Goal: Task Accomplishment & Management: Use online tool/utility

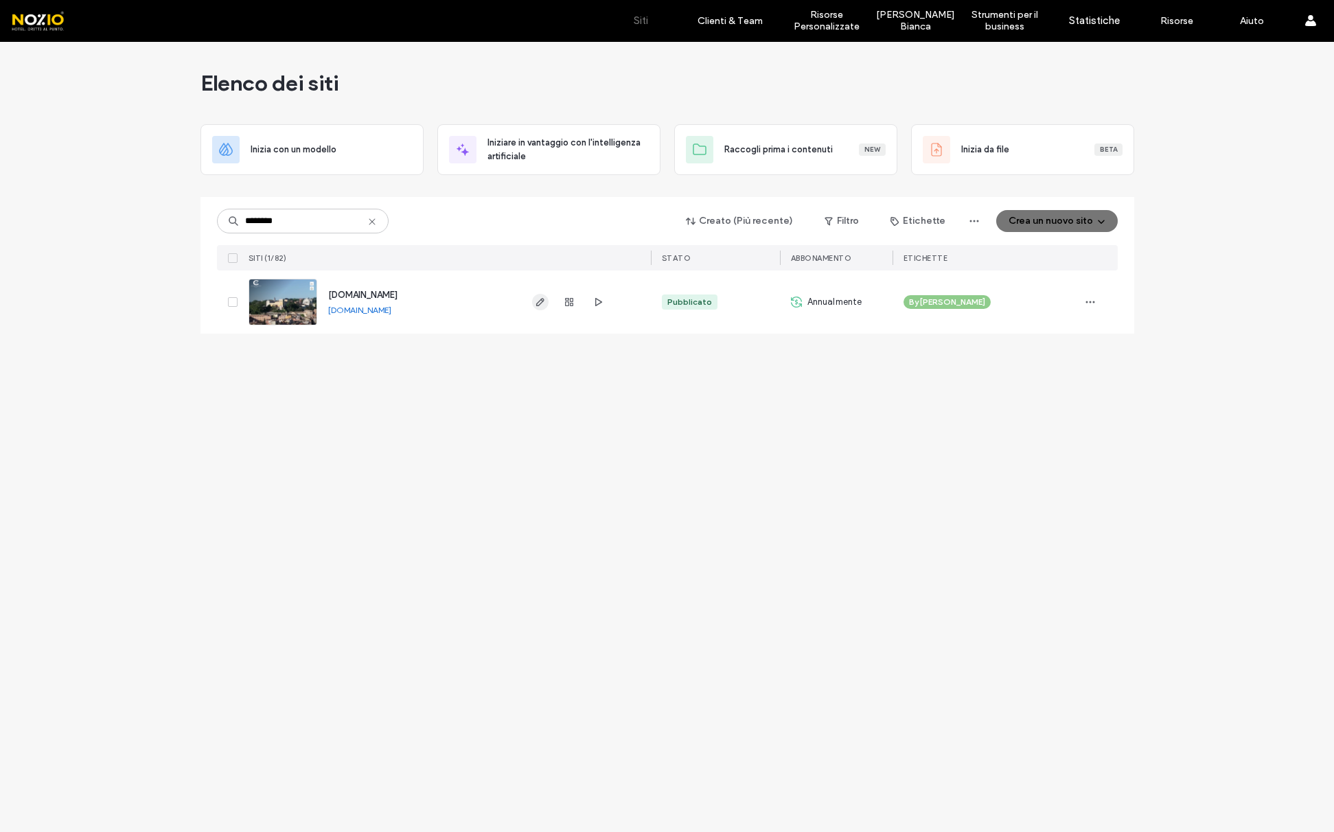
type input "********"
click at [537, 305] on use "button" at bounding box center [540, 302] width 8 height 8
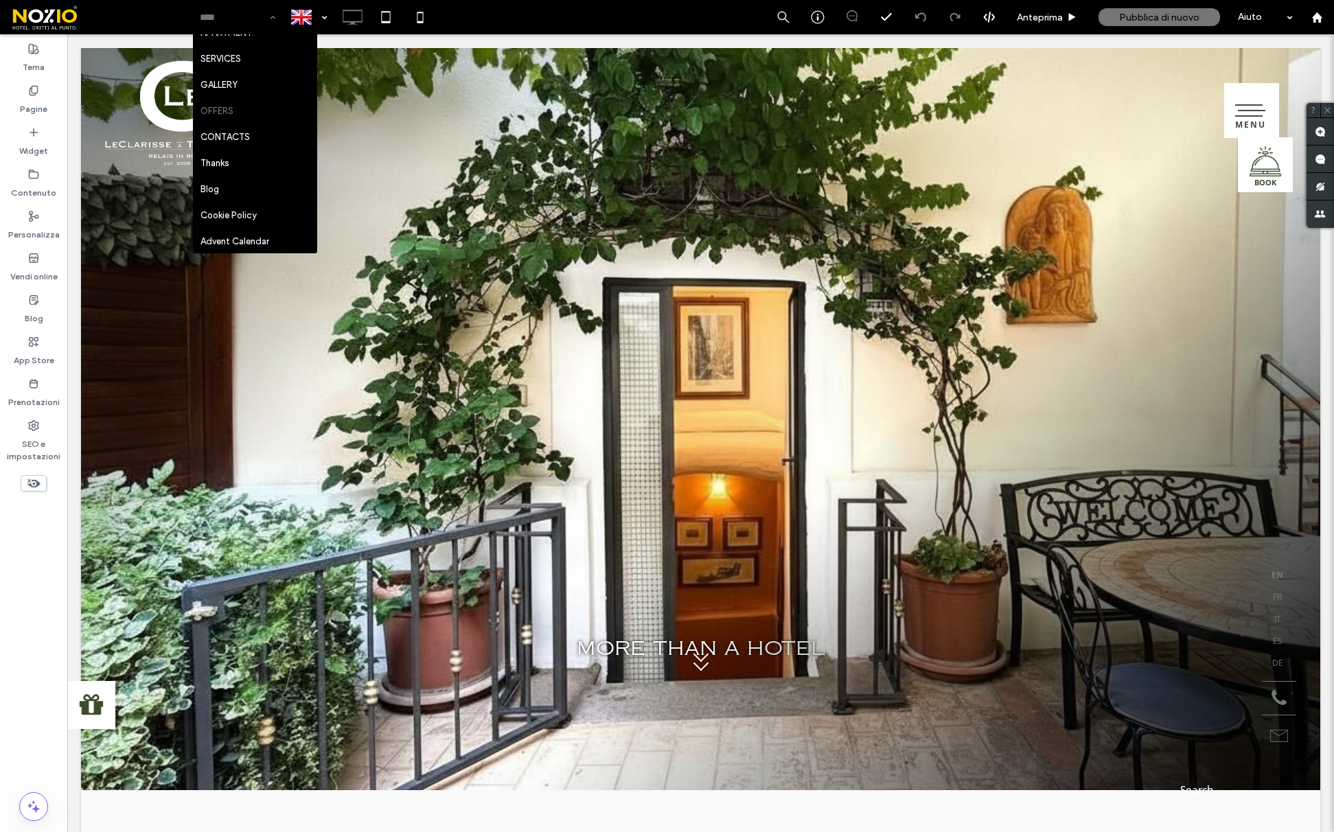
scroll to position [128, 0]
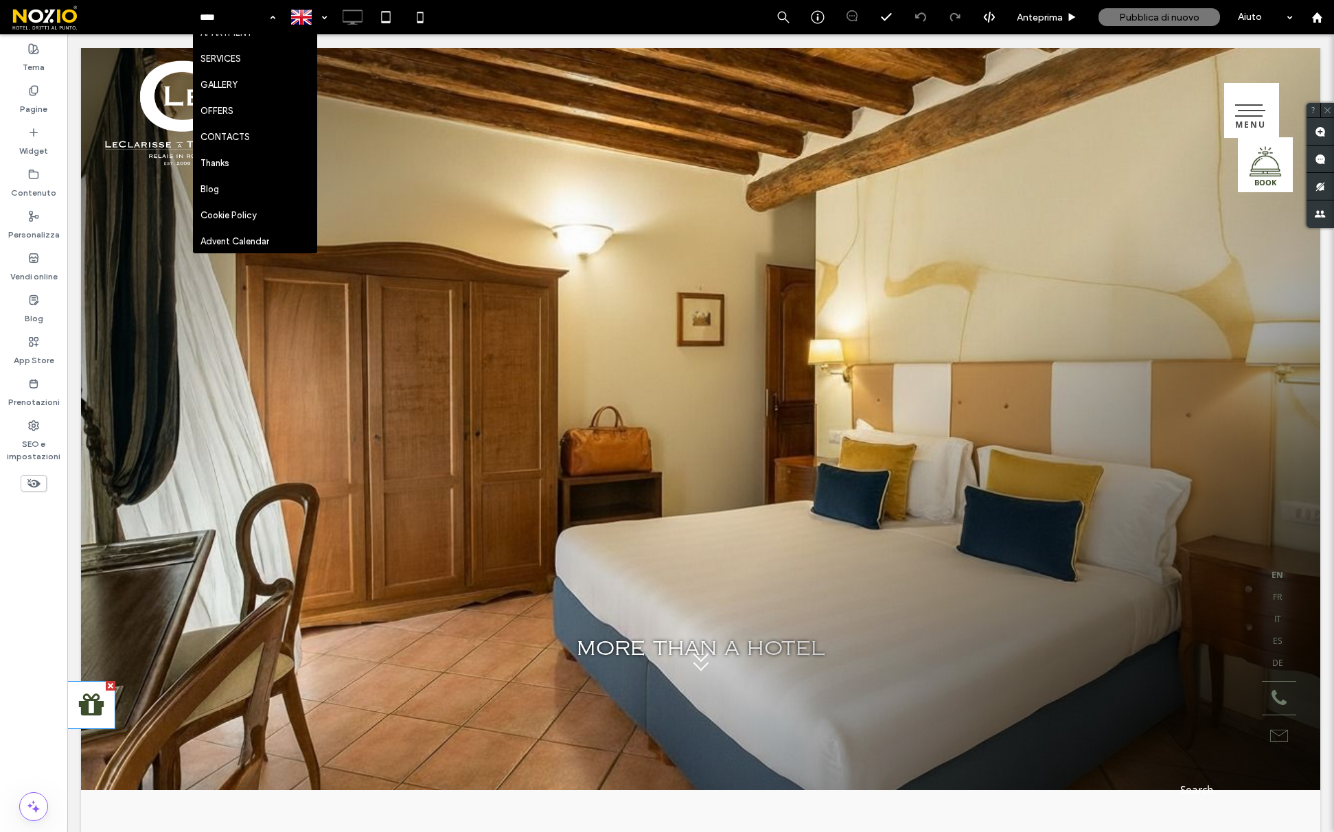
click at [92, 713] on icon at bounding box center [91, 705] width 29 height 29
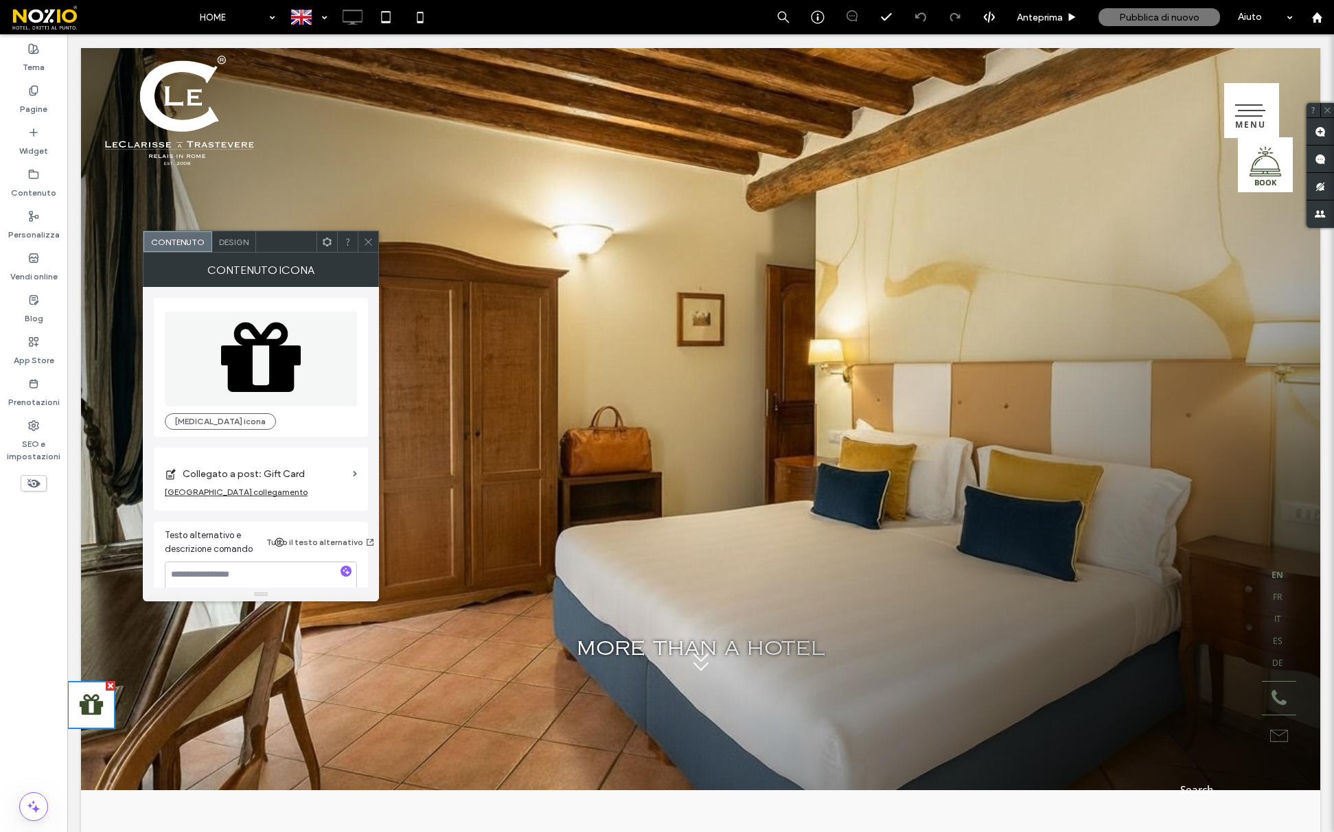
scroll to position [24, 0]
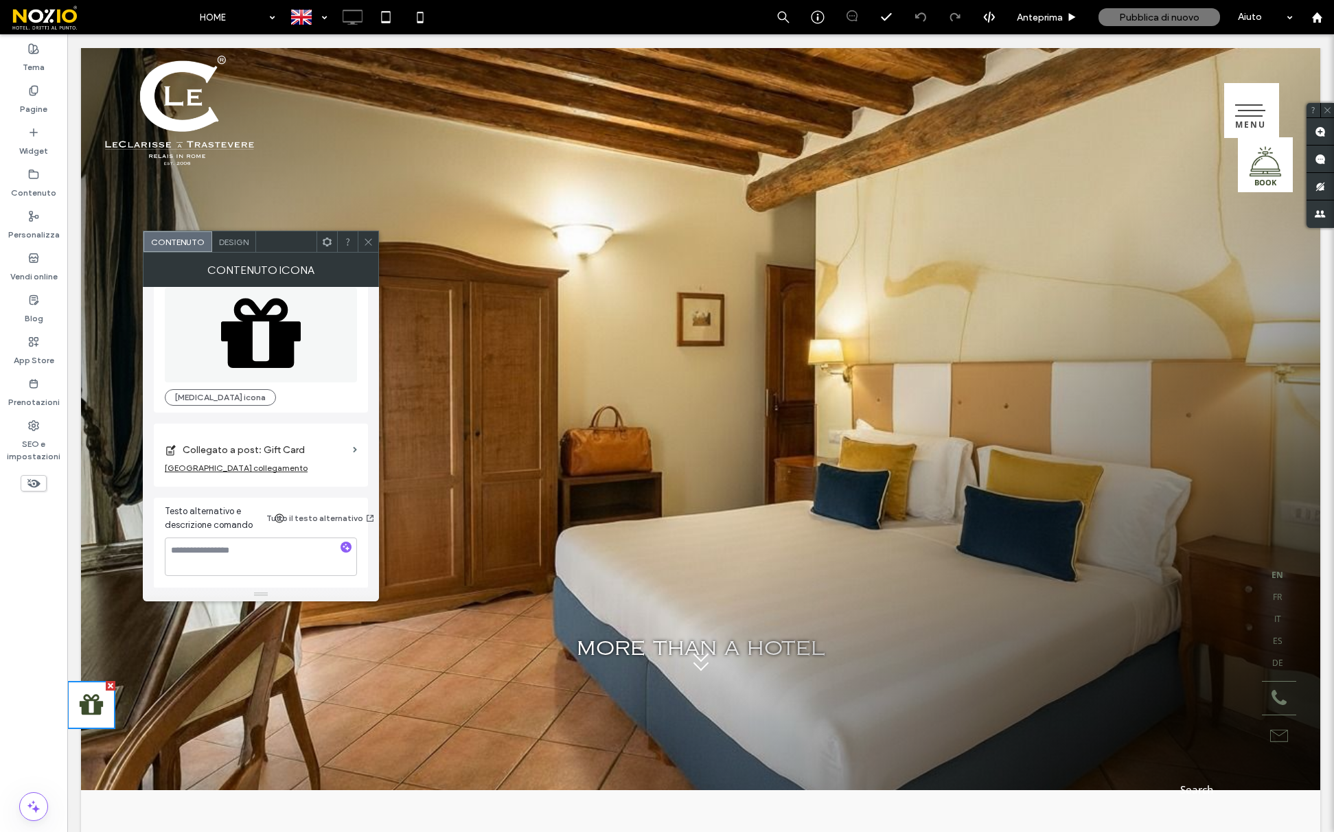
click at [328, 448] on label "Collegato a post: Gift Card" at bounding box center [265, 449] width 165 height 25
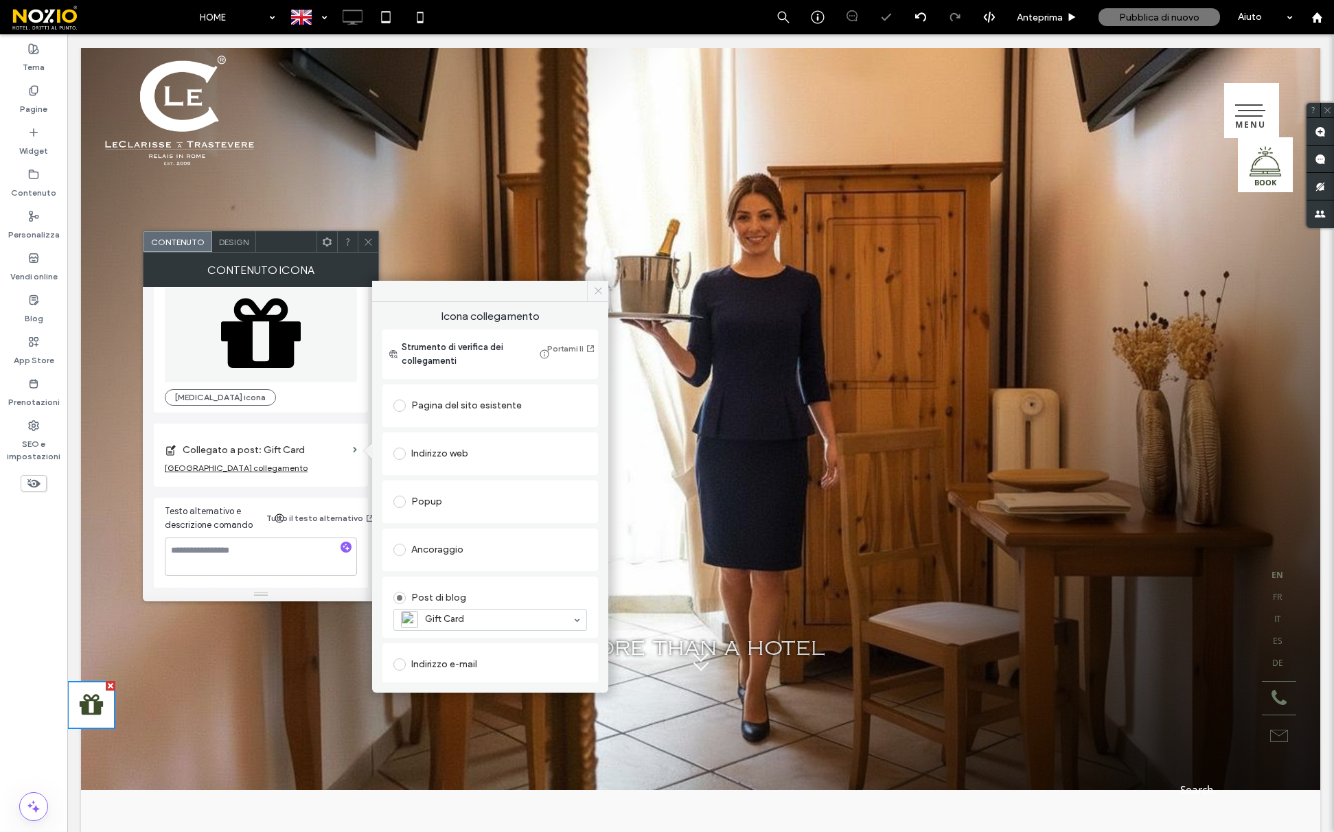
click at [602, 288] on icon at bounding box center [598, 291] width 10 height 10
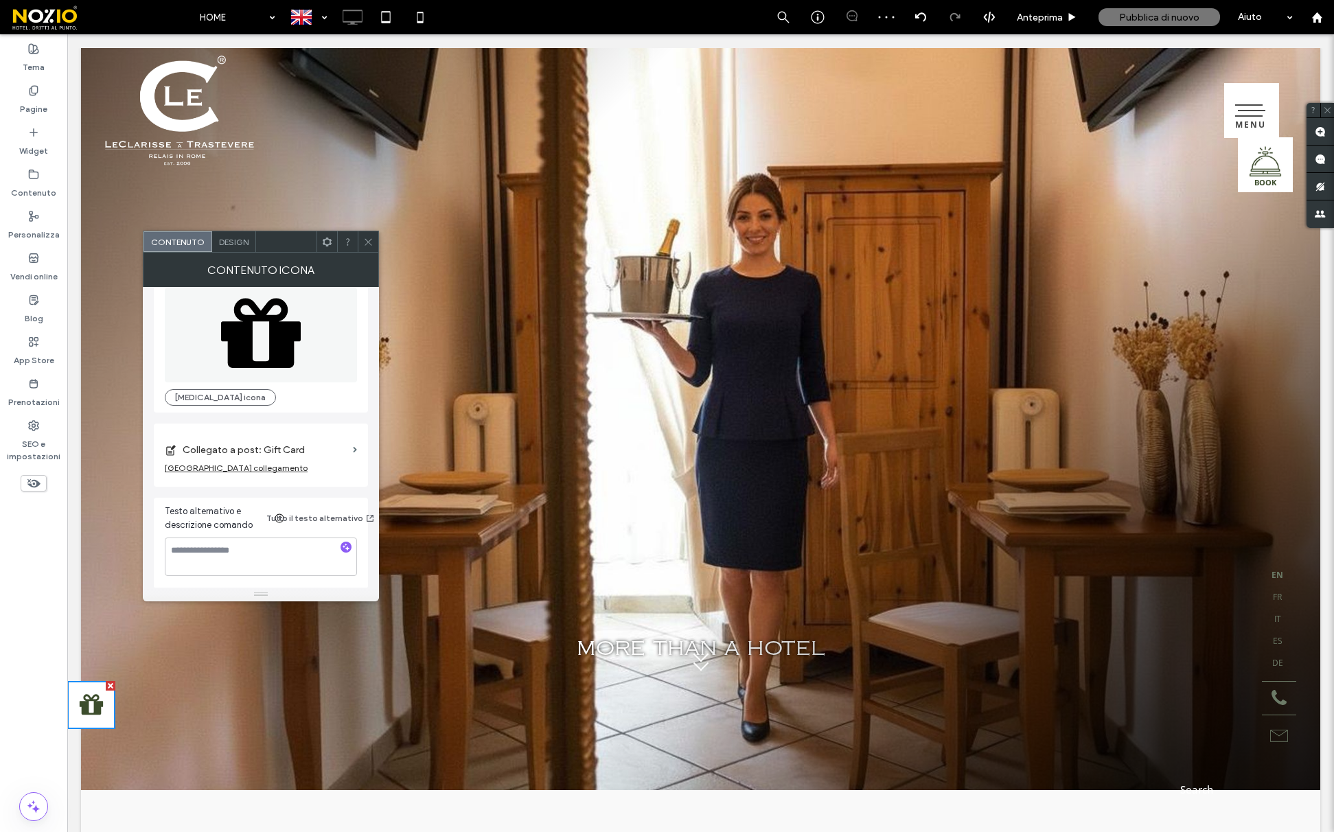
click at [369, 240] on use at bounding box center [368, 241] width 7 height 7
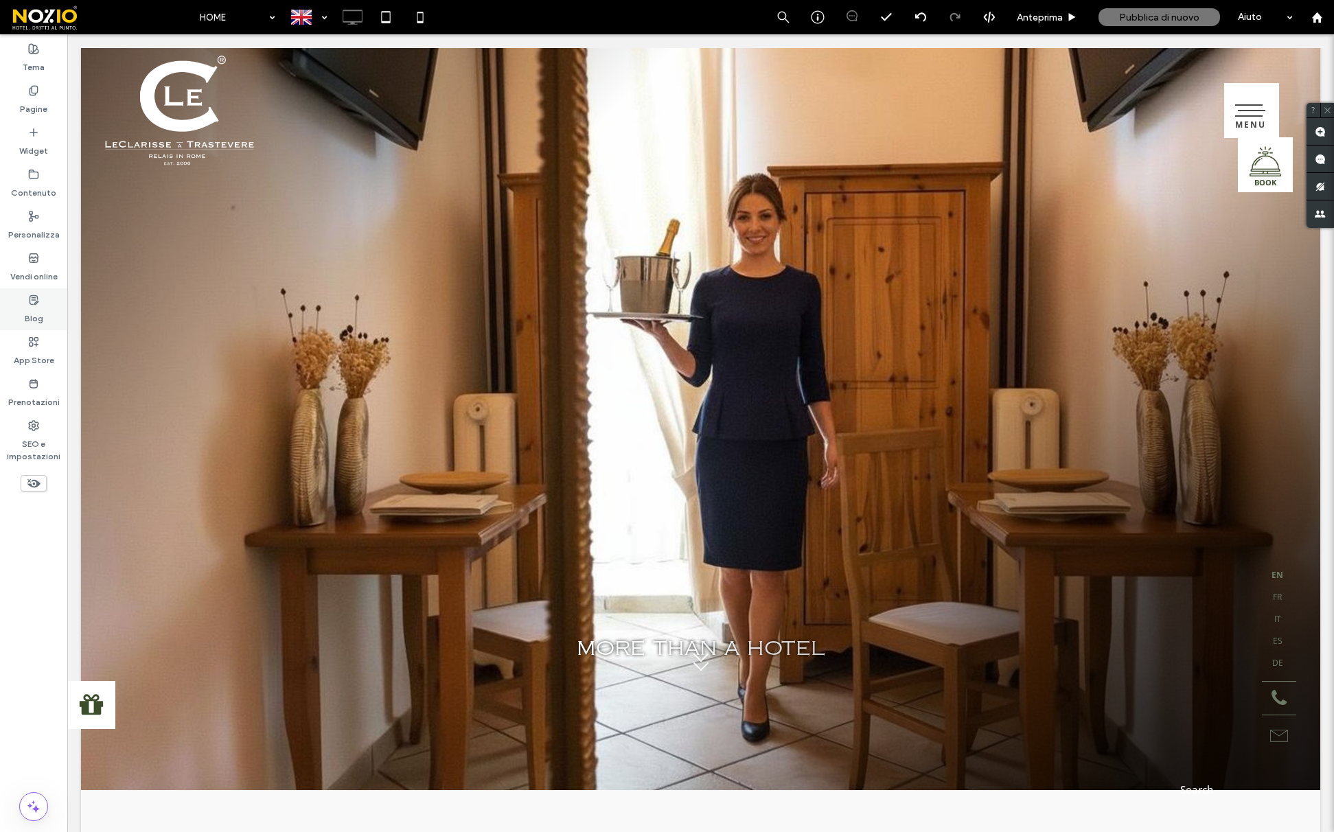
click at [40, 300] on div "Blog" at bounding box center [33, 309] width 67 height 42
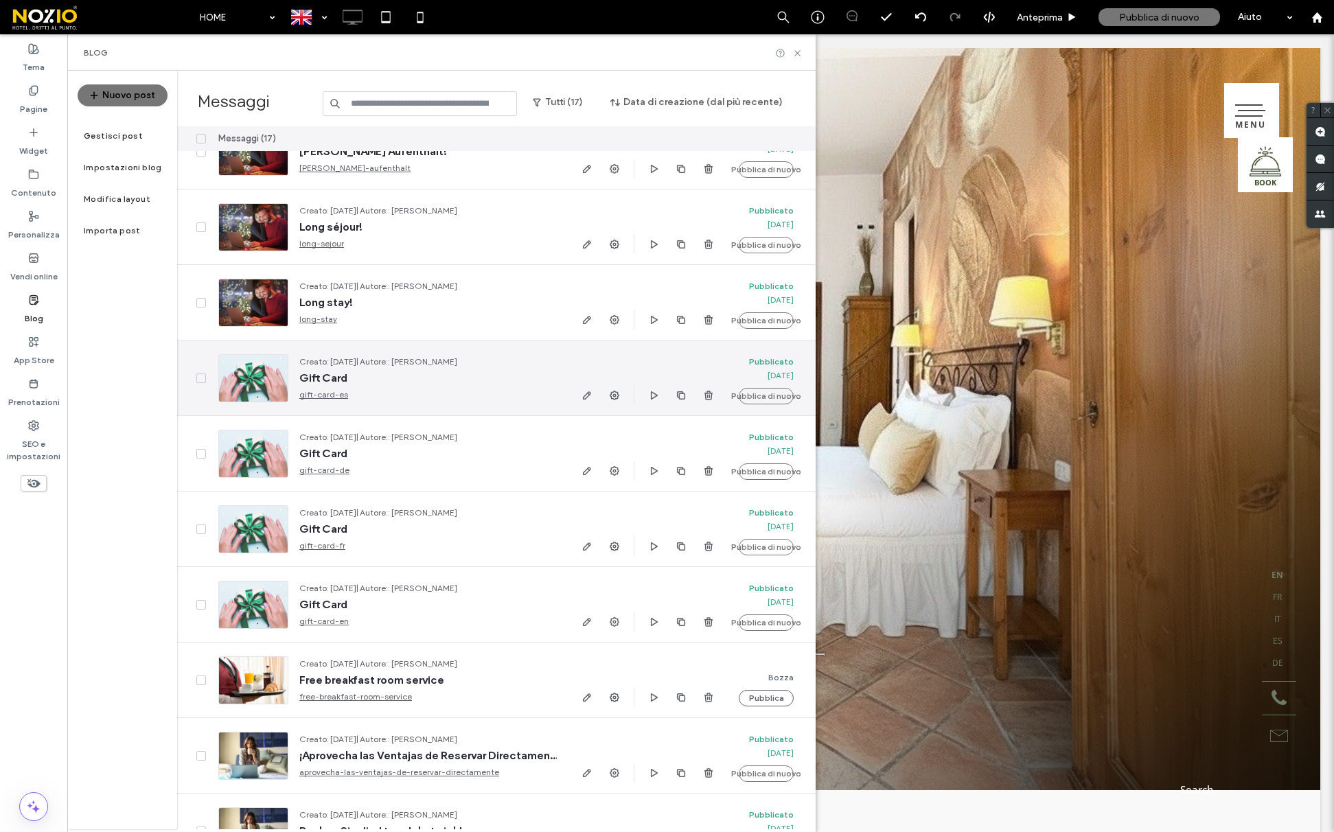
scroll to position [149, 0]
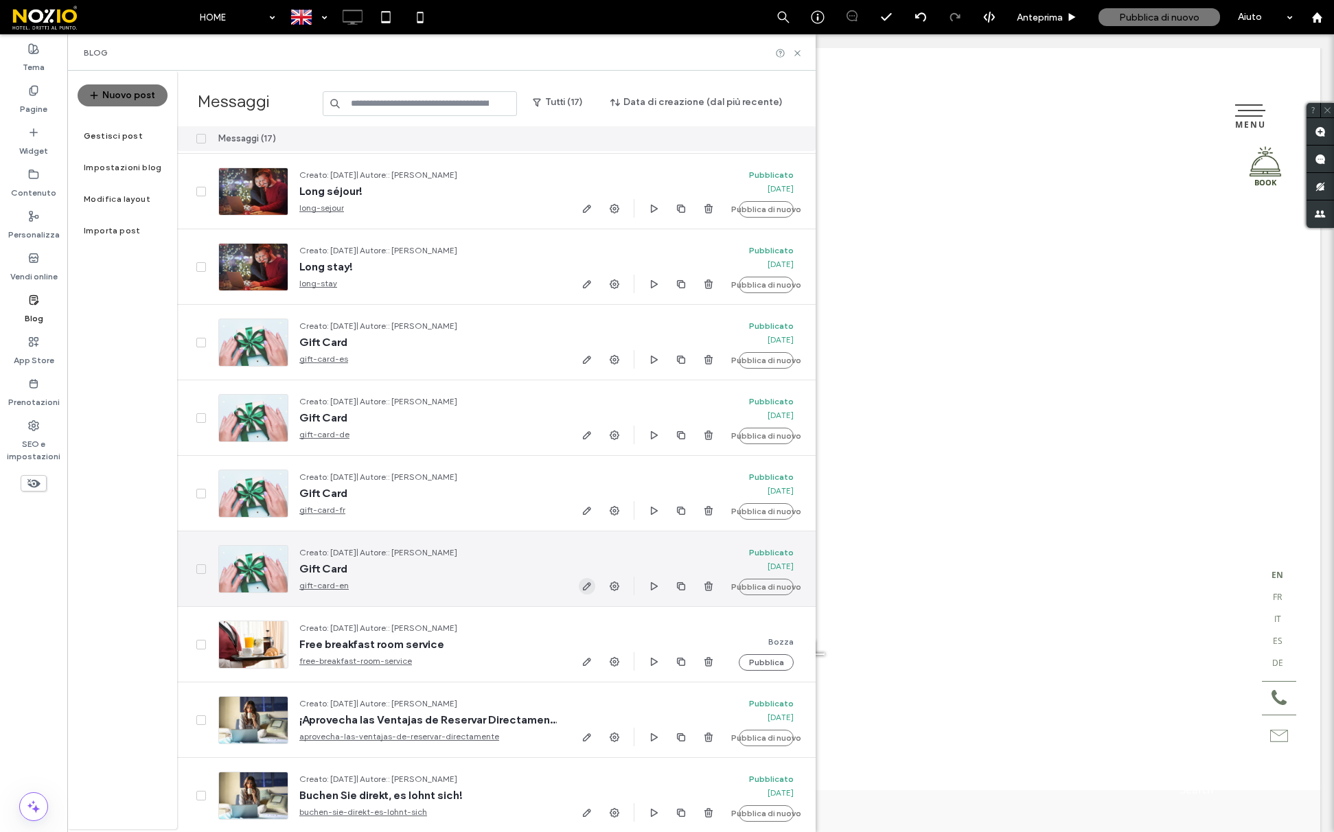
click at [580, 586] on span "button" at bounding box center [587, 586] width 16 height 16
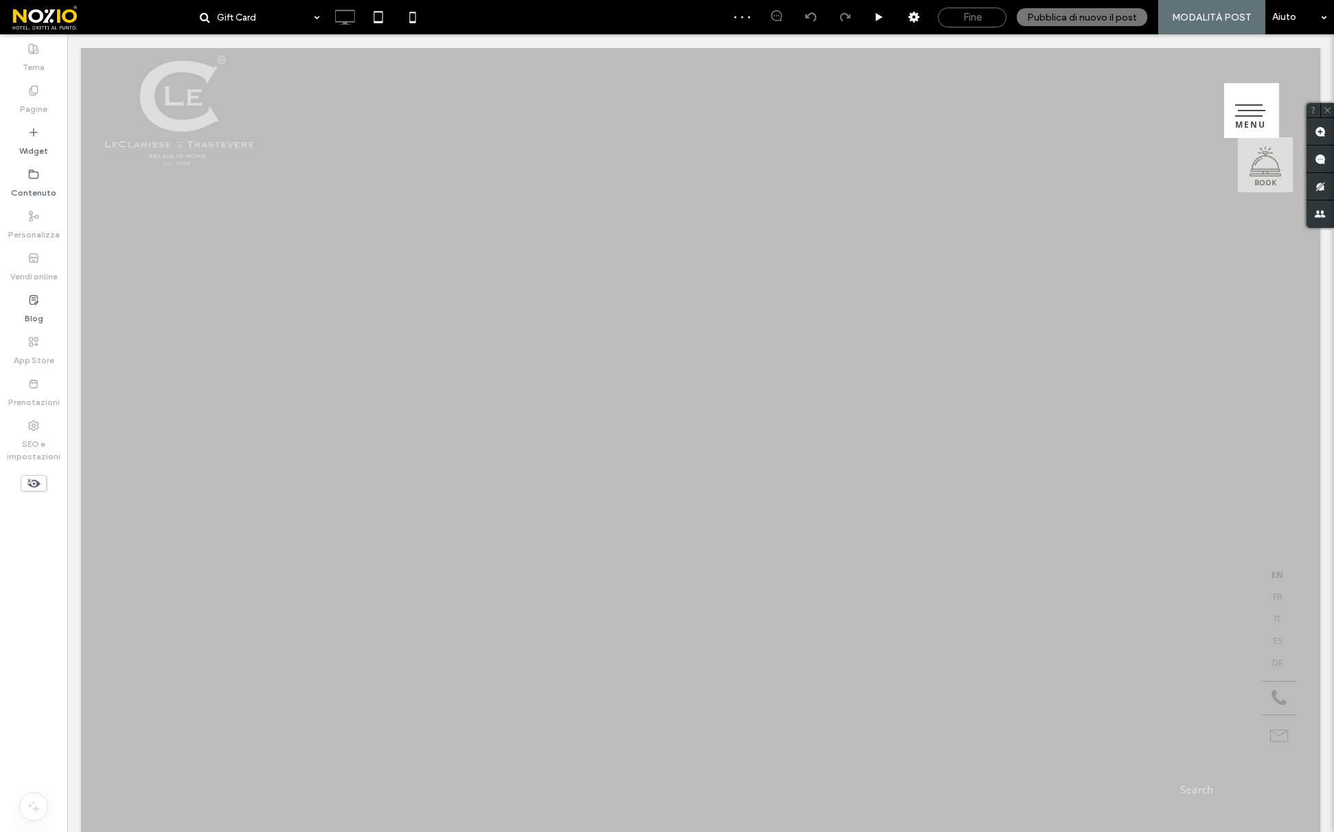
click at [967, 18] on div "Fine" at bounding box center [972, 17] width 67 height 12
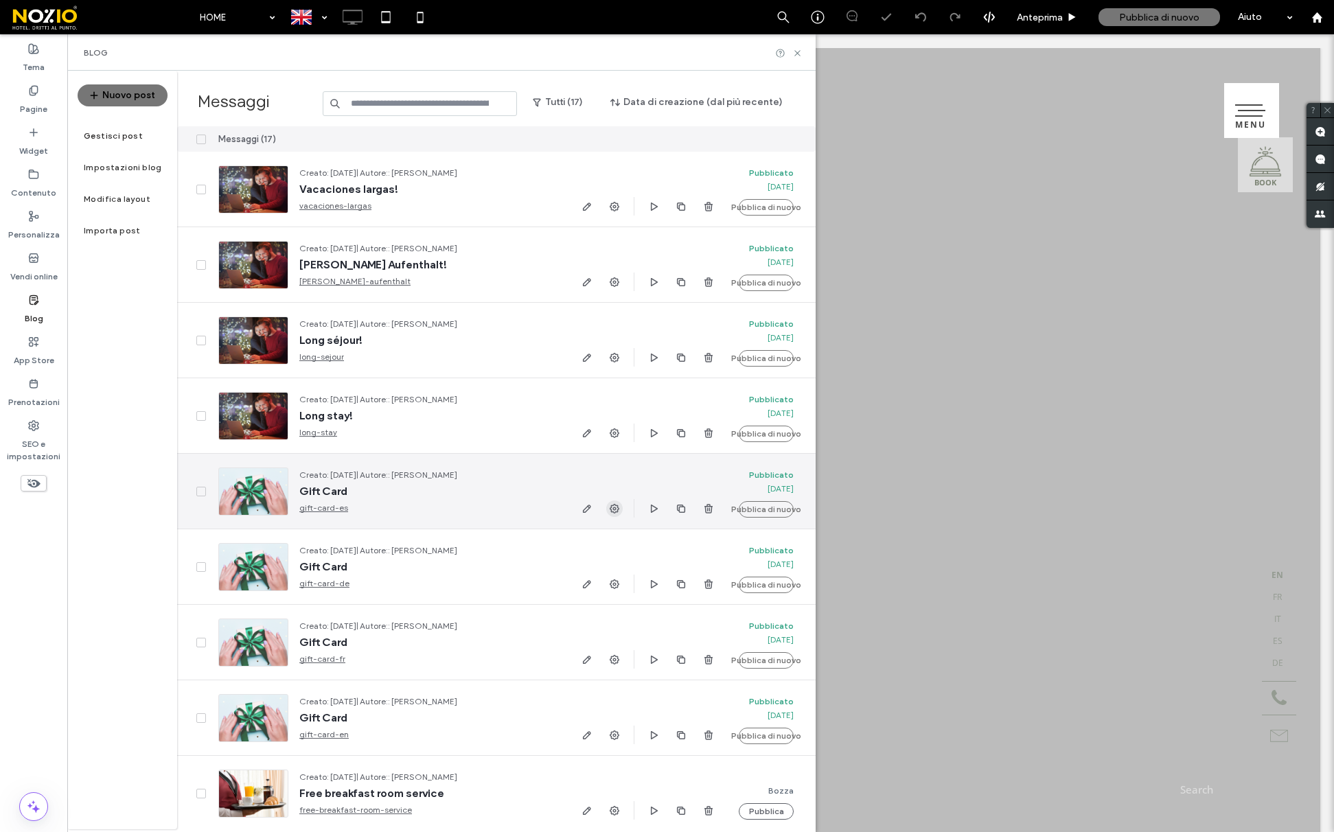
click at [613, 507] on icon "button" at bounding box center [614, 508] width 11 height 11
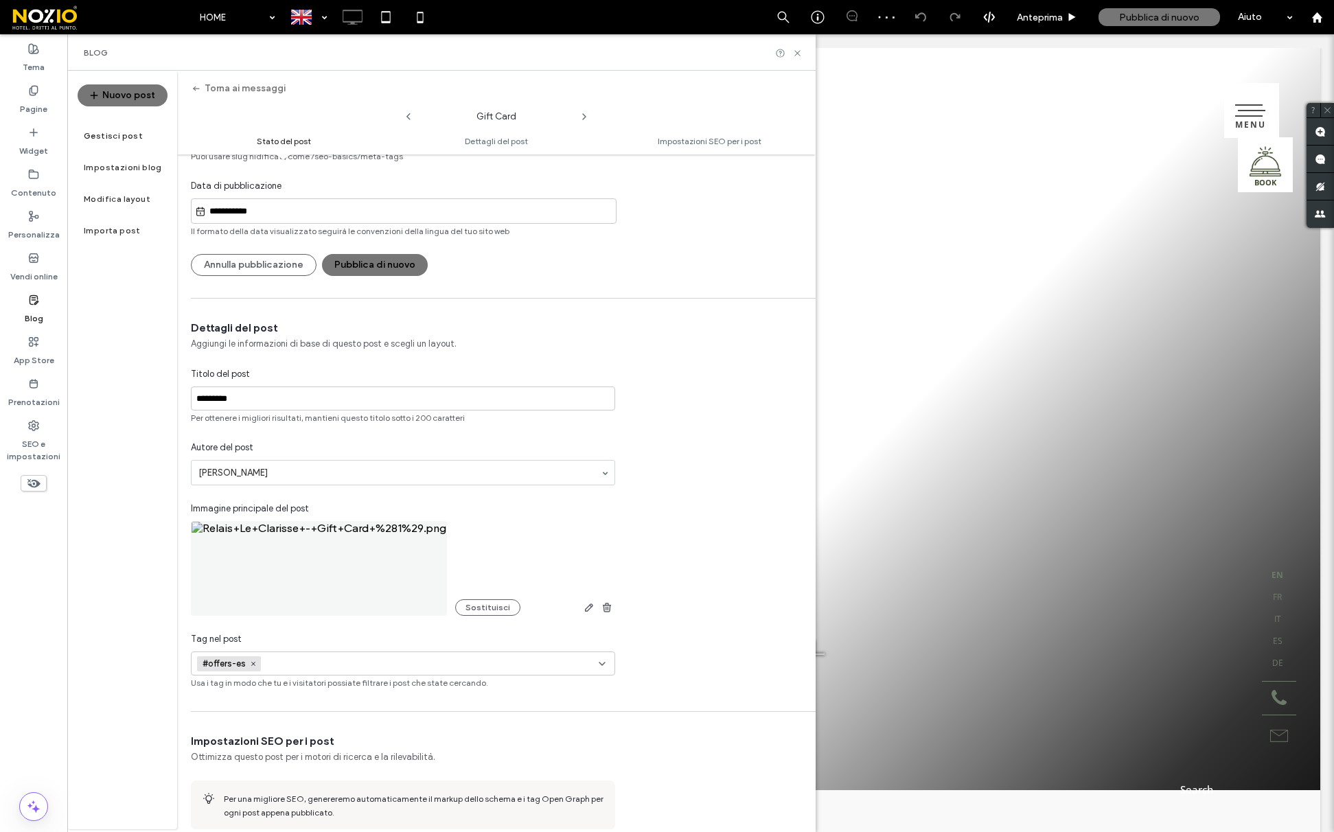
scroll to position [106, 0]
click at [384, 518] on img at bounding box center [319, 565] width 256 height 95
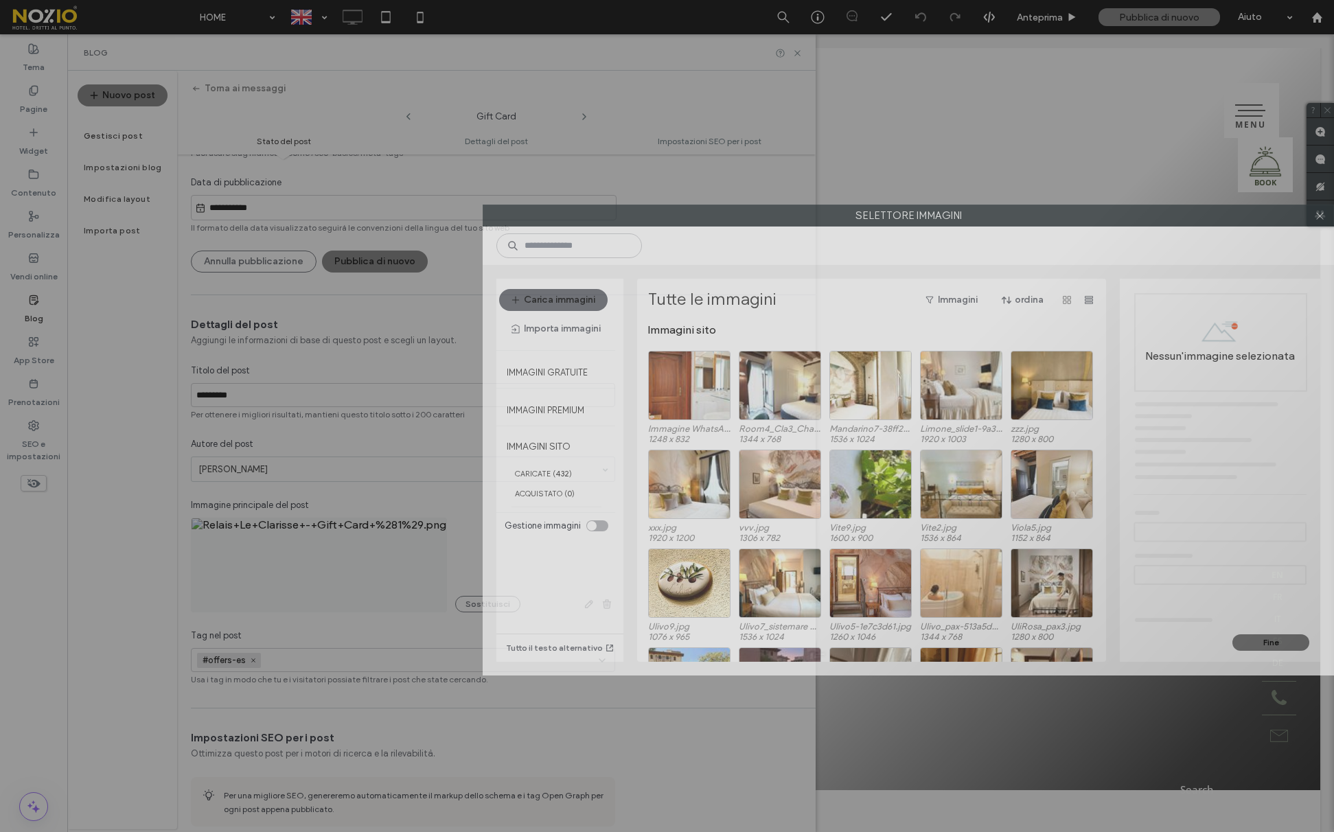
drag, startPoint x: 377, startPoint y: 189, endPoint x: 668, endPoint y: 209, distance: 291.9
click at [672, 209] on label "Selettore immagini" at bounding box center [908, 215] width 850 height 21
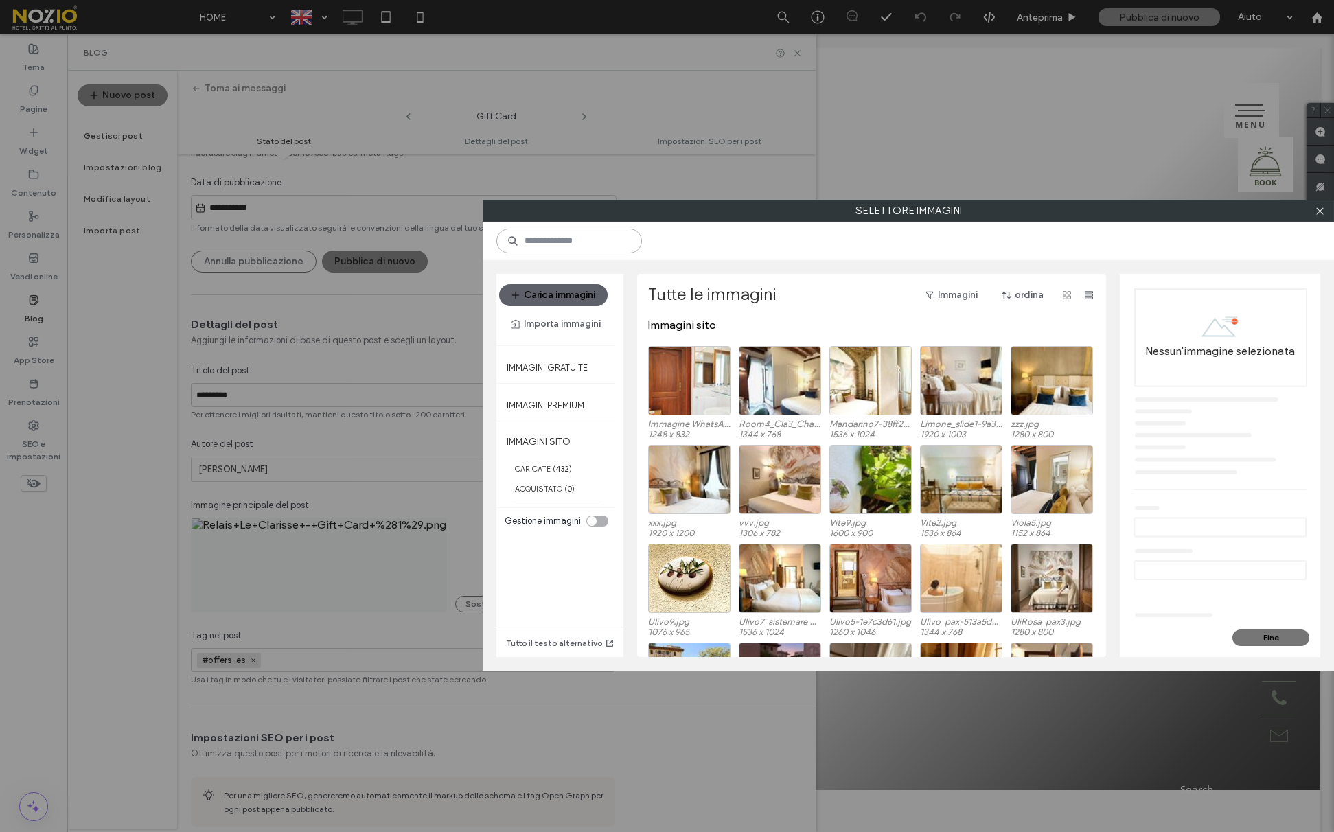
click at [532, 236] on input at bounding box center [569, 241] width 146 height 25
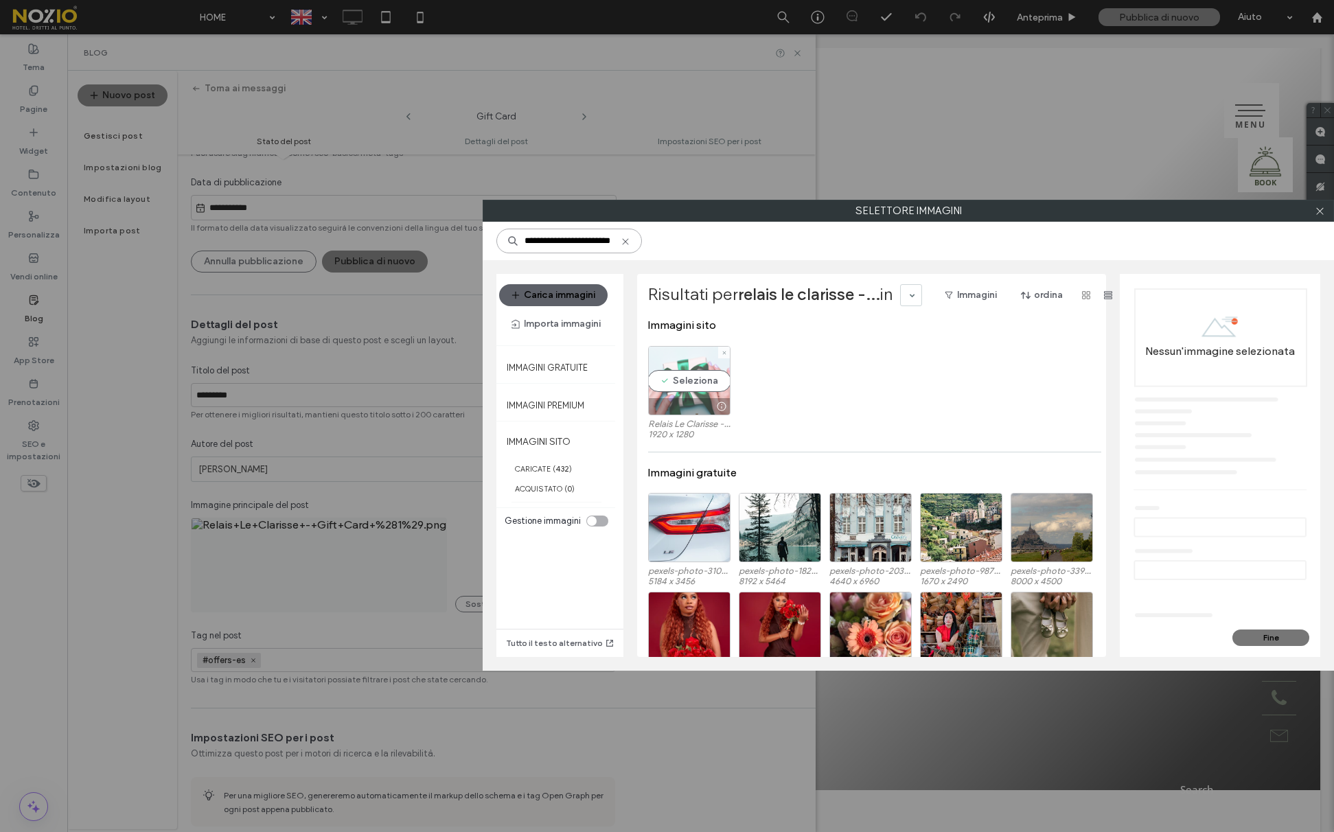
type input "**********"
click at [683, 396] on div "Seleziona" at bounding box center [689, 380] width 82 height 69
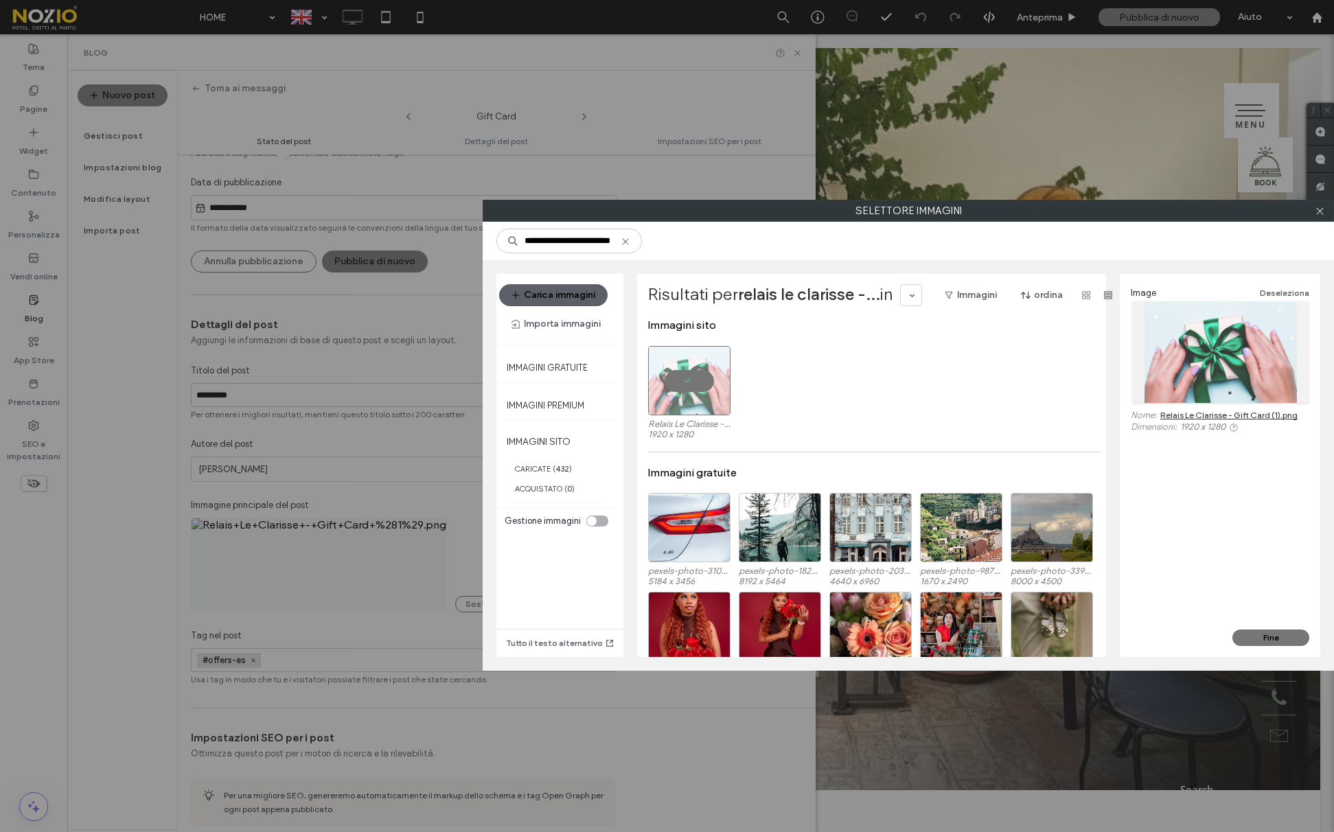
click at [1233, 213] on label "Selettore immagini" at bounding box center [908, 211] width 850 height 21
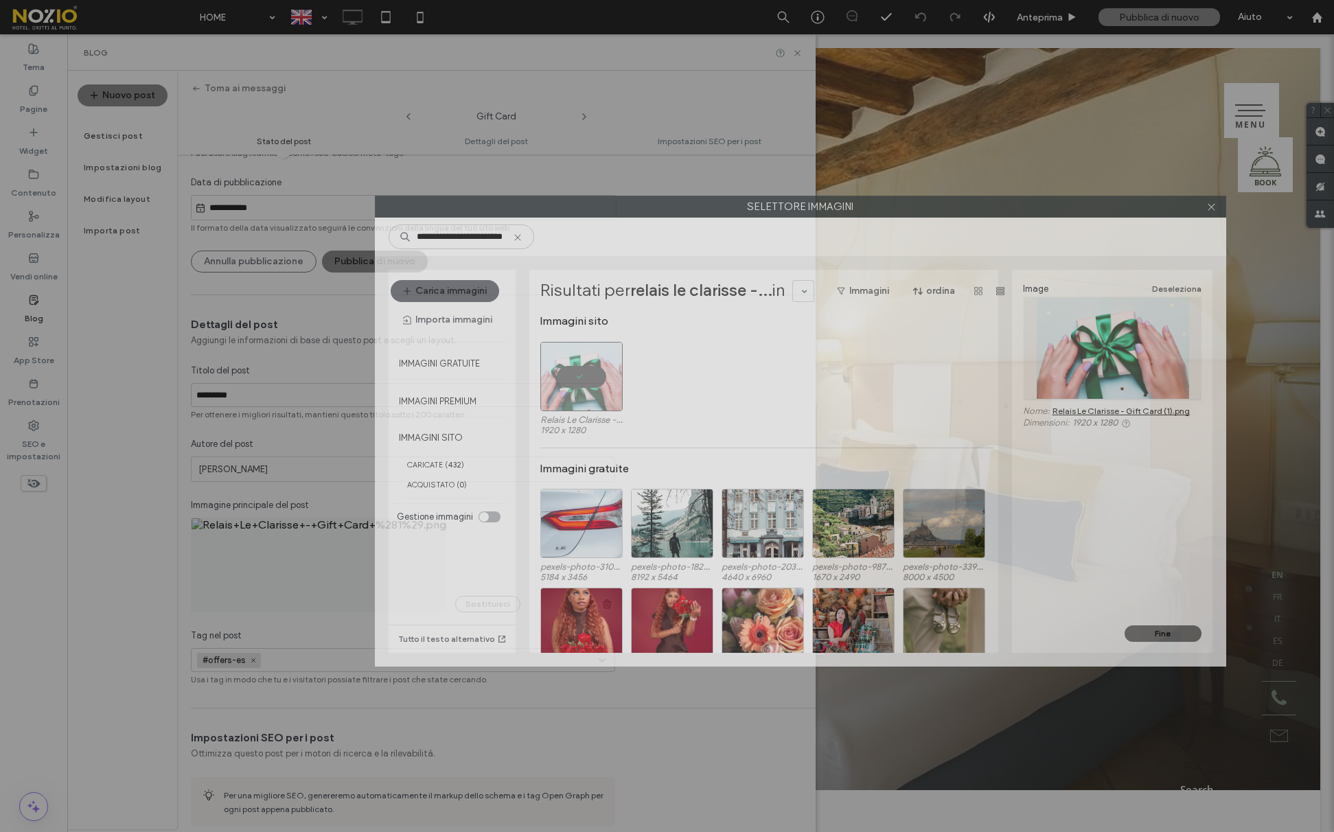
drag, startPoint x: 1202, startPoint y: 214, endPoint x: 1073, endPoint y: 208, distance: 129.9
click at [1073, 208] on label "Selettore immagini" at bounding box center [801, 206] width 850 height 21
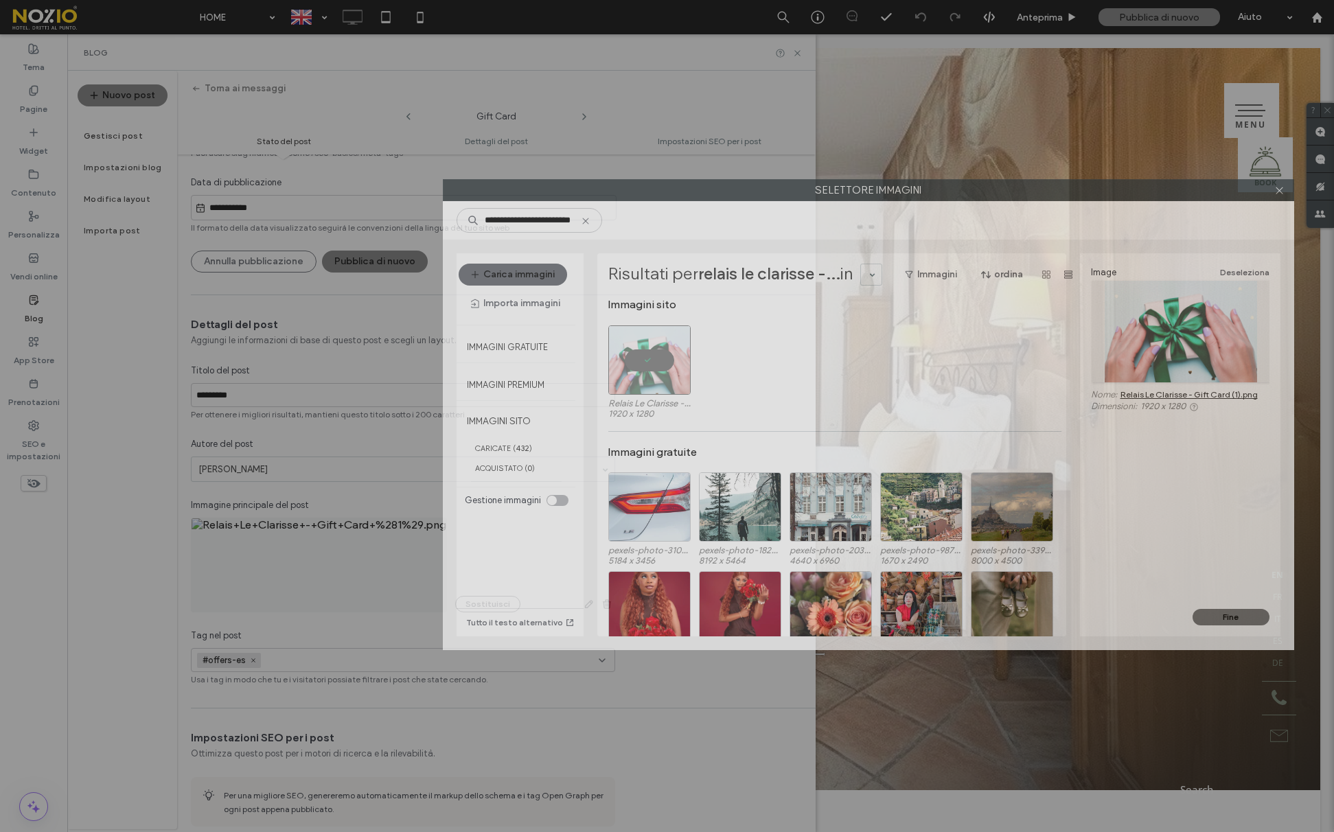
drag, startPoint x: 687, startPoint y: 207, endPoint x: 762, endPoint y: 184, distance: 78.4
click at [762, 184] on label "Selettore immagini" at bounding box center [869, 190] width 850 height 21
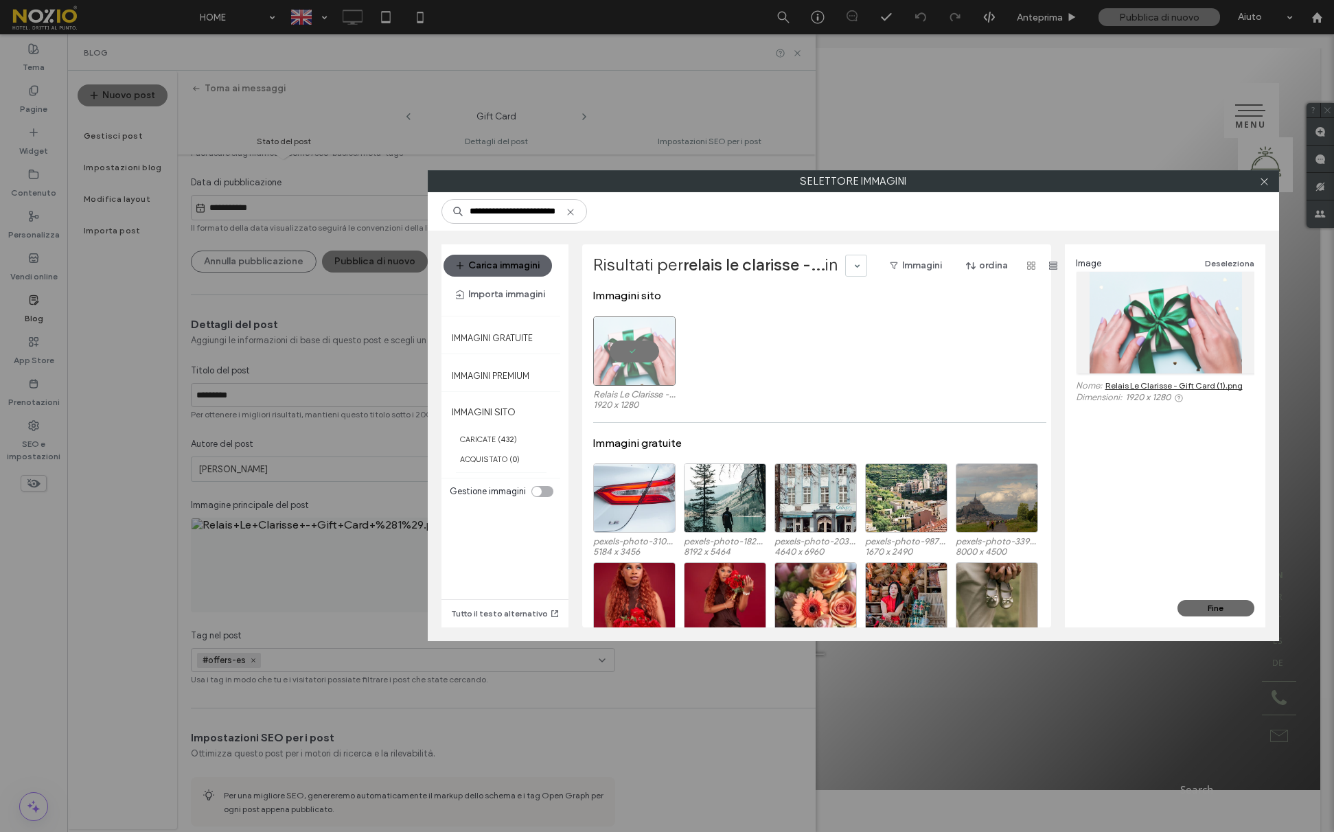
click at [1207, 603] on button "Fine" at bounding box center [1216, 608] width 77 height 16
type input "**********"
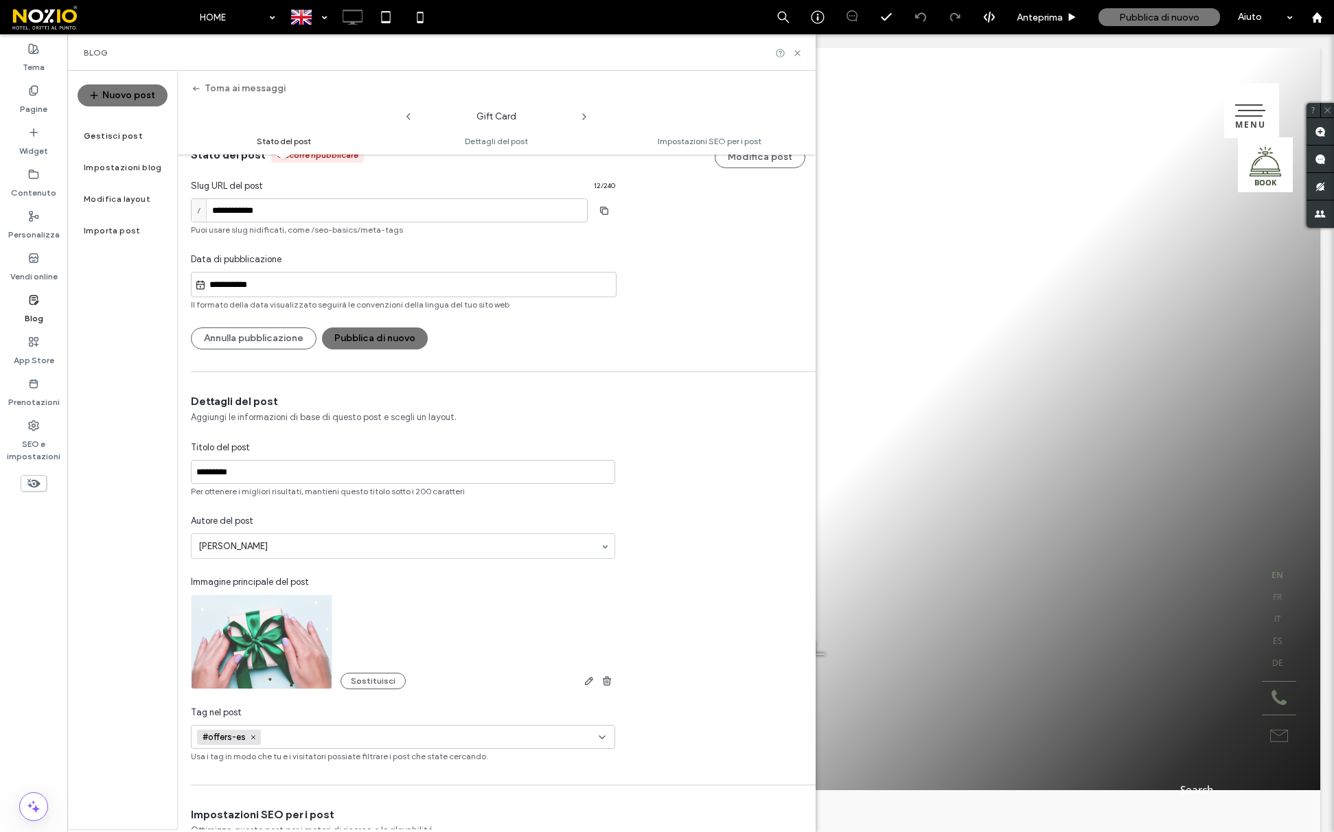
scroll to position [0, 0]
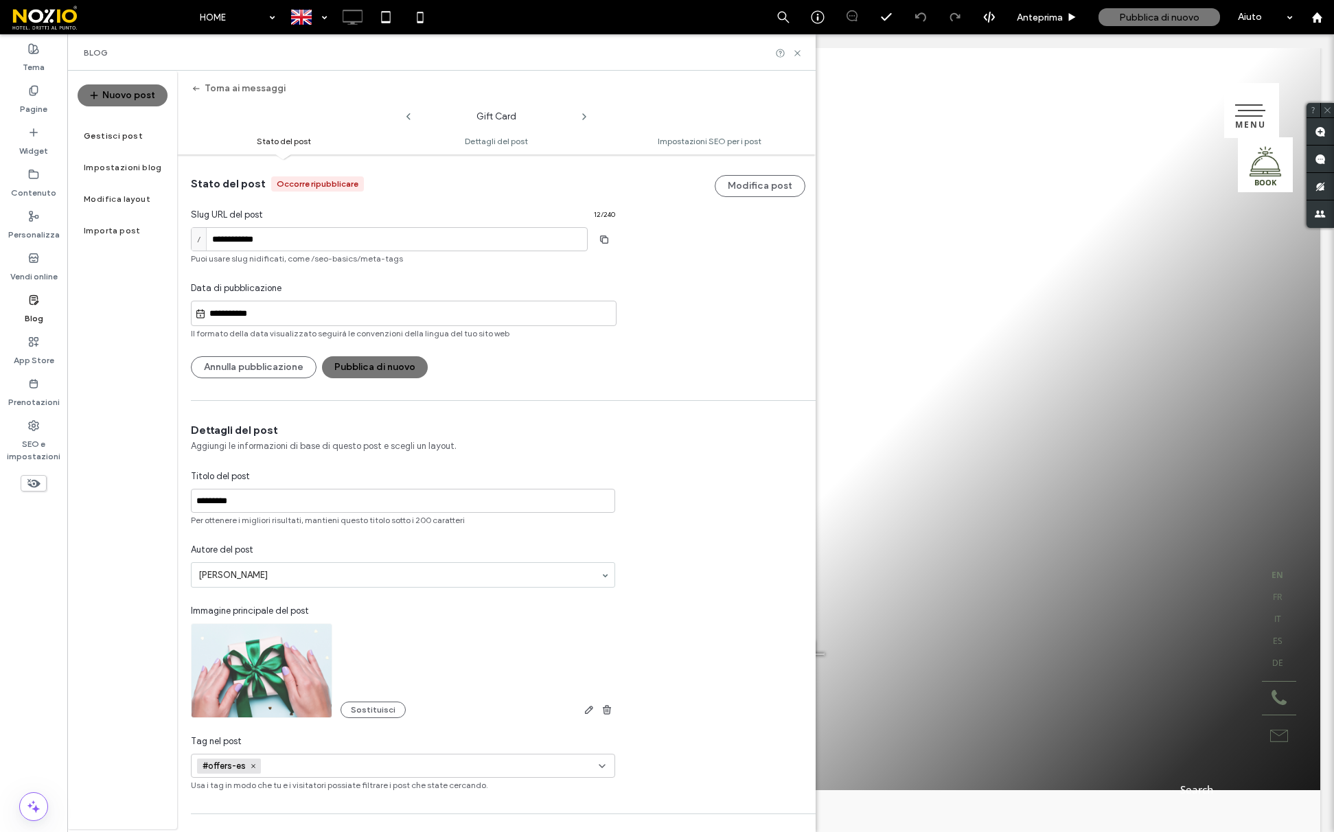
click at [201, 87] on icon "button" at bounding box center [196, 88] width 11 height 11
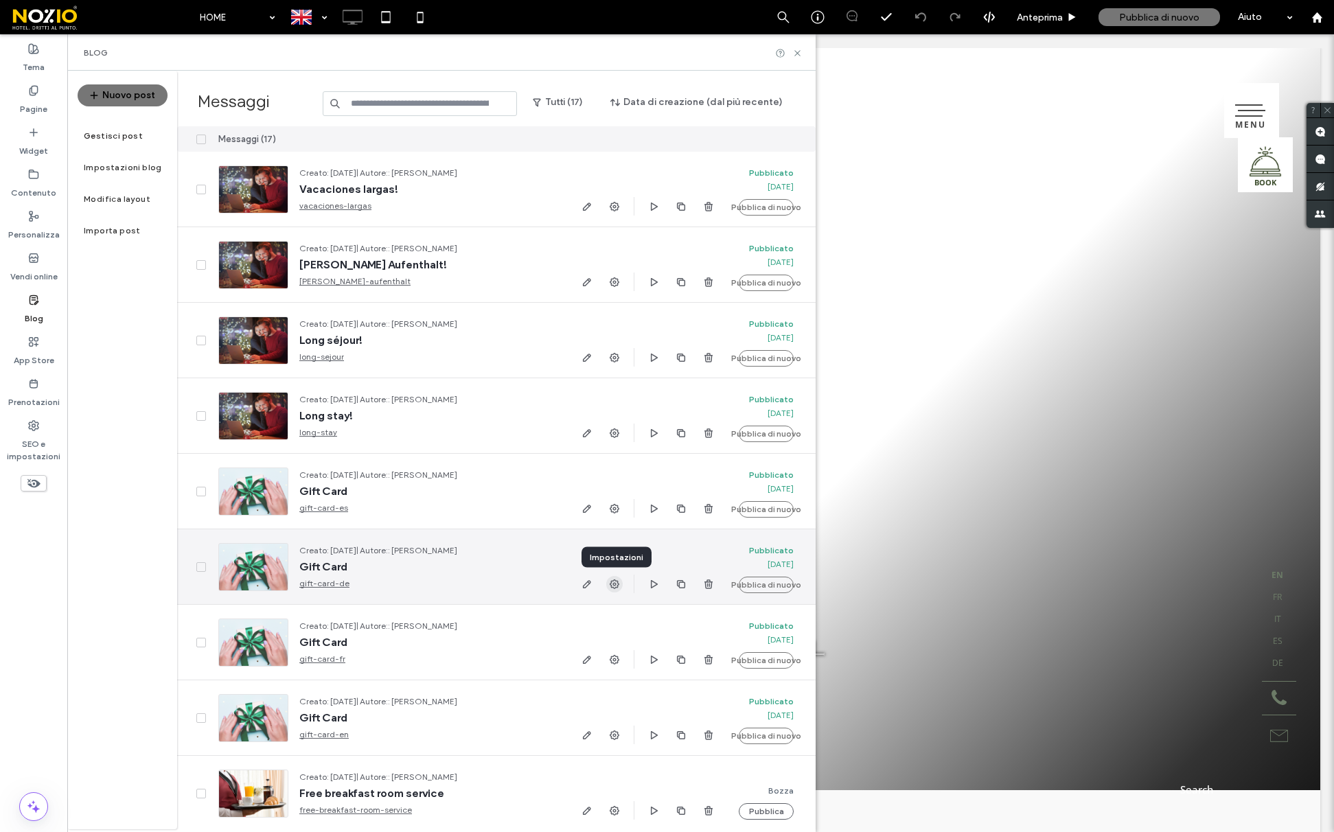
click at [607, 586] on span "button" at bounding box center [614, 584] width 16 height 16
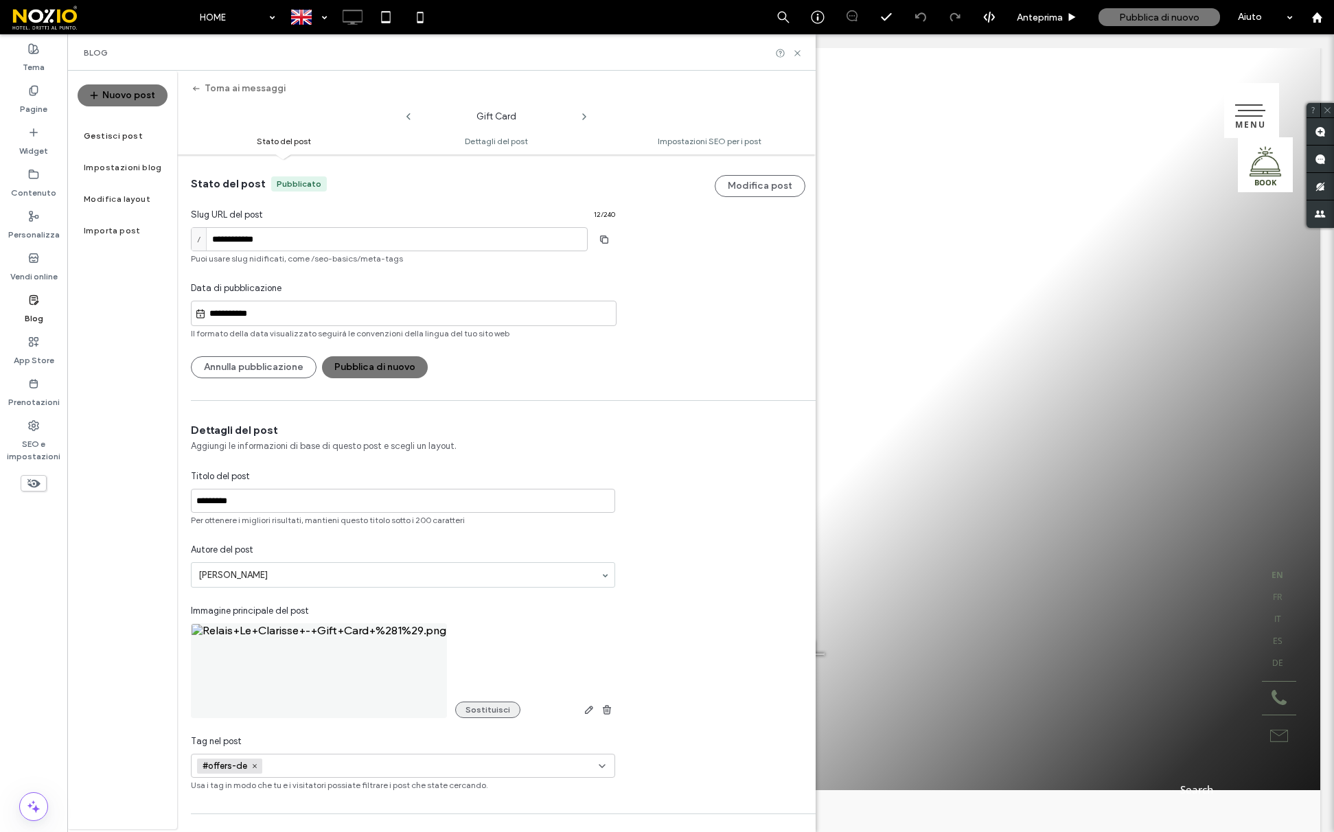
click at [481, 709] on button "Sostituisci" at bounding box center [487, 710] width 65 height 16
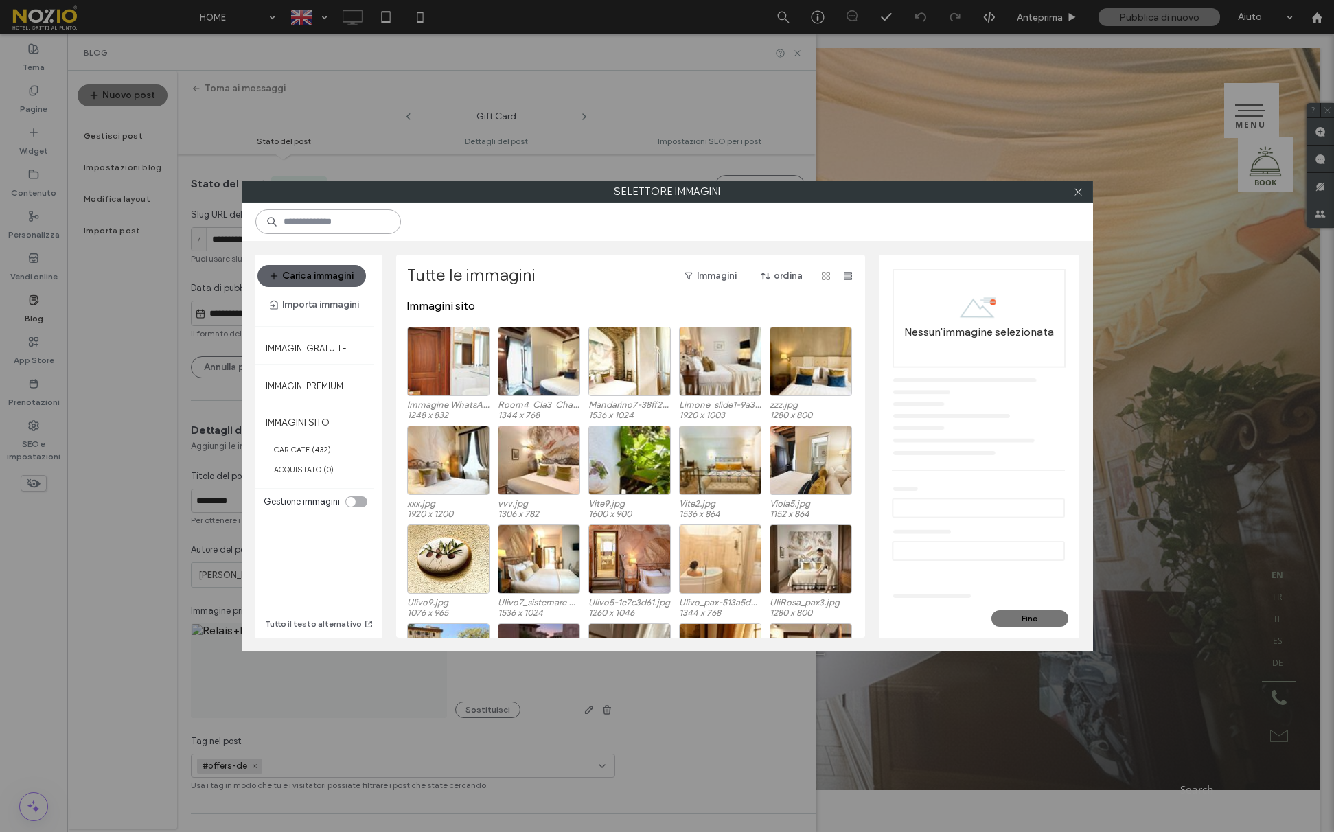
click at [332, 215] on input at bounding box center [328, 221] width 146 height 25
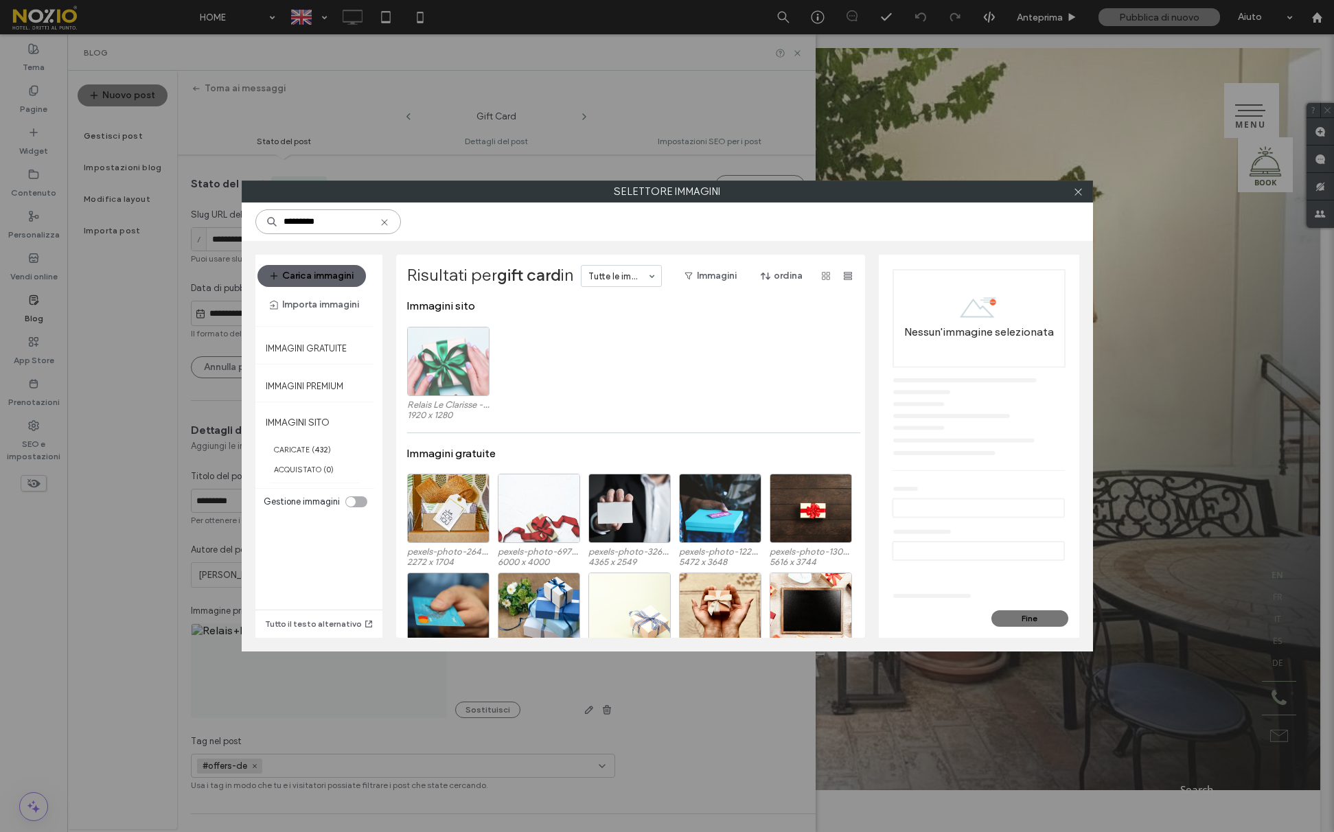
type input "*********"
click at [458, 361] on div "Seleziona" at bounding box center [448, 361] width 82 height 69
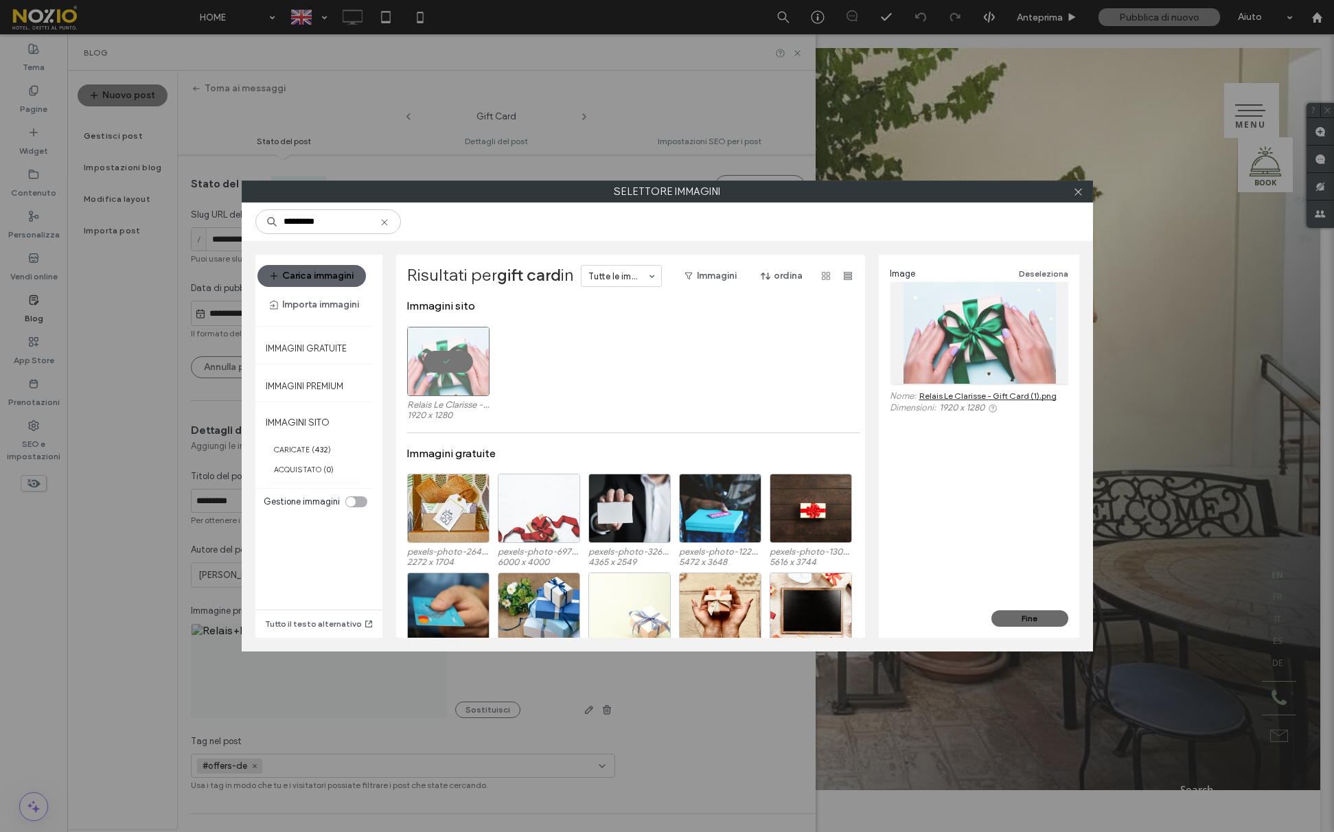
click at [1040, 622] on button "Fine" at bounding box center [1030, 618] width 77 height 16
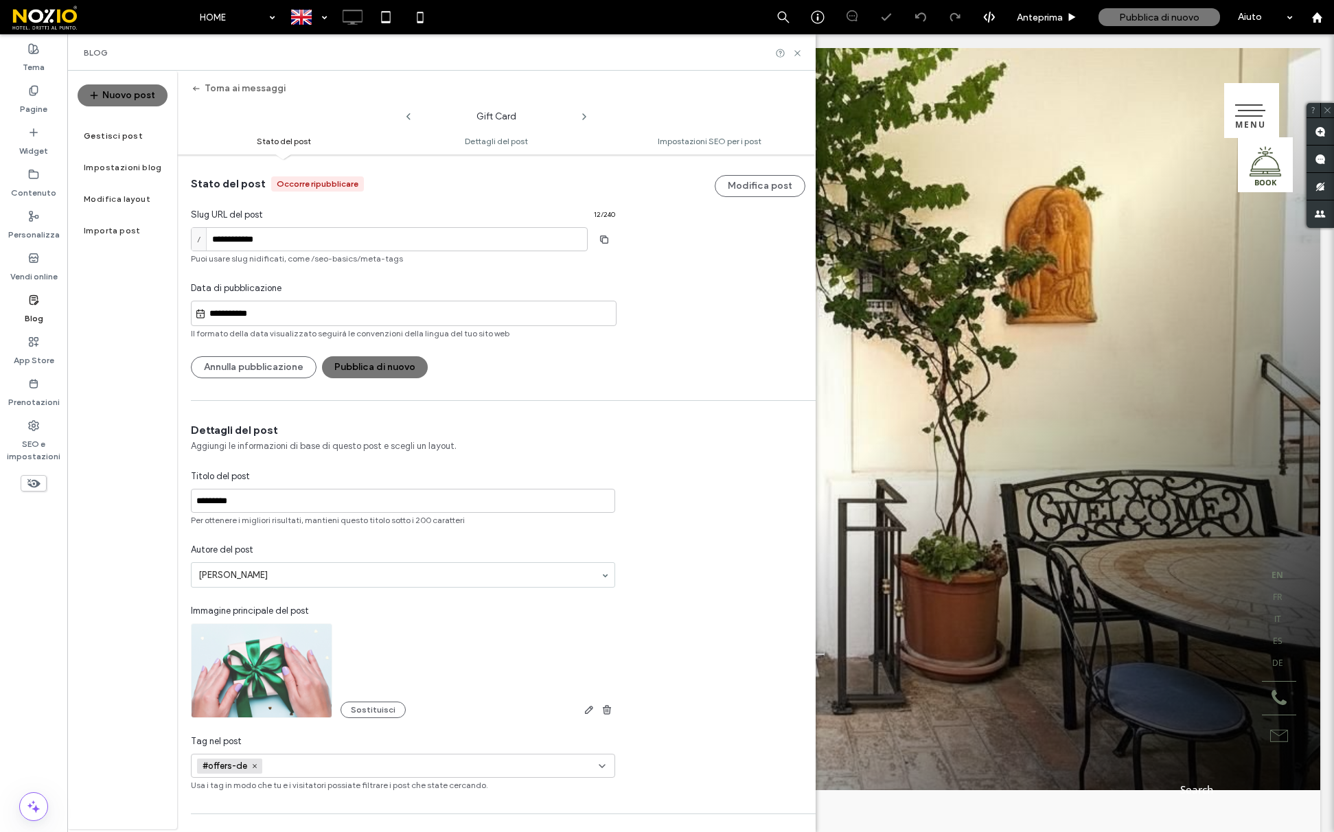
click at [198, 88] on icon "button" at bounding box center [196, 88] width 11 height 11
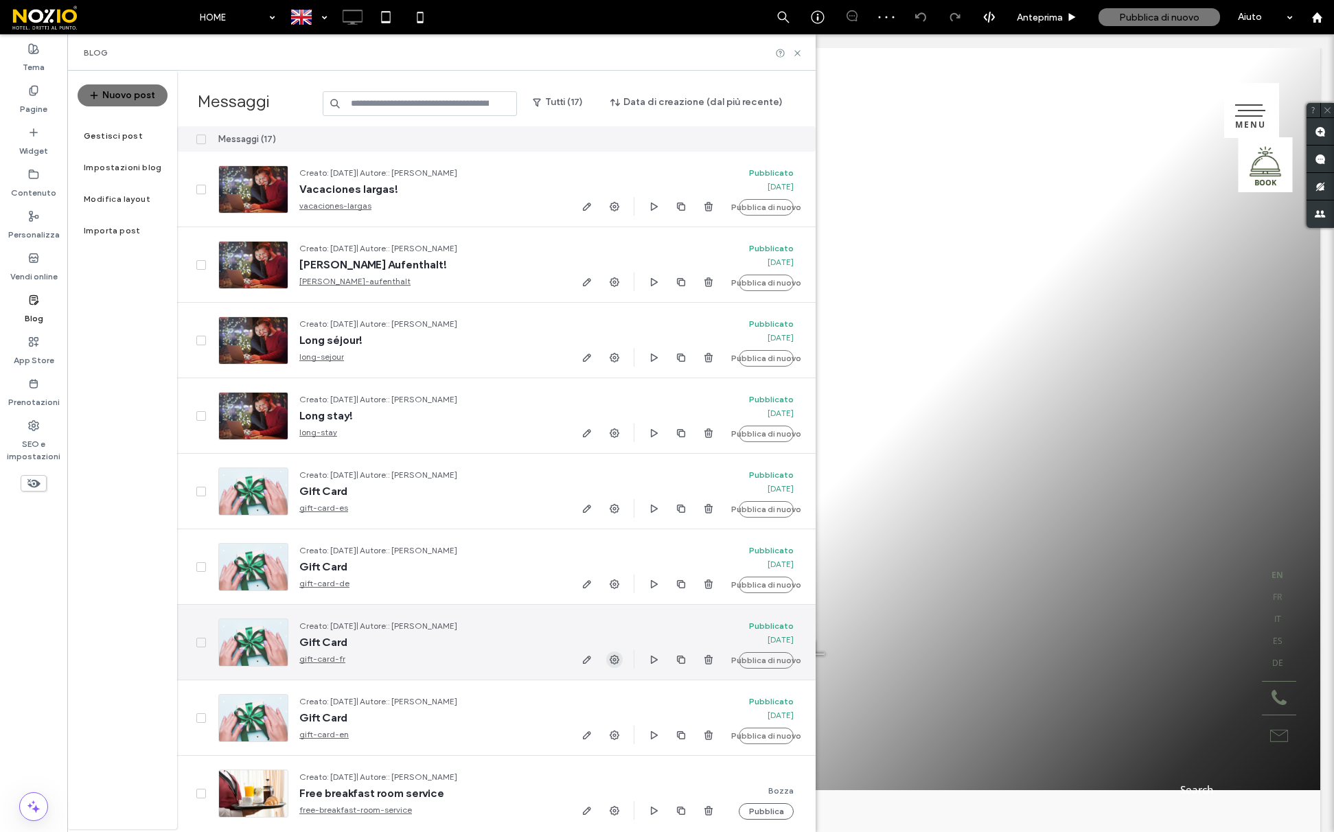
click at [613, 660] on icon "button" at bounding box center [614, 659] width 11 height 11
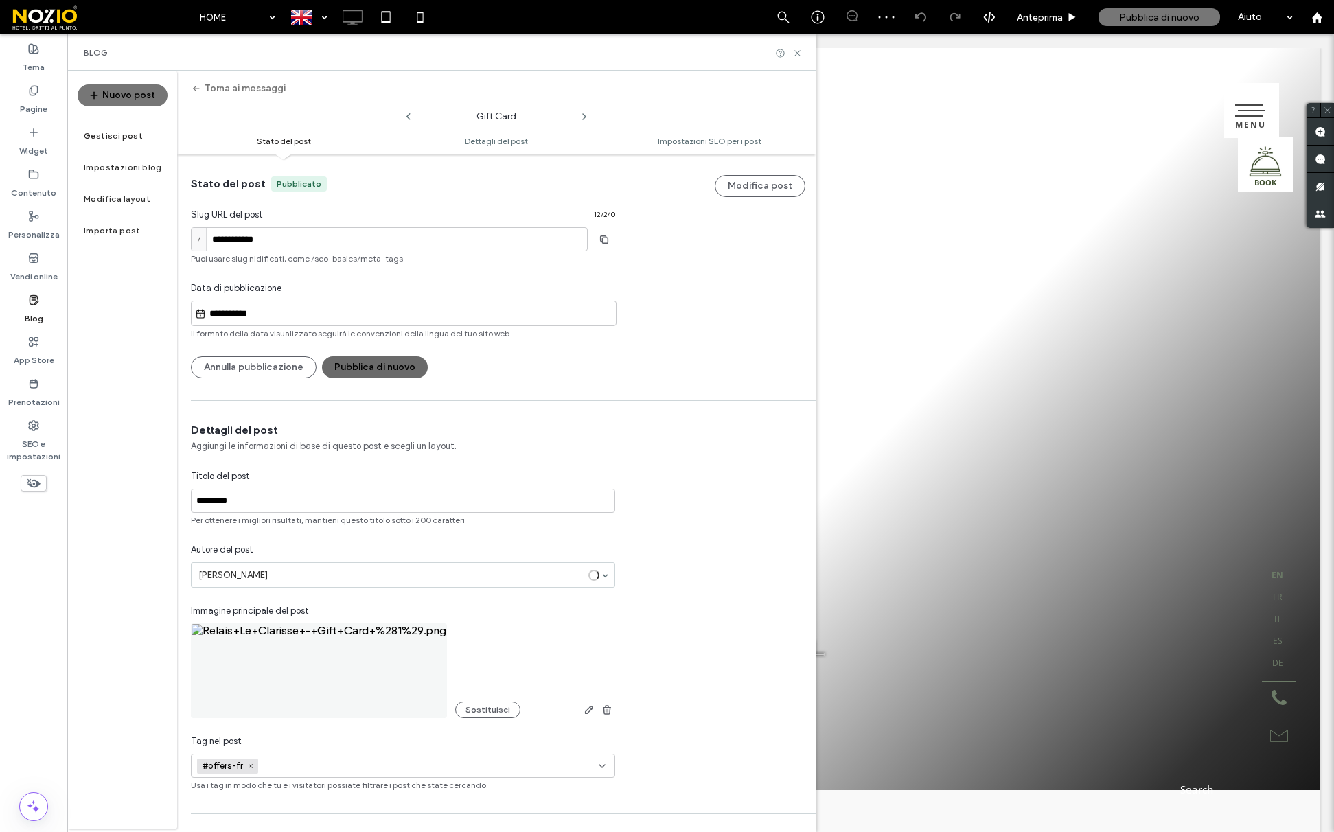
scroll to position [1, 0]
drag, startPoint x: 247, startPoint y: 563, endPoint x: 251, endPoint y: 604, distance: 41.5
click at [251, 588] on div "Dettagli del post Aggiungi le informazioni di base di questo post e scegli un l…" at bounding box center [403, 606] width 452 height 369
click at [480, 709] on button "Sostituisci" at bounding box center [487, 709] width 65 height 16
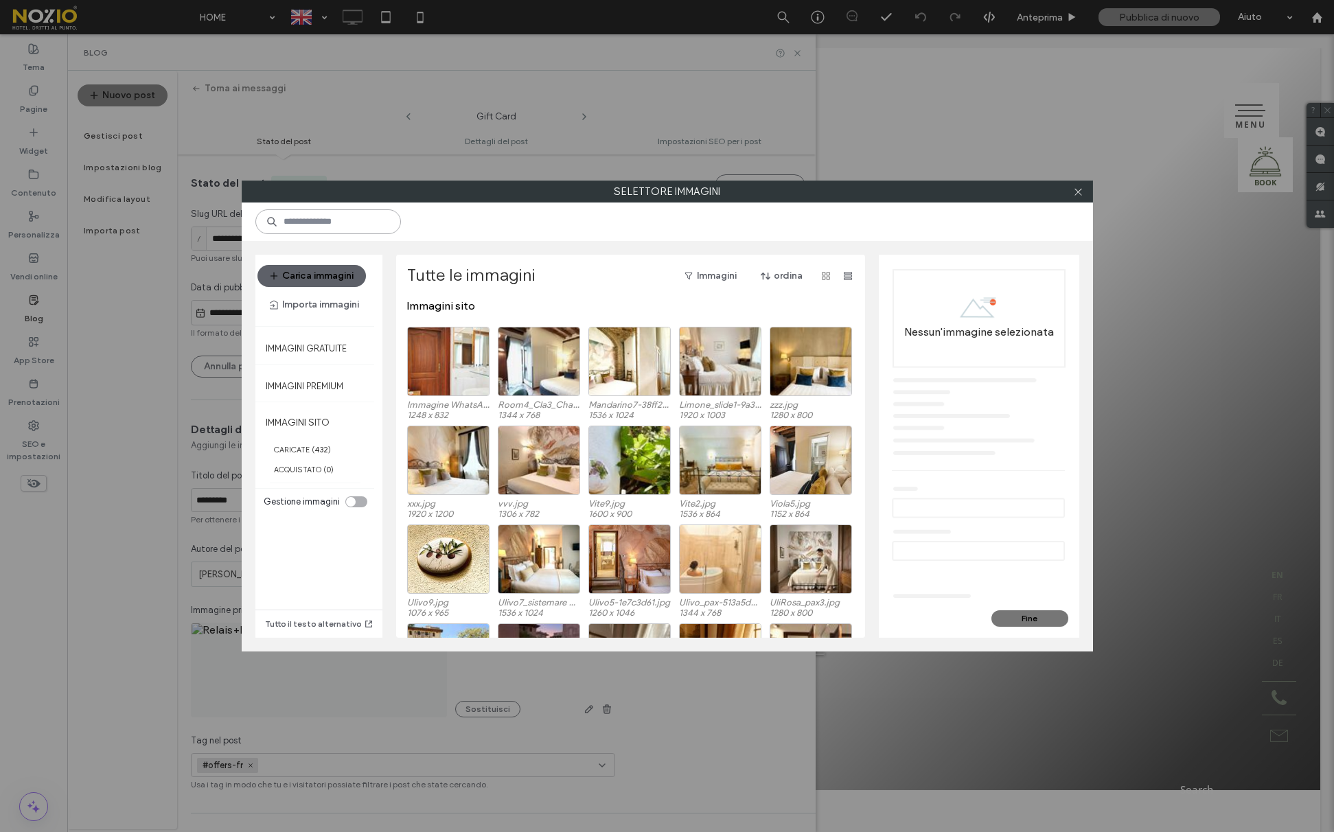
click at [301, 218] on input at bounding box center [328, 221] width 146 height 25
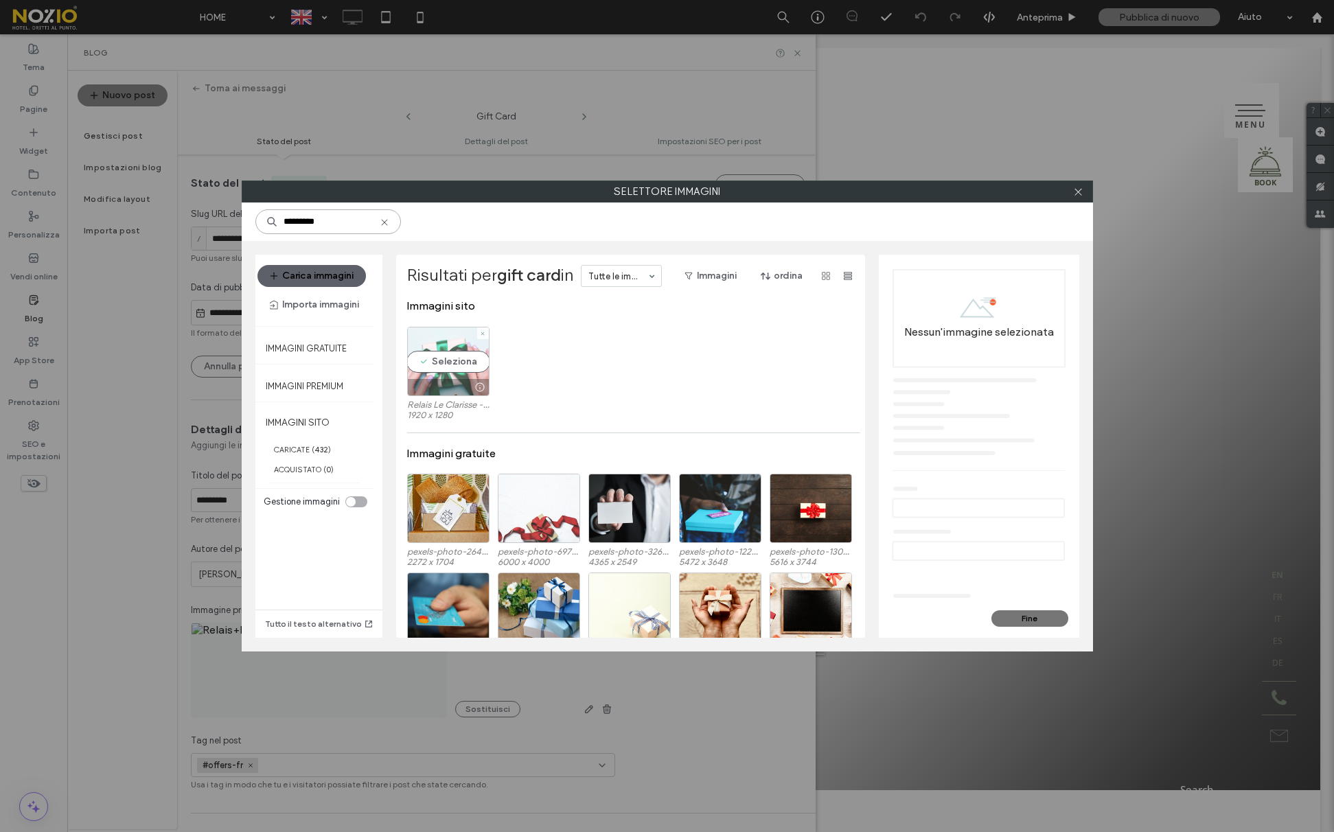
type input "*********"
click at [436, 391] on div at bounding box center [448, 387] width 81 height 16
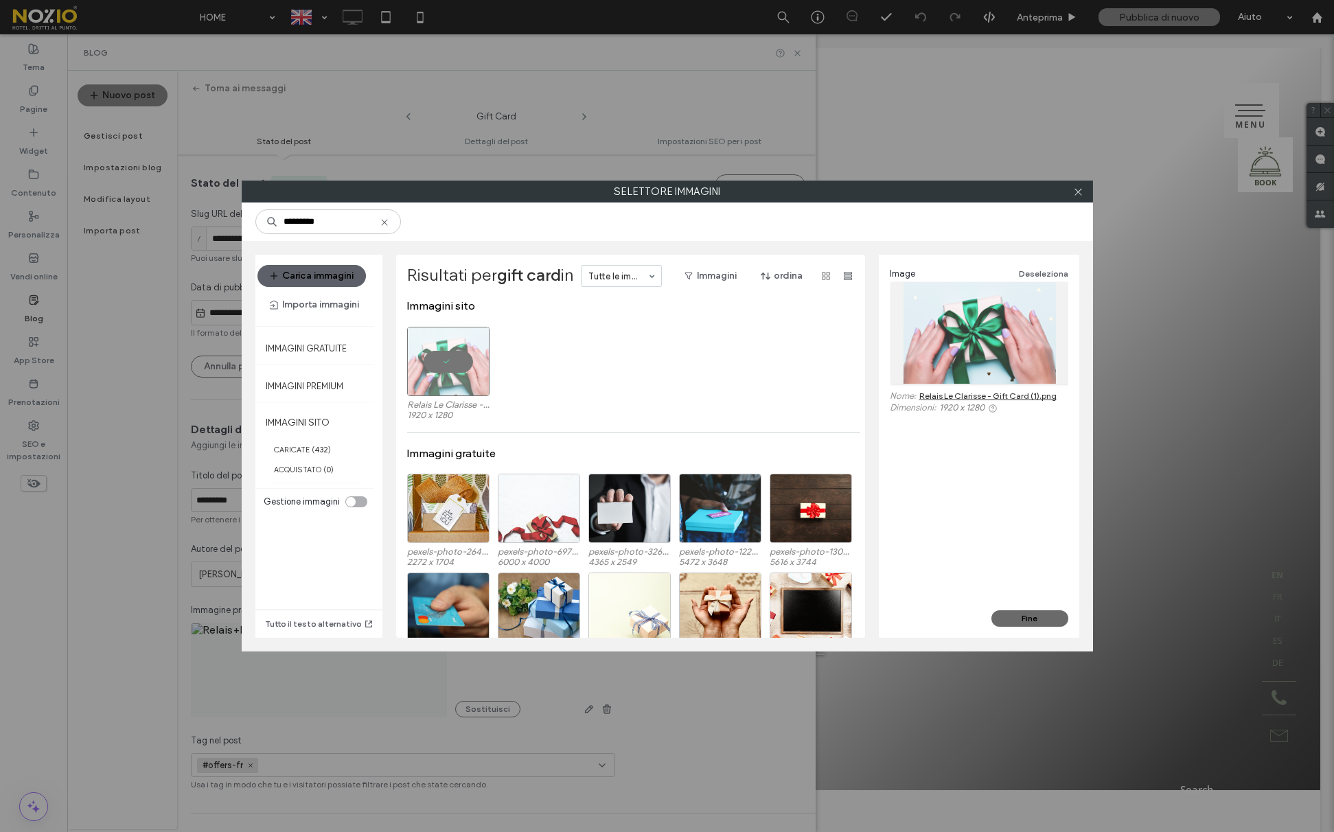
click at [1056, 632] on div "Fine" at bounding box center [979, 623] width 201 height 27
click at [1051, 623] on button "Fine" at bounding box center [1030, 618] width 77 height 16
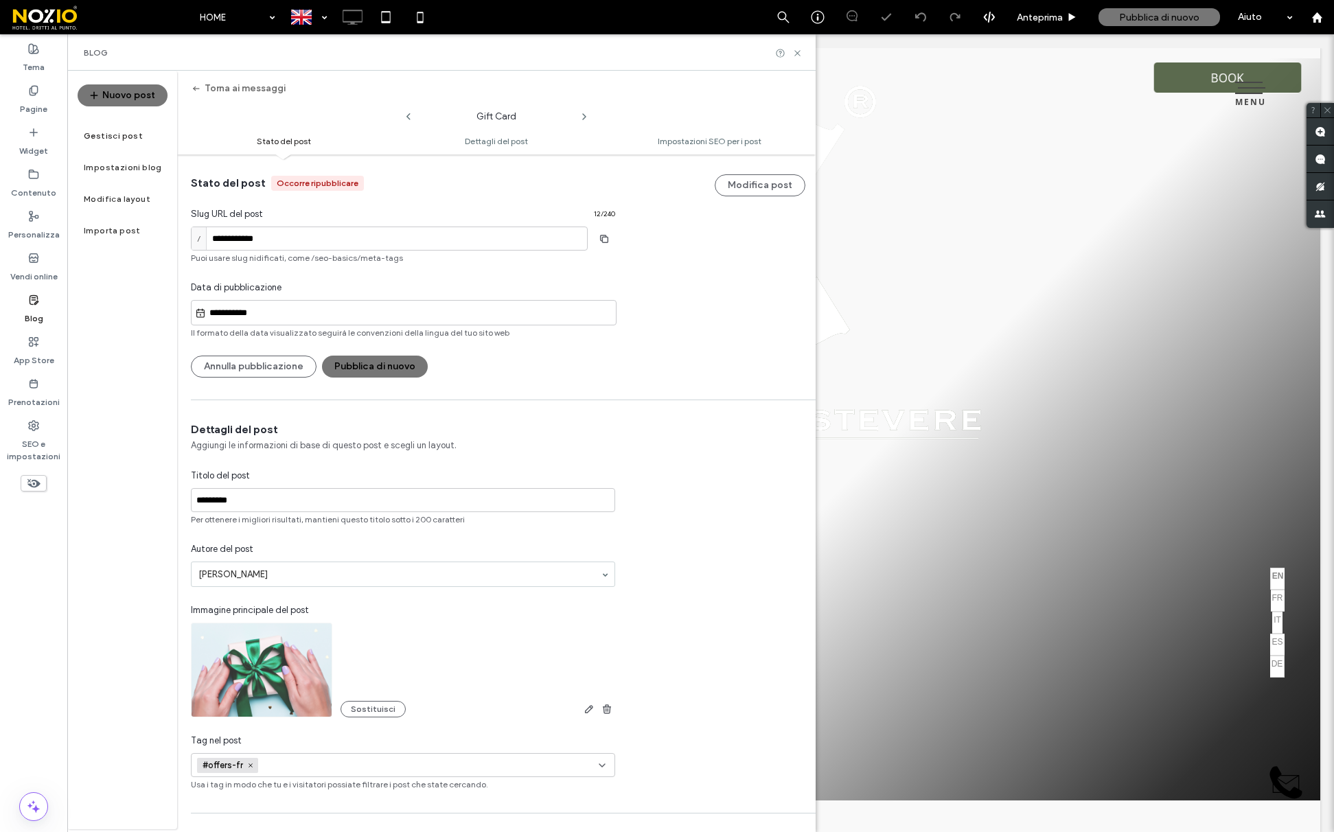
click at [196, 84] on icon "button" at bounding box center [196, 88] width 11 height 11
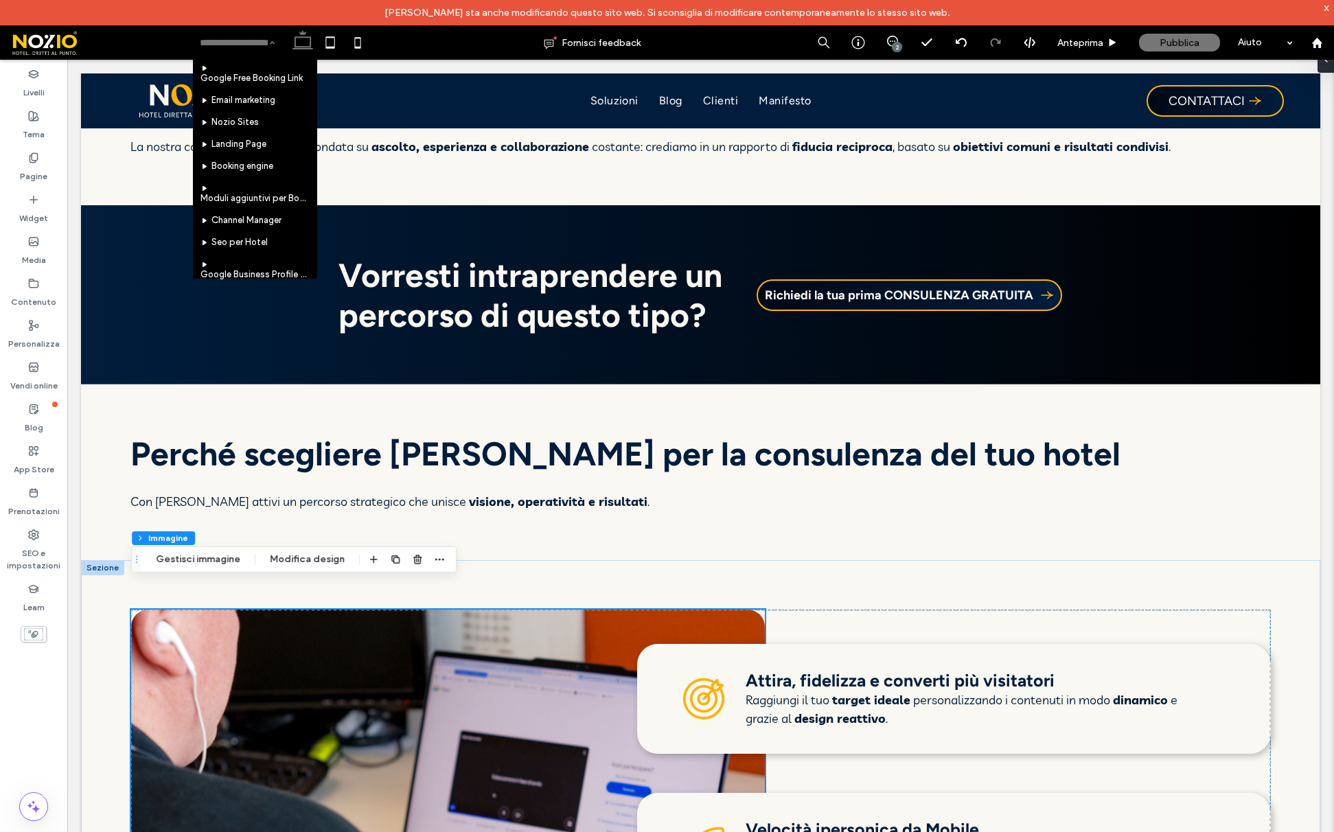
scroll to position [1292, 0]
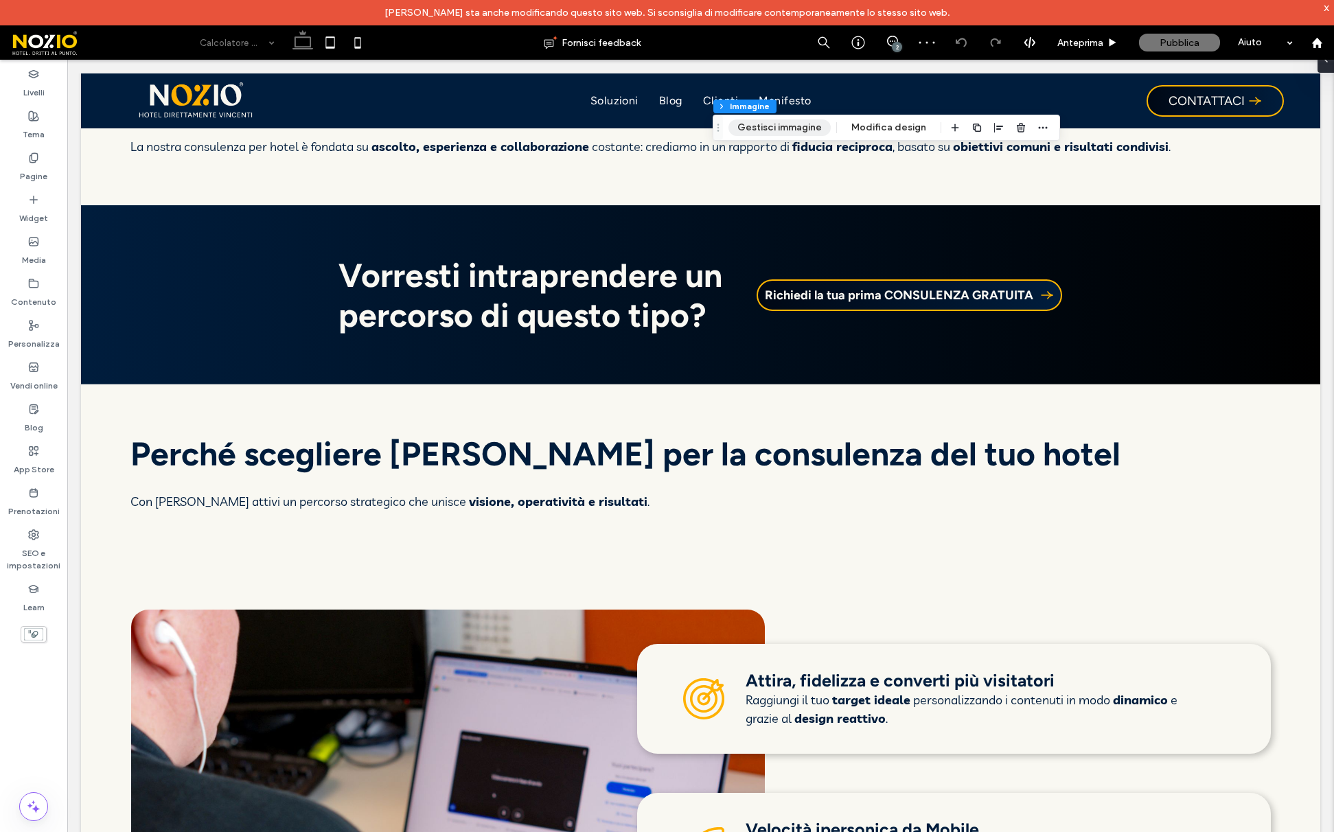
click at [794, 130] on button "Gestisci immagine" at bounding box center [780, 127] width 102 height 16
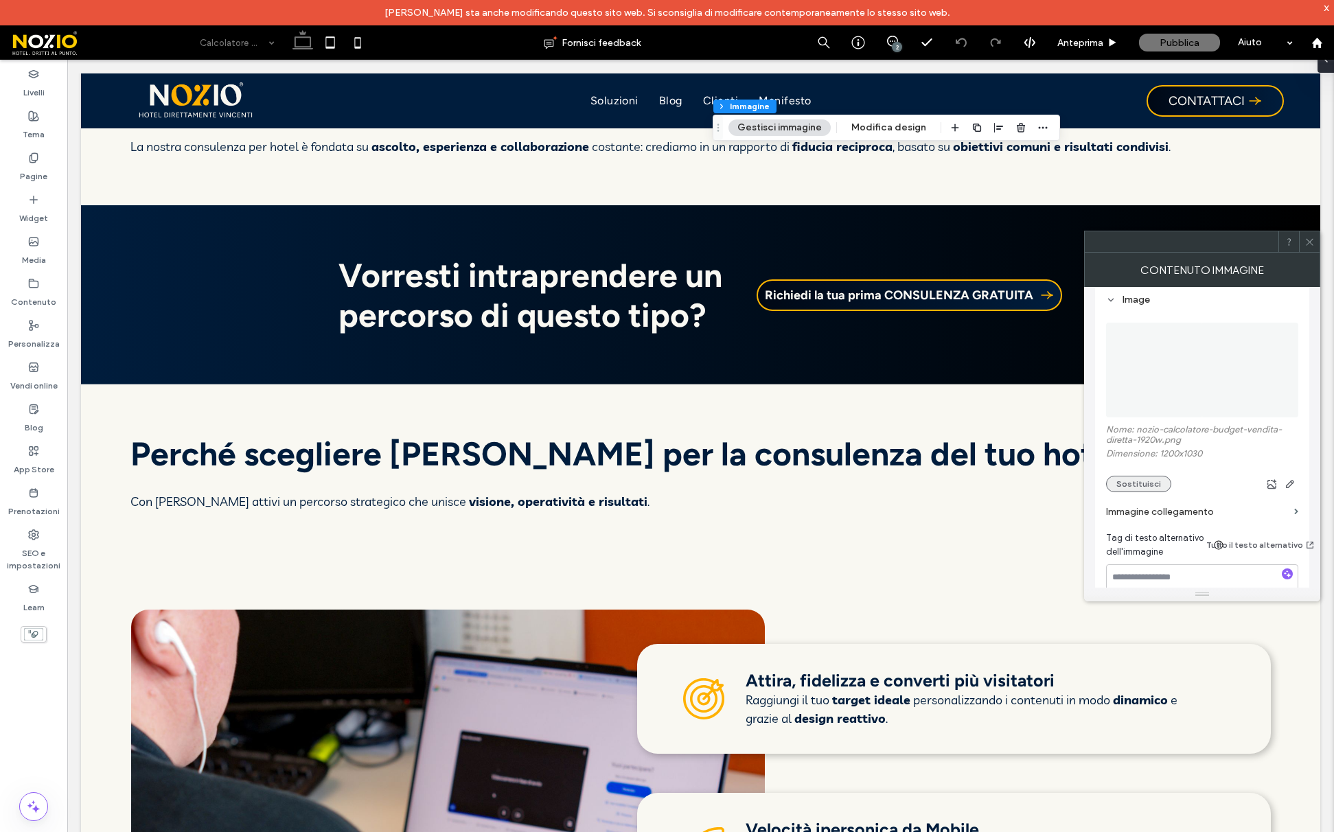
scroll to position [164, 0]
click at [1150, 482] on button "Sostituisci" at bounding box center [1138, 481] width 65 height 16
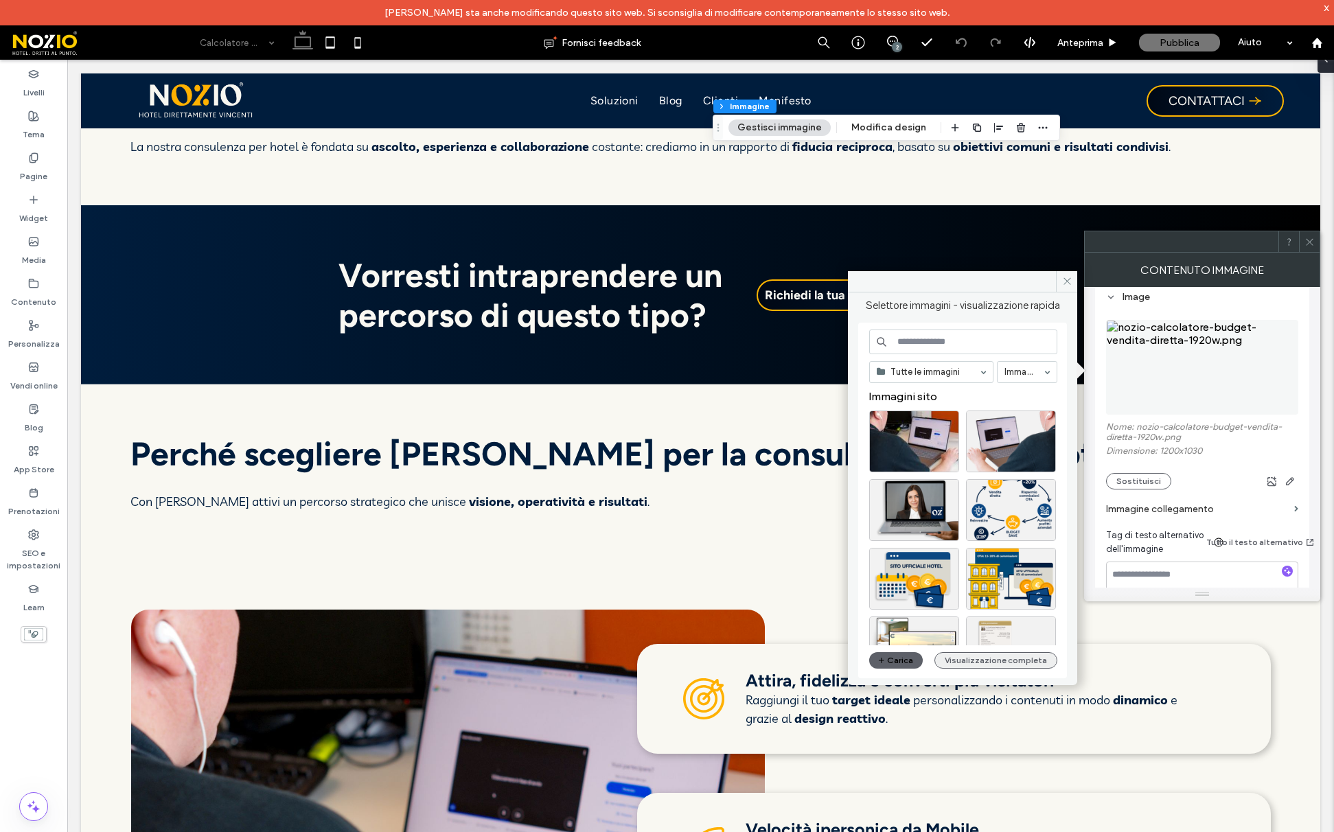
click at [1000, 656] on button "Visualizzazione completa" at bounding box center [996, 660] width 123 height 16
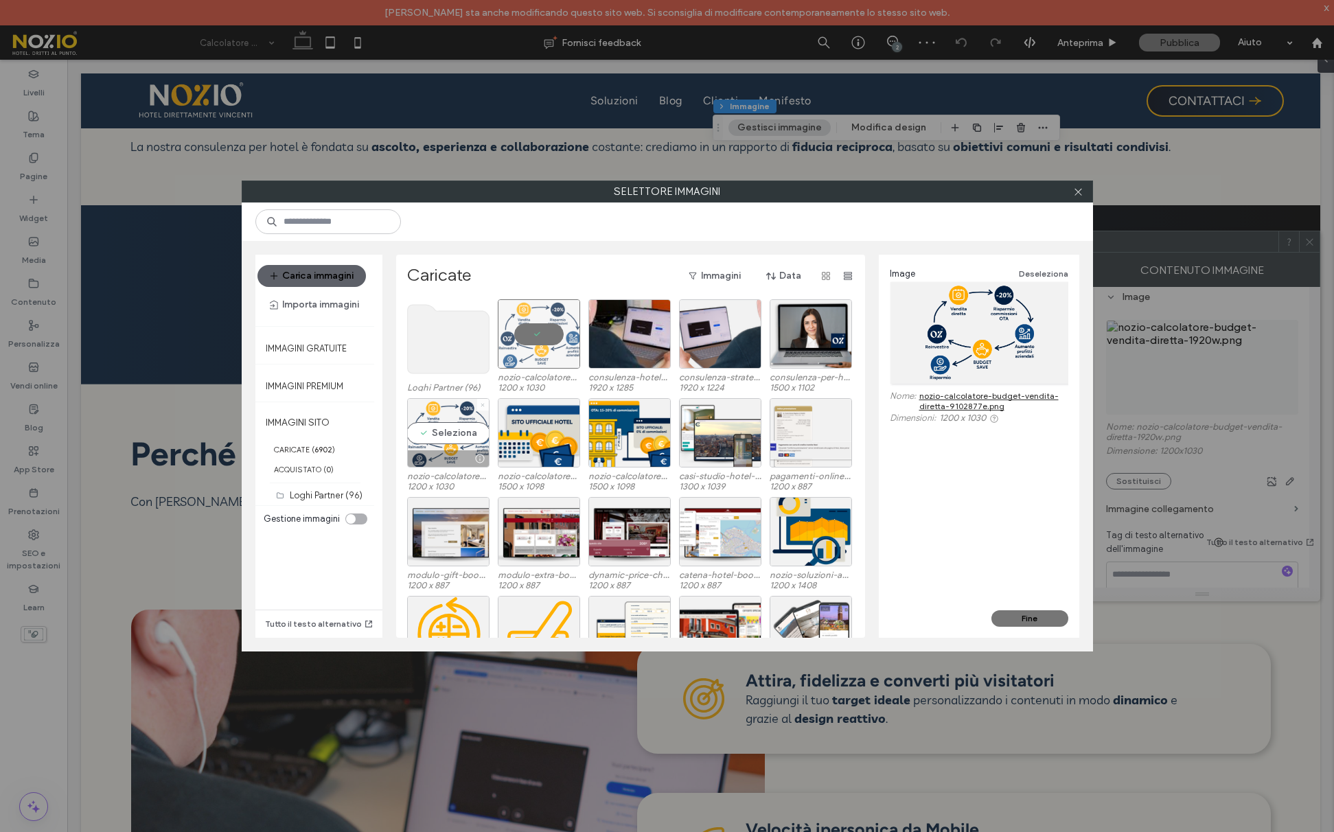
click at [480, 402] on icon at bounding box center [482, 404] width 5 height 5
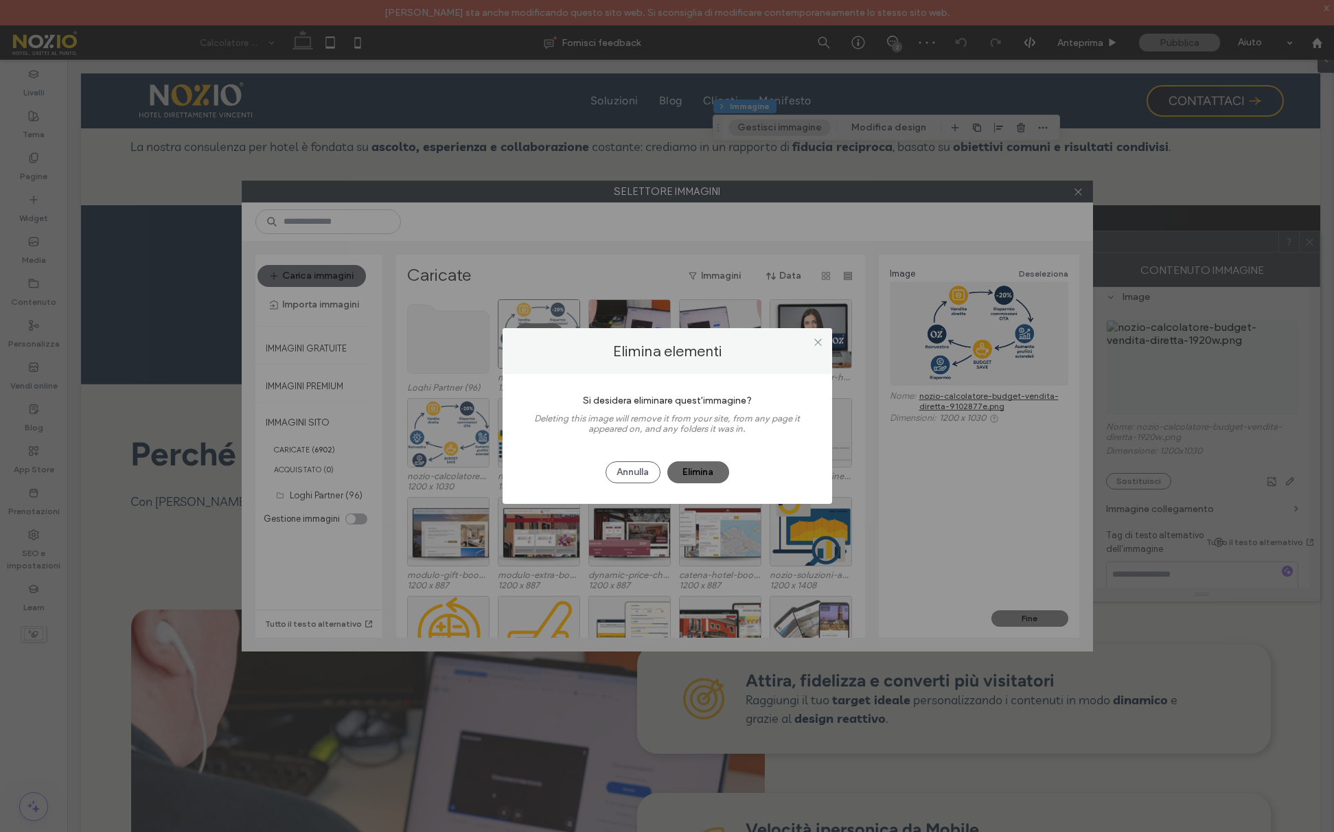
click at [710, 464] on button "Elimina" at bounding box center [698, 472] width 62 height 22
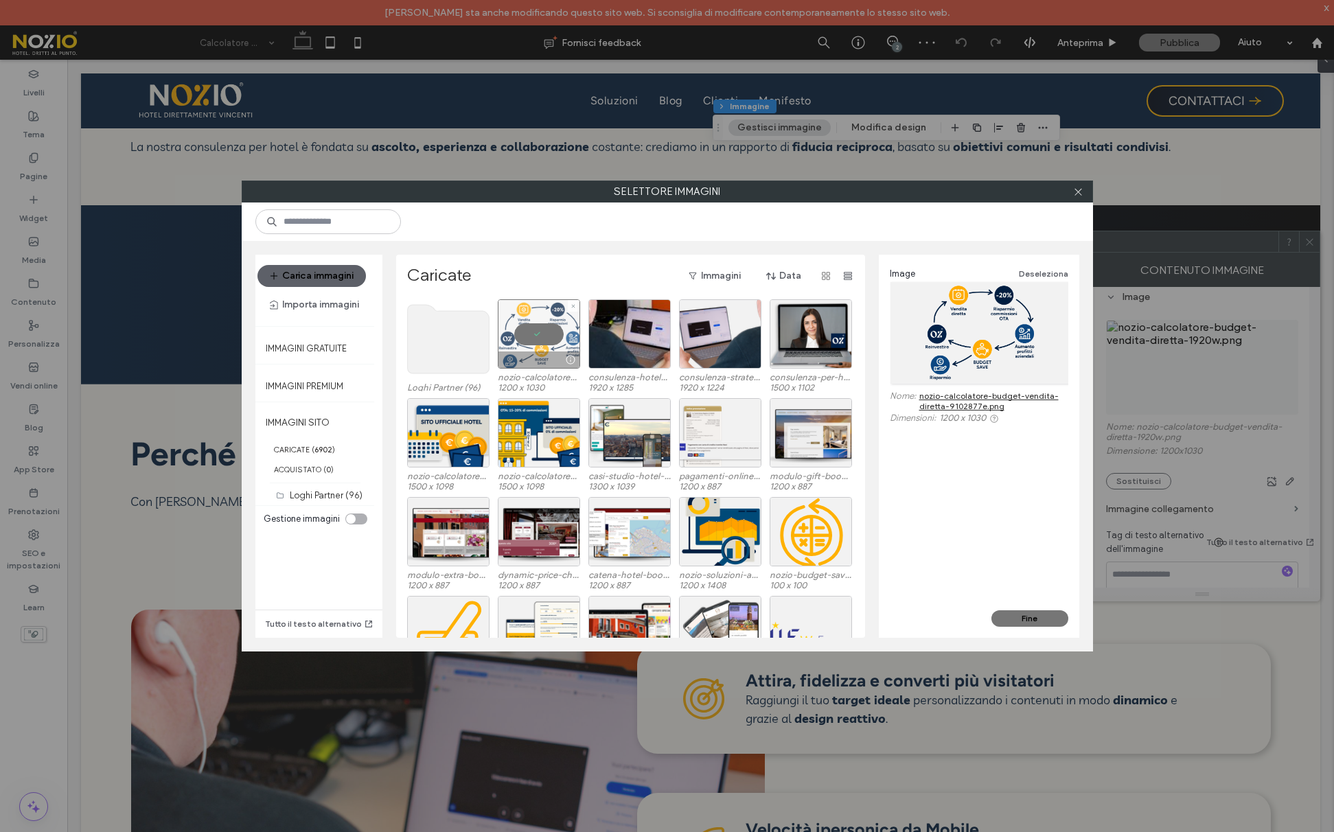
click at [538, 342] on div at bounding box center [539, 333] width 82 height 69
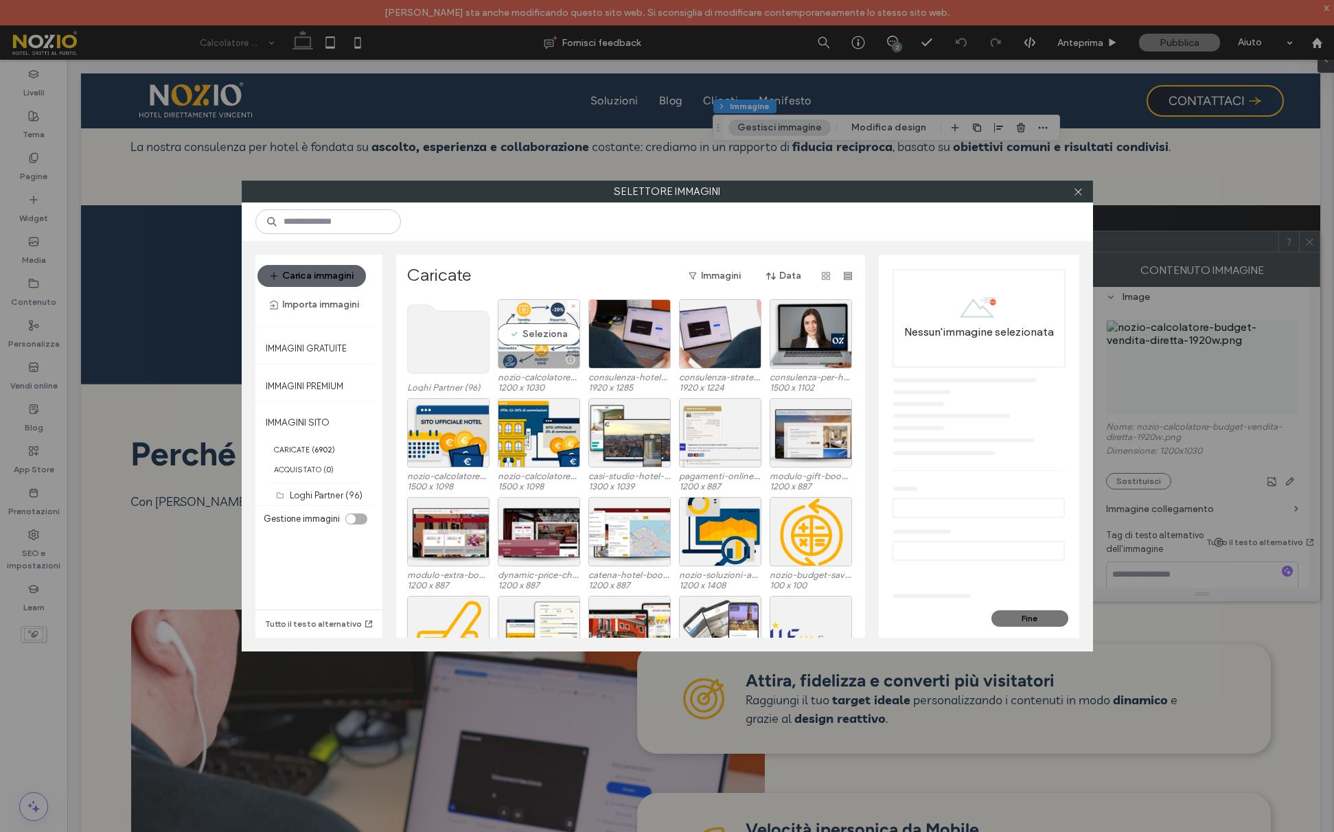
click at [539, 357] on div at bounding box center [539, 360] width 81 height 16
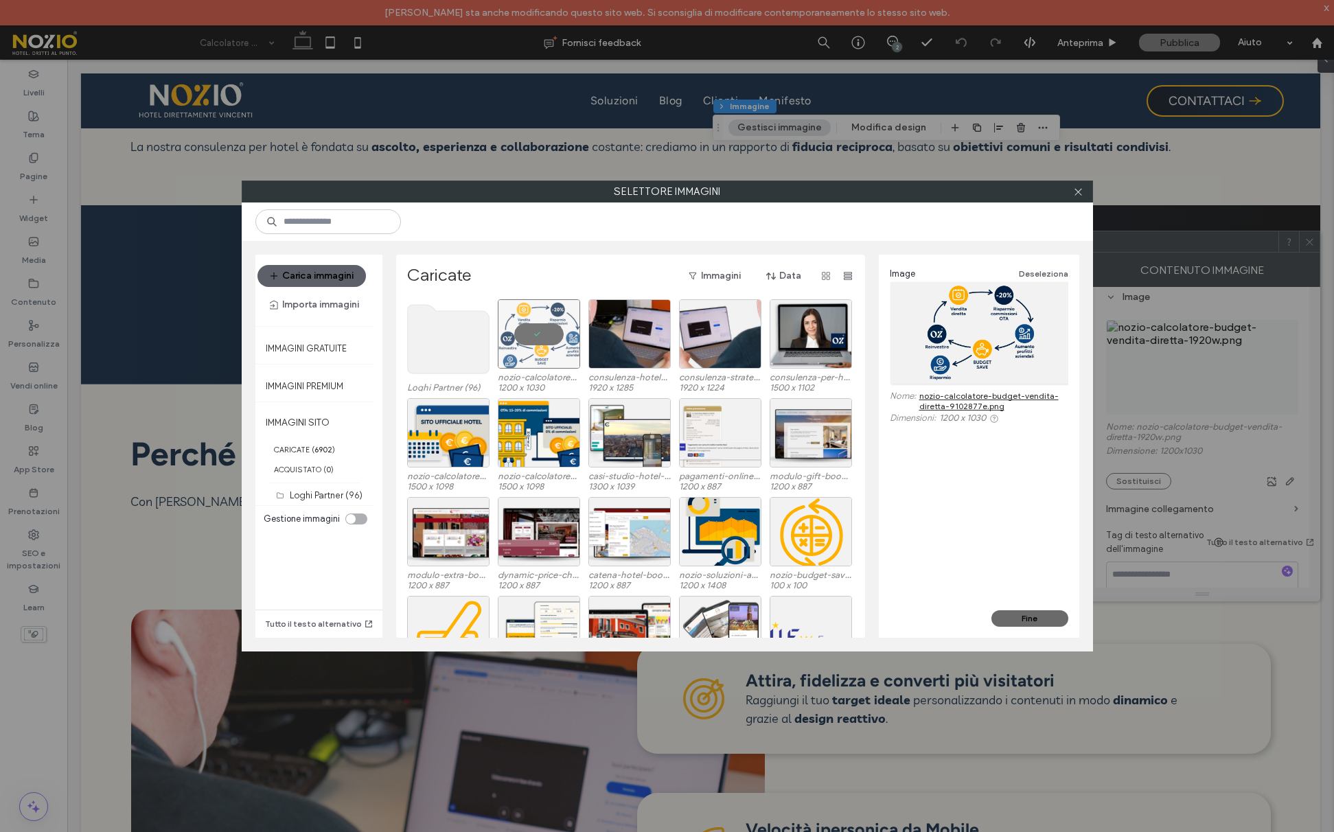
click at [1038, 619] on button "Fine" at bounding box center [1030, 618] width 77 height 16
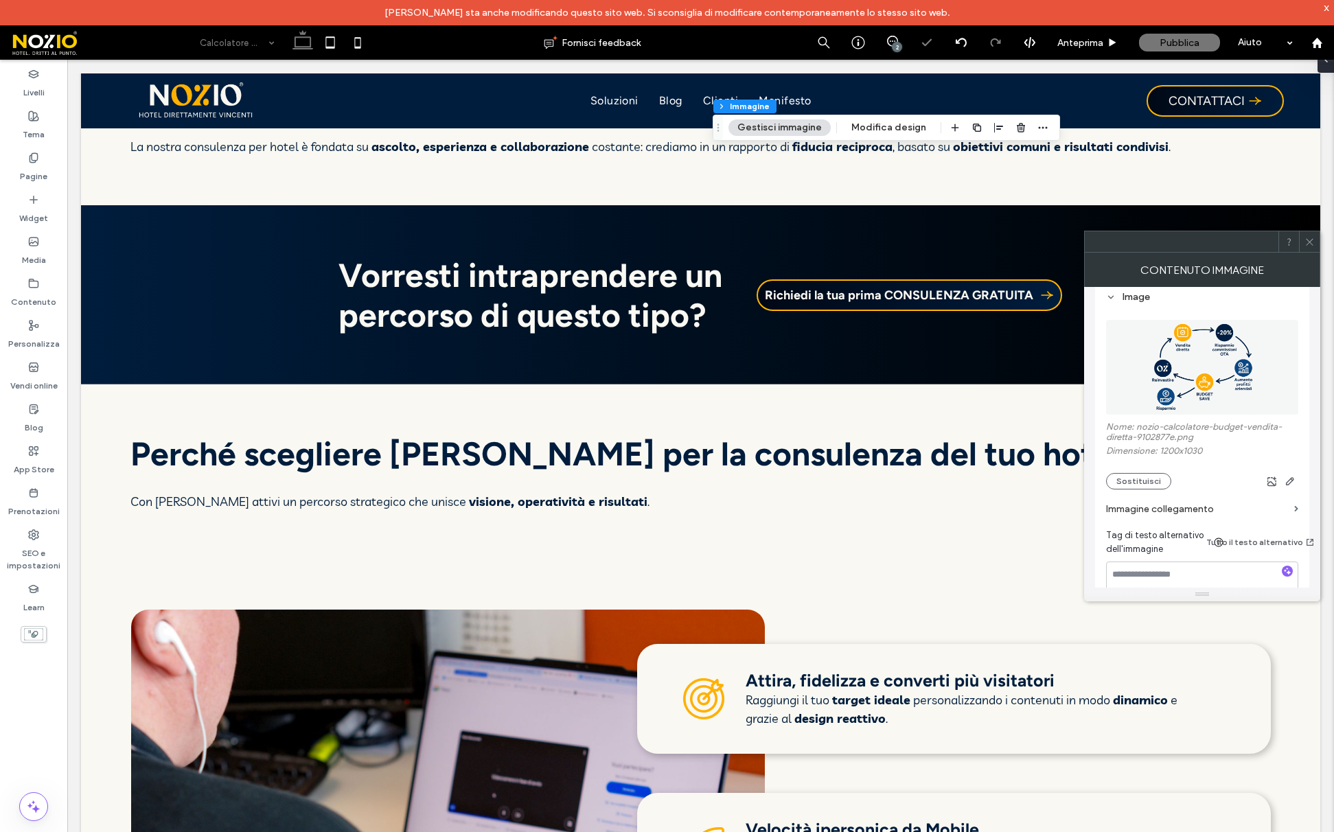
click at [1311, 244] on icon at bounding box center [1310, 242] width 10 height 10
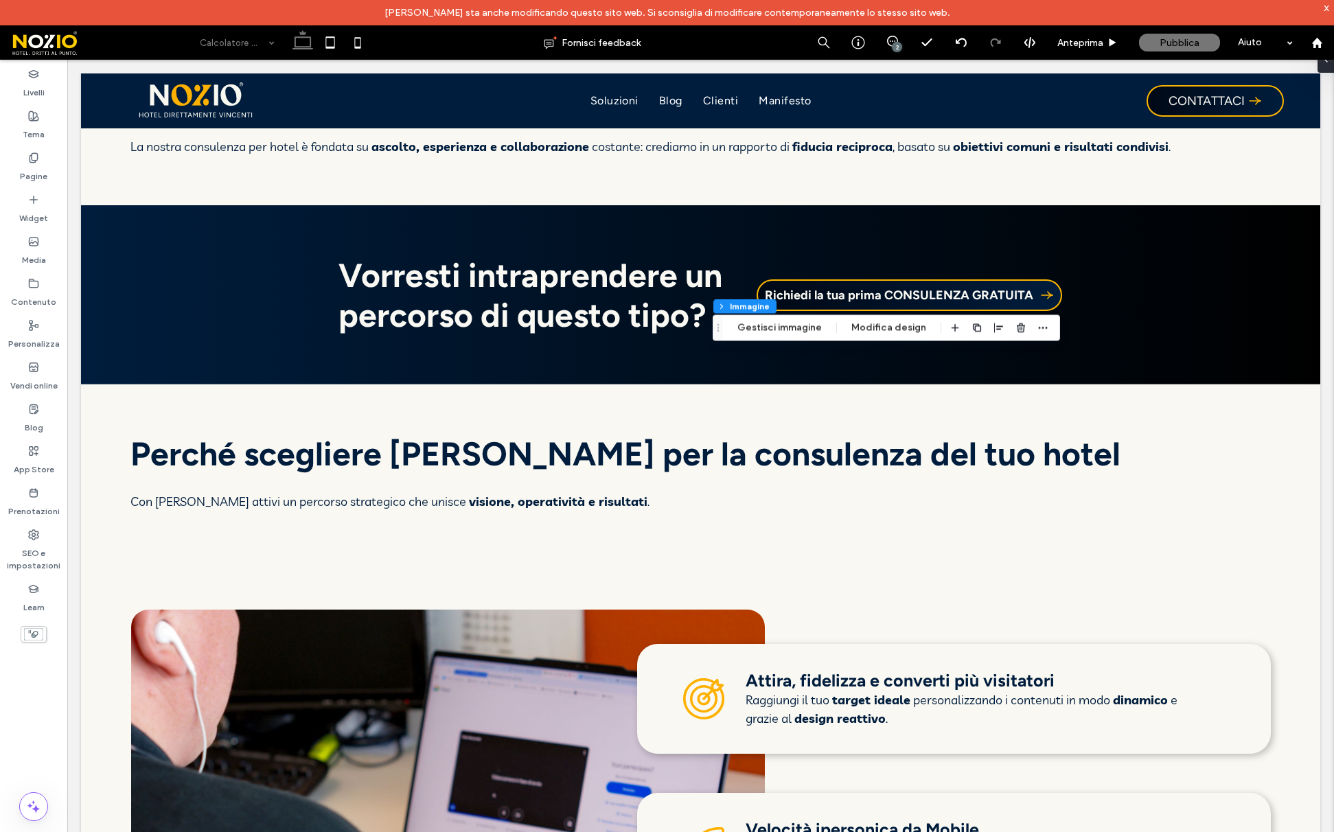
click at [328, 40] on icon at bounding box center [330, 42] width 27 height 27
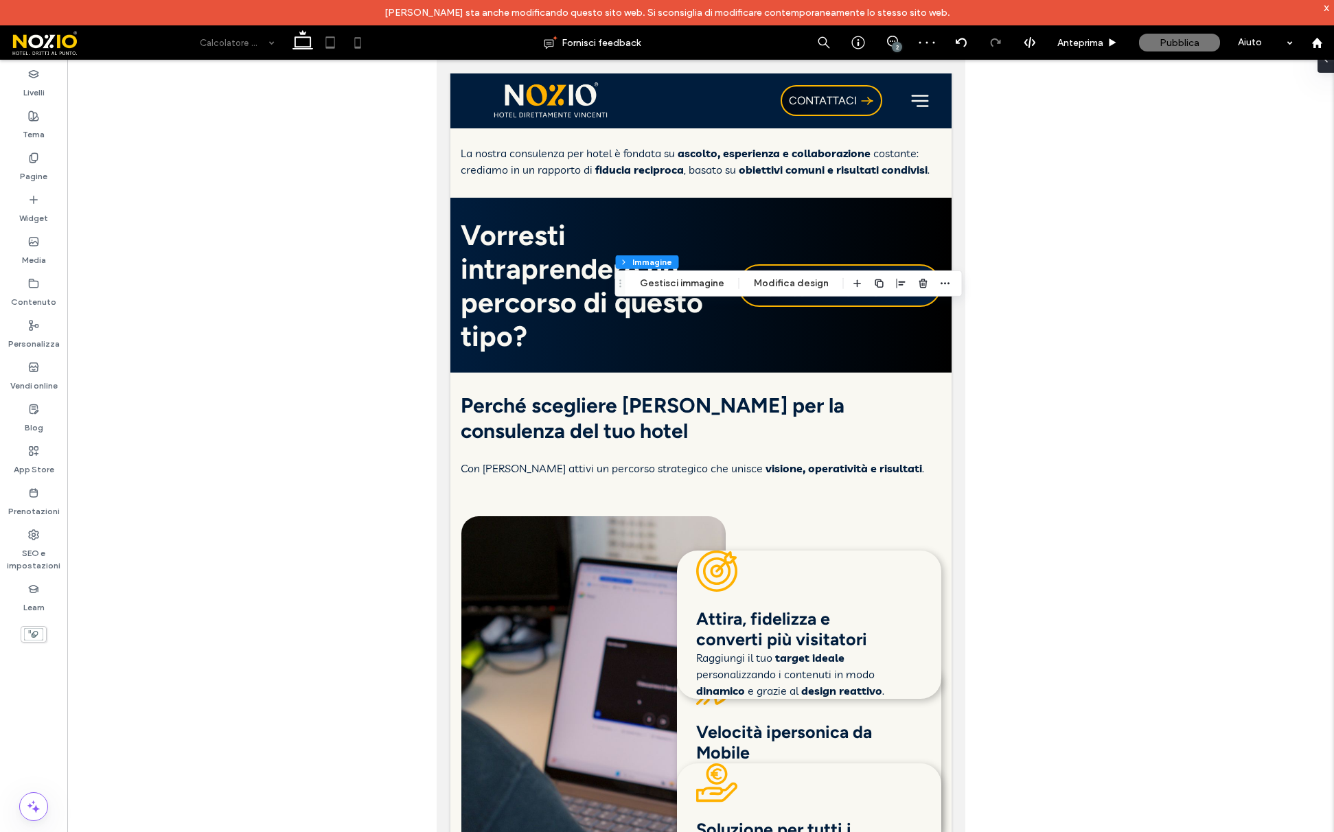
click at [366, 41] on icon at bounding box center [357, 42] width 27 height 27
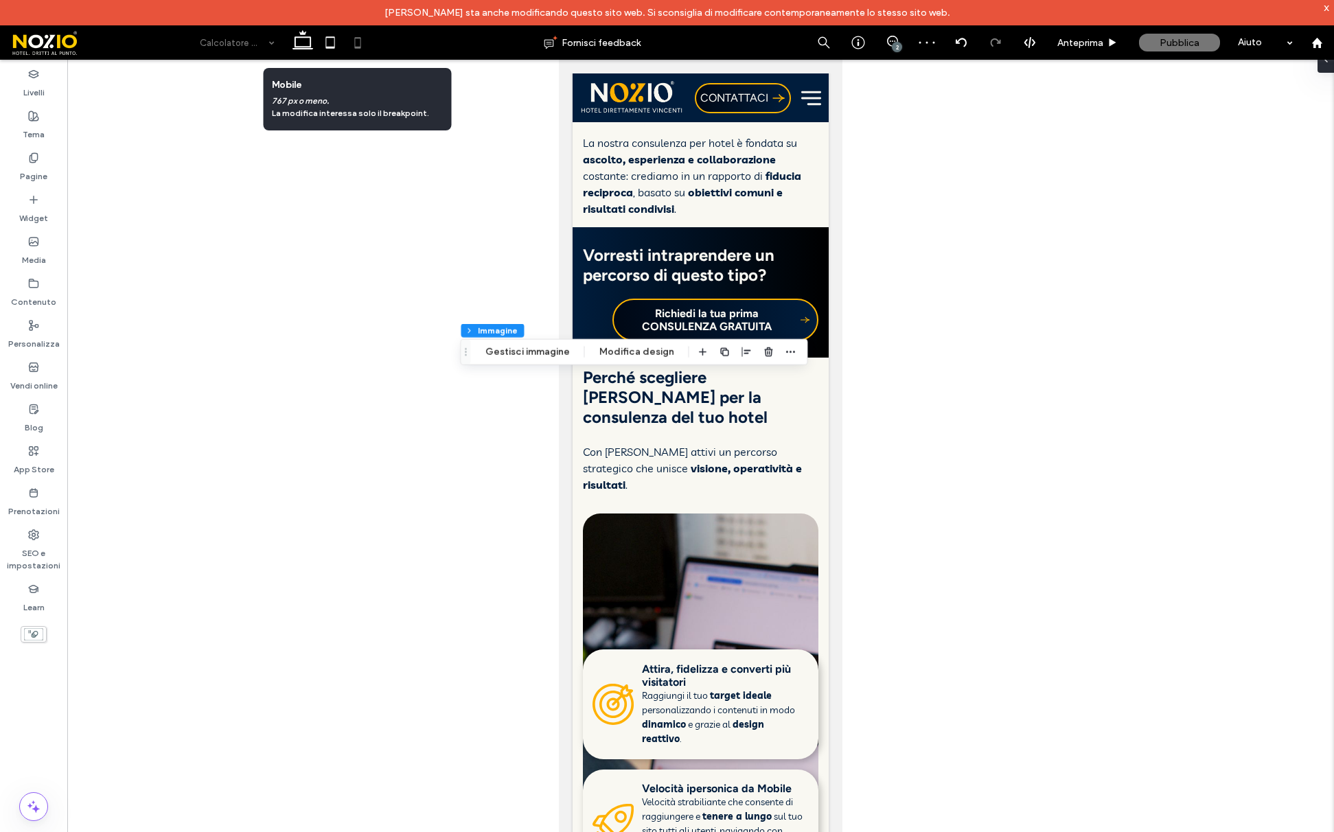
type input "***"
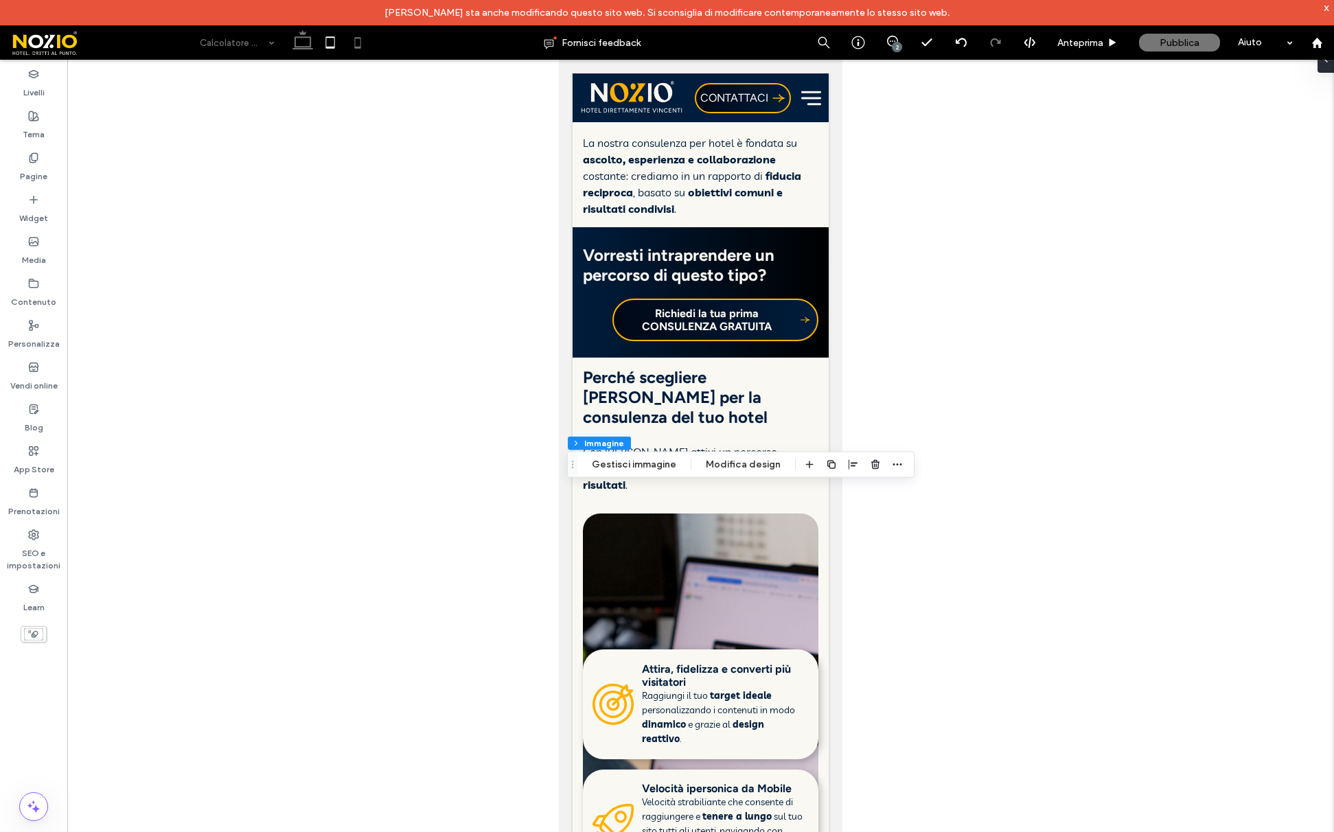
click at [314, 42] on icon at bounding box center [302, 42] width 27 height 27
type input "***"
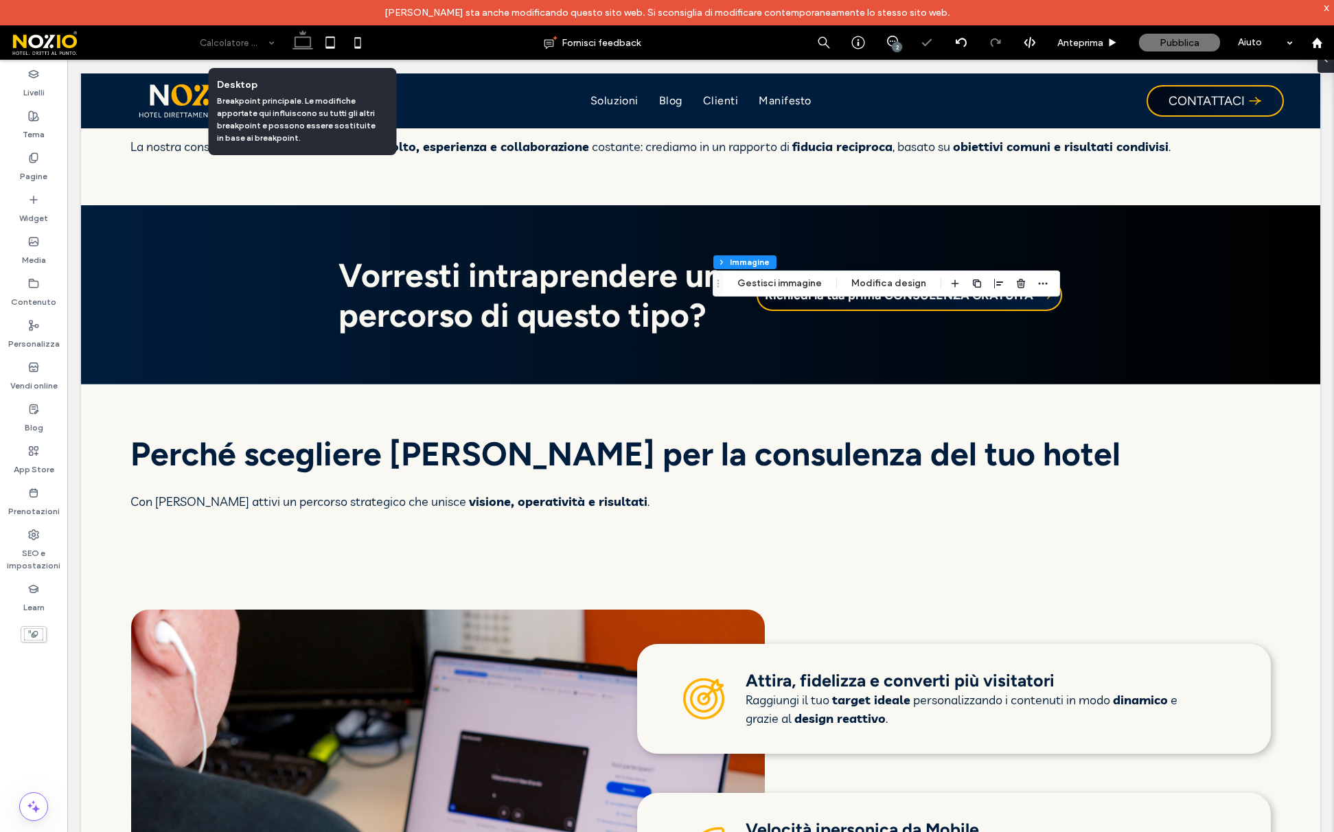
click at [308, 43] on icon at bounding box center [302, 42] width 27 height 27
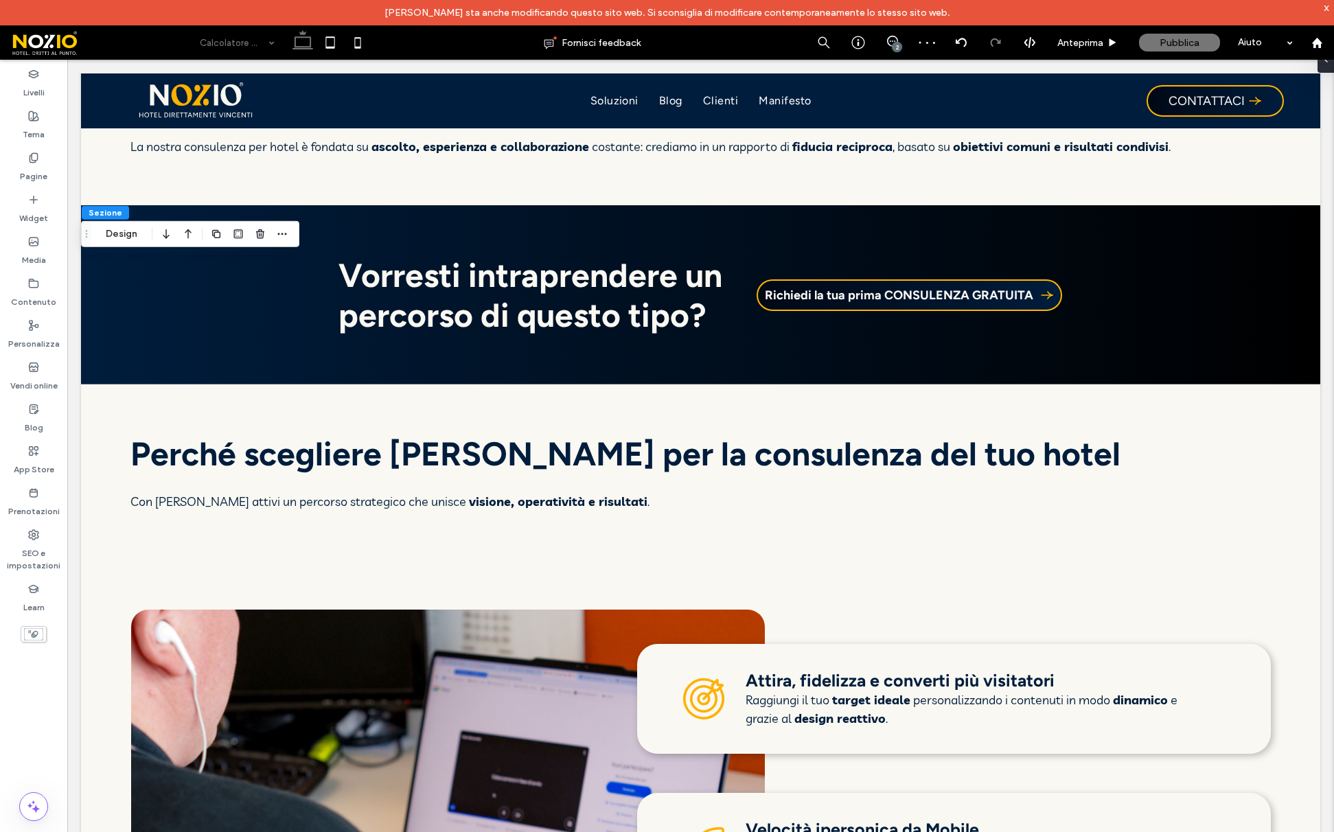
click at [113, 222] on div "Sezione Design" at bounding box center [190, 234] width 218 height 26
click at [113, 229] on button "Design" at bounding box center [121, 234] width 49 height 16
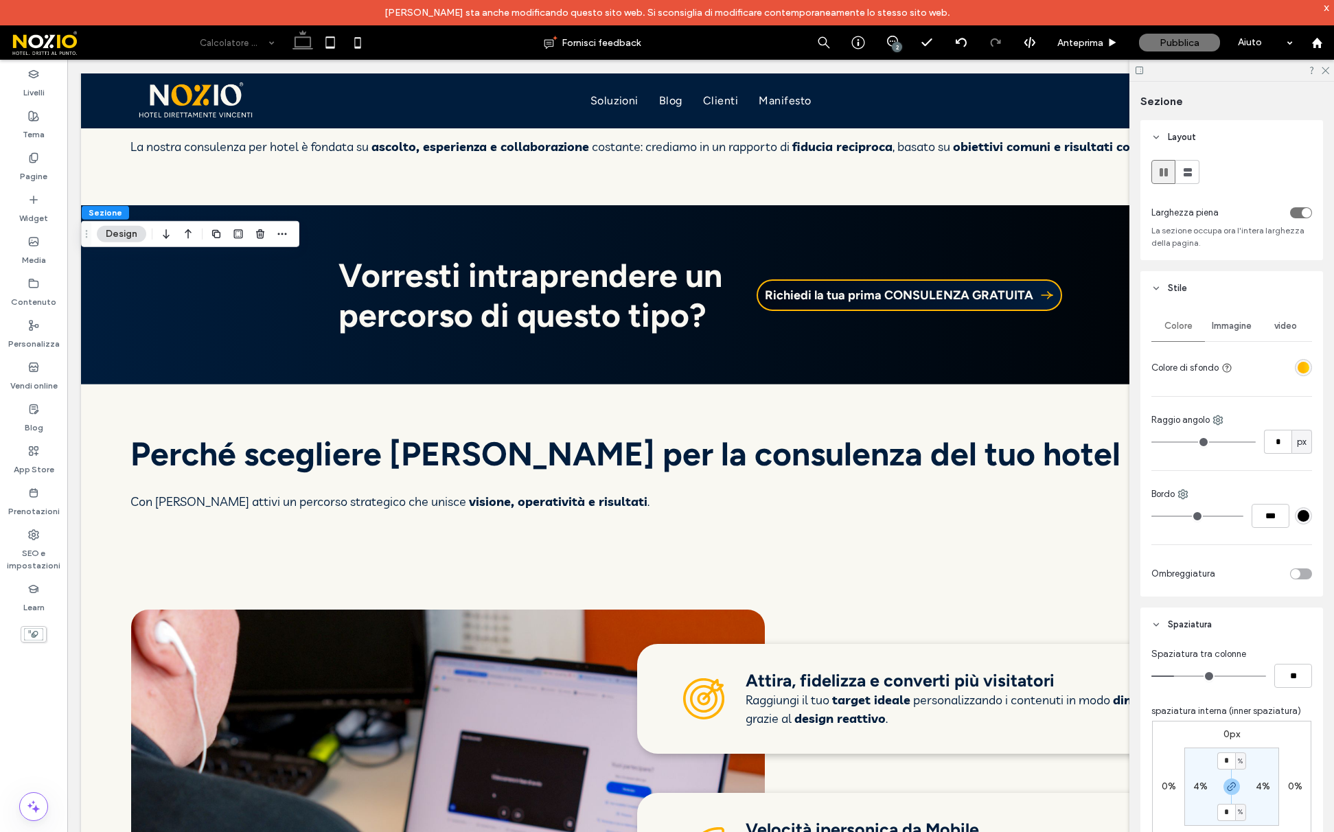
click at [1303, 366] on div "linear-gradient(90deg, rgba(255, 182, 0, 1) 48%, rgba(255, 214, 10, 1) 100%)" at bounding box center [1304, 368] width 12 height 12
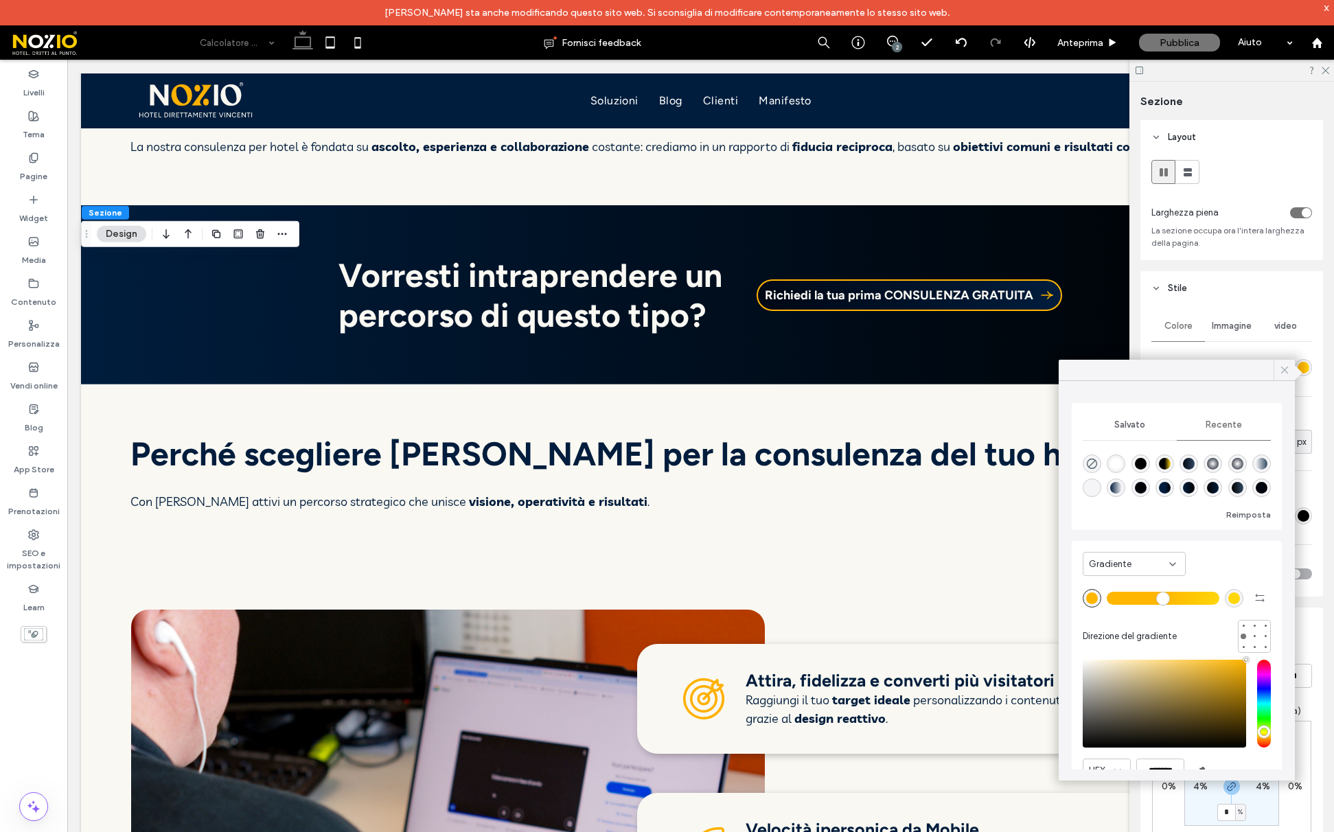
click at [1292, 367] on div at bounding box center [1284, 370] width 21 height 21
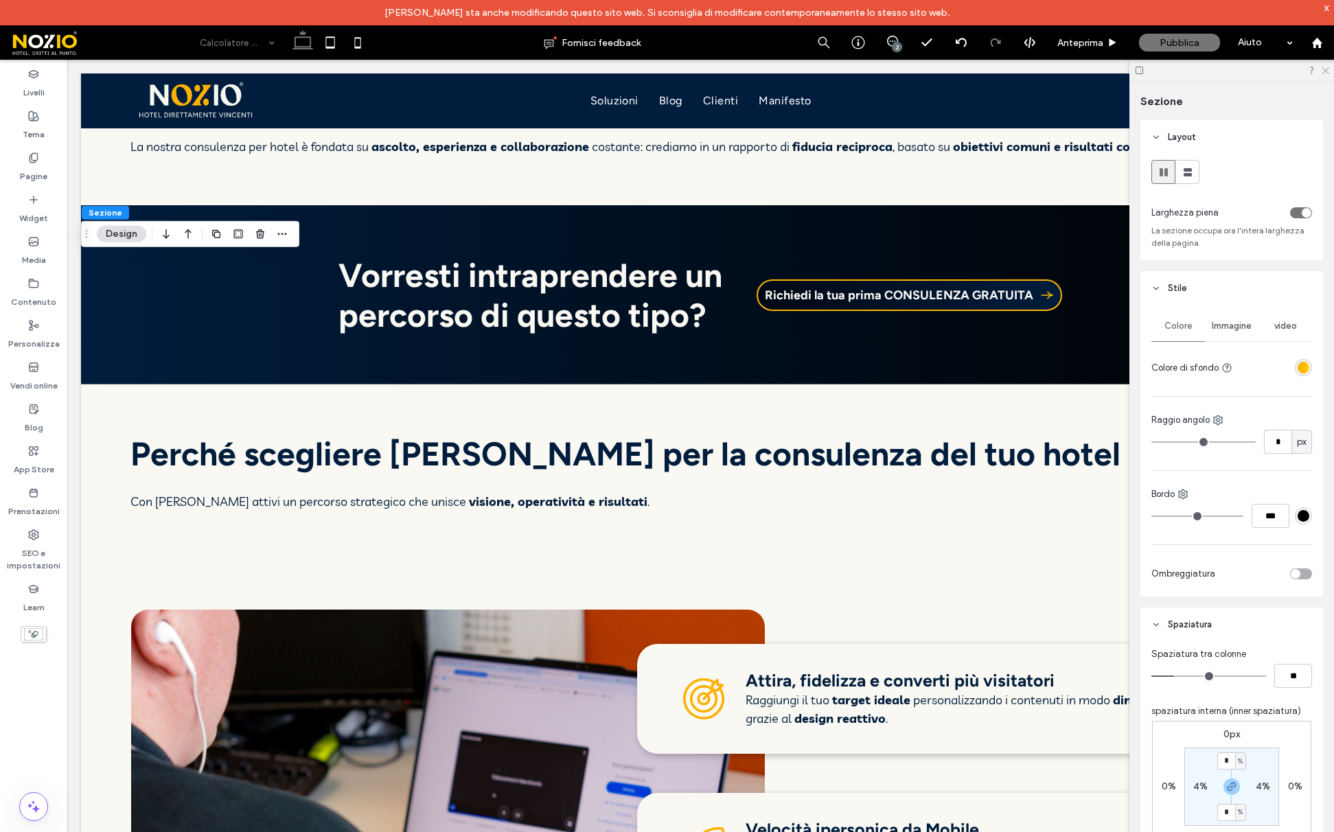
click at [1324, 67] on icon at bounding box center [1325, 69] width 9 height 9
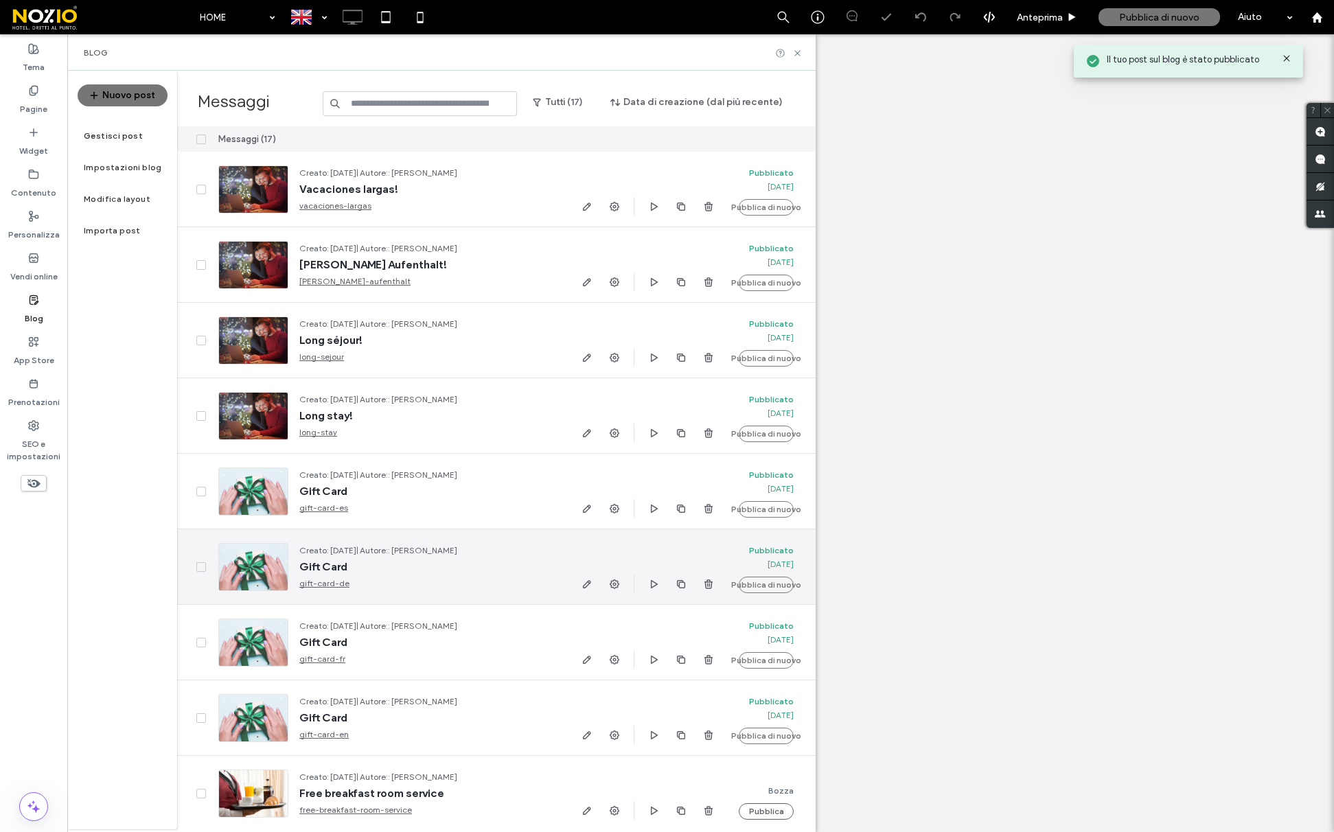
click at [770, 584] on button "Pubblica di nuovo" at bounding box center [766, 585] width 55 height 16
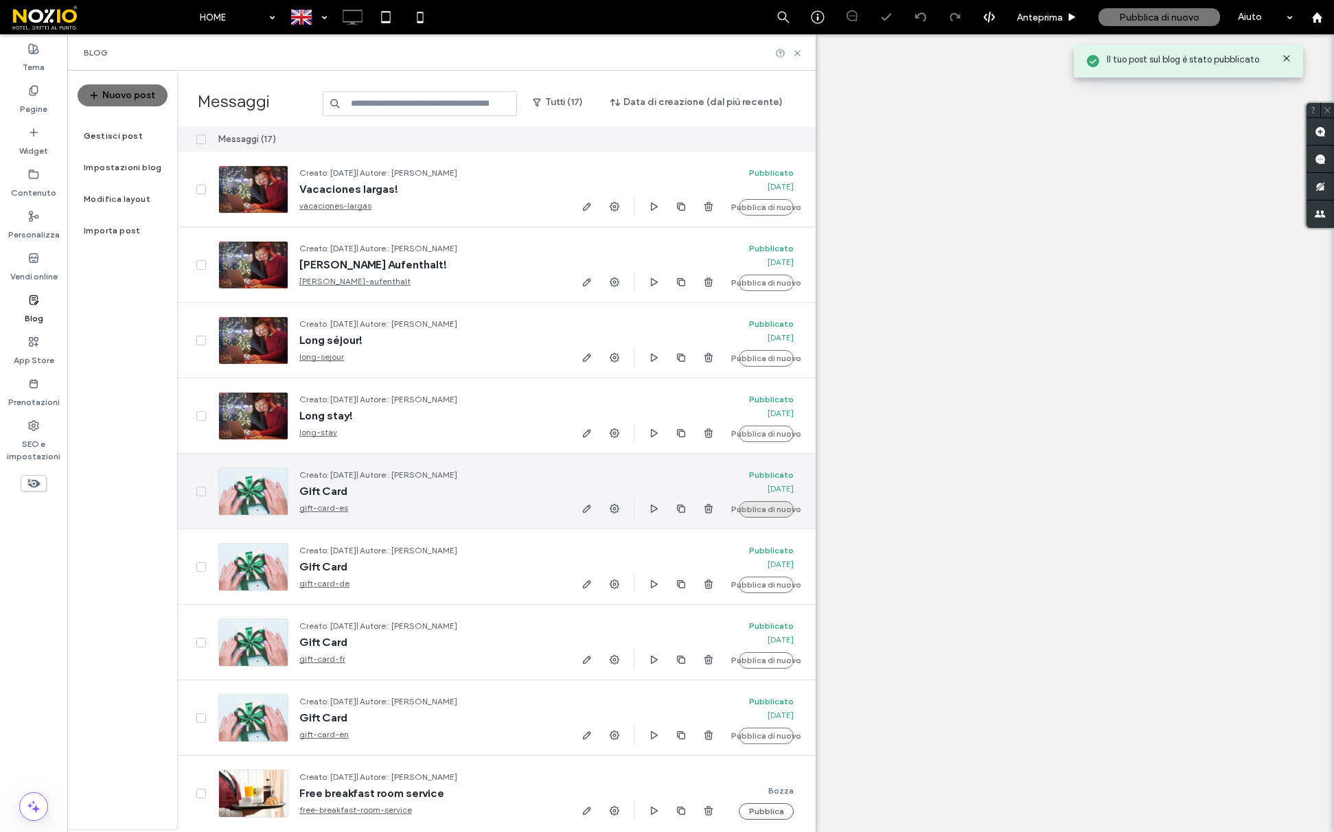
click at [770, 512] on button "Pubblica di nuovo" at bounding box center [766, 509] width 55 height 16
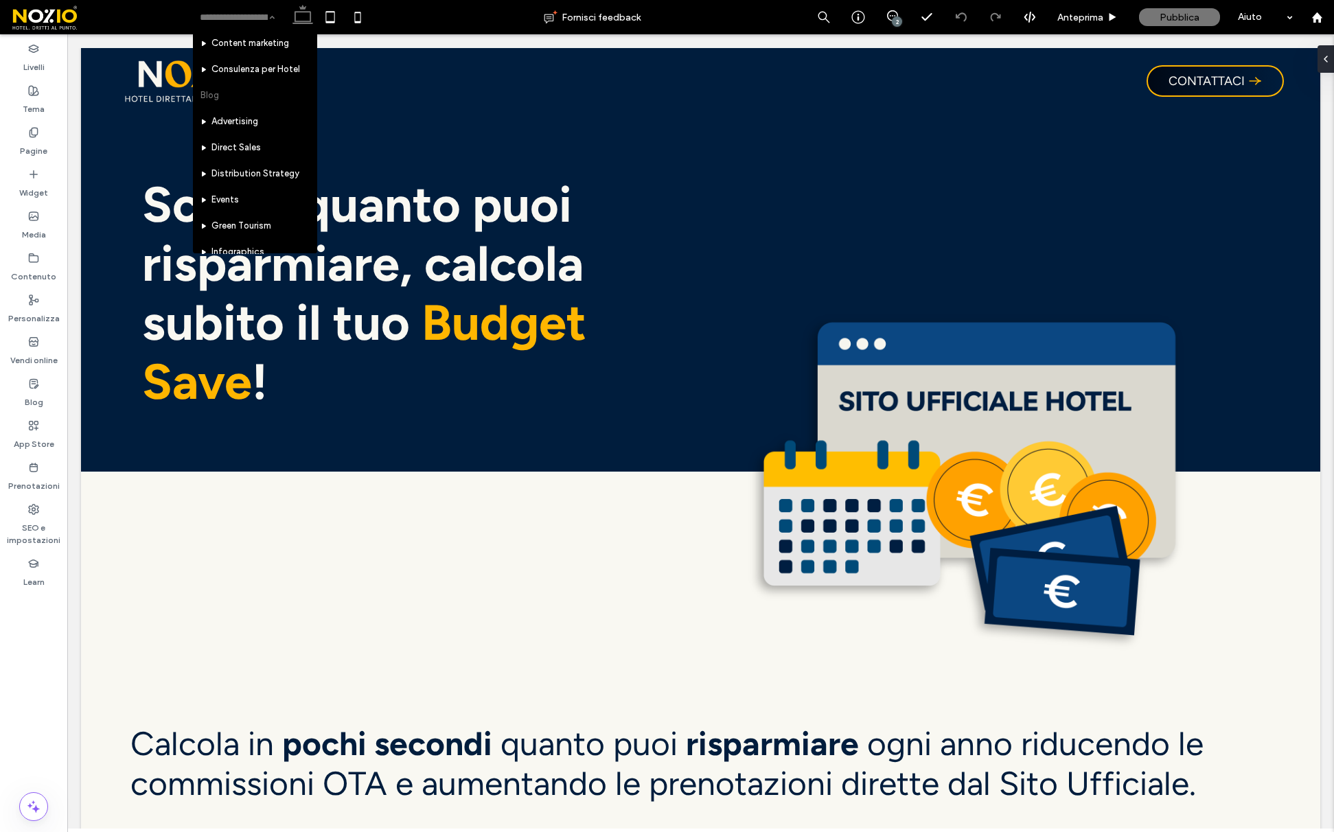
scroll to position [475, 0]
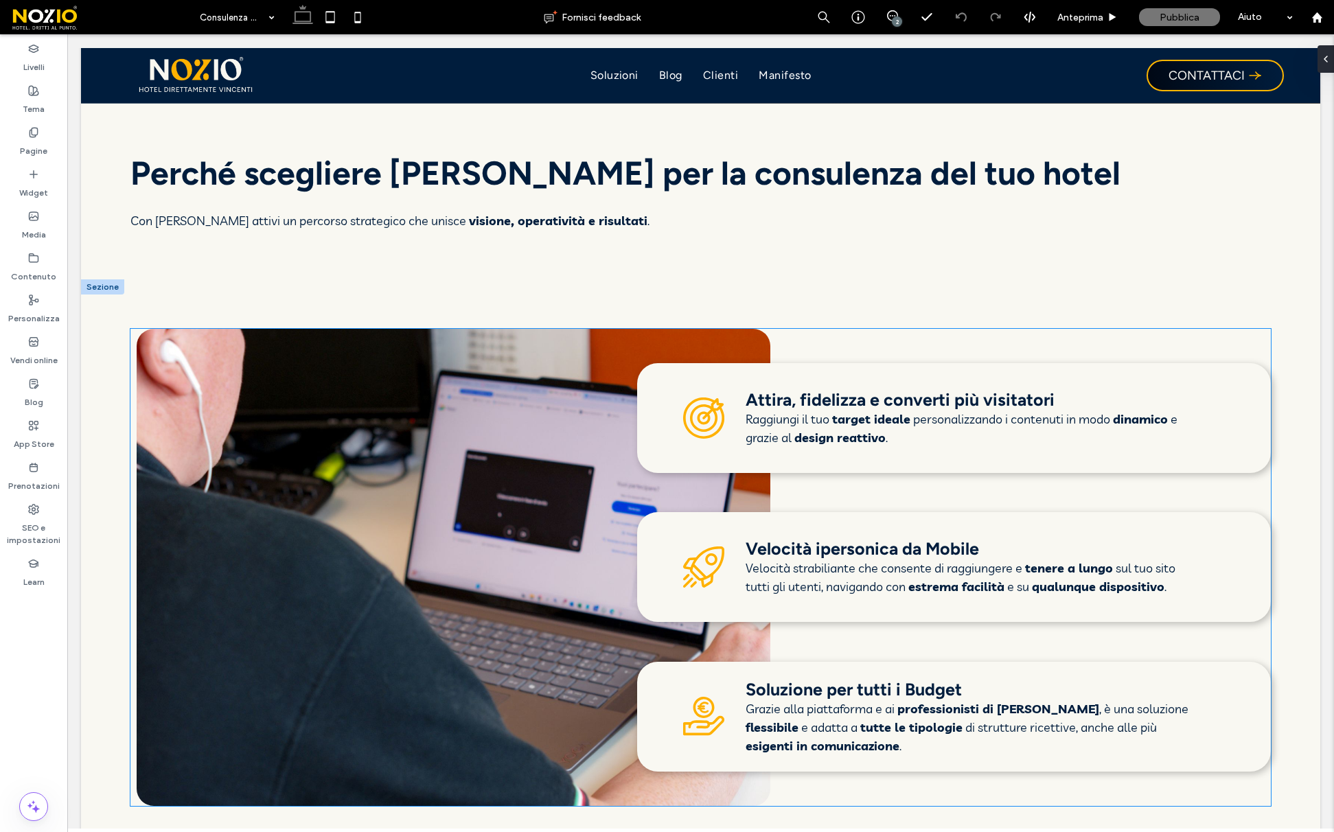
scroll to position [880, 0]
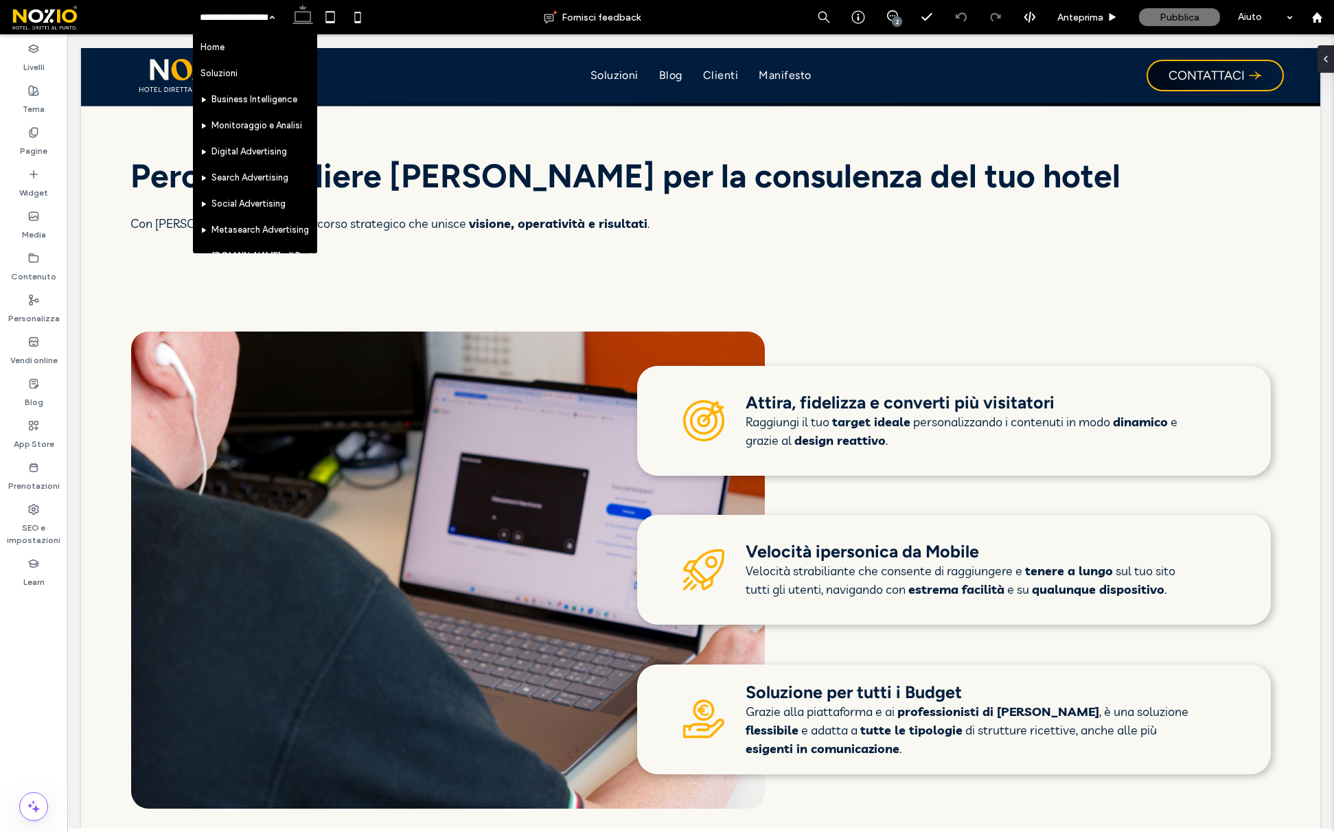
click at [231, 21] on input at bounding box center [234, 17] width 68 height 34
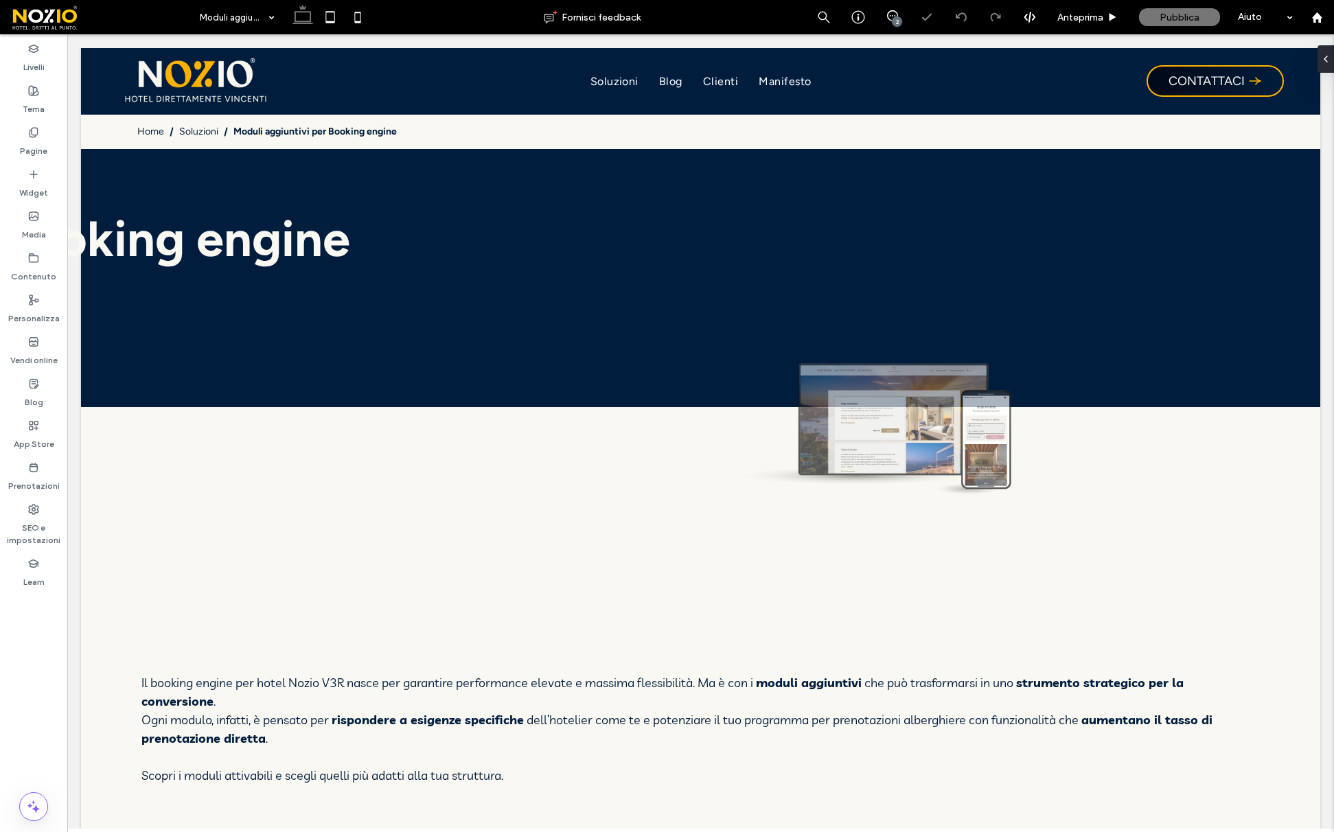
select select "**********"
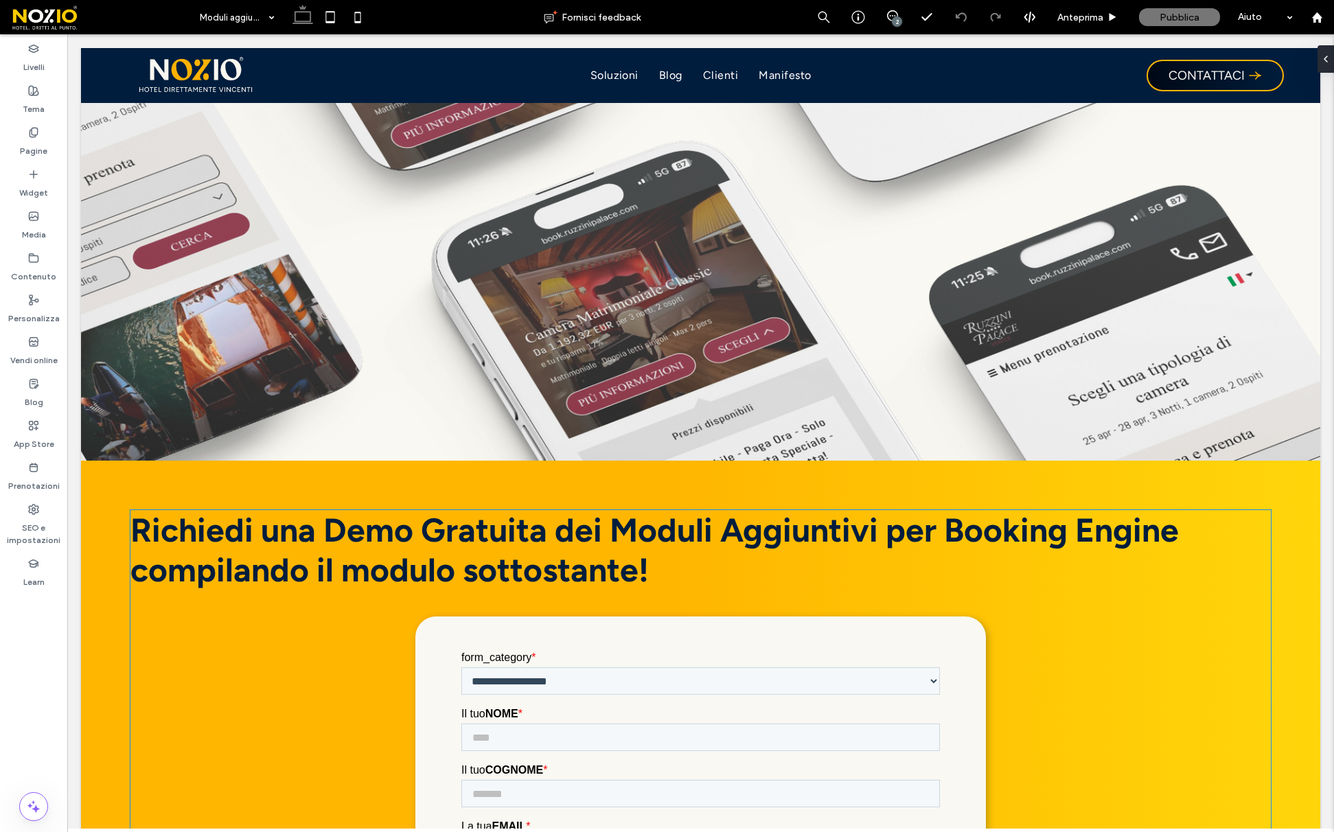
scroll to position [6449, 0]
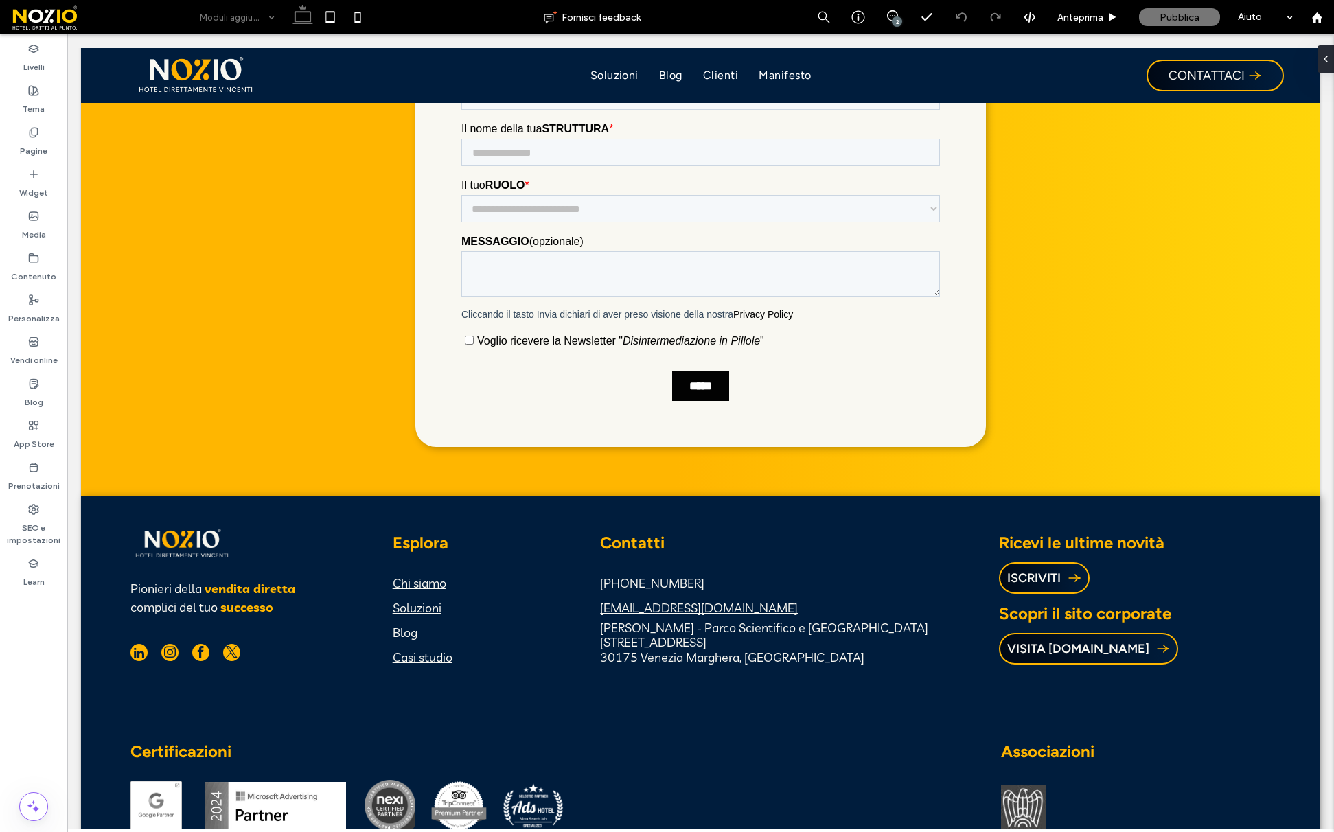
click at [212, 18] on input at bounding box center [234, 17] width 68 height 34
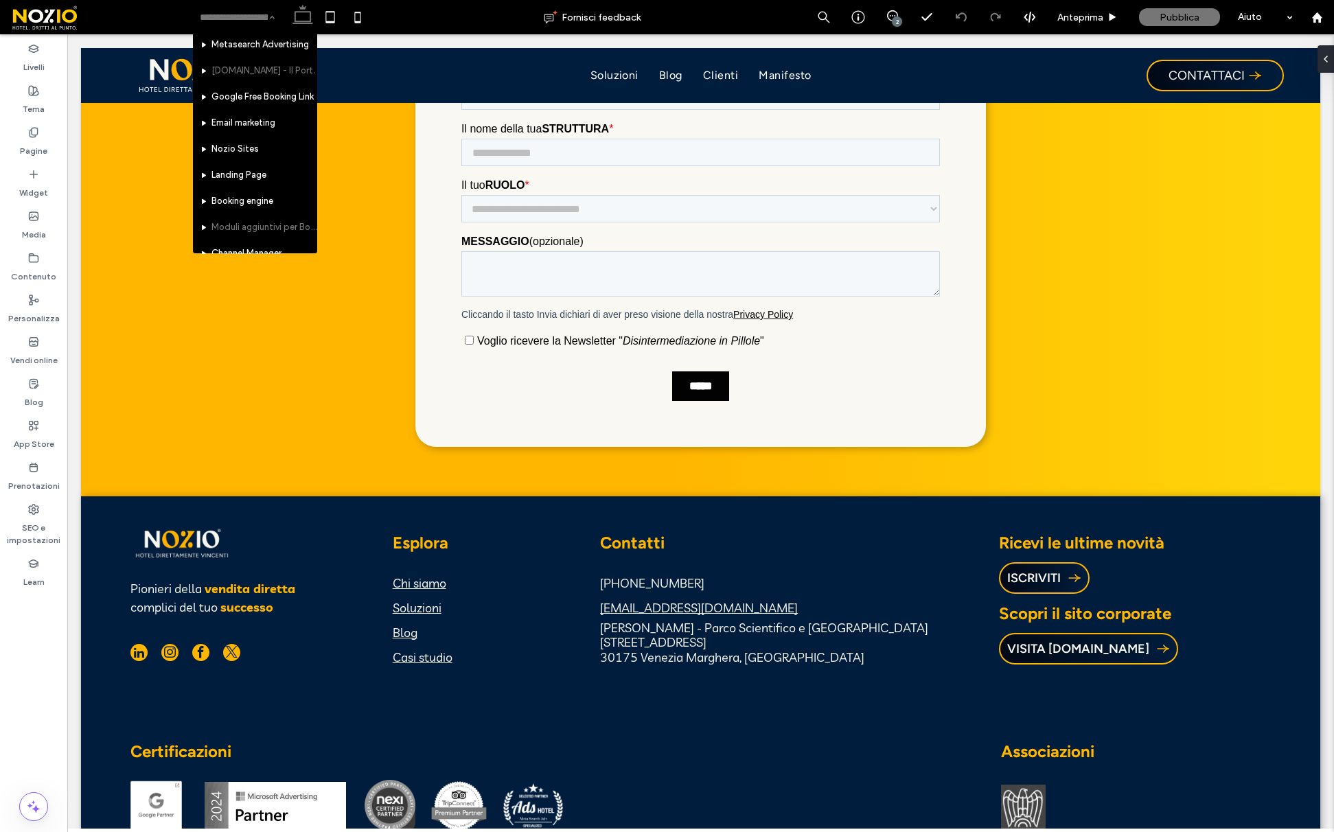
scroll to position [203, 0]
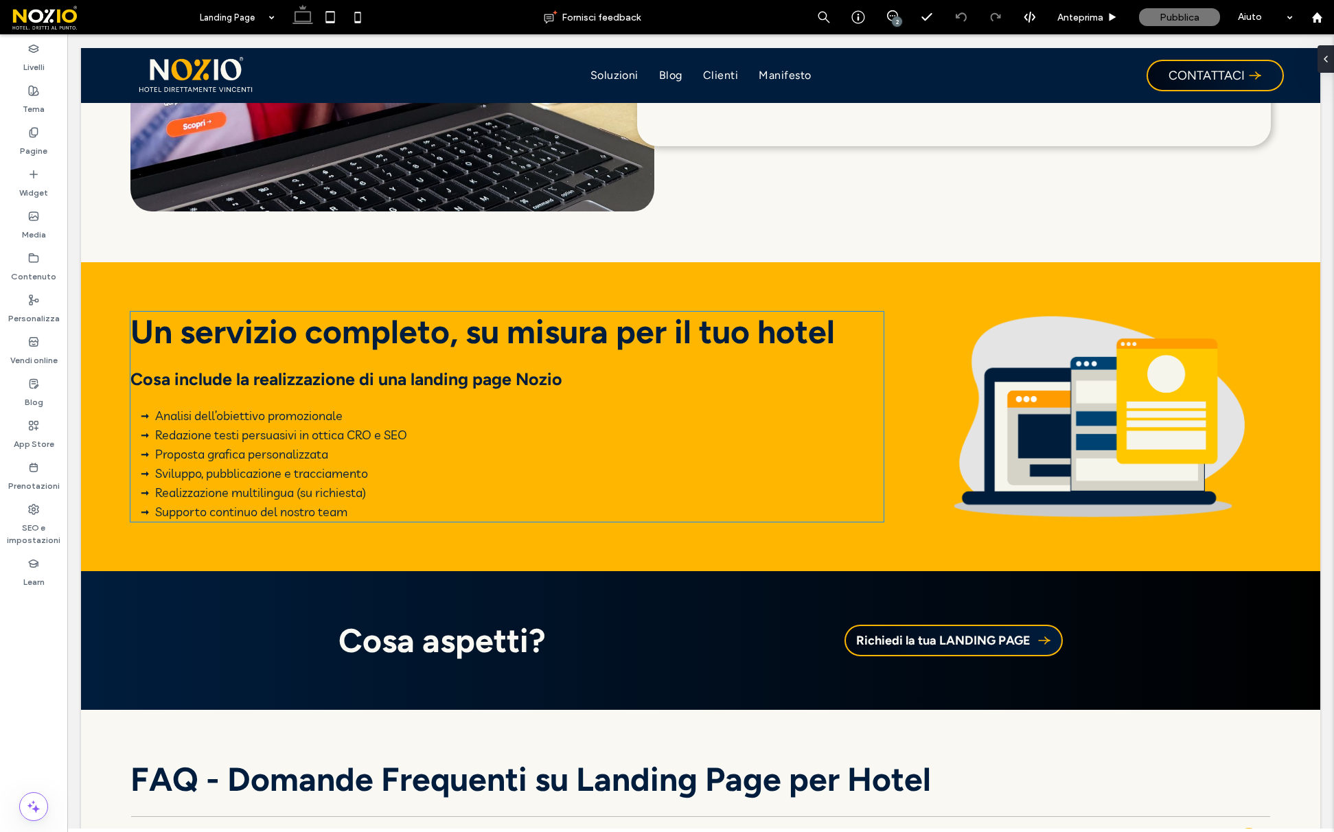
scroll to position [2231, 0]
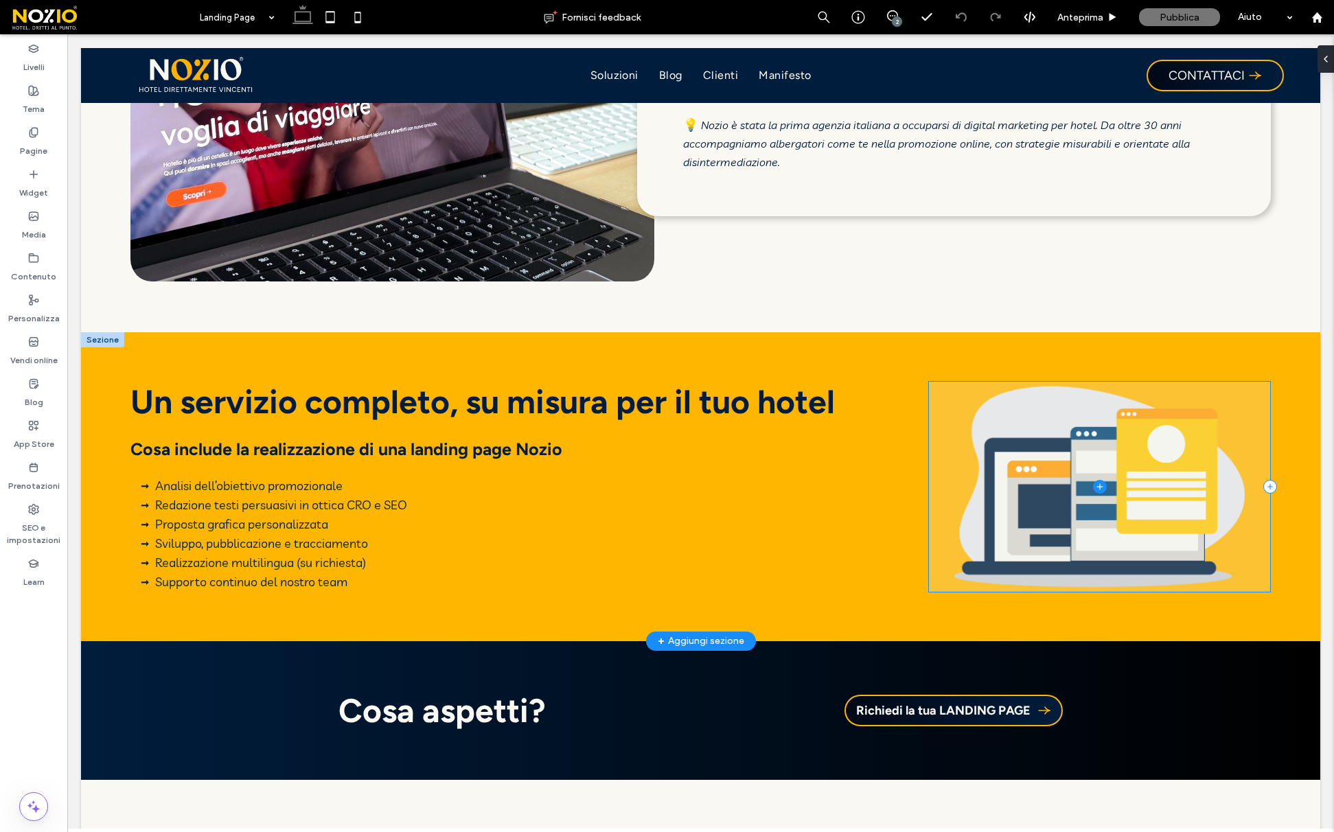
click at [1003, 435] on span at bounding box center [1099, 487] width 341 height 210
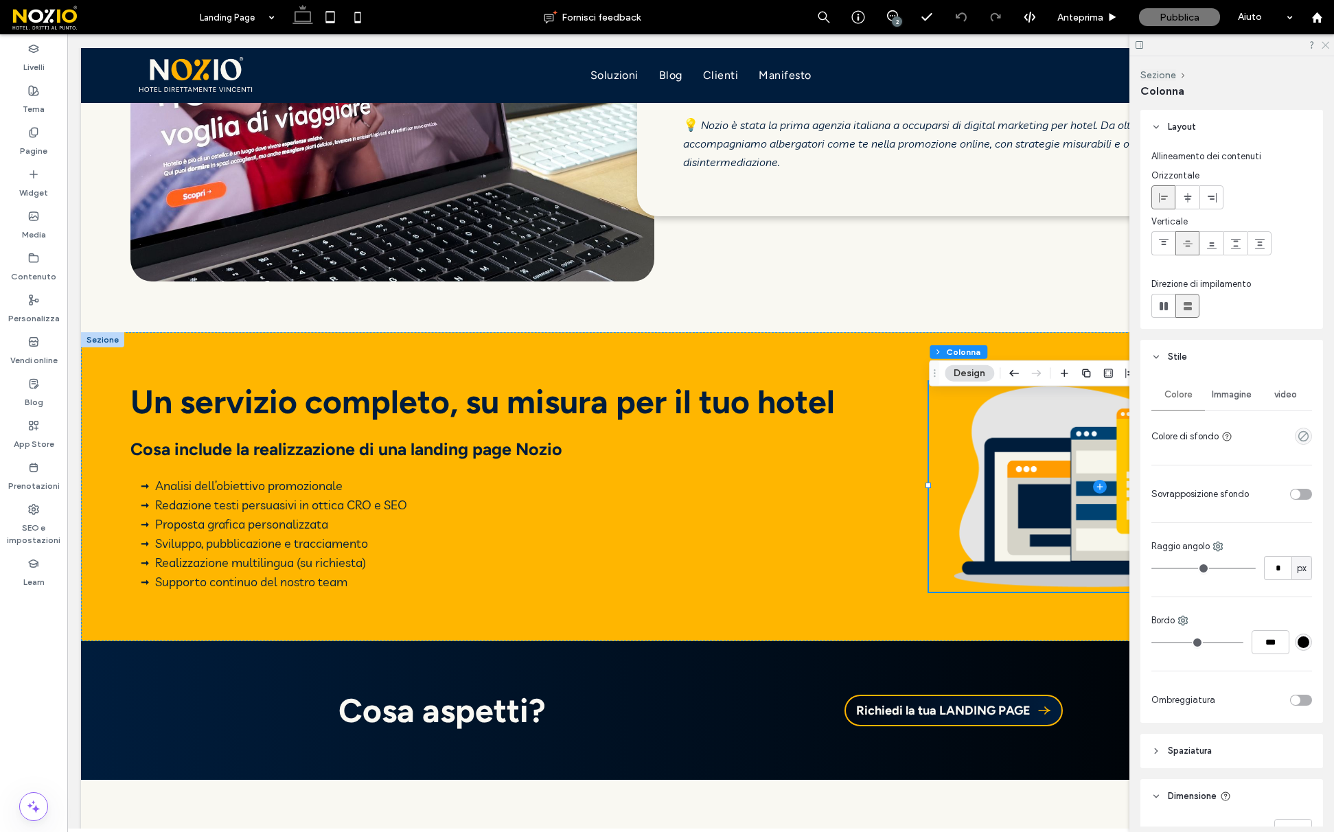
click at [1327, 47] on icon at bounding box center [1325, 44] width 9 height 9
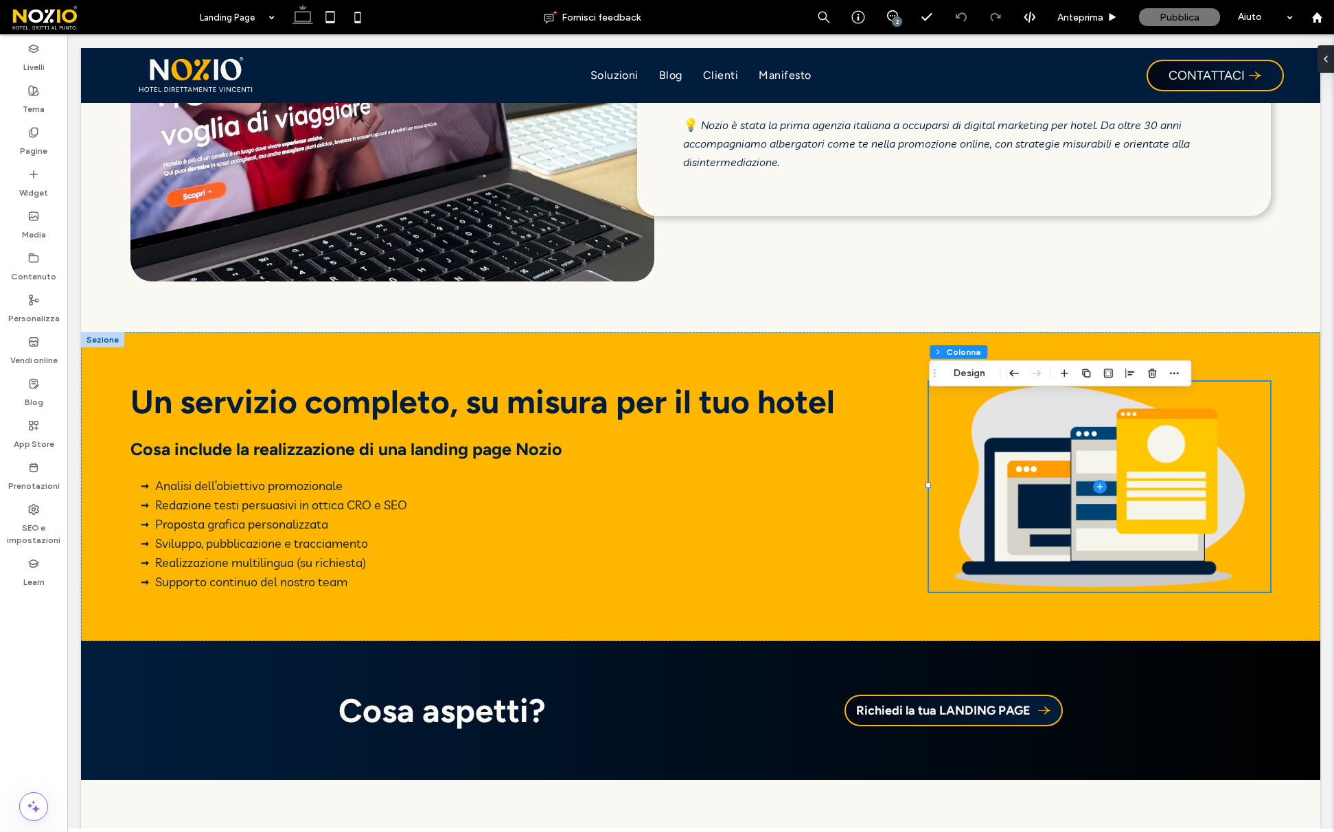
click at [1154, 369] on icon "button" at bounding box center [1152, 373] width 11 height 11
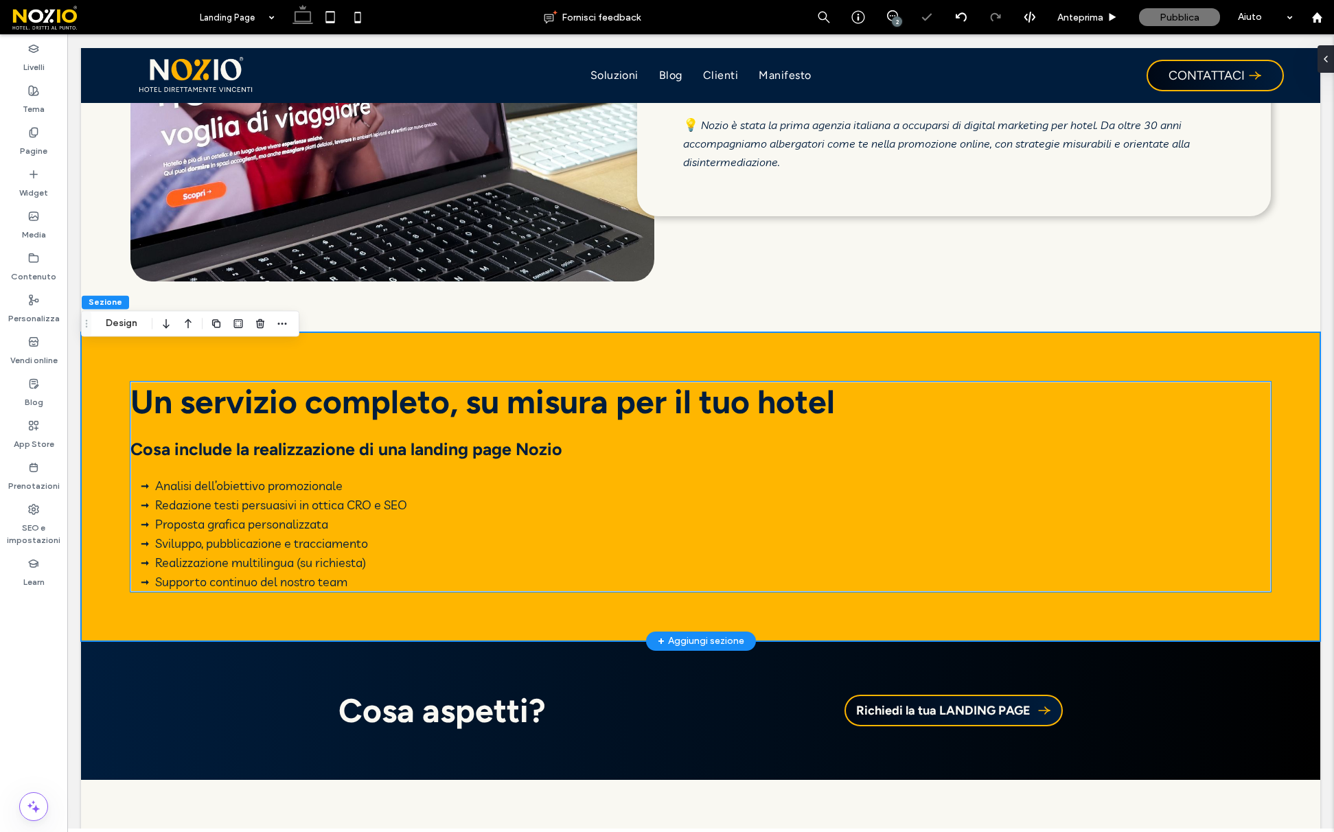
click at [323, 422] on span "Un servizio completo, su misura per il tuo hotel" at bounding box center [482, 402] width 705 height 40
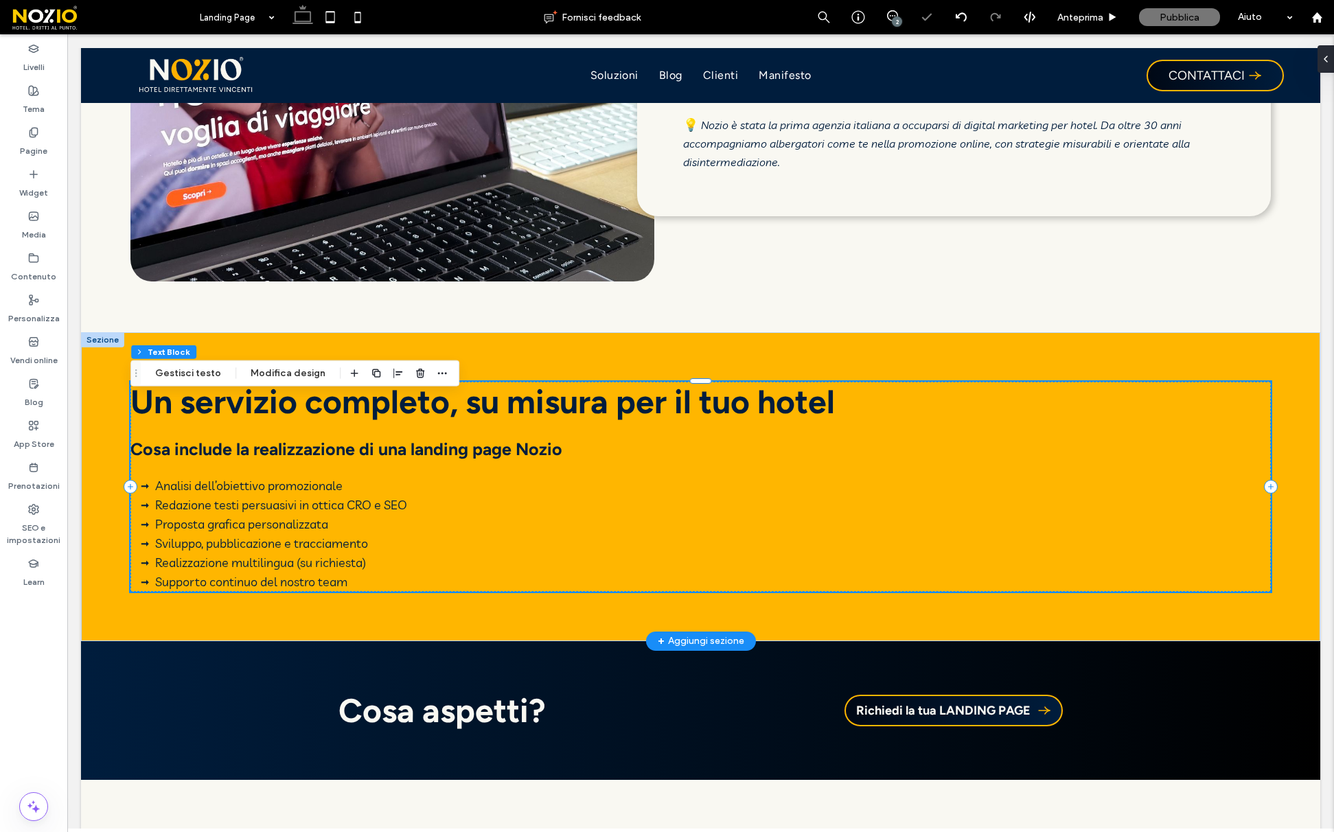
click at [91, 347] on div at bounding box center [102, 339] width 43 height 15
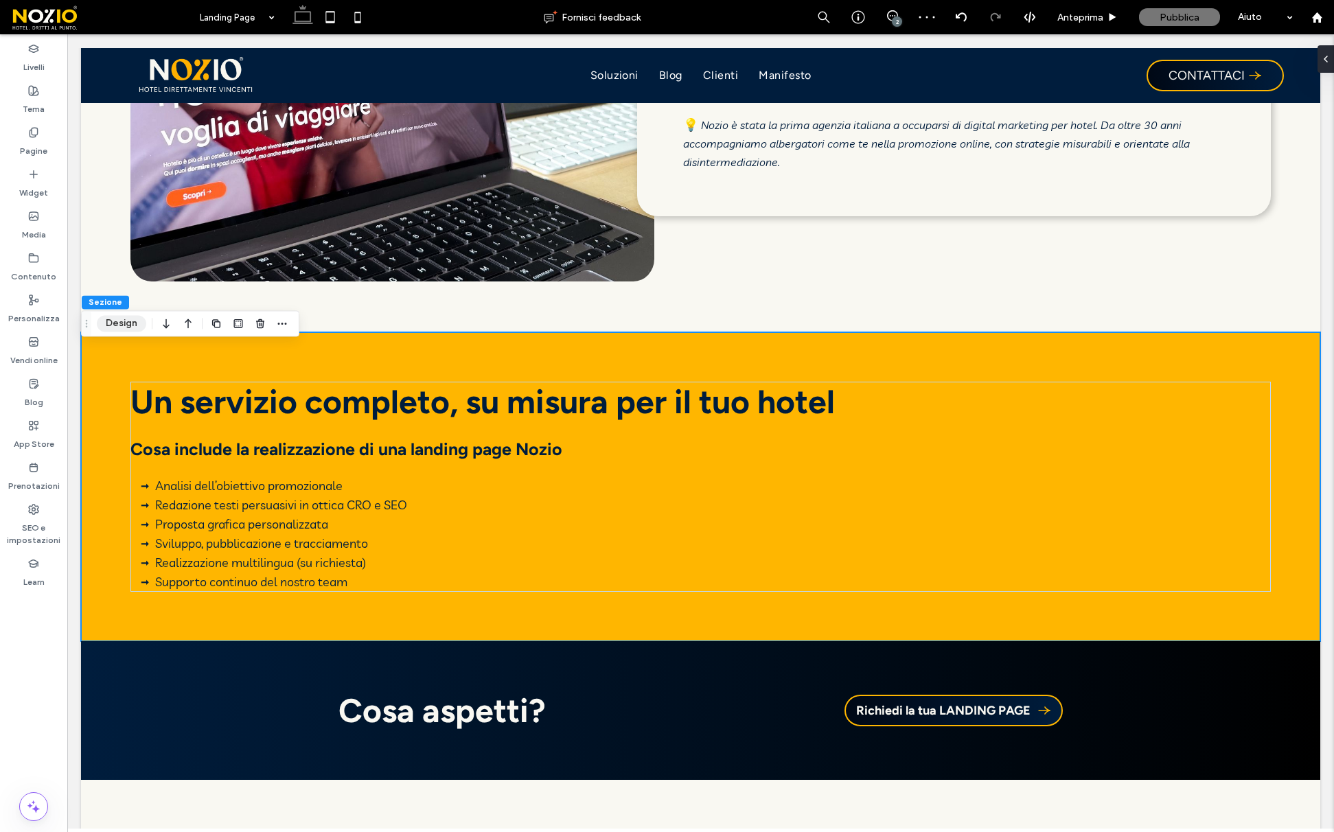
click at [127, 317] on button "Design" at bounding box center [121, 323] width 49 height 16
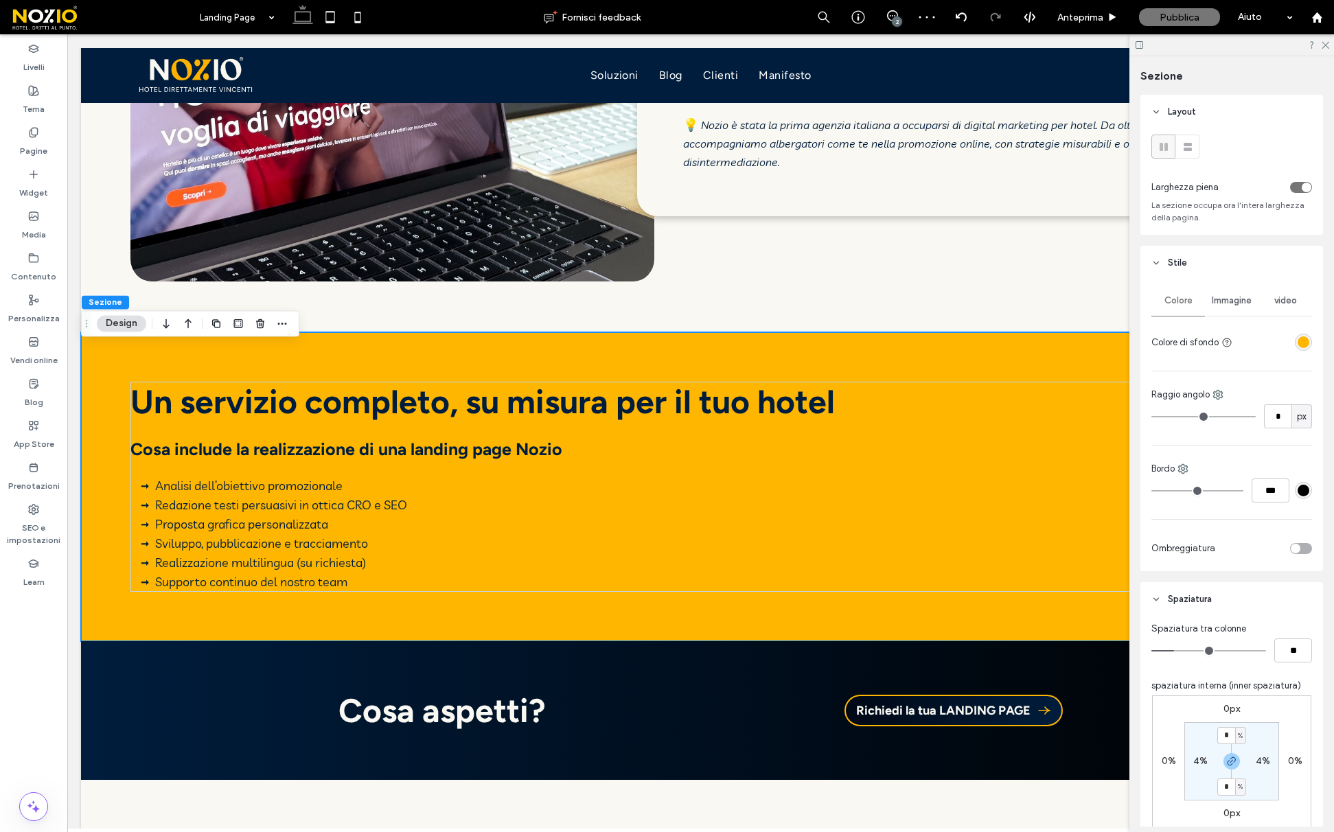
click at [1297, 187] on div "toggle" at bounding box center [1301, 187] width 22 height 11
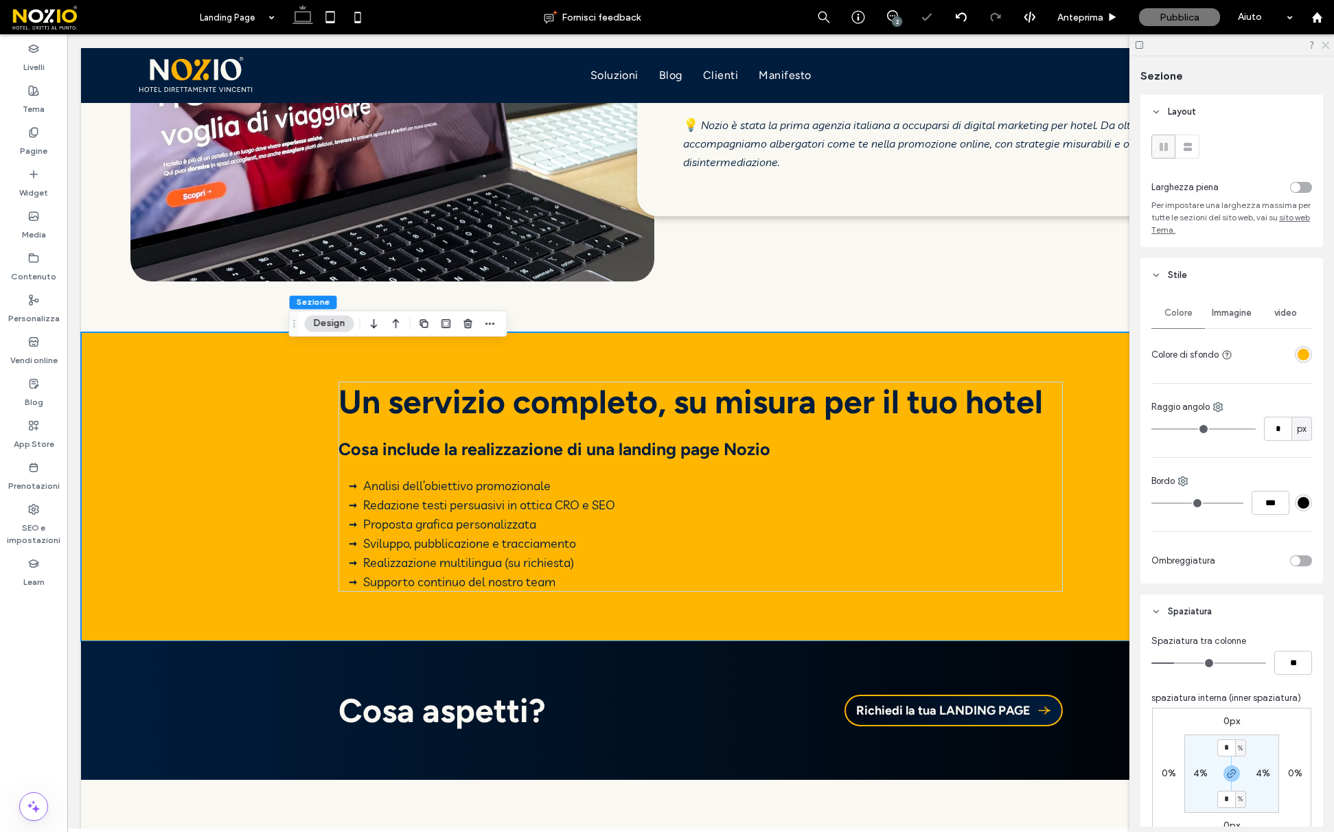
click at [1324, 45] on icon at bounding box center [1325, 44] width 9 height 9
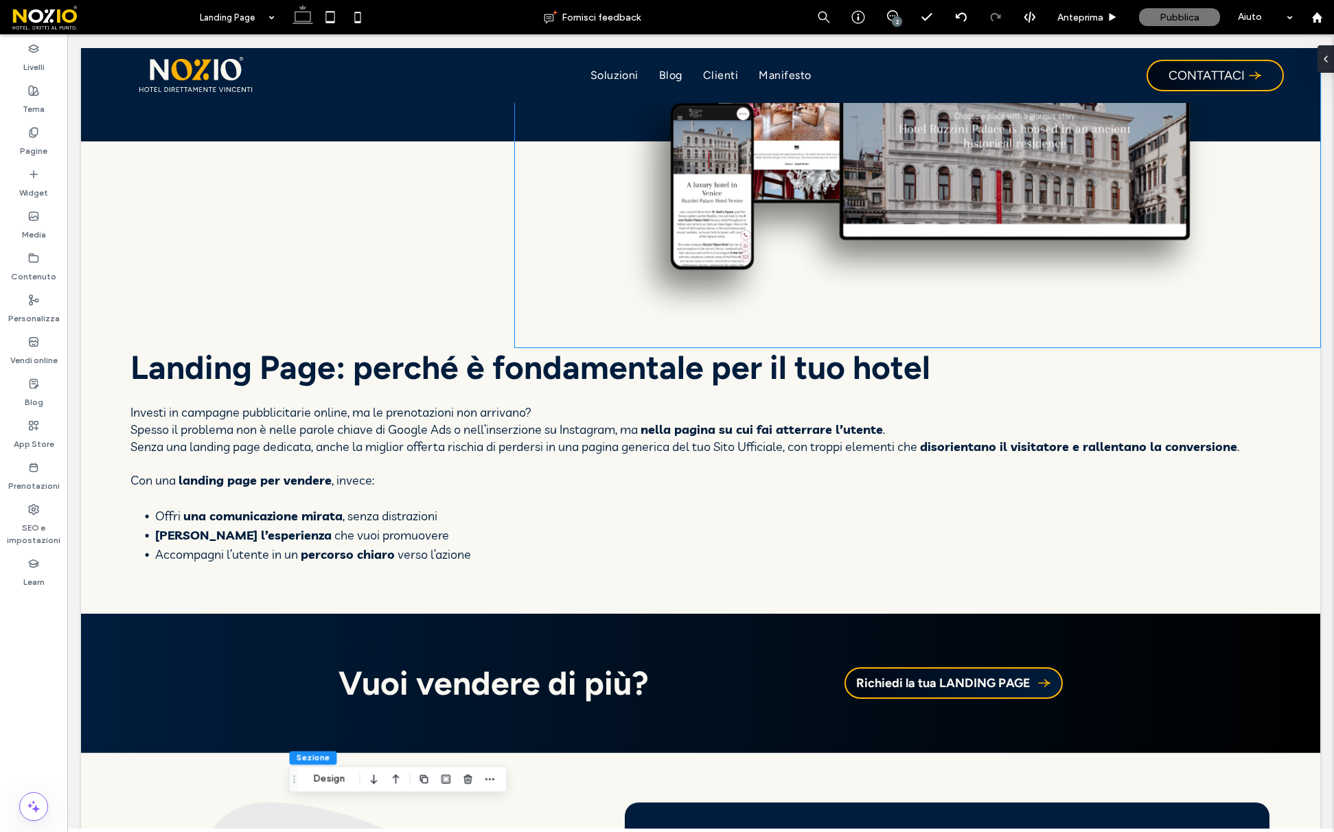
scroll to position [0, 0]
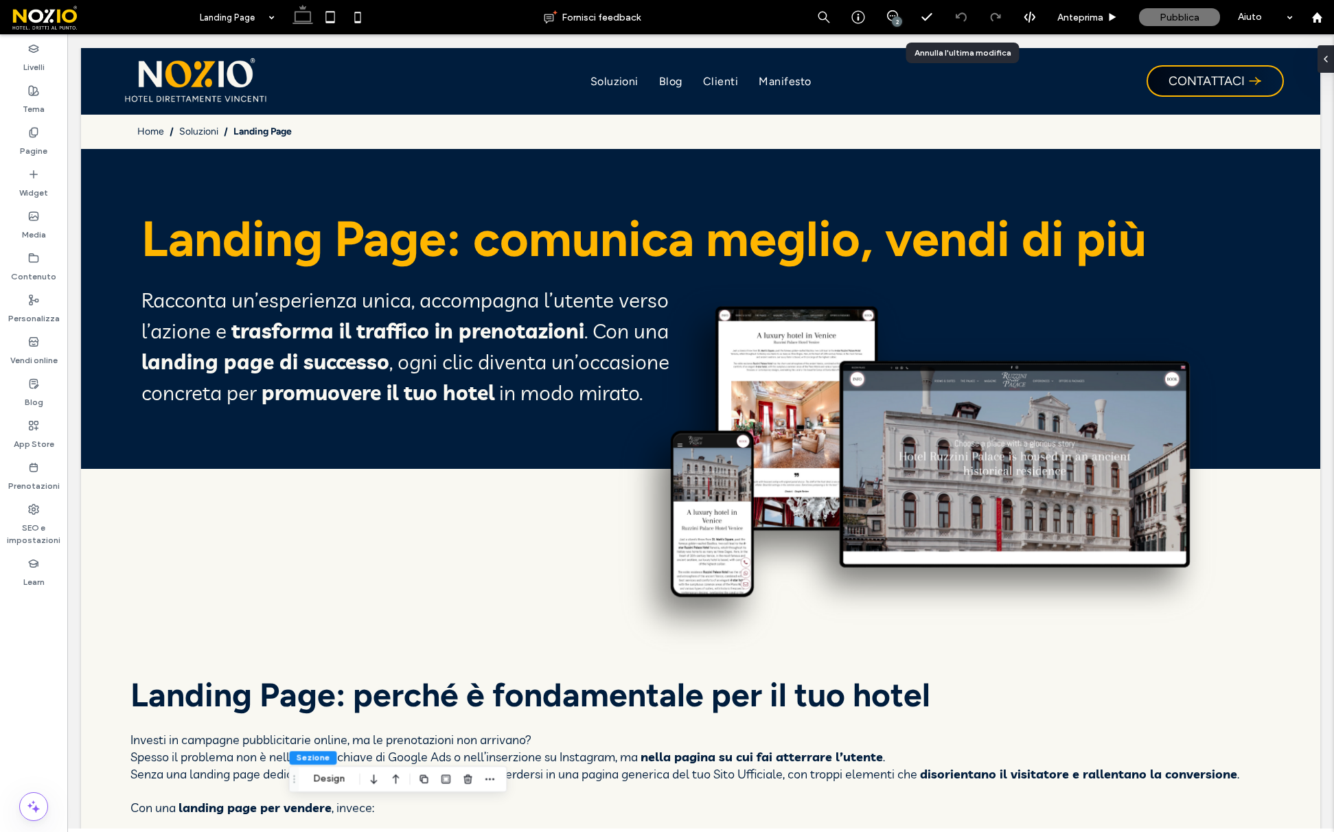
click at [967, 16] on div at bounding box center [961, 17] width 34 height 11
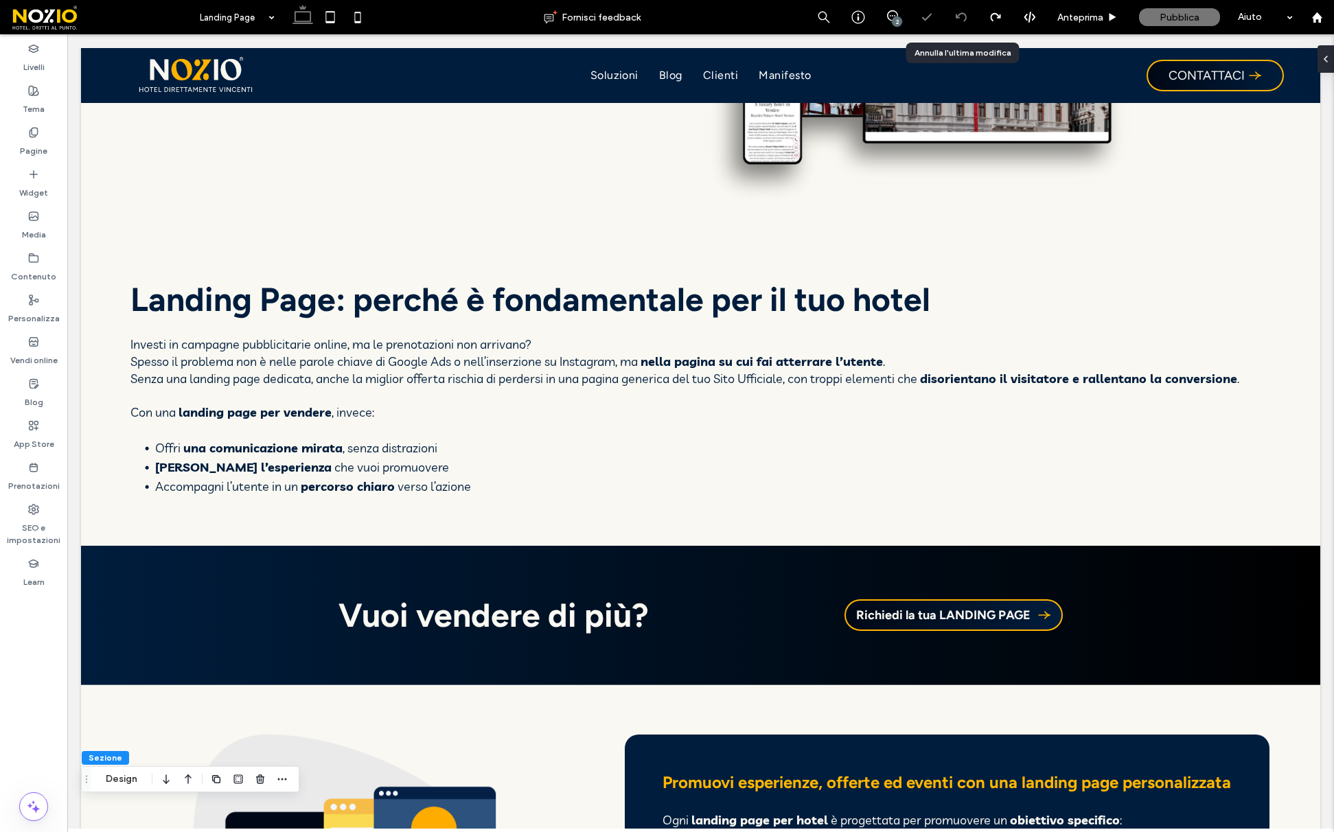
click at [963, 21] on icon at bounding box center [961, 17] width 11 height 11
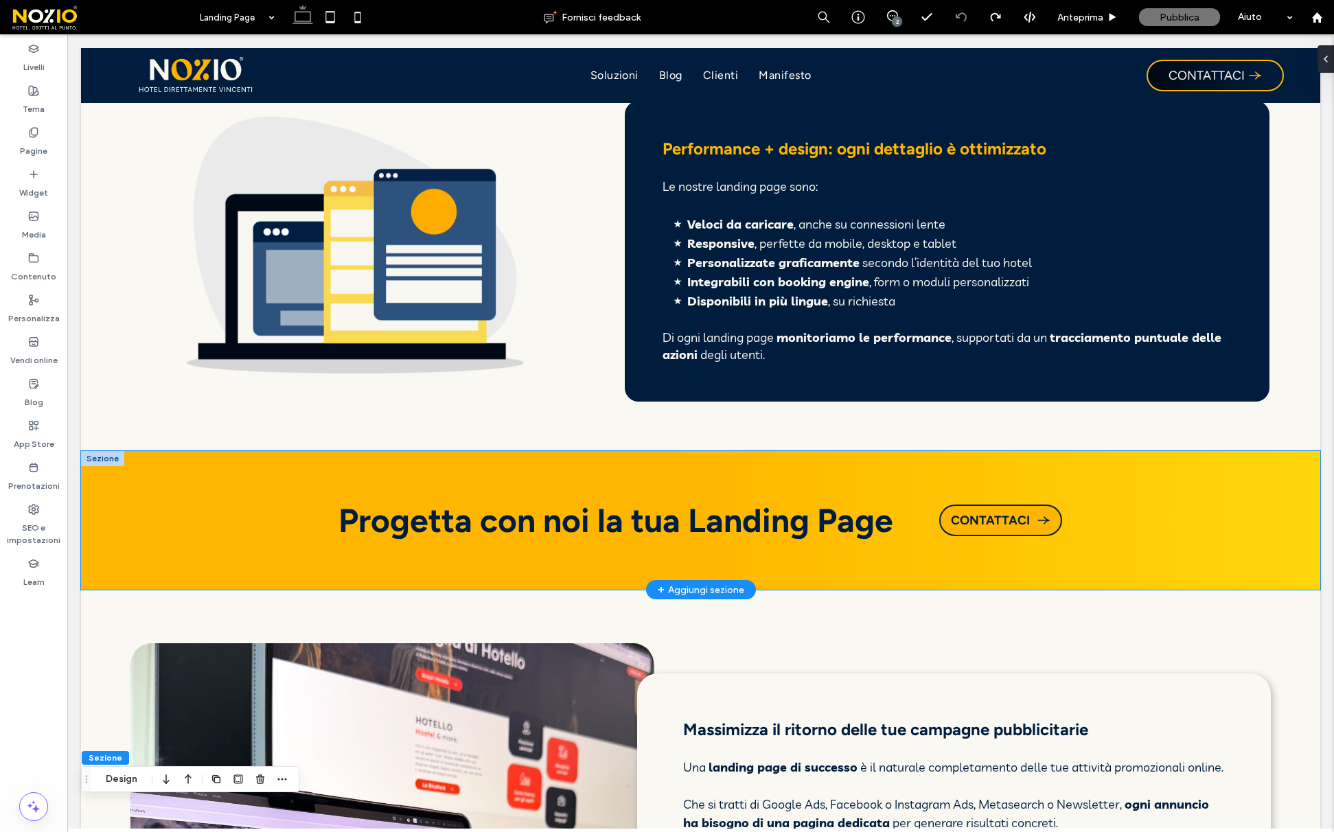
scroll to position [1307, 0]
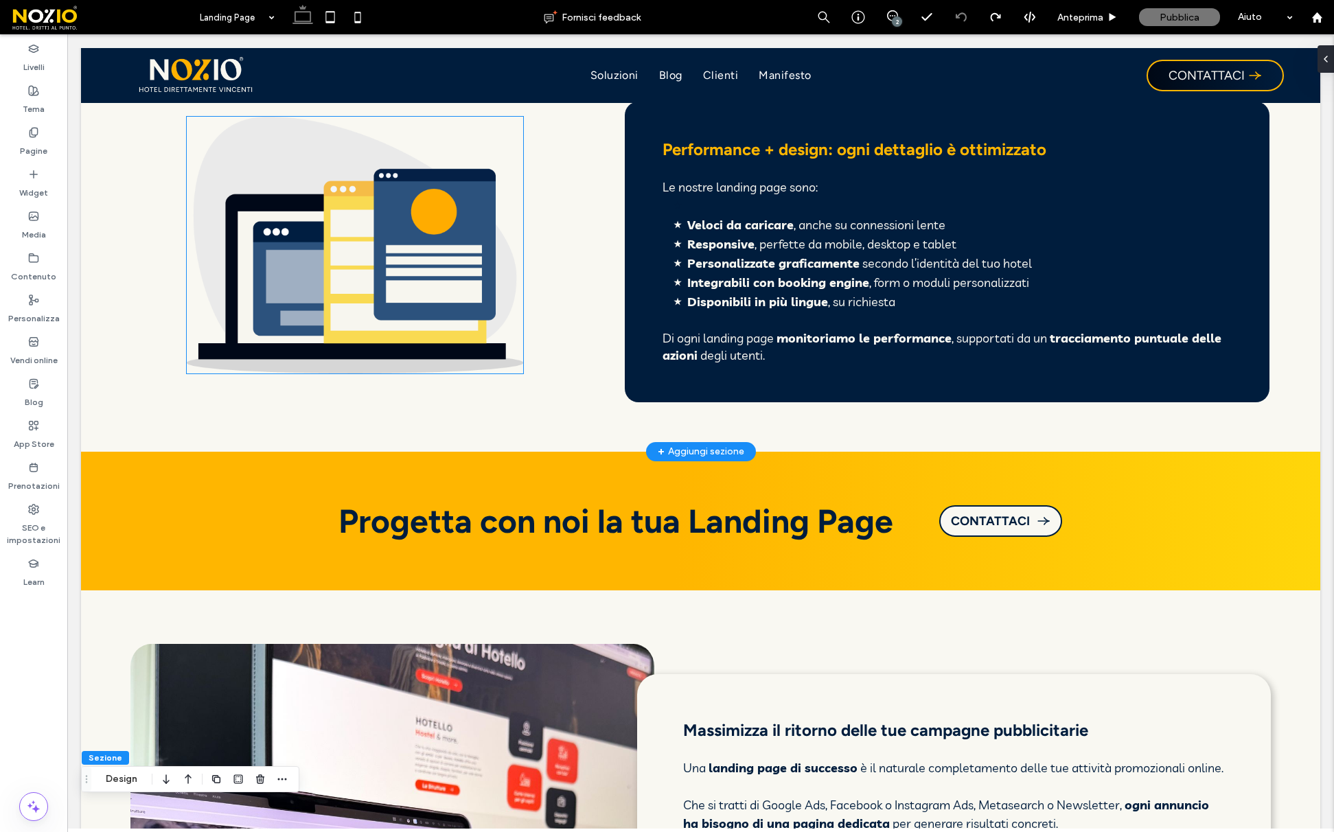
click at [387, 261] on img at bounding box center [355, 246] width 336 height 258
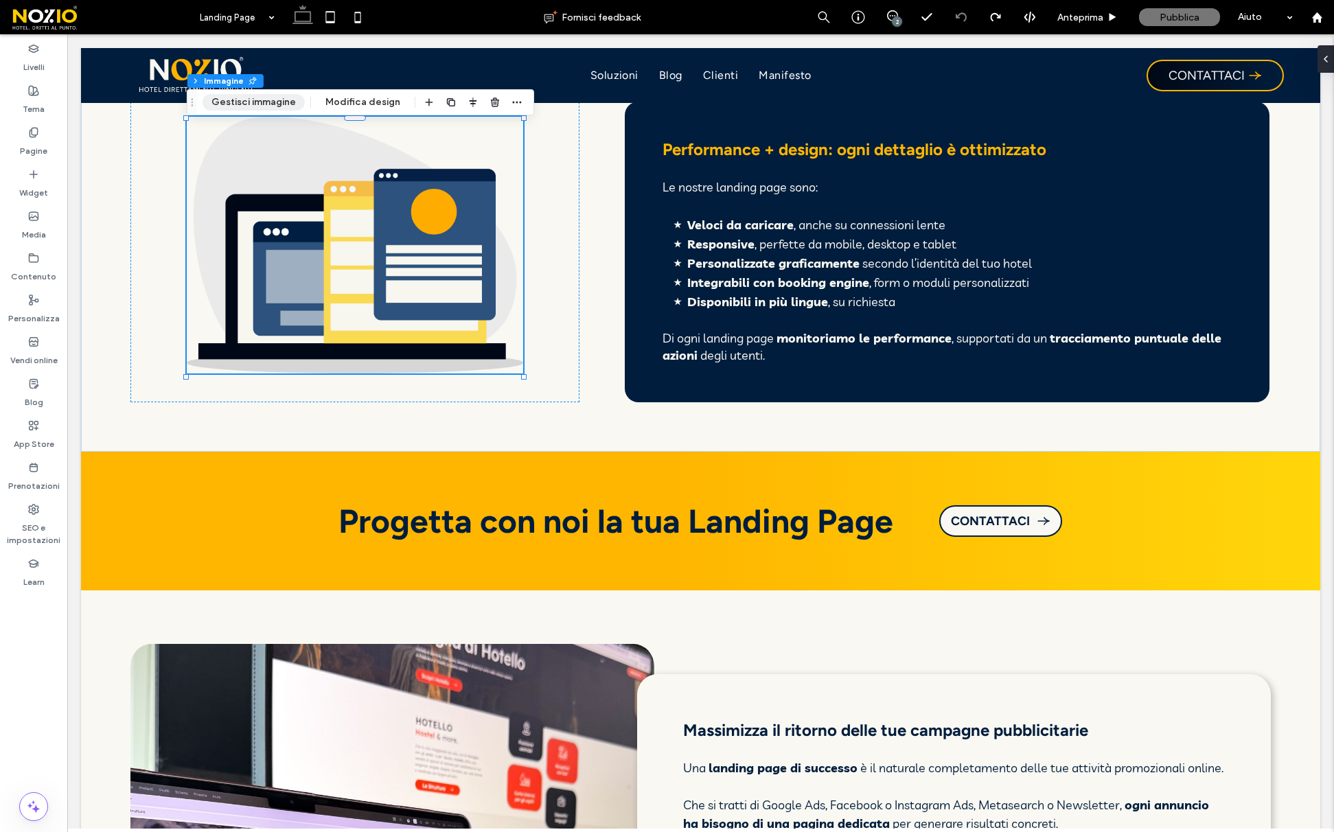
click at [270, 102] on button "Gestisci immagine" at bounding box center [254, 102] width 102 height 16
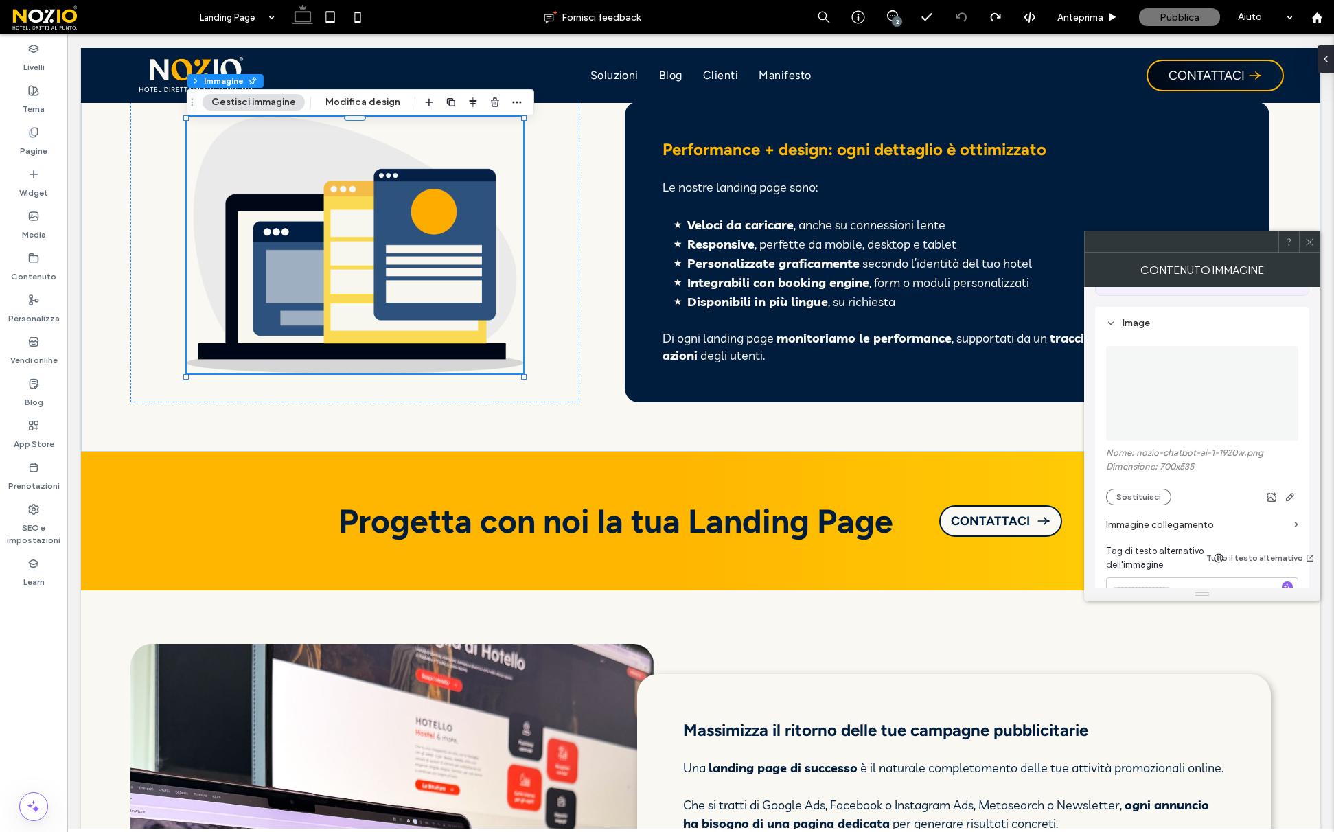
scroll to position [169, 0]
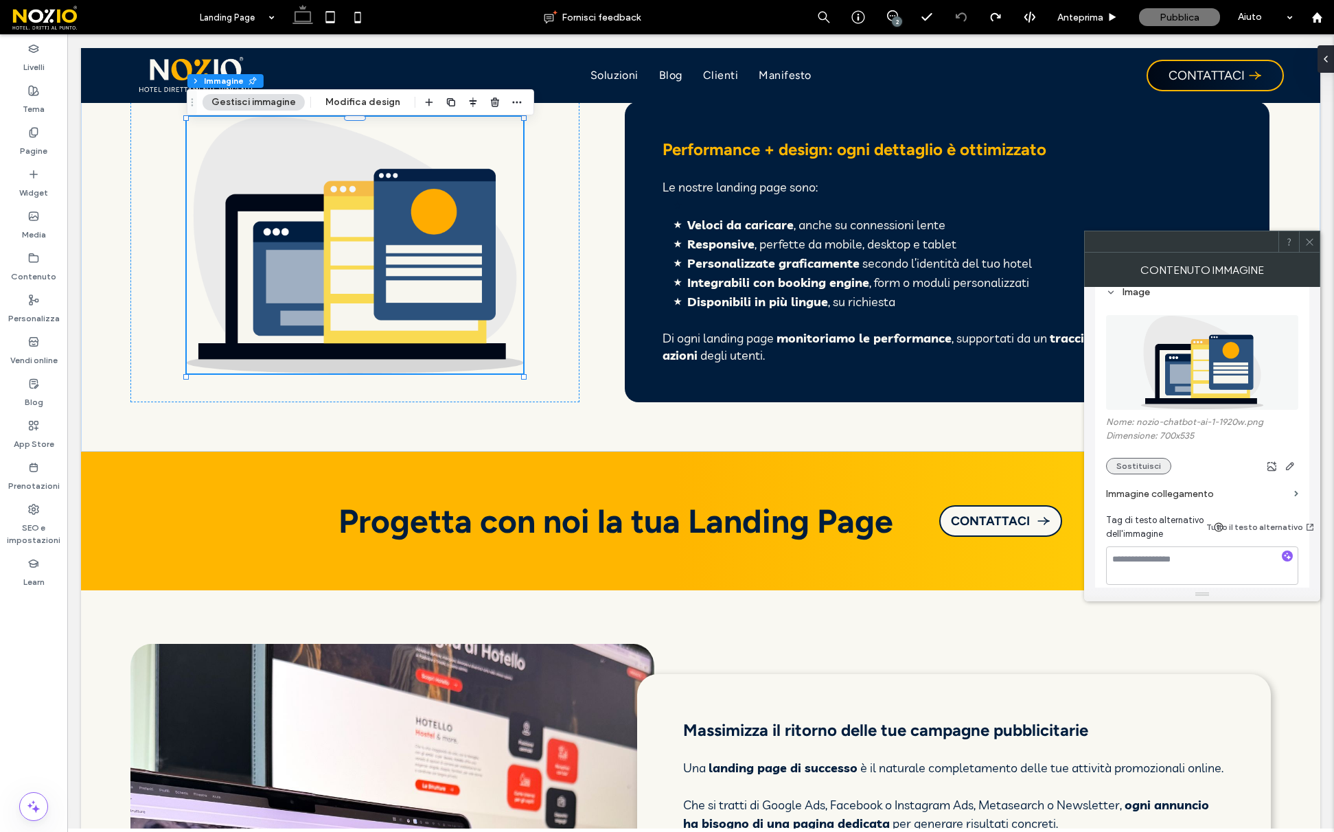
click at [1117, 461] on button "Sostituisci" at bounding box center [1138, 466] width 65 height 16
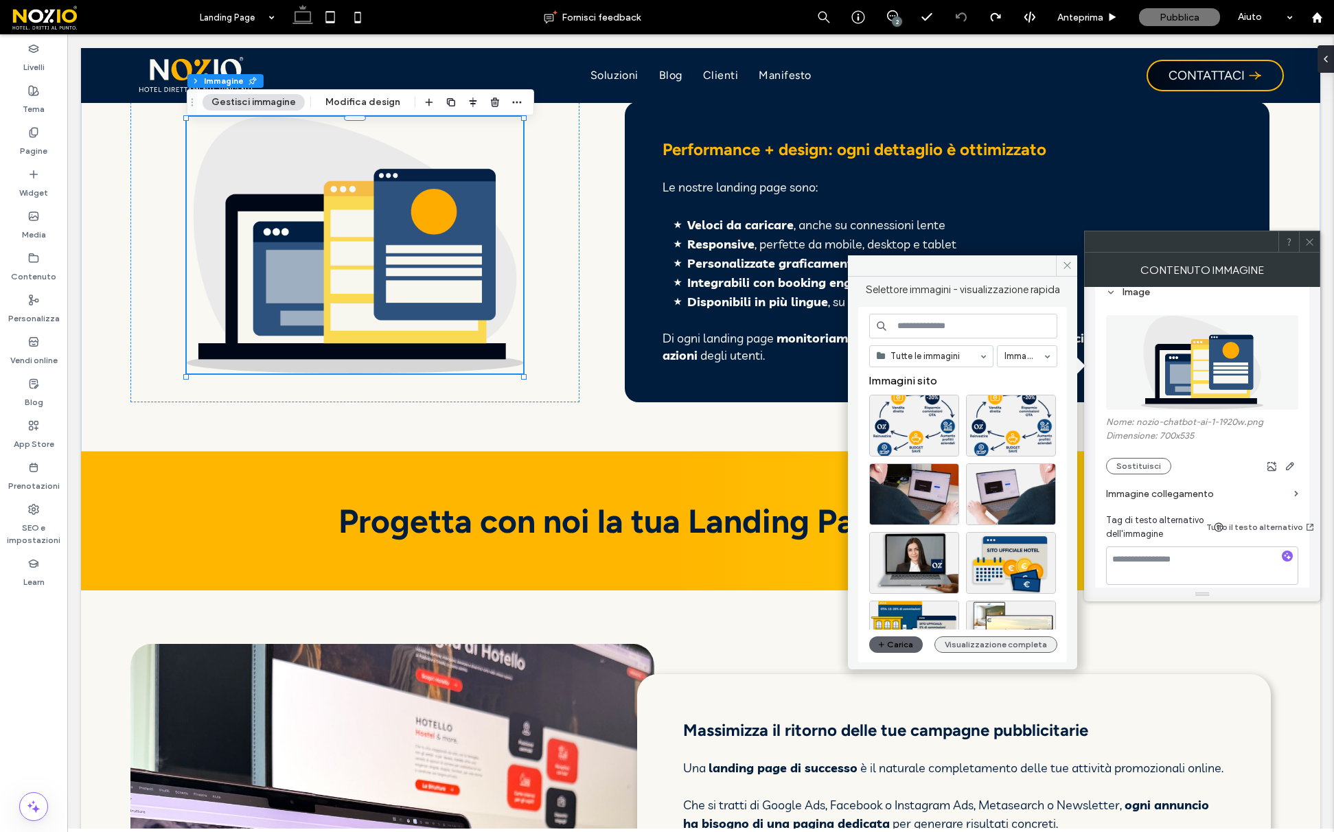
click at [1003, 643] on button "Visualizzazione completa" at bounding box center [996, 645] width 123 height 16
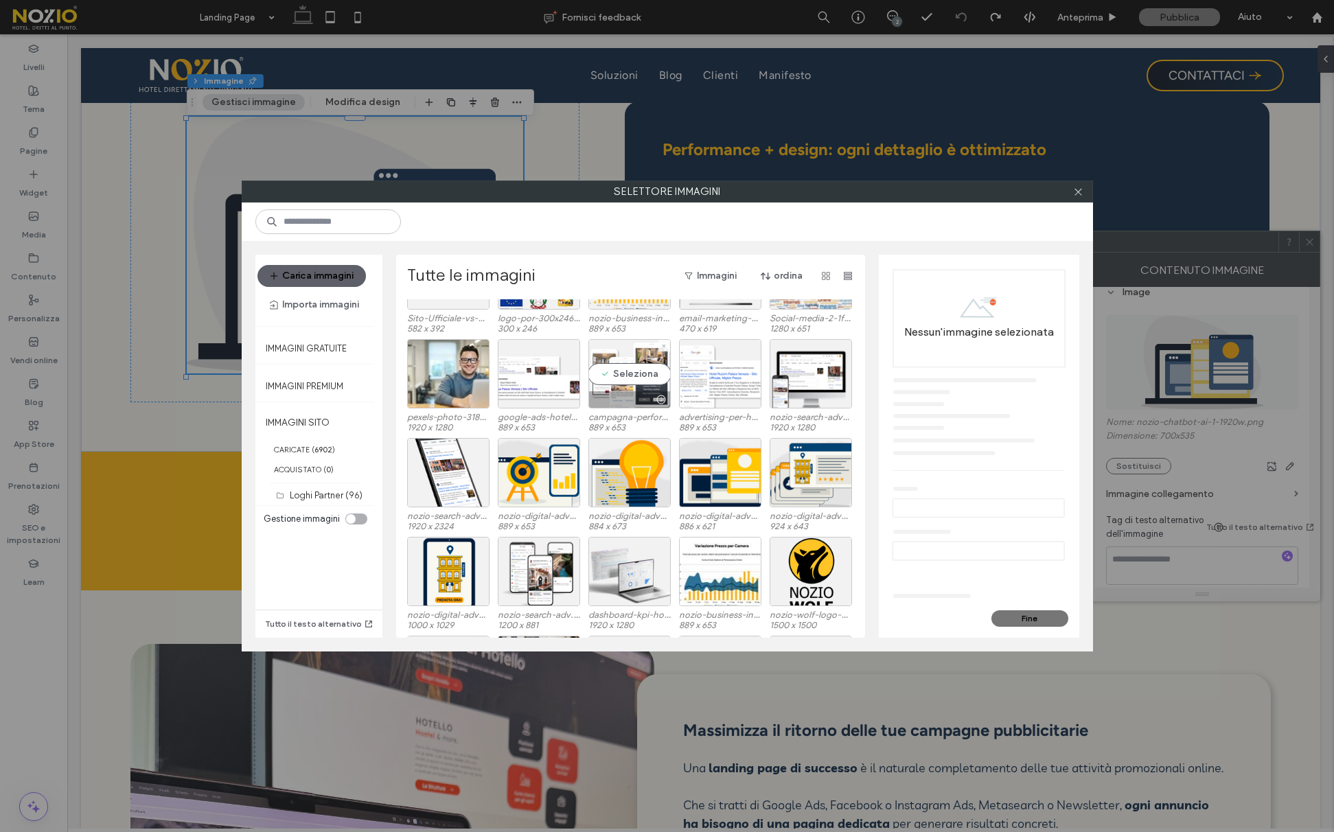
scroll to position [1182, 0]
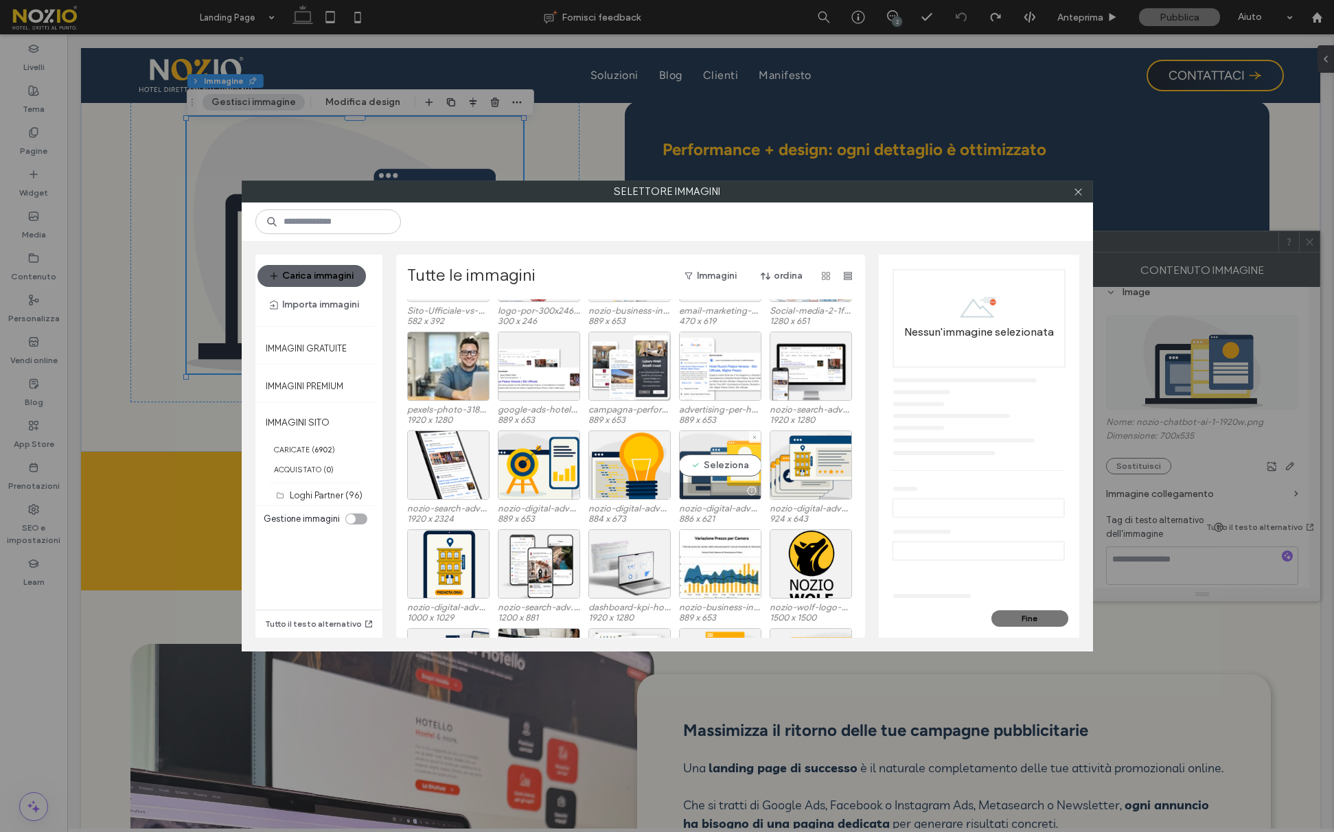
click at [704, 468] on div "Seleziona" at bounding box center [720, 465] width 82 height 69
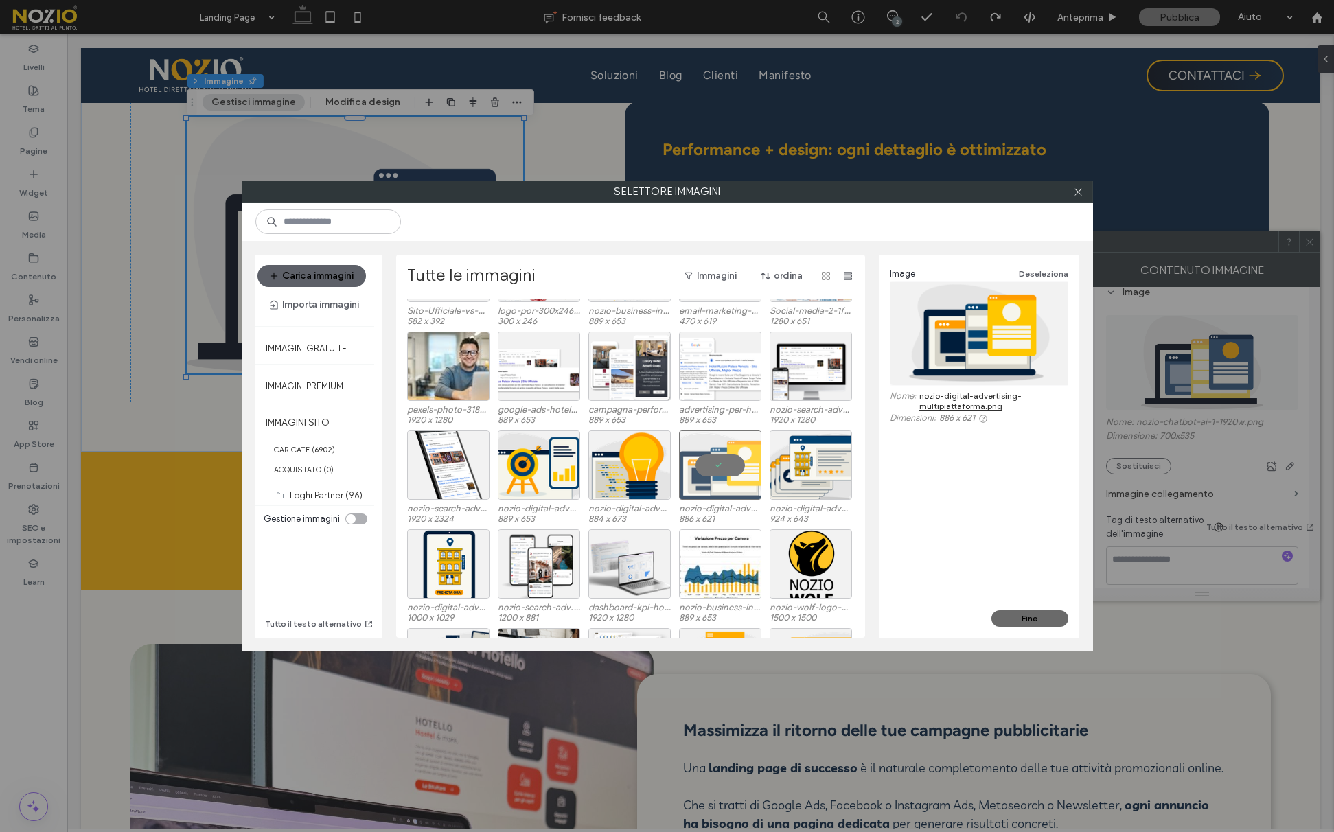
click at [1034, 623] on button "Fine" at bounding box center [1030, 618] width 77 height 16
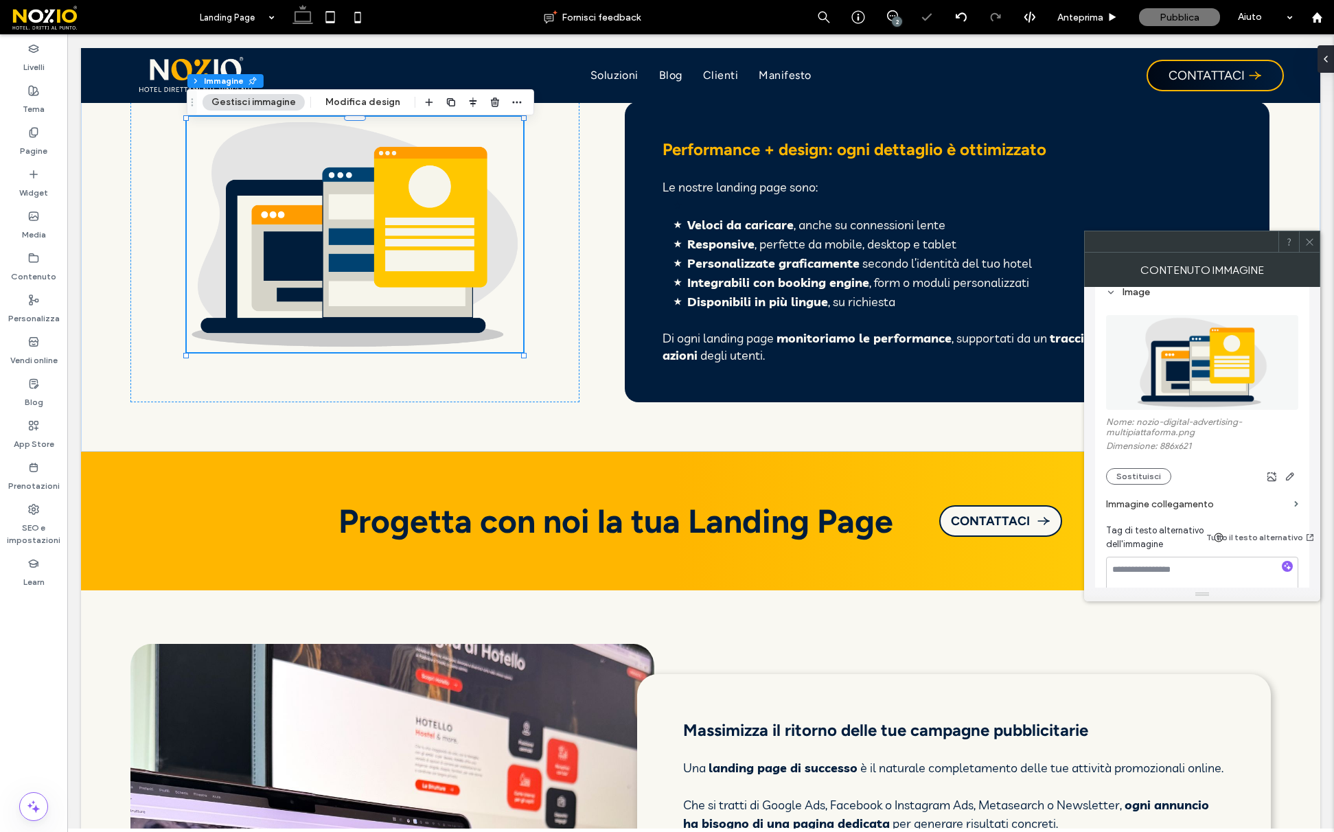
click at [1305, 240] on icon at bounding box center [1310, 242] width 10 height 10
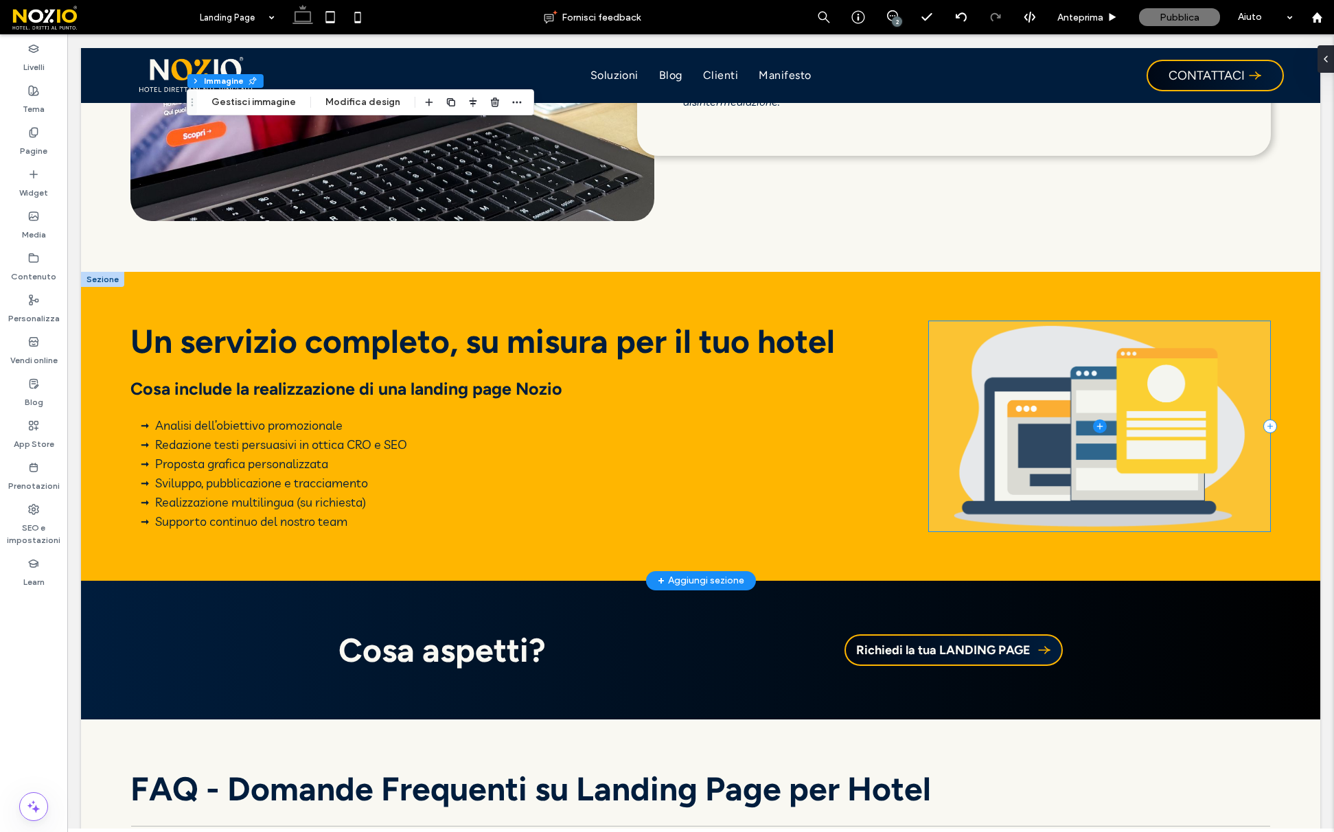
scroll to position [2292, 0]
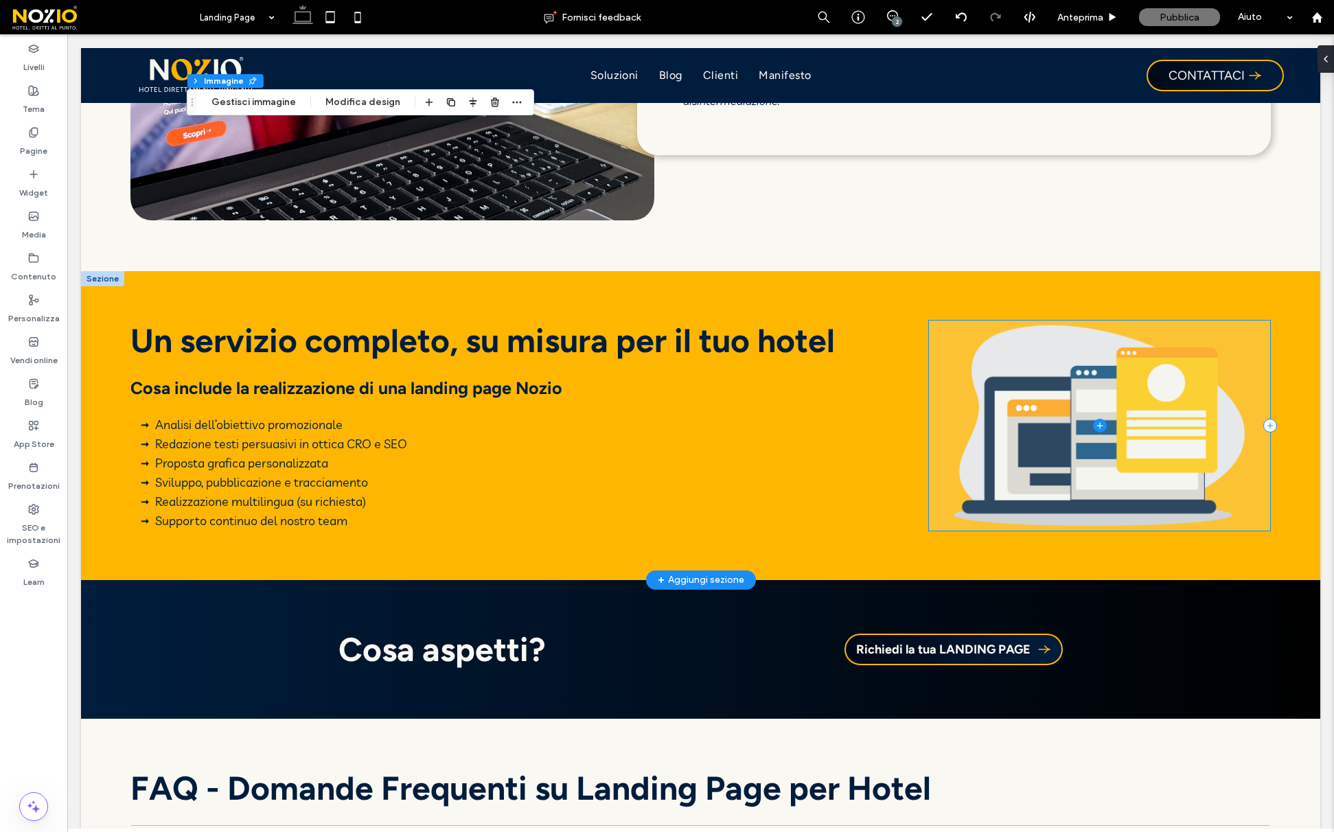
click at [1049, 415] on span at bounding box center [1099, 426] width 341 height 210
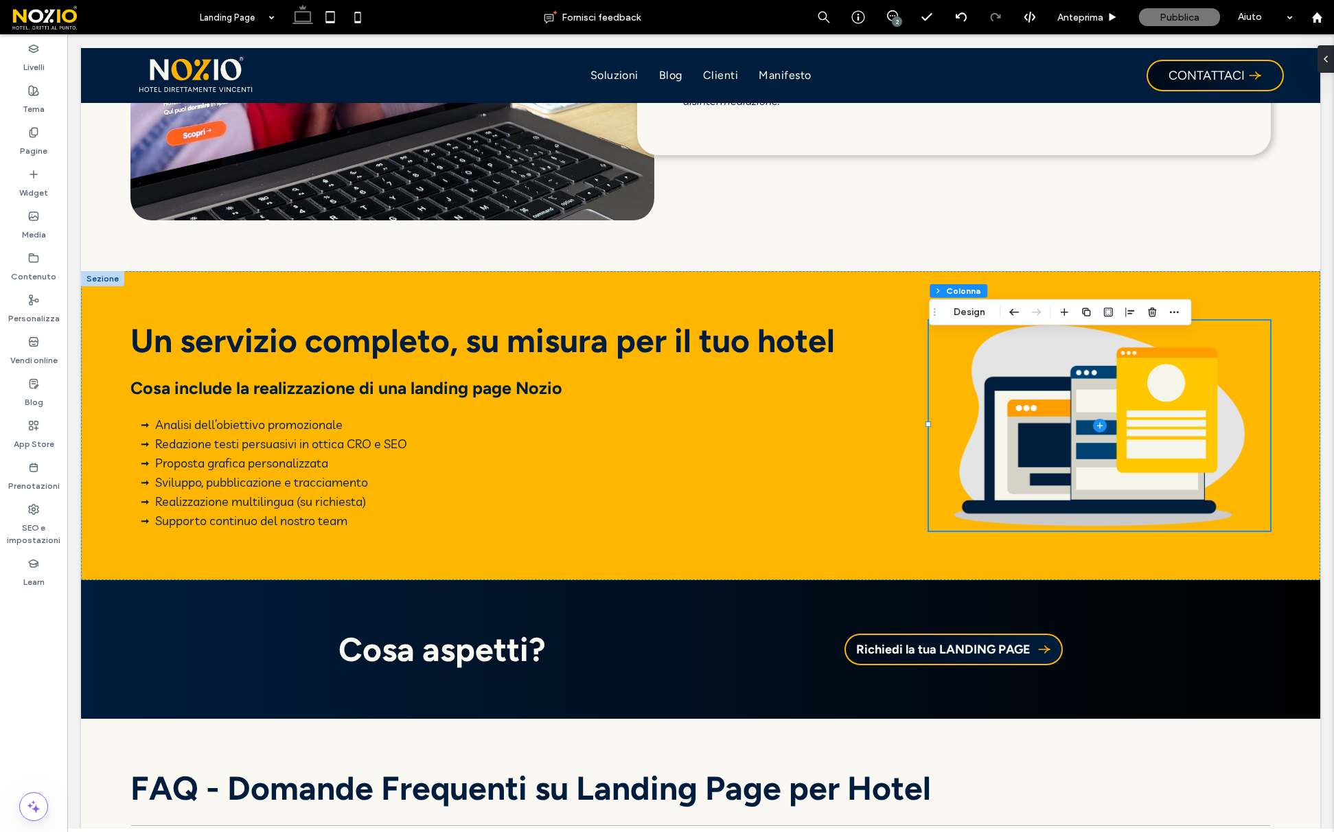
click at [966, 303] on div "Sezione Colonna Design" at bounding box center [1060, 312] width 262 height 26
click at [965, 311] on button "Design" at bounding box center [969, 312] width 49 height 16
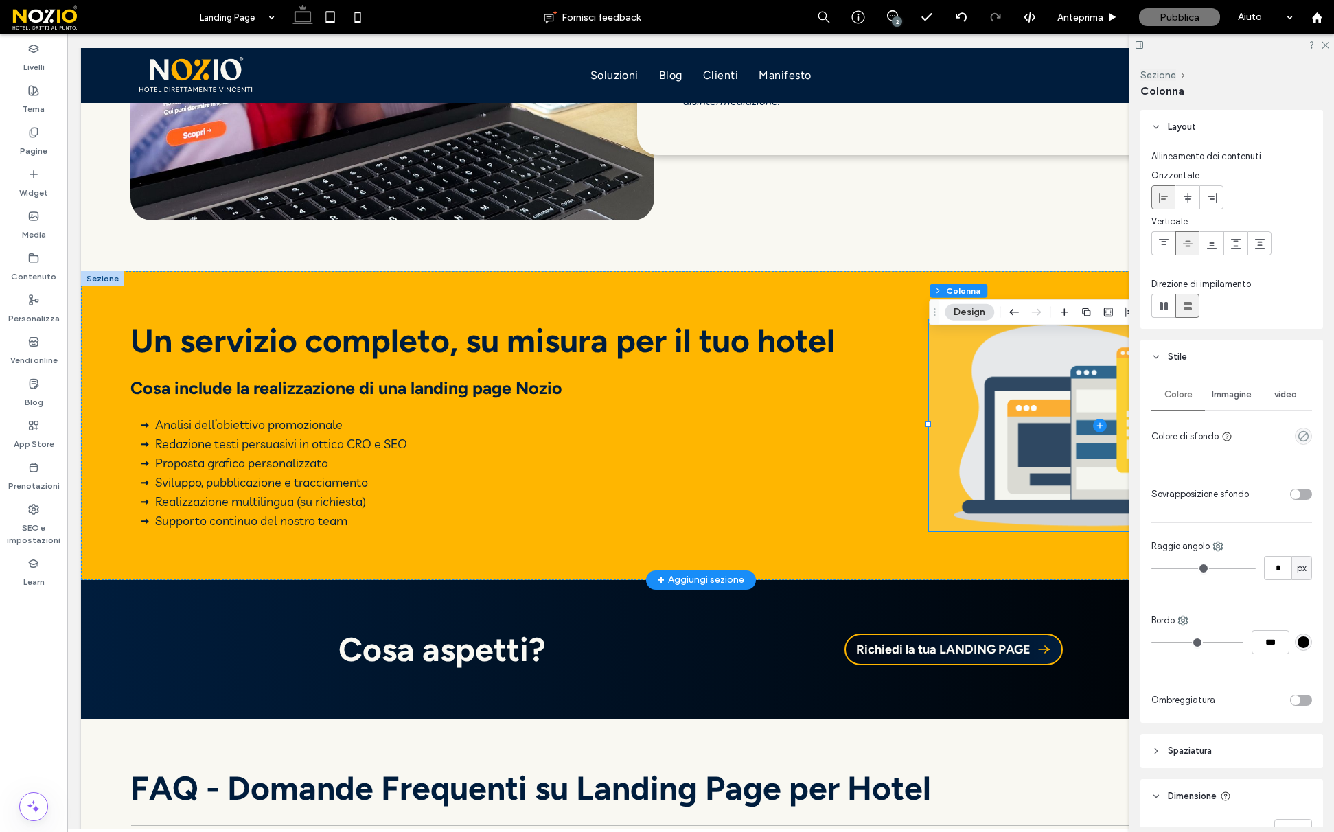
click at [990, 492] on span at bounding box center [1099, 426] width 341 height 210
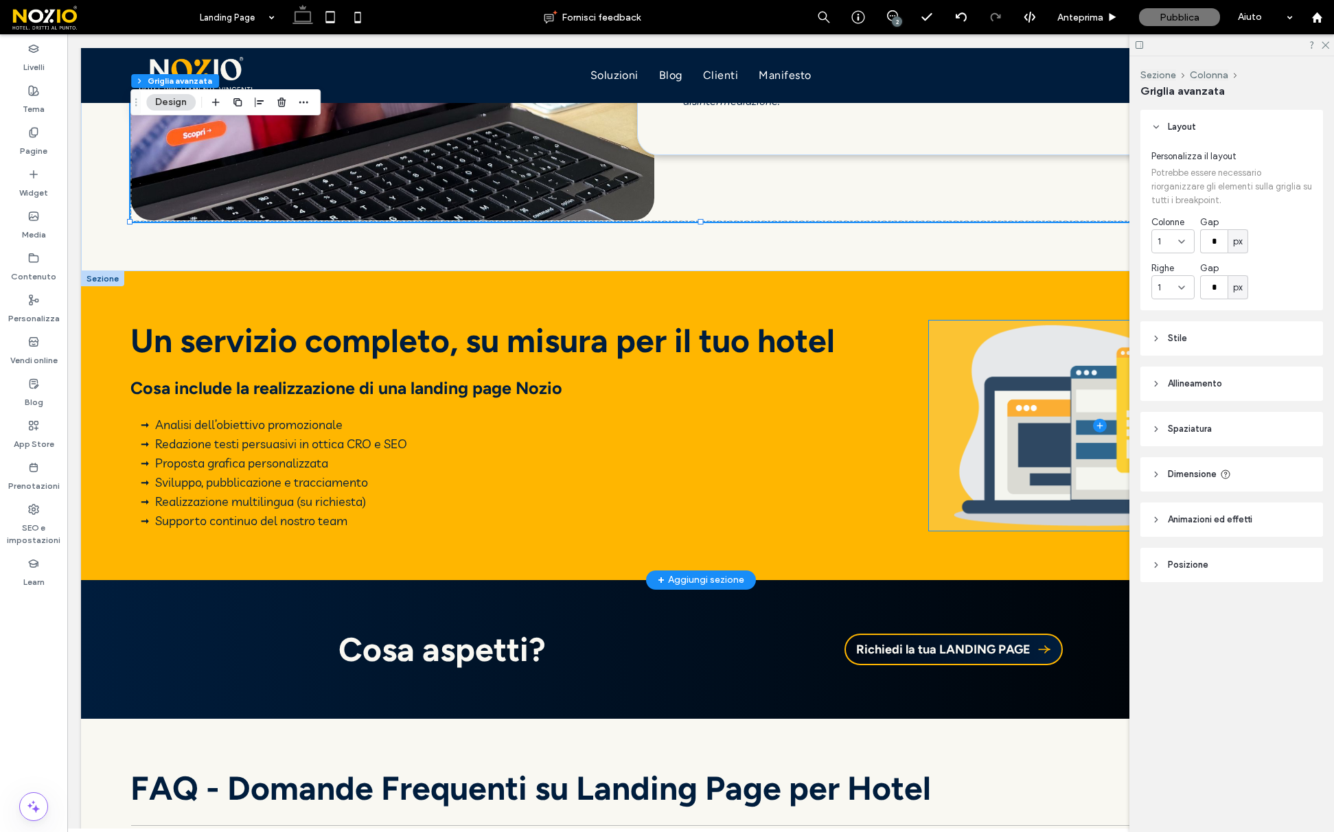
click at [1022, 402] on span at bounding box center [1099, 426] width 341 height 210
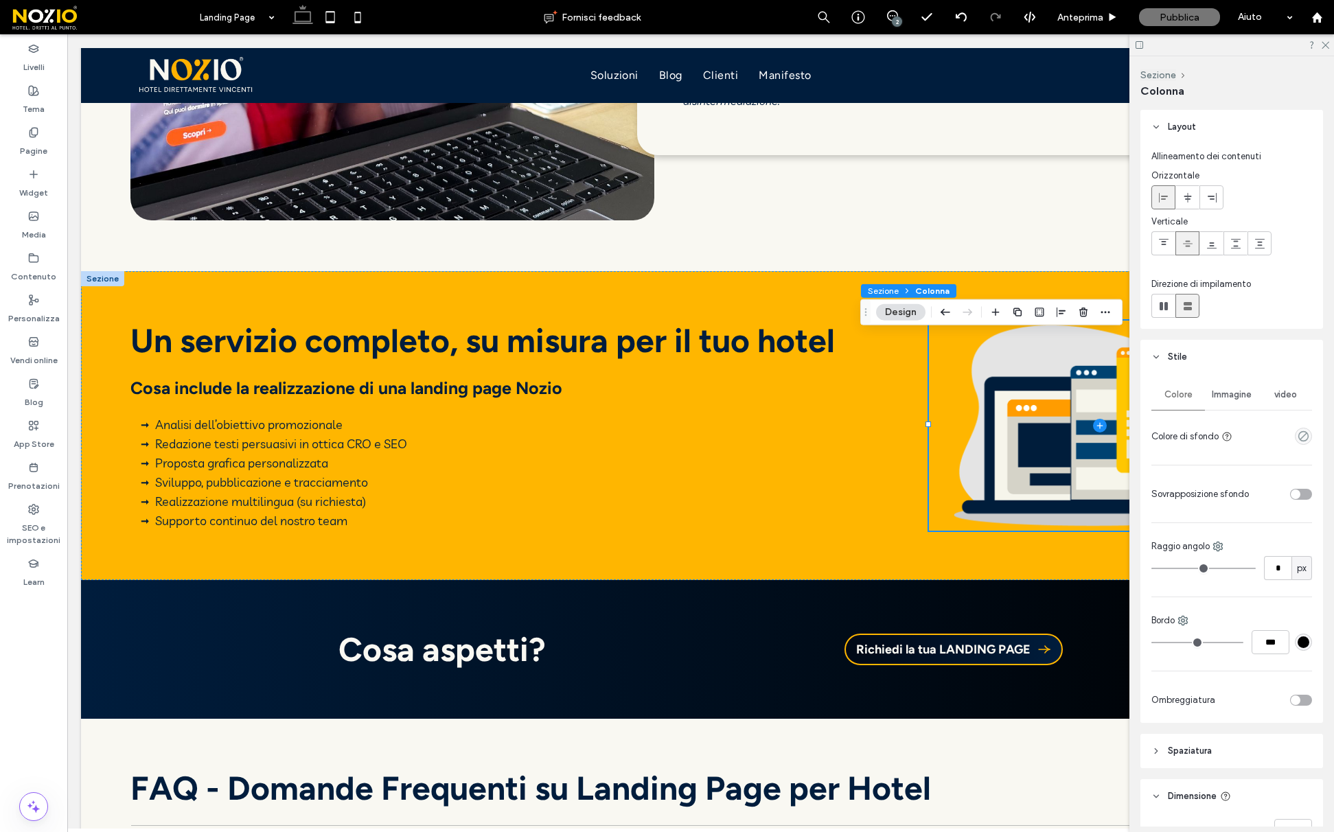
click at [933, 291] on span "Colonna" at bounding box center [932, 291] width 34 height 10
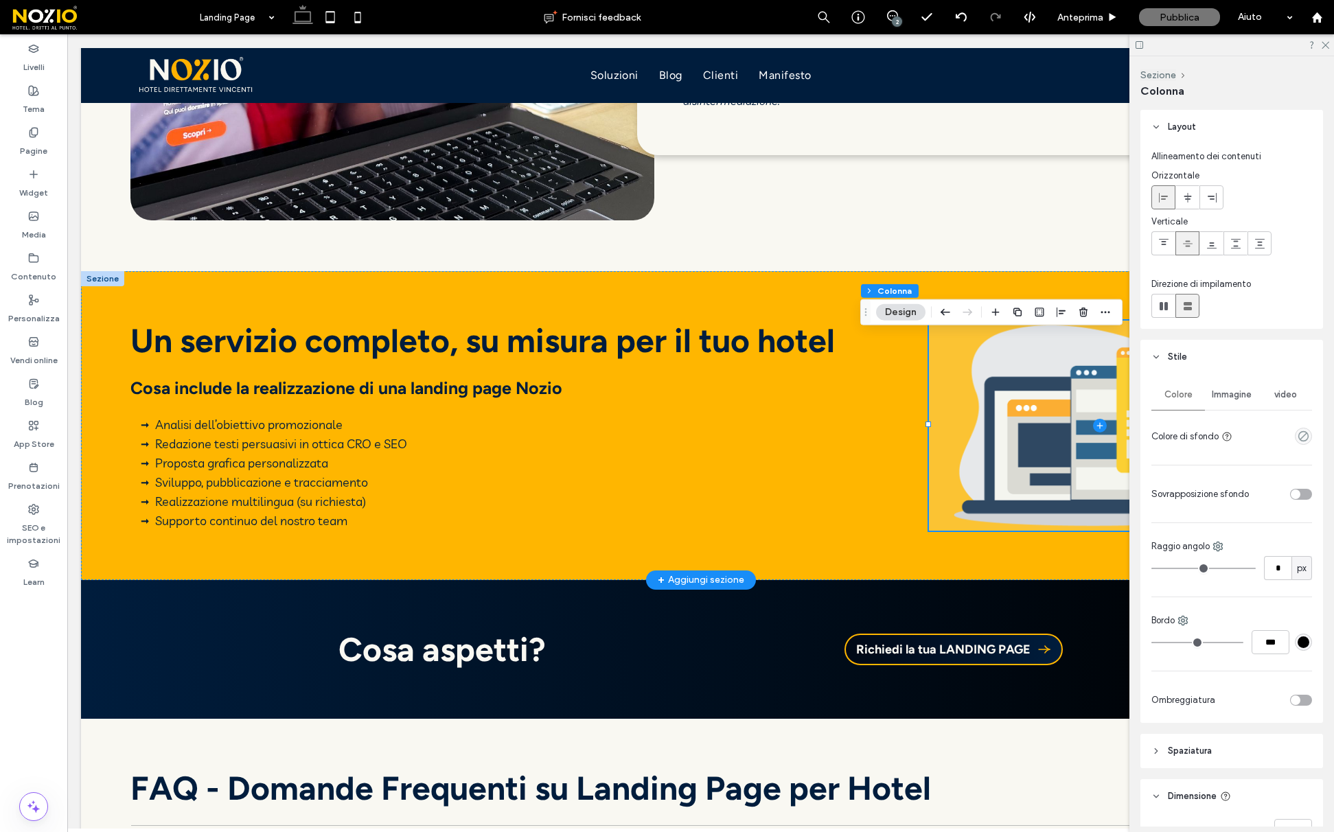
click at [1046, 466] on span at bounding box center [1099, 426] width 341 height 210
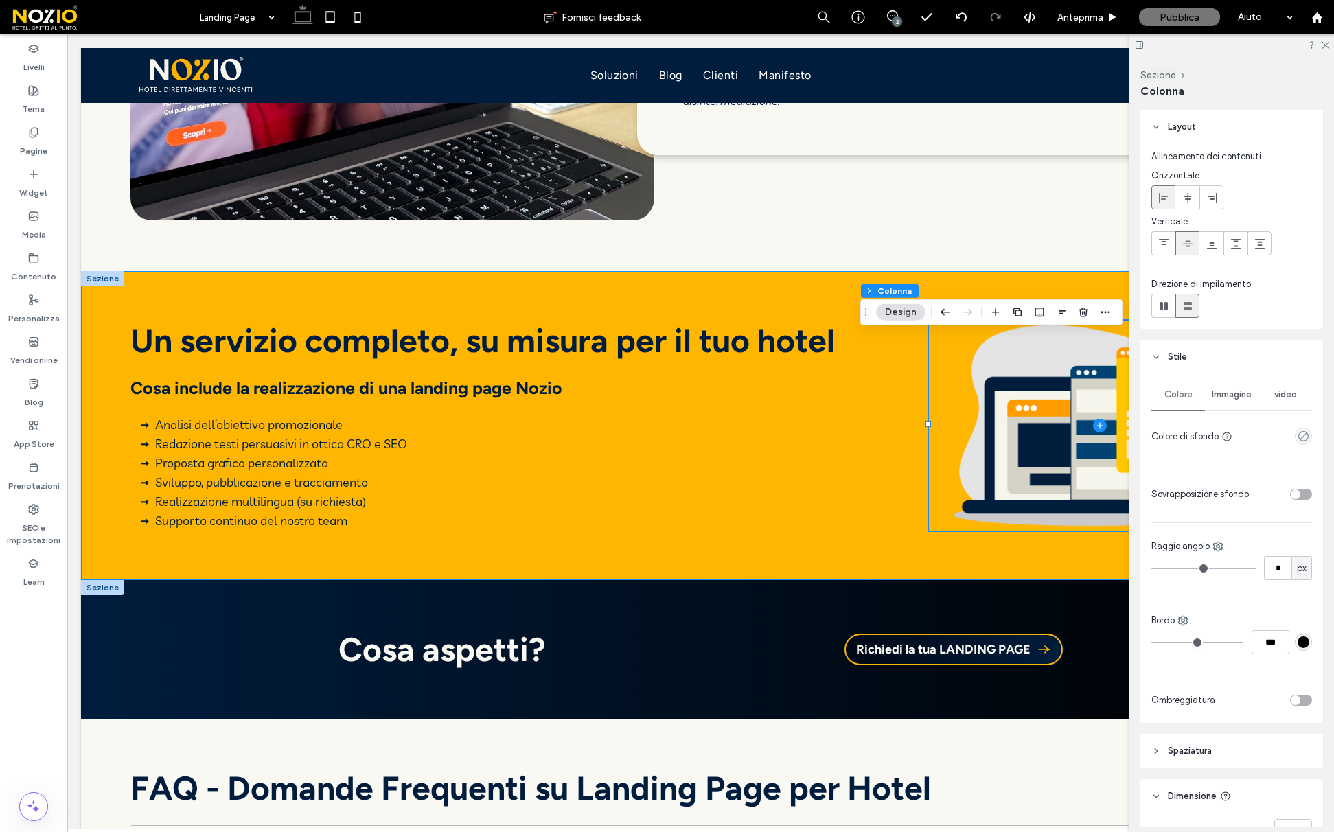
drag, startPoint x: 986, startPoint y: 573, endPoint x: 983, endPoint y: 609, distance: 35.8
click at [986, 573] on div "Un servizio completo, su misura per il tuo hotel Cosa include la realizzazione …" at bounding box center [700, 425] width 1239 height 309
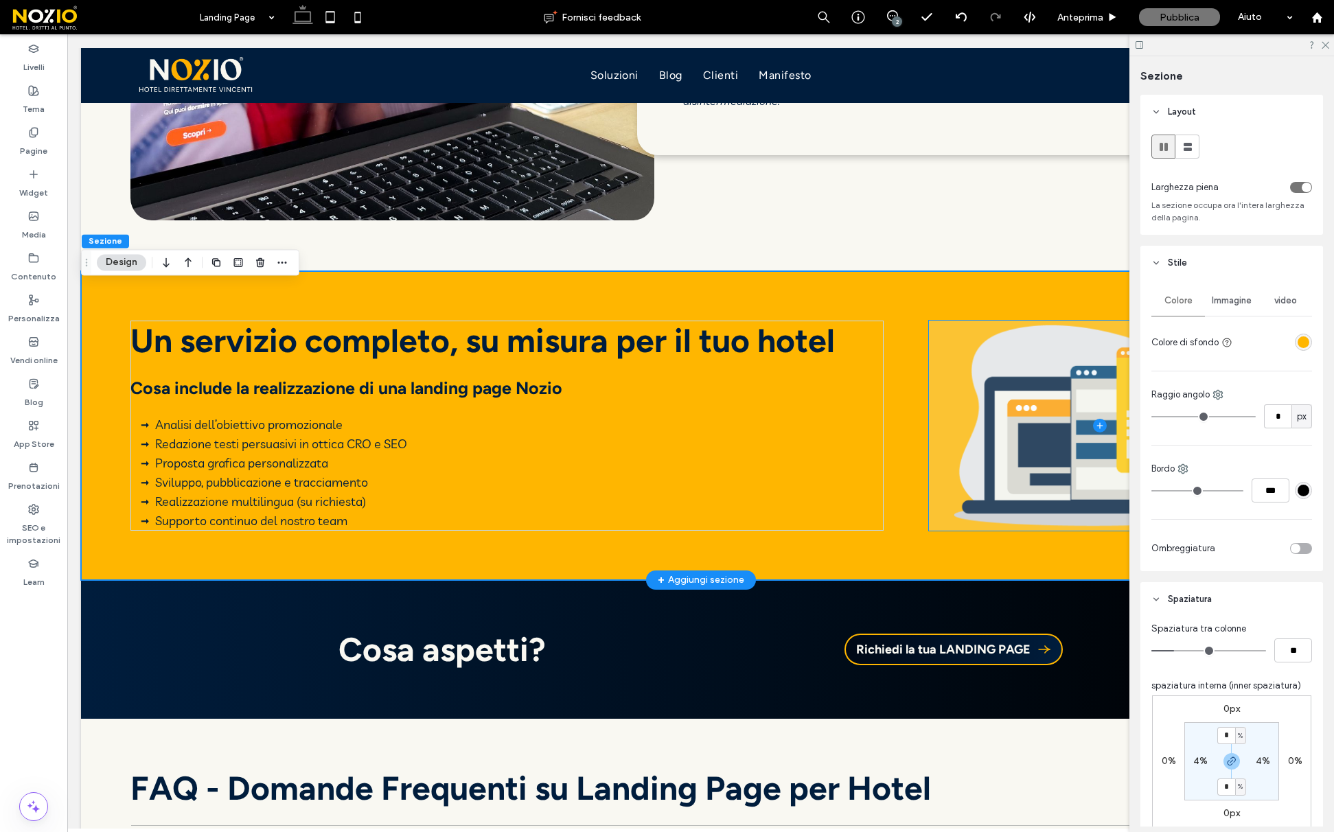
click at [998, 490] on span at bounding box center [1099, 426] width 341 height 210
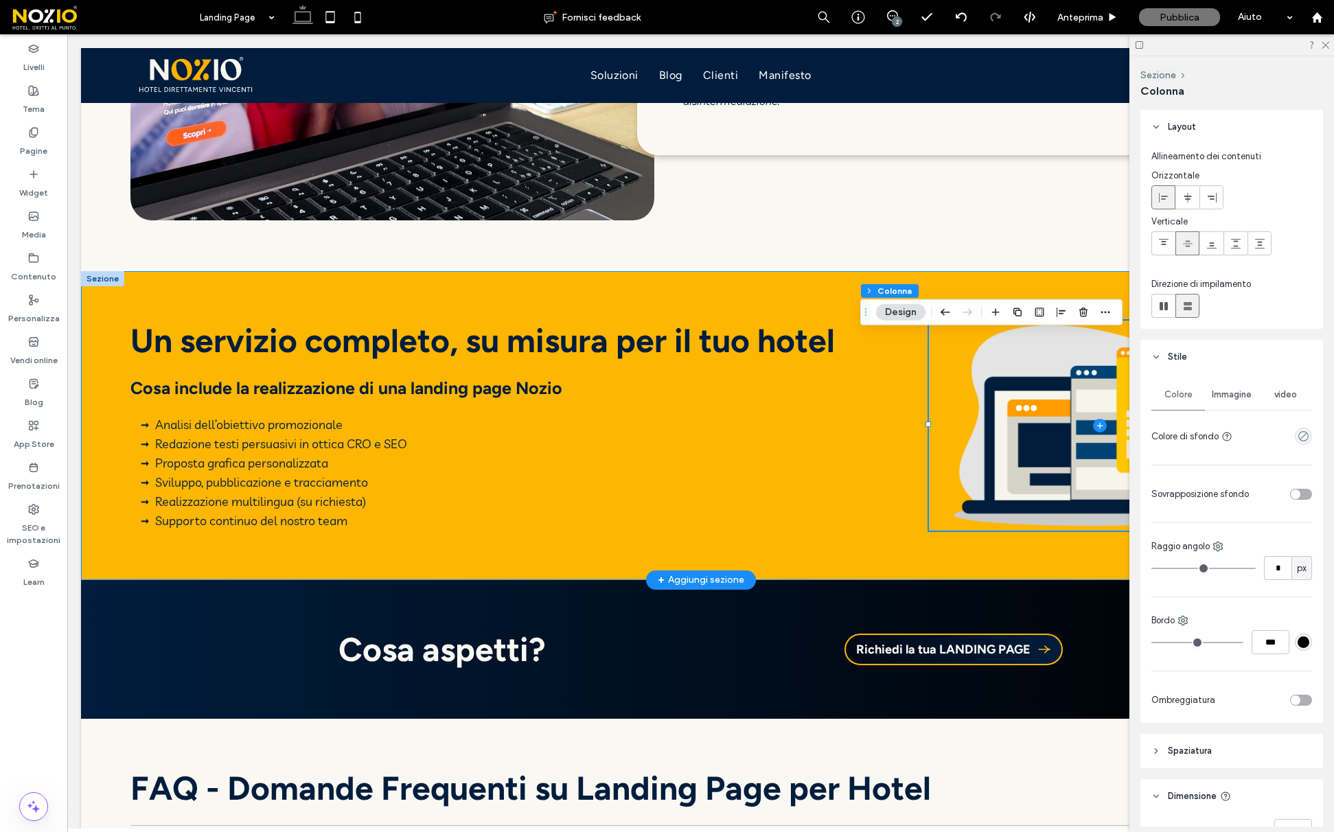
drag, startPoint x: 1013, startPoint y: 598, endPoint x: 1007, endPoint y: 552, distance: 46.3
click at [1013, 597] on div "Cosa aspetti? Richiedi la tua LANDING PAGE" at bounding box center [701, 649] width 824 height 139
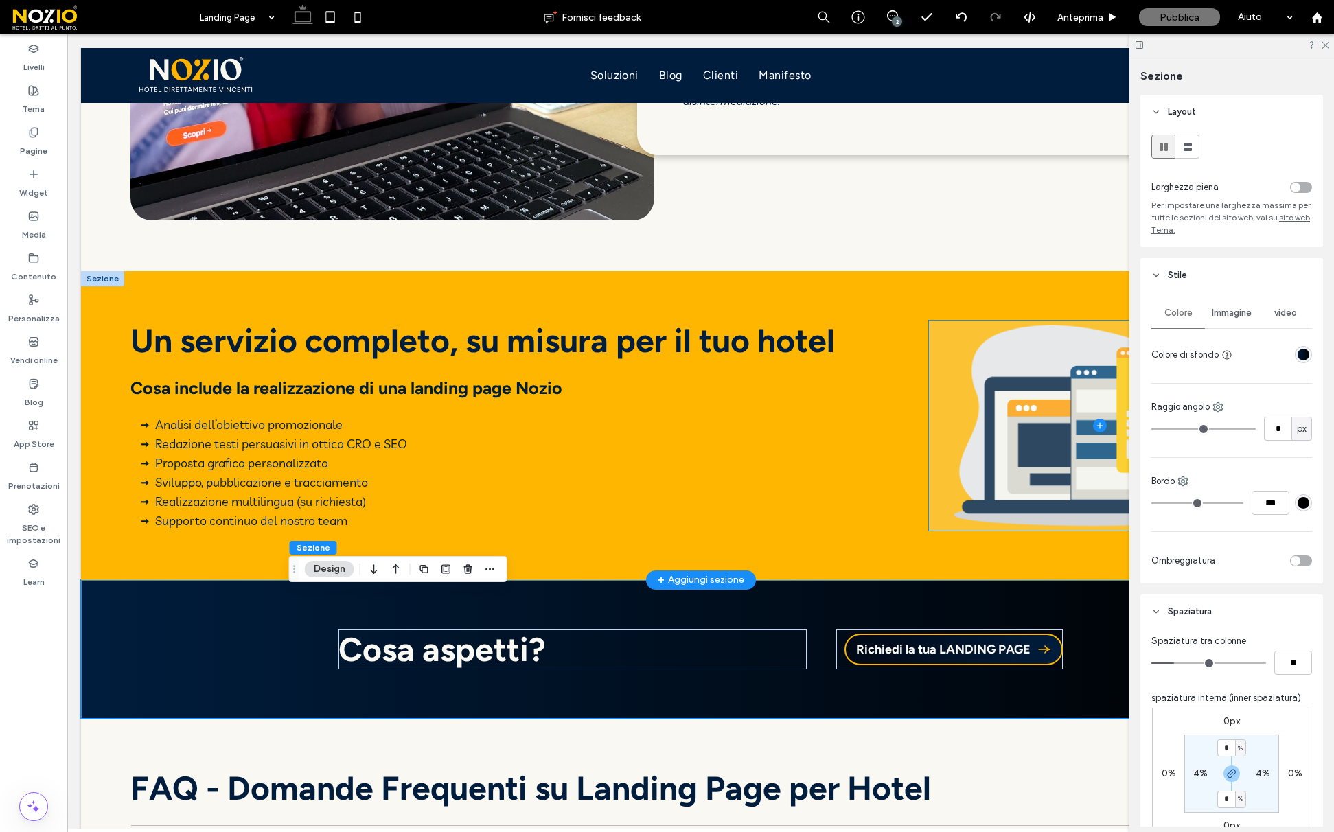
drag, startPoint x: 1008, startPoint y: 536, endPoint x: 1008, endPoint y: 545, distance: 8.9
click at [1008, 531] on span at bounding box center [1099, 426] width 341 height 210
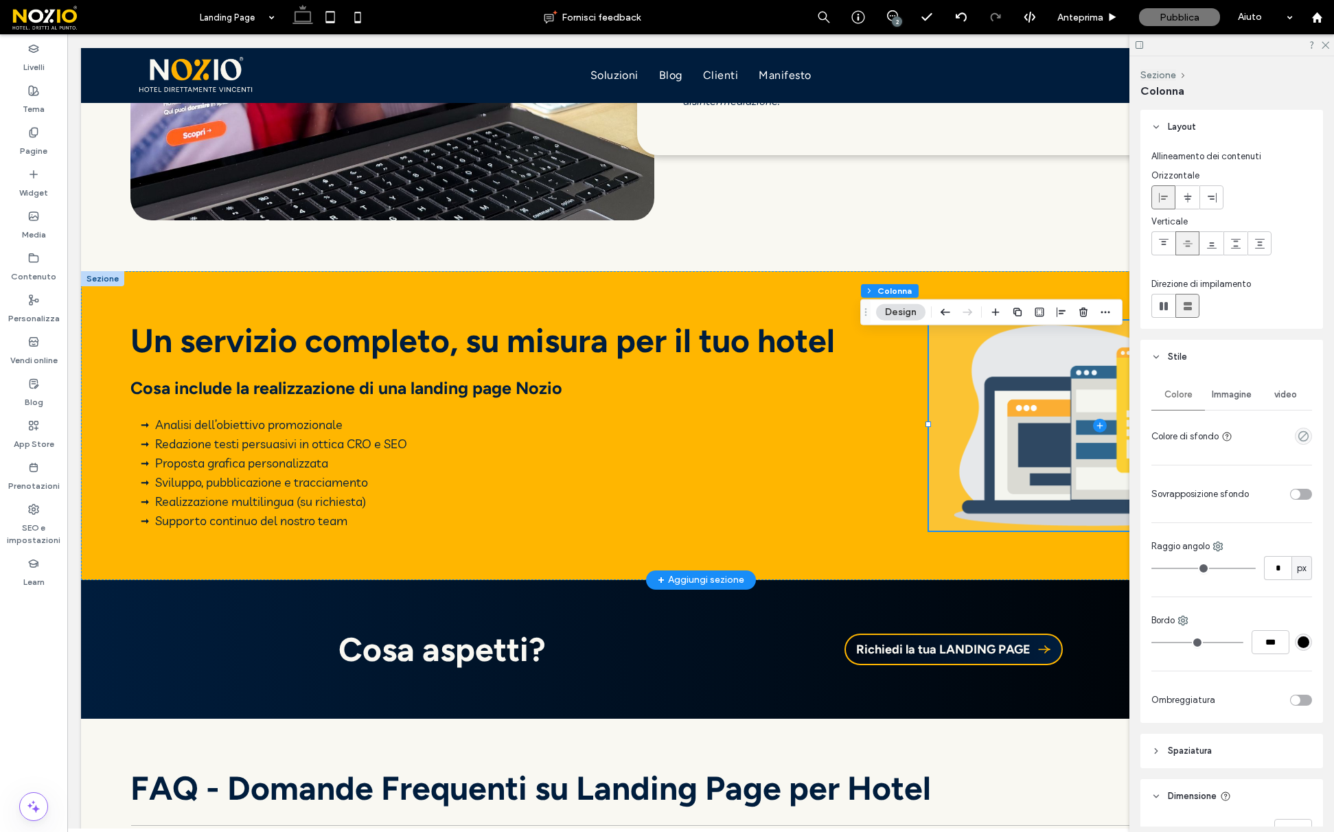
click at [1023, 490] on span at bounding box center [1099, 426] width 341 height 210
click at [933, 472] on span at bounding box center [1099, 426] width 341 height 210
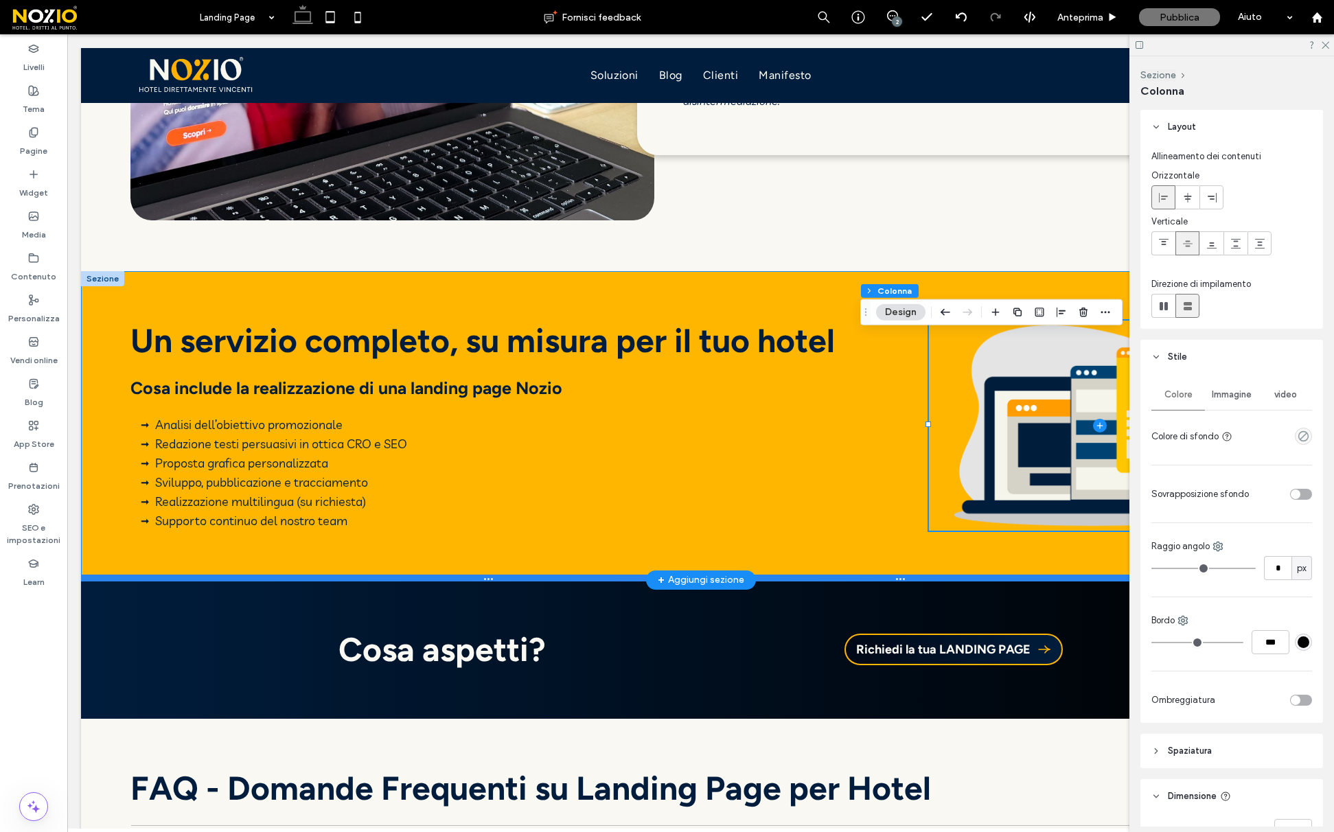
click at [884, 582] on div at bounding box center [700, 578] width 1239 height 7
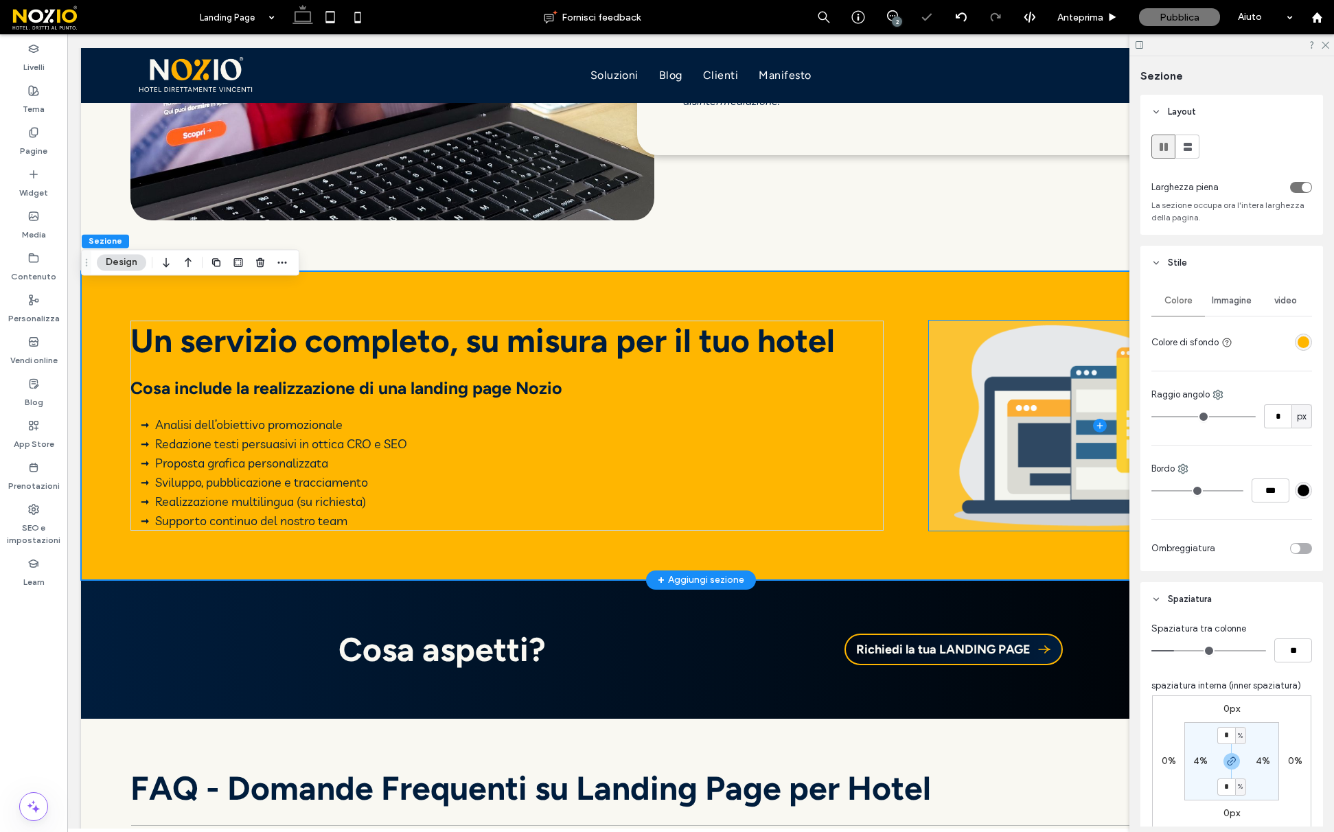
click at [1076, 472] on span at bounding box center [1099, 426] width 341 height 210
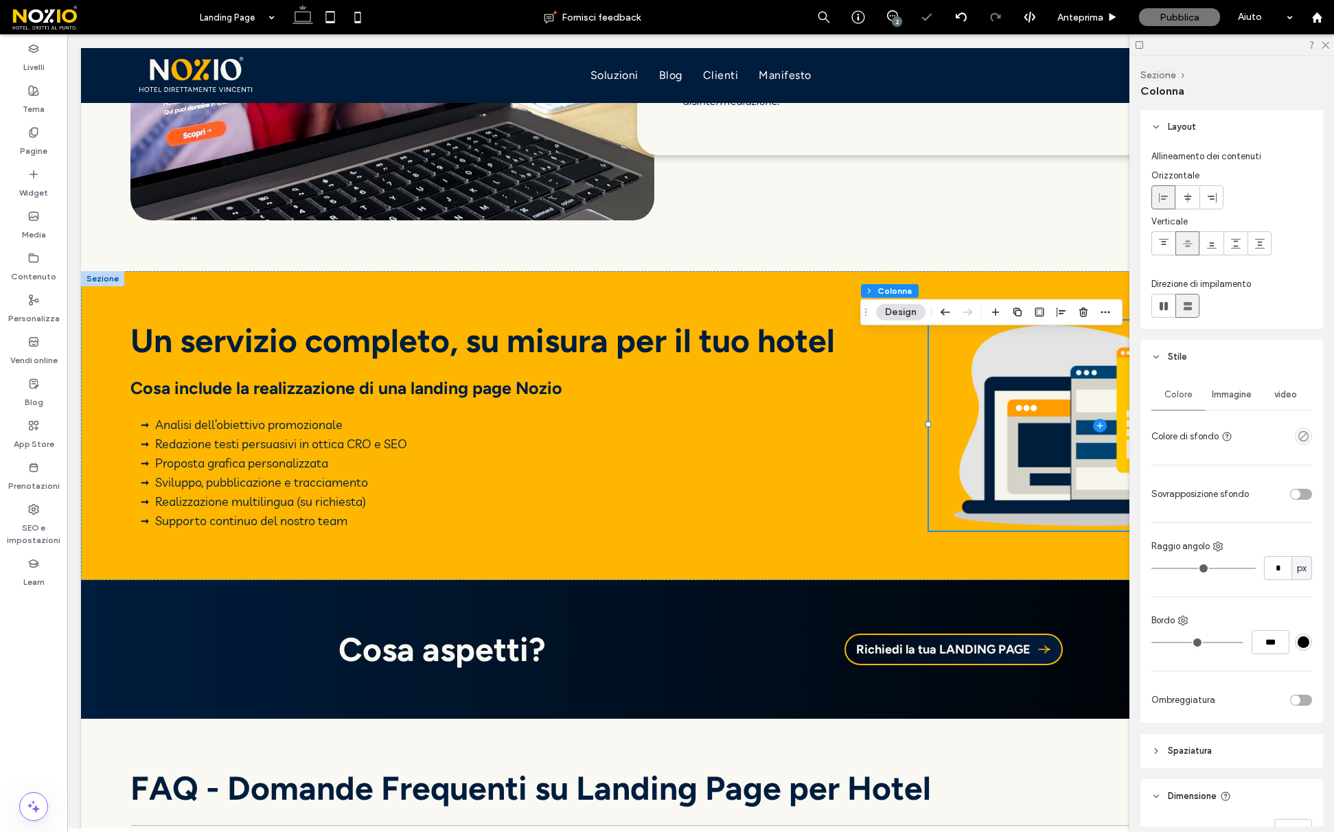
click at [1239, 399] on span "Immagine" at bounding box center [1232, 394] width 40 height 11
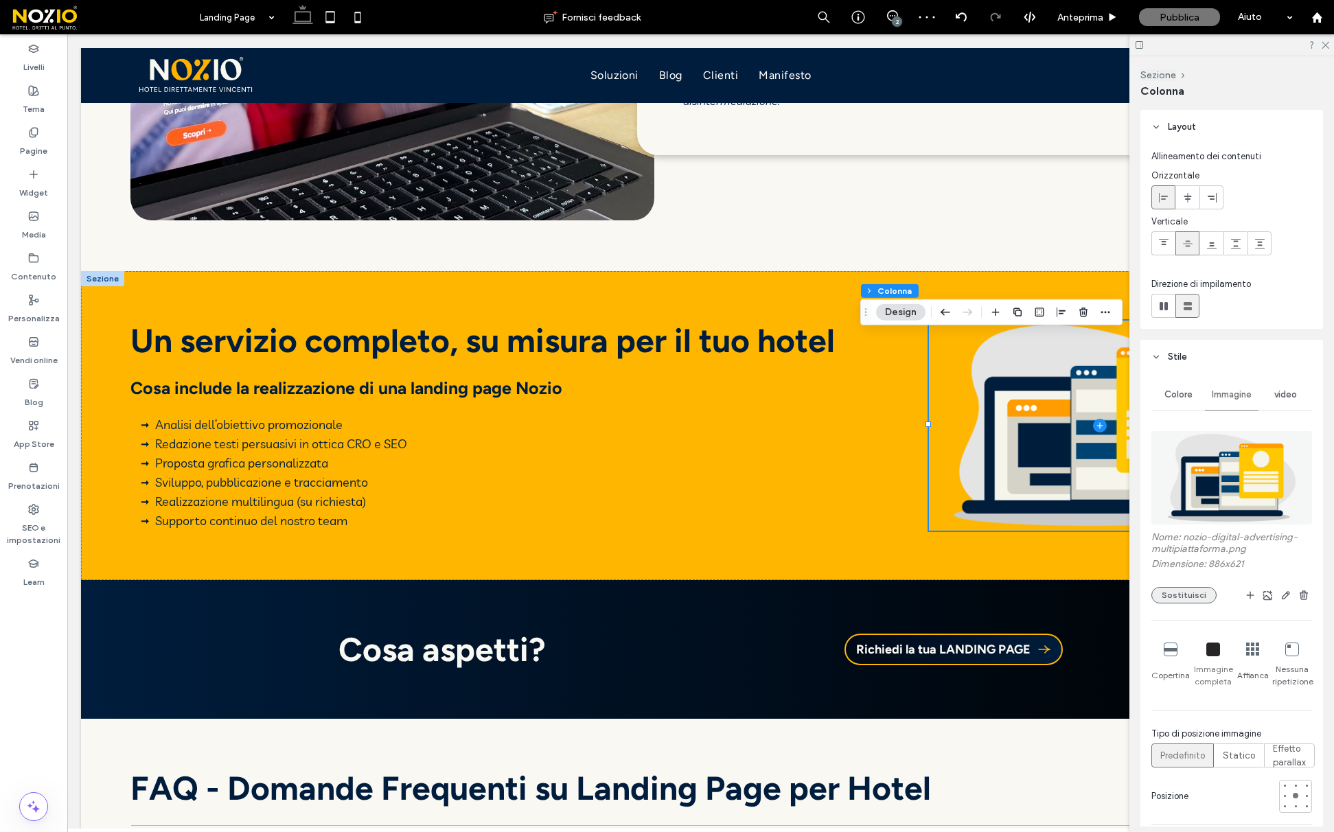
click at [1182, 592] on button "Sostituisci" at bounding box center [1184, 595] width 65 height 16
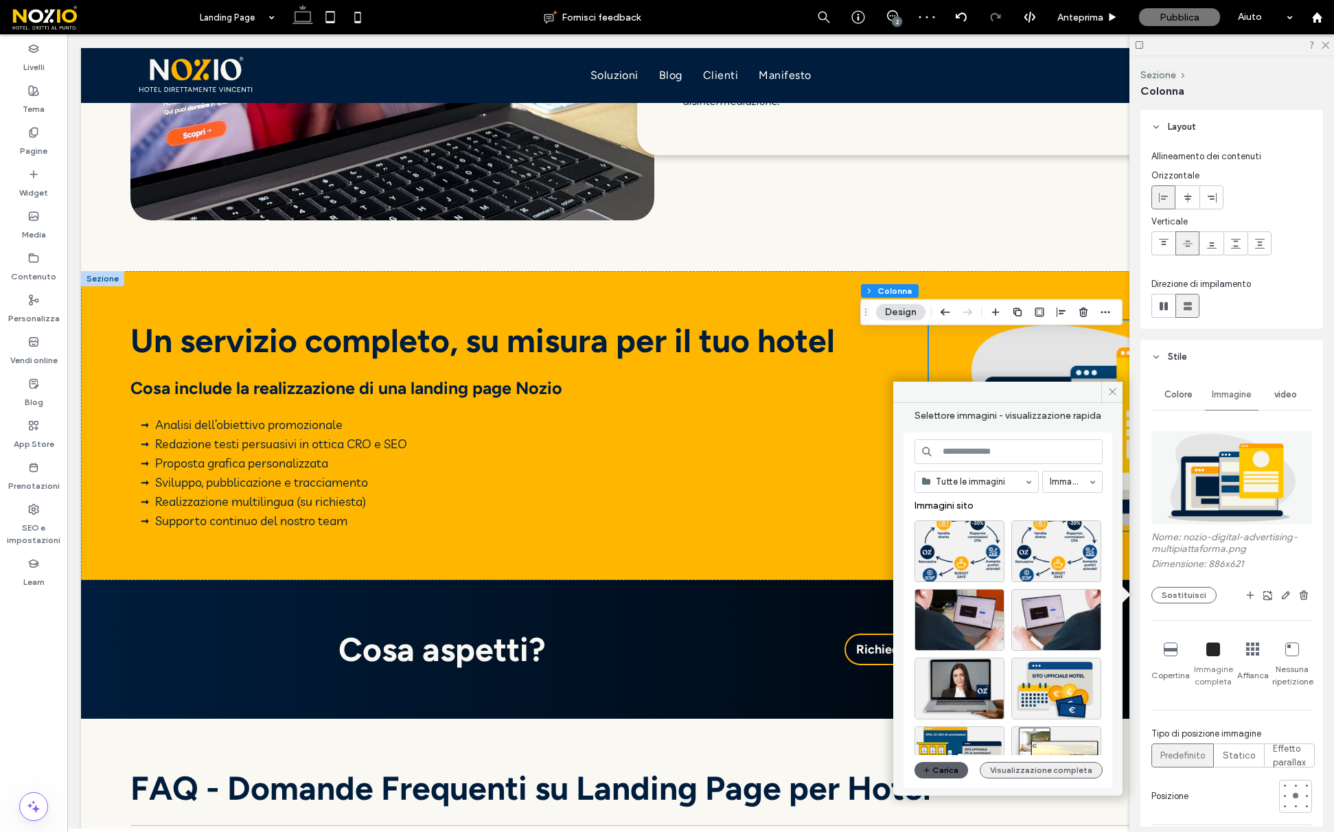
click at [1009, 776] on button "Visualizzazione completa" at bounding box center [1041, 770] width 123 height 16
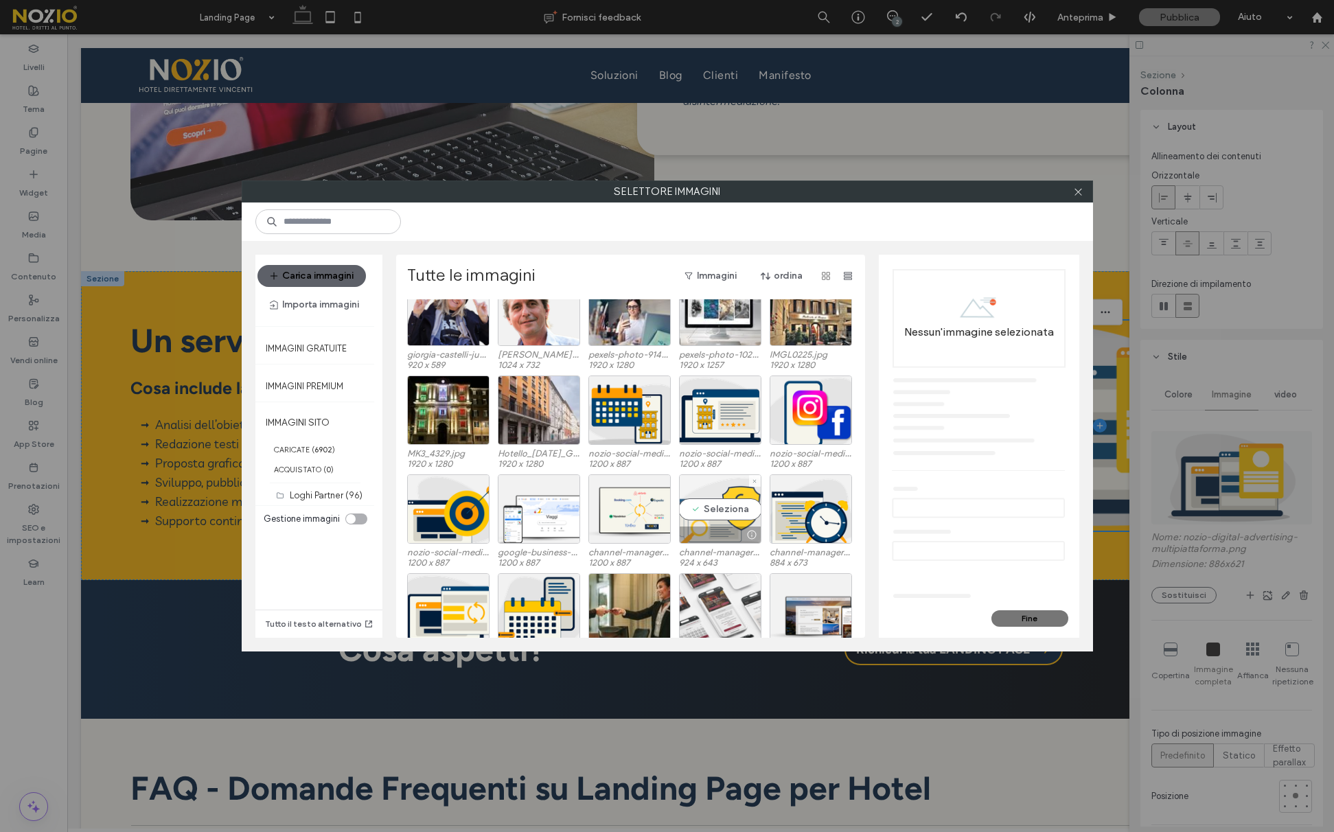
scroll to position [537, 0]
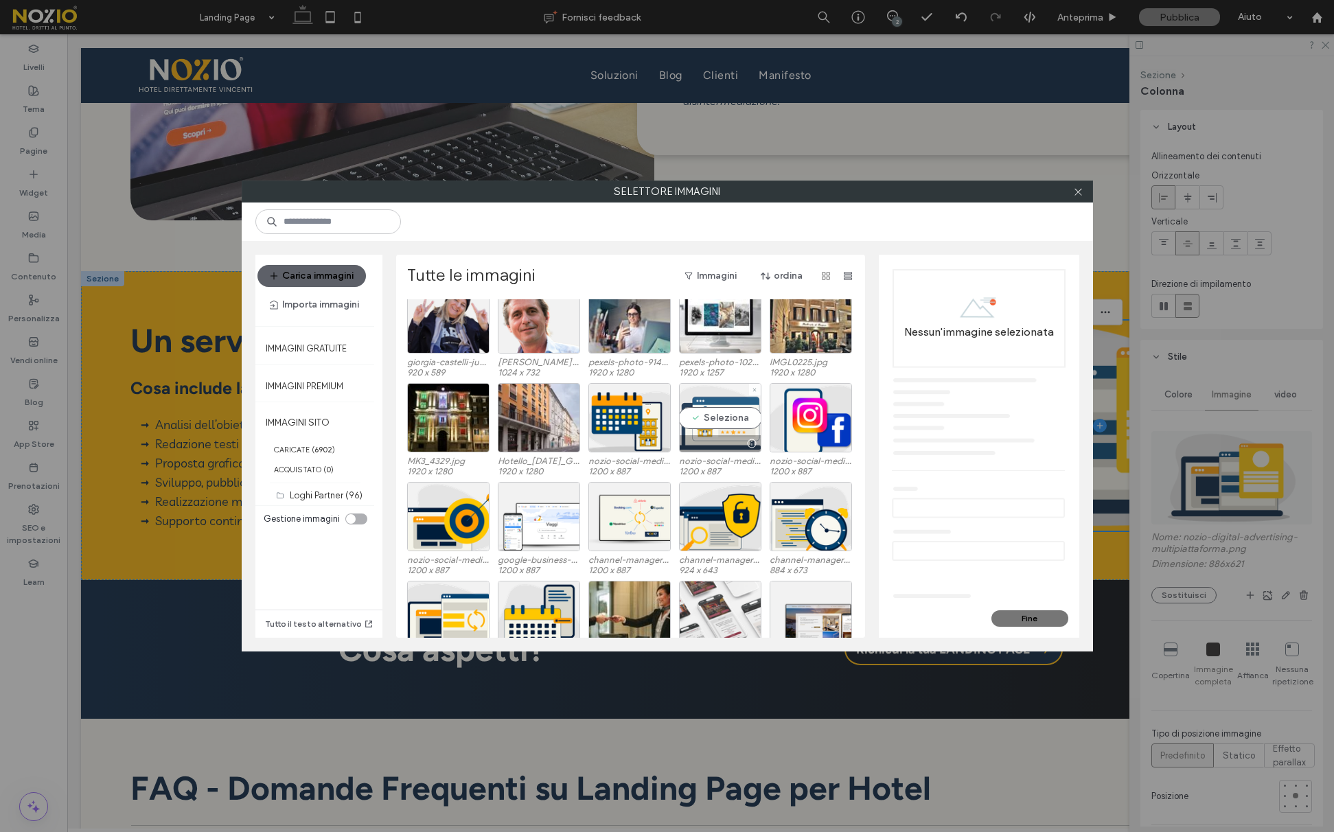
click at [713, 423] on div "Seleziona" at bounding box center [720, 417] width 82 height 69
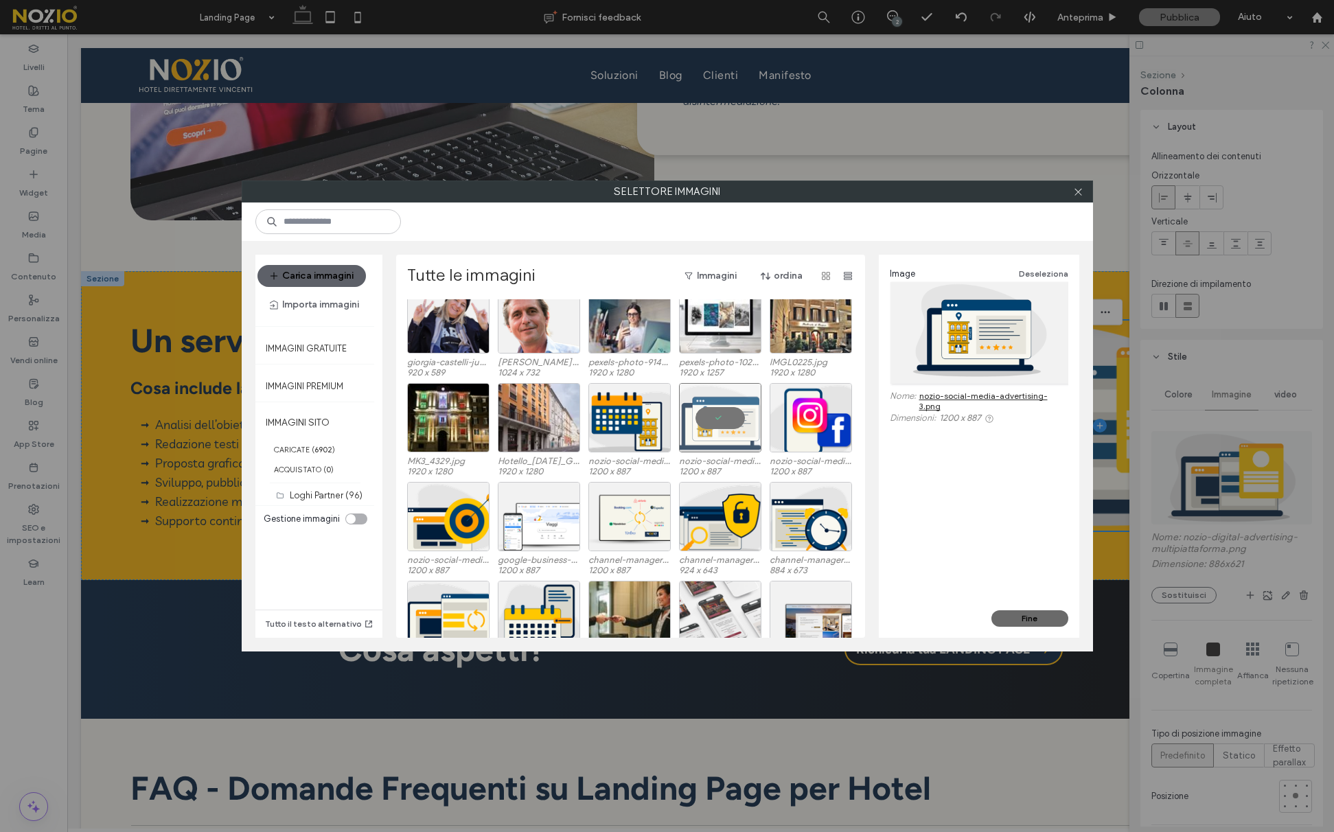
click at [1029, 622] on button "Fine" at bounding box center [1030, 618] width 77 height 16
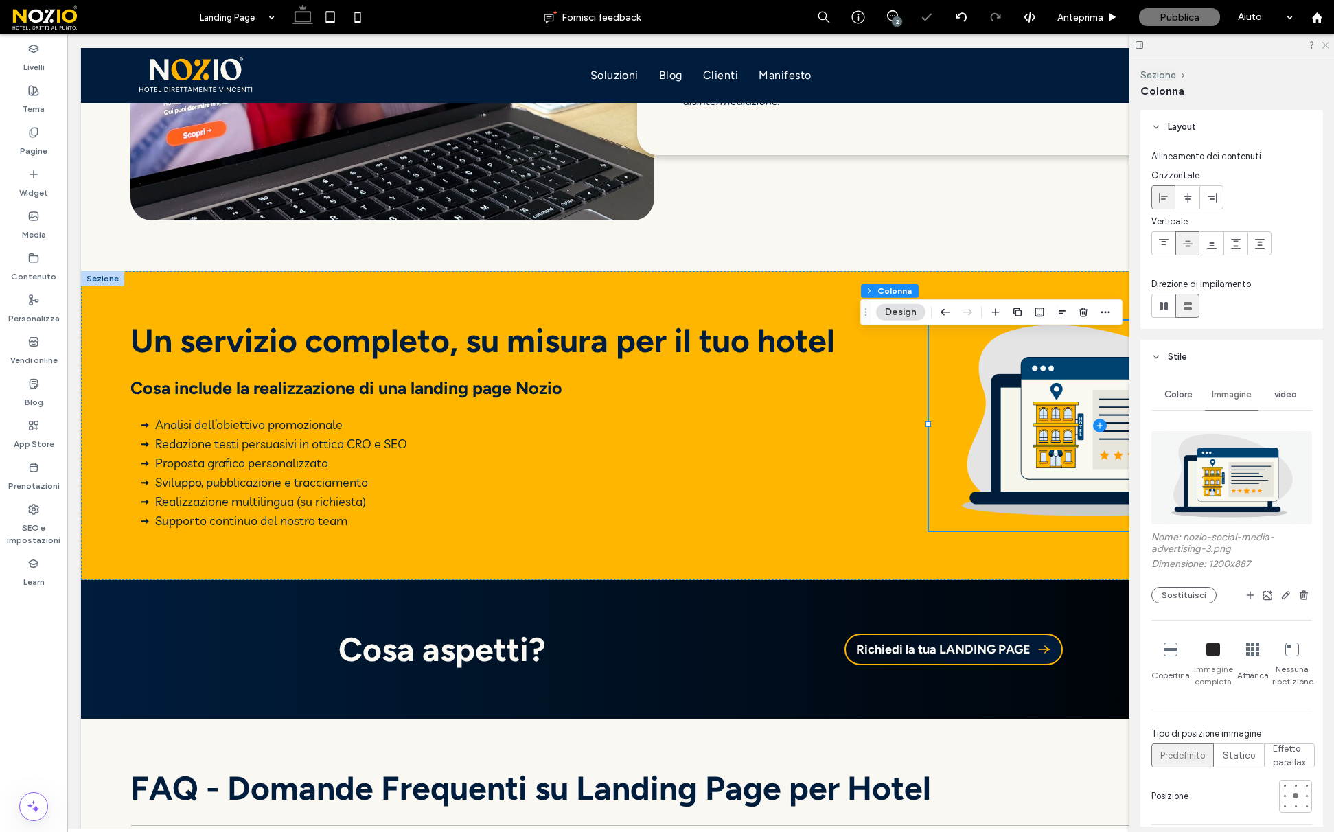
click at [1323, 40] on icon at bounding box center [1325, 44] width 9 height 9
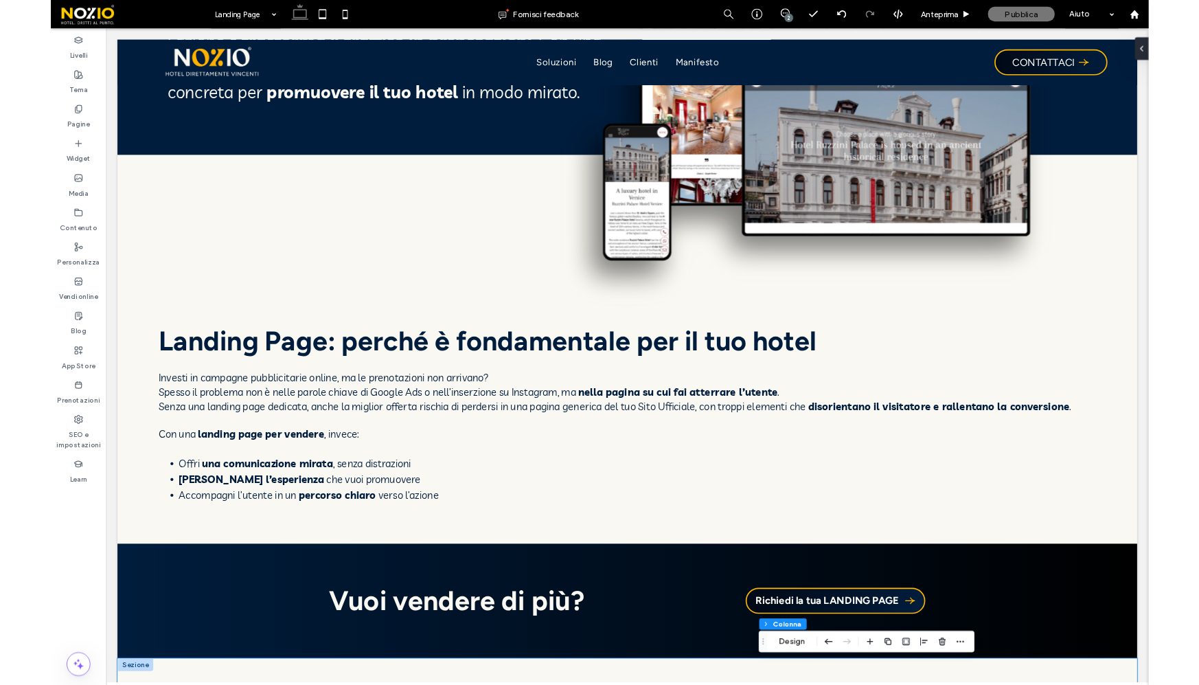
scroll to position [0, 0]
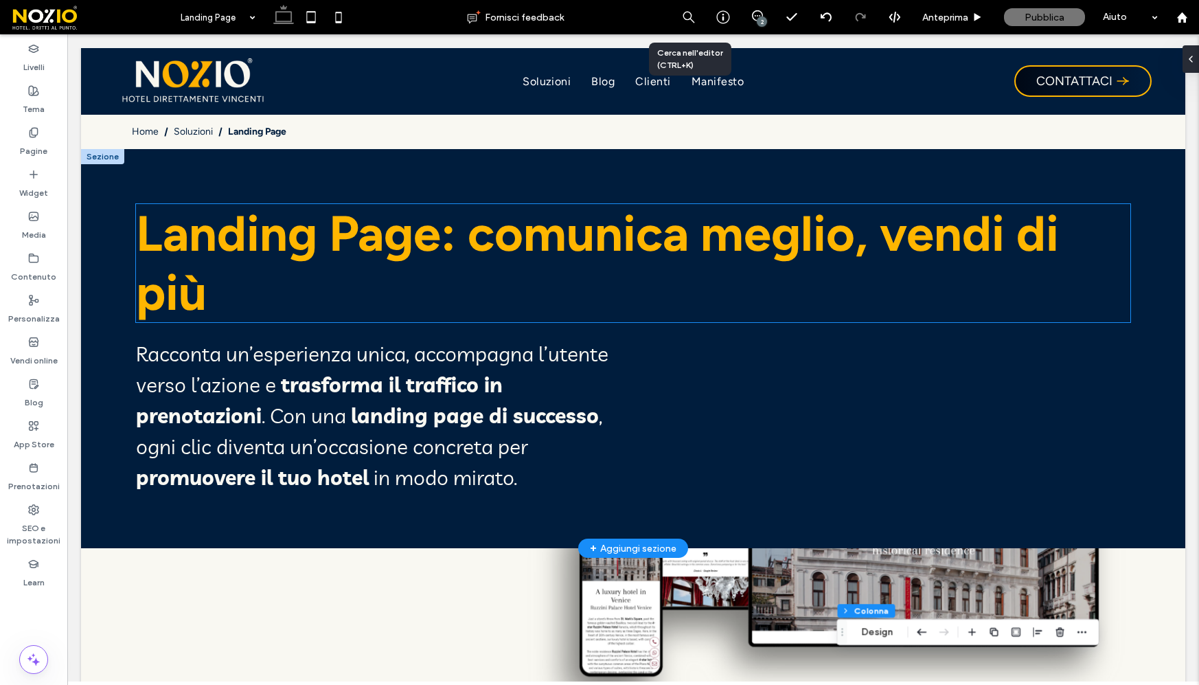
click at [498, 271] on h1 "Landing Page: comunica meglio, vendi di più" at bounding box center [633, 263] width 994 height 118
click at [498, 271] on div "Landing Page: comunica meglio, vendi di più" at bounding box center [633, 263] width 994 height 118
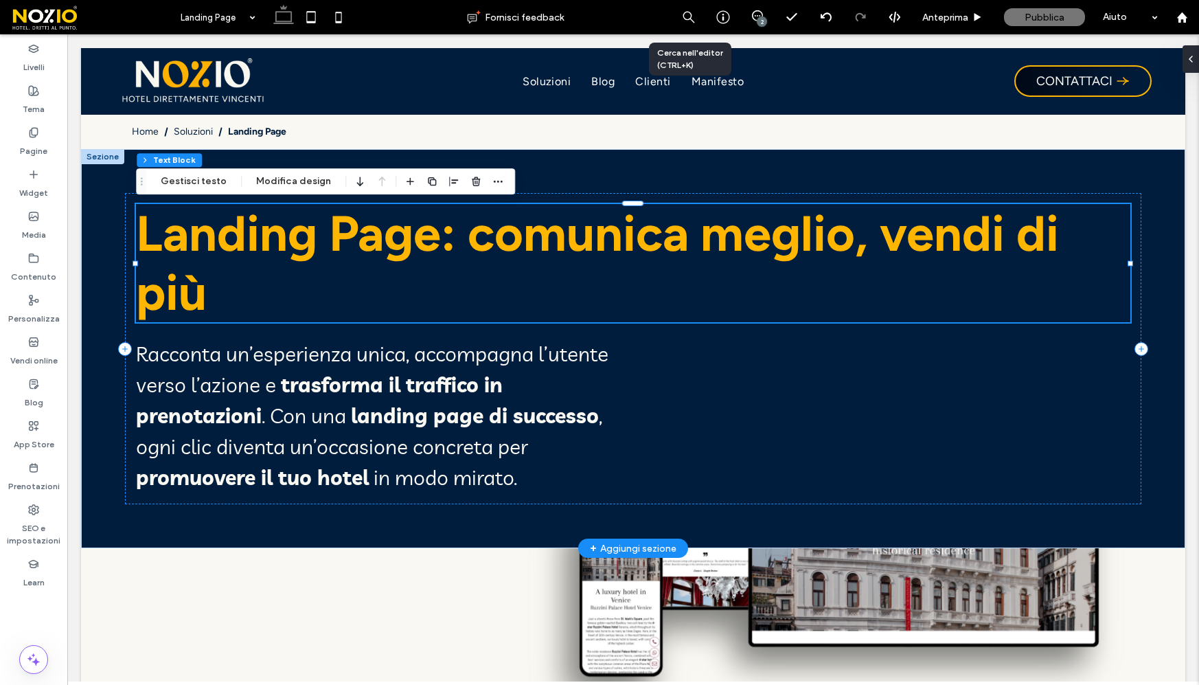
click at [485, 254] on span "Landing Page: comunica meglio, vendi di più" at bounding box center [597, 263] width 923 height 118
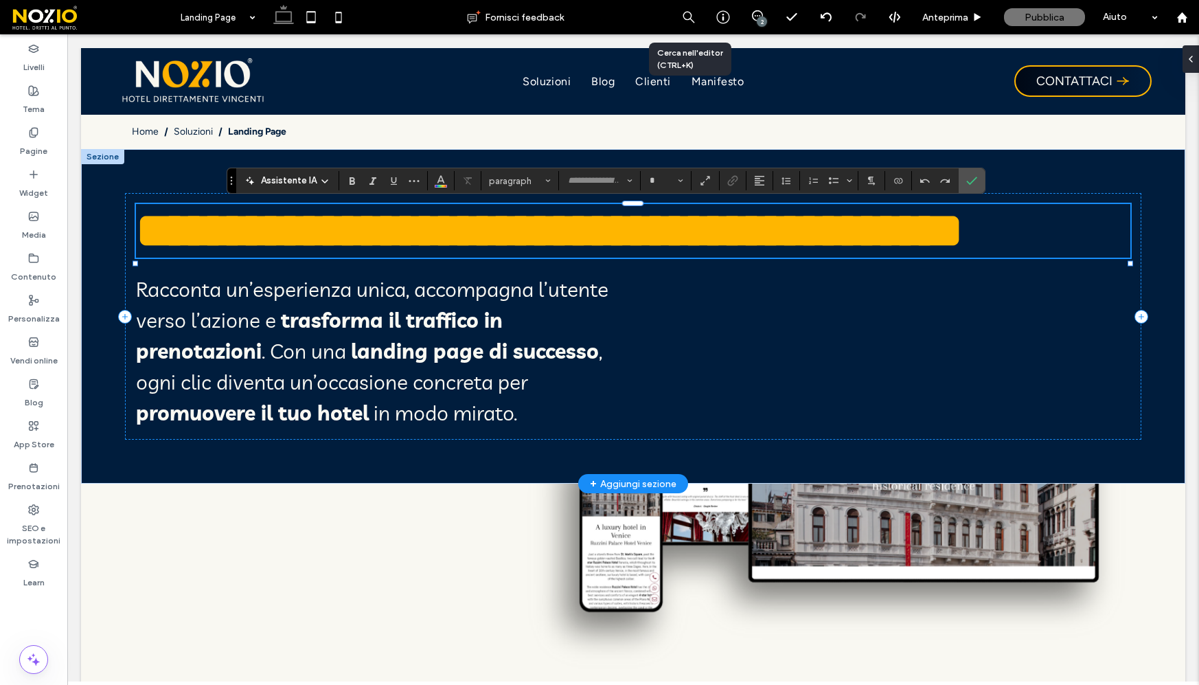
type input "*******"
type input "**"
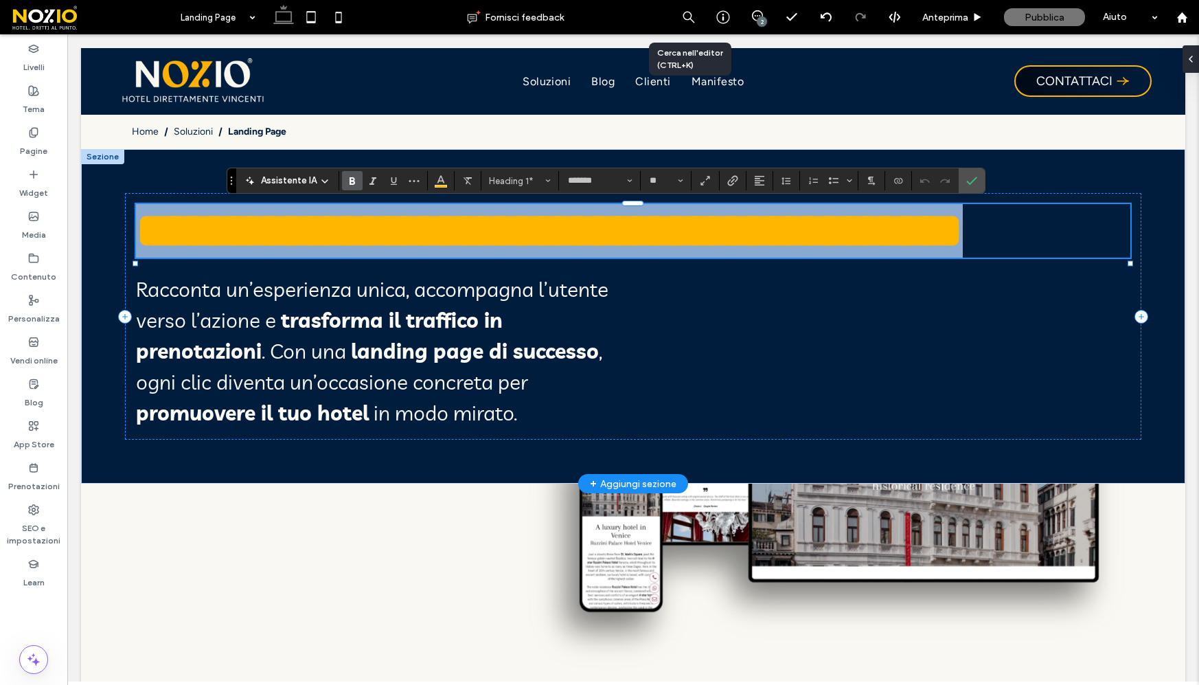
click at [469, 234] on span "**********" at bounding box center [549, 230] width 827 height 49
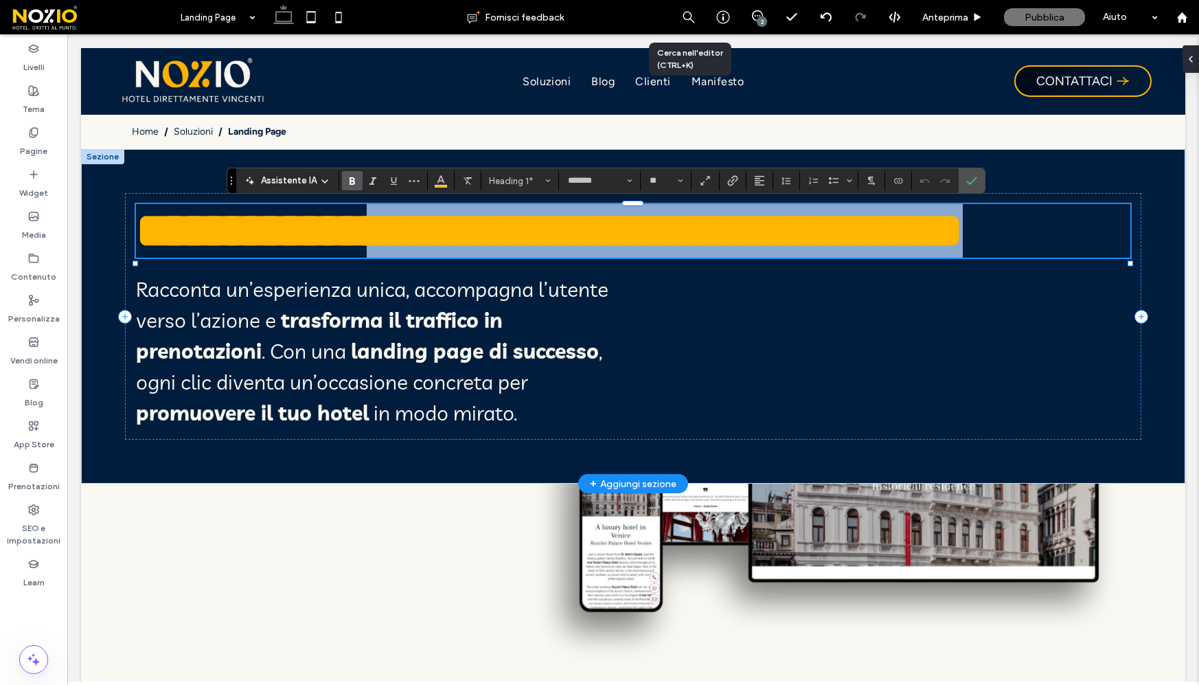
drag, startPoint x: 474, startPoint y: 259, endPoint x: 494, endPoint y: 231, distance: 34.5
click at [527, 258] on h1 "**********" at bounding box center [633, 231] width 994 height 54
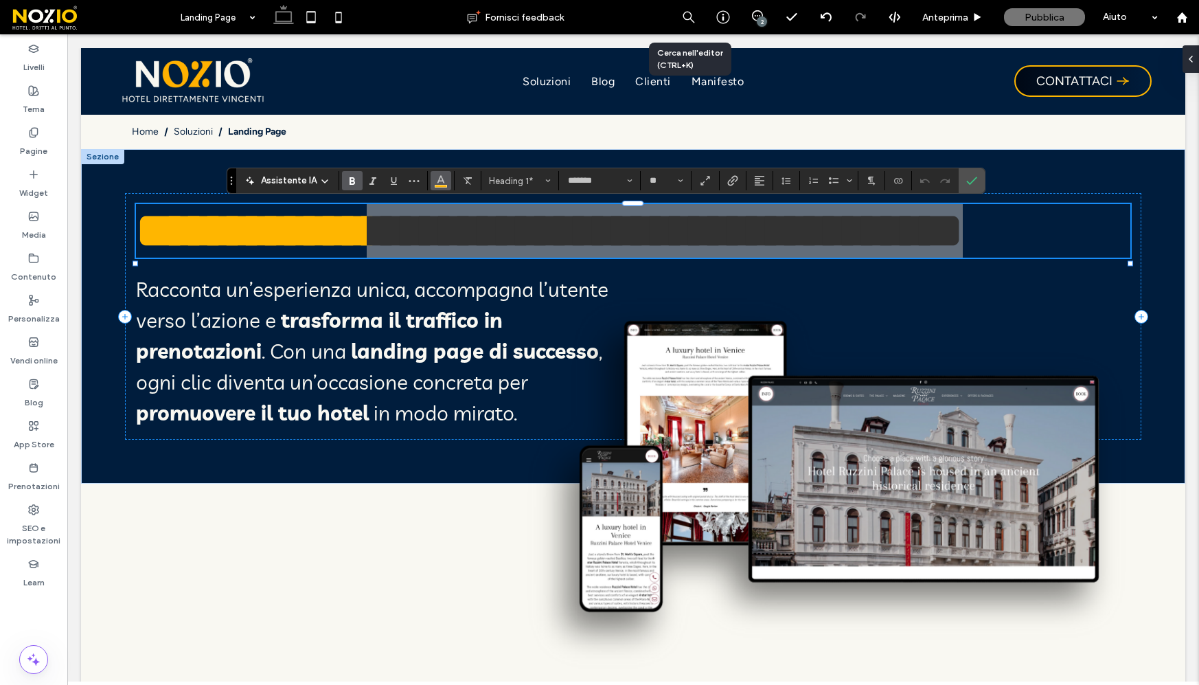
click at [438, 185] on span "Colore" at bounding box center [440, 179] width 11 height 18
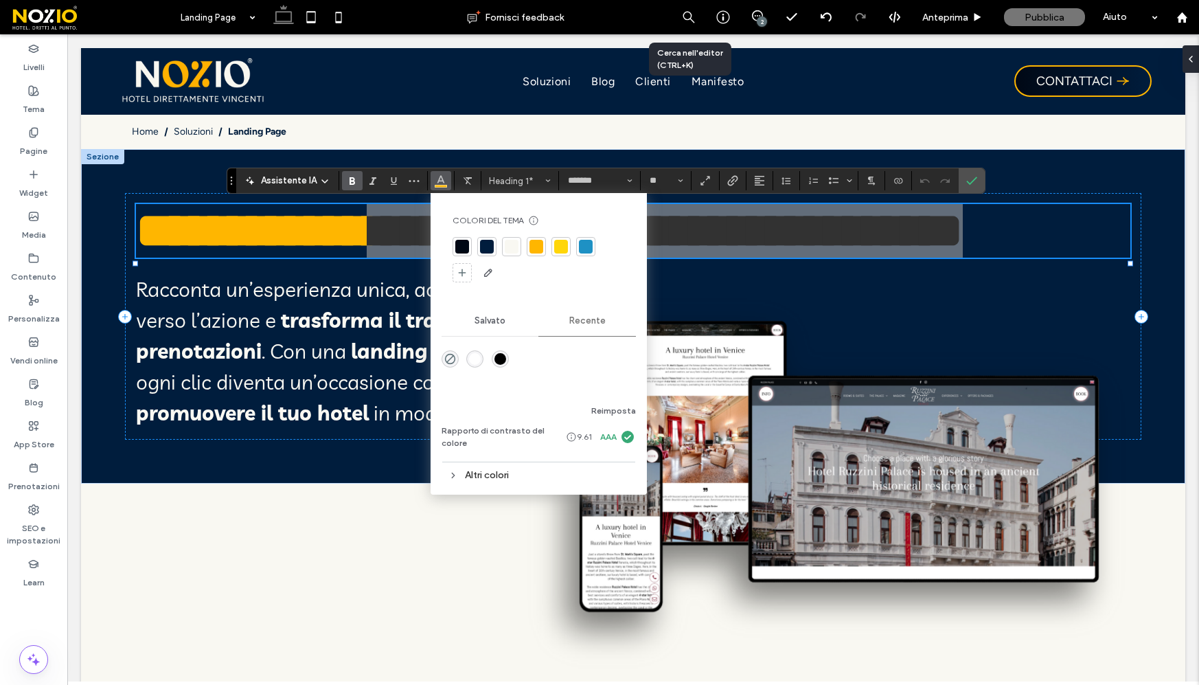
click at [510, 244] on div at bounding box center [512, 247] width 14 height 14
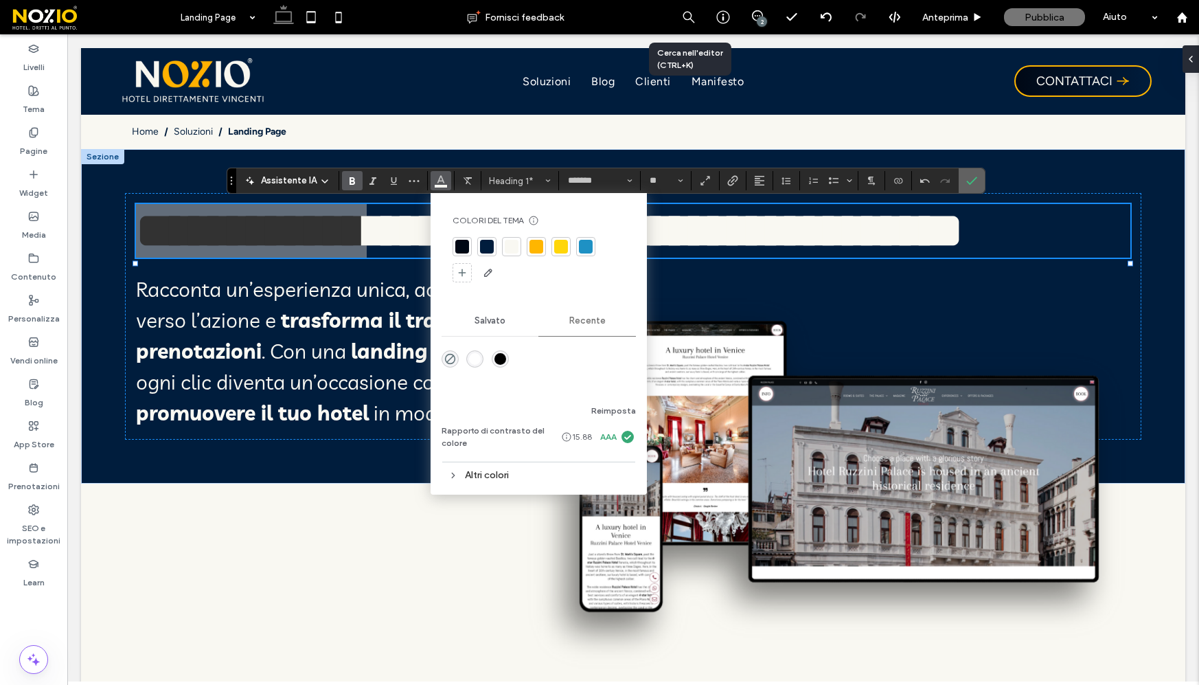
click at [969, 179] on icon "Conferma" at bounding box center [971, 180] width 11 height 11
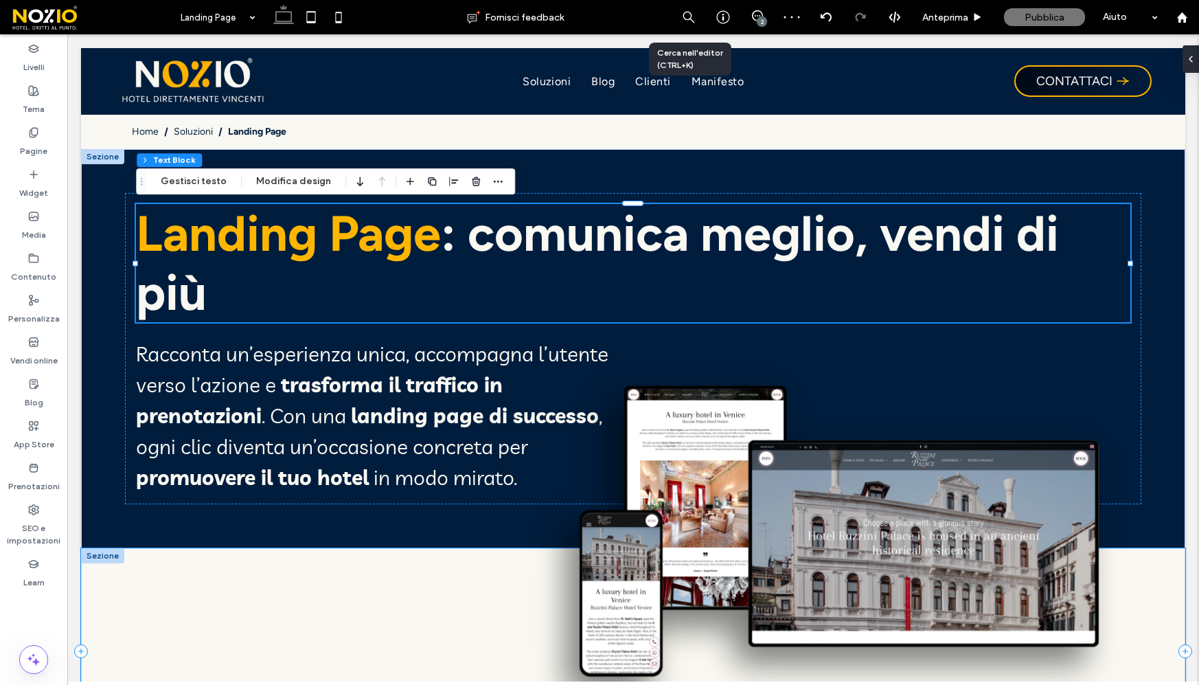
click at [157, 627] on div at bounding box center [633, 651] width 1104 height 206
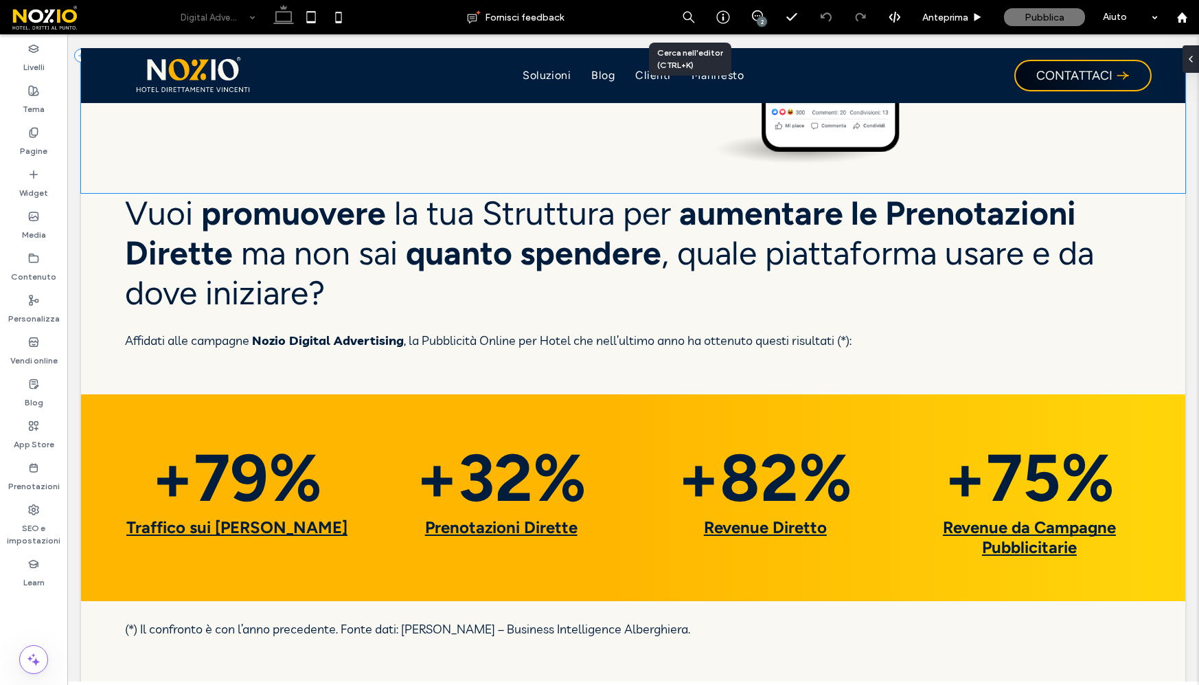
scroll to position [495, 0]
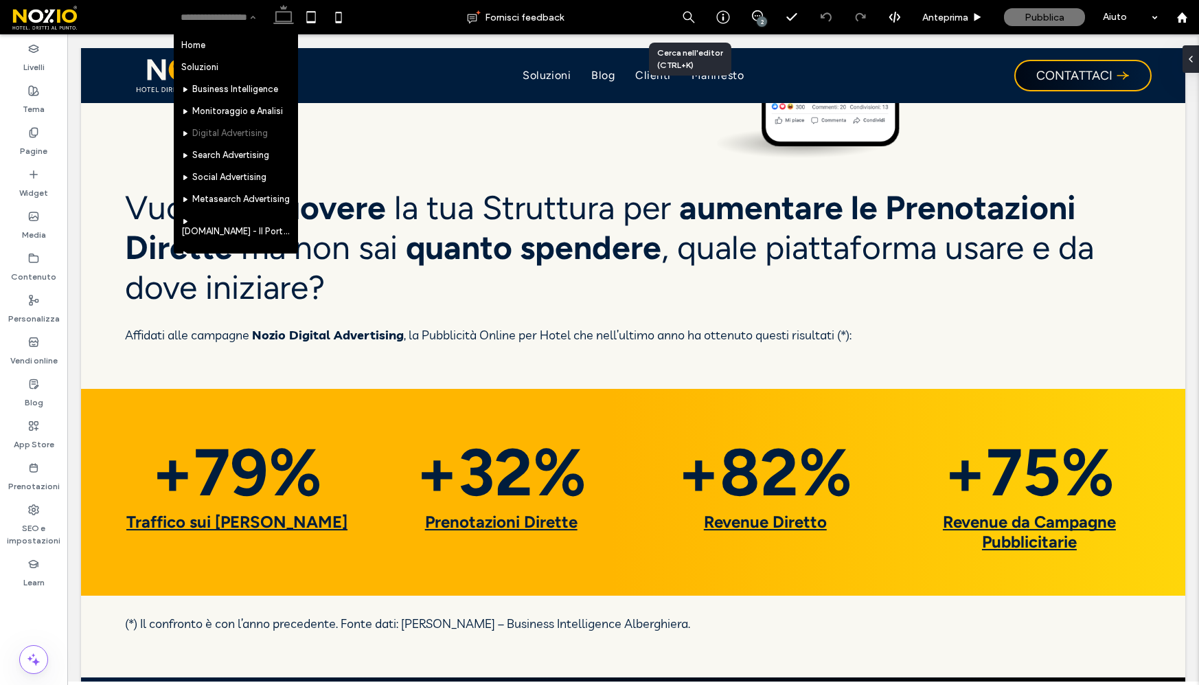
click at [221, 17] on input at bounding box center [215, 17] width 68 height 34
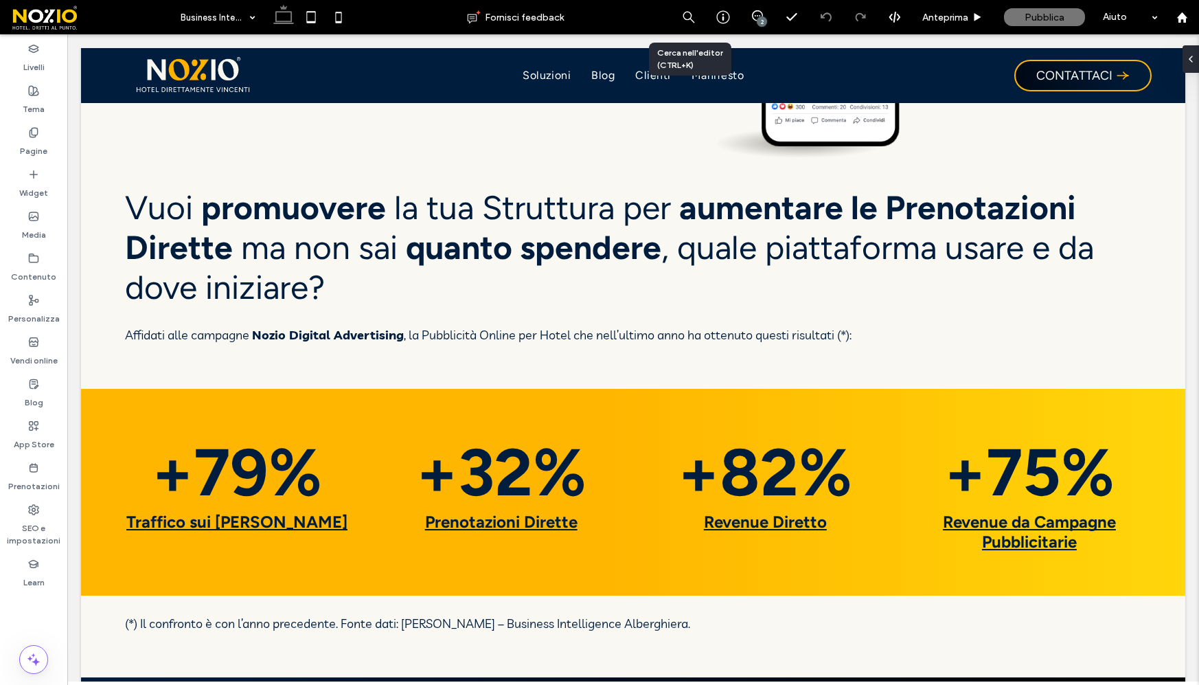
type input "******"
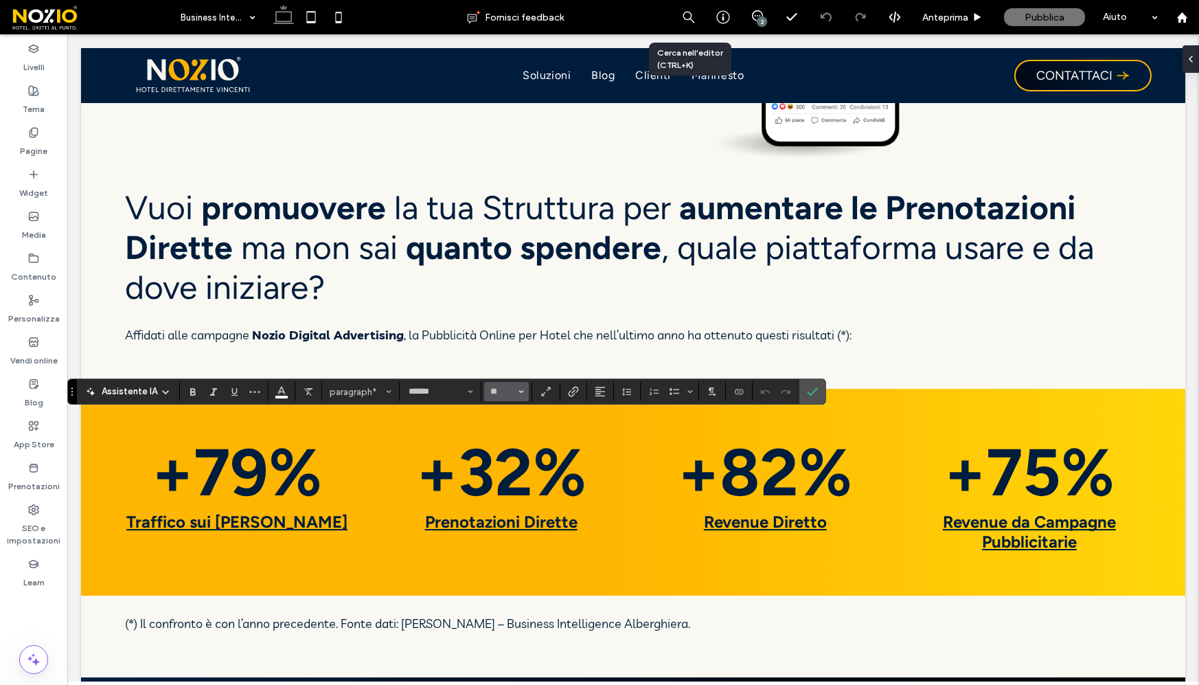
click at [515, 396] on button "**" at bounding box center [506, 391] width 45 height 19
click at [512, 455] on label "24" at bounding box center [506, 446] width 44 height 19
type input "**"
click at [812, 396] on icon "Conferma" at bounding box center [812, 391] width 11 height 11
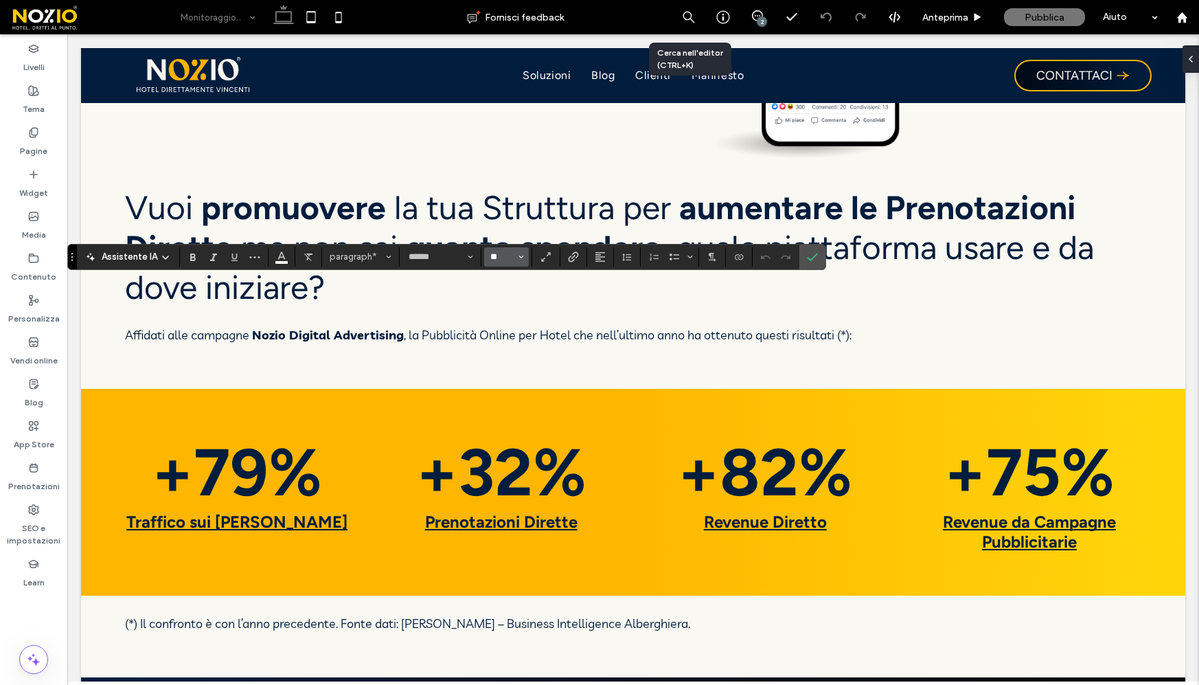
click at [506, 262] on input "**" at bounding box center [502, 256] width 27 height 11
click at [510, 302] on label "24" at bounding box center [506, 296] width 44 height 19
type input "**"
click at [815, 263] on span "Conferma" at bounding box center [812, 256] width 11 height 23
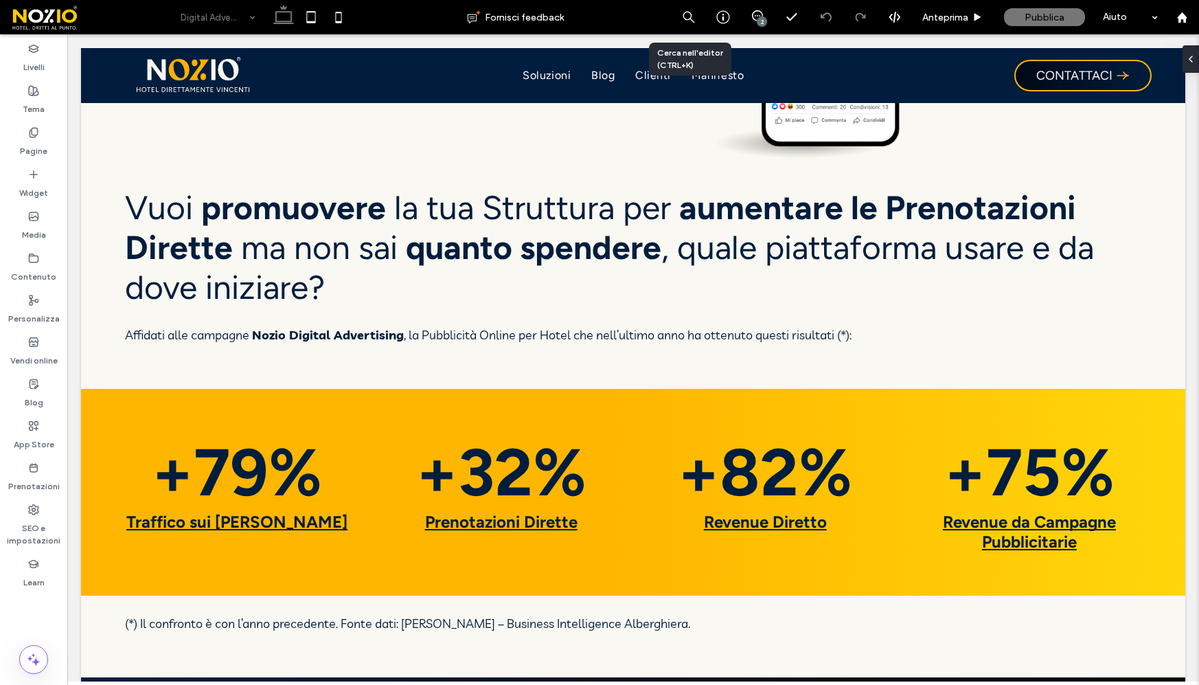
type input "*******"
type input "**"
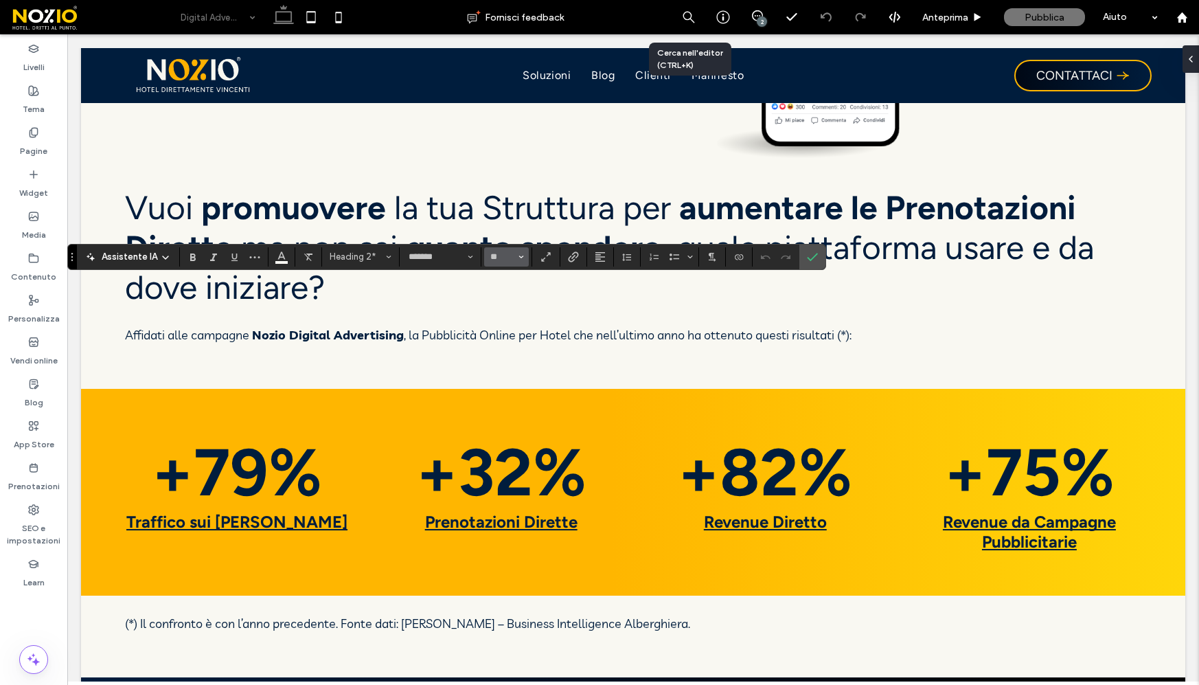
click at [518, 260] on span "Dimensione" at bounding box center [520, 257] width 5 height 18
click at [505, 382] on label "30" at bounding box center [506, 372] width 44 height 19
click at [513, 268] on div "Assistente IA Heading 2* ******* **" at bounding box center [446, 257] width 759 height 26
click at [515, 260] on button "**" at bounding box center [506, 256] width 45 height 19
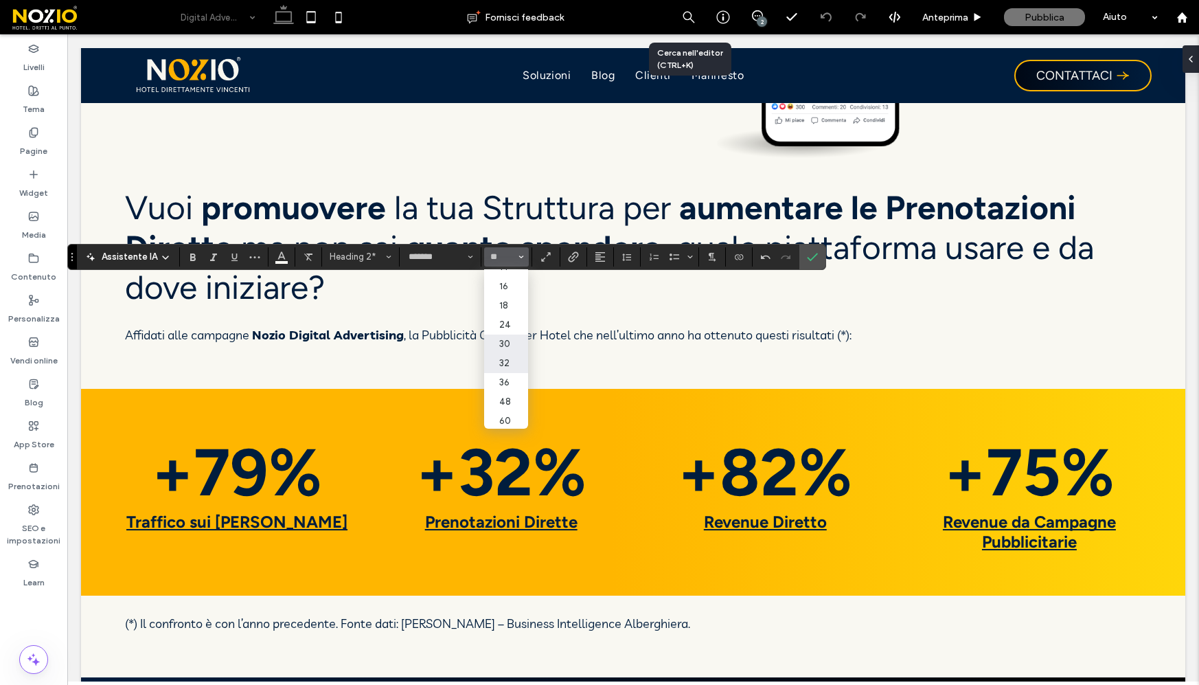
scroll to position [112, 0]
click at [500, 369] on label "32" at bounding box center [506, 359] width 44 height 19
type input "**"
click at [814, 262] on span "Conferma" at bounding box center [812, 256] width 11 height 23
click at [500, 258] on input "**" at bounding box center [502, 256] width 27 height 11
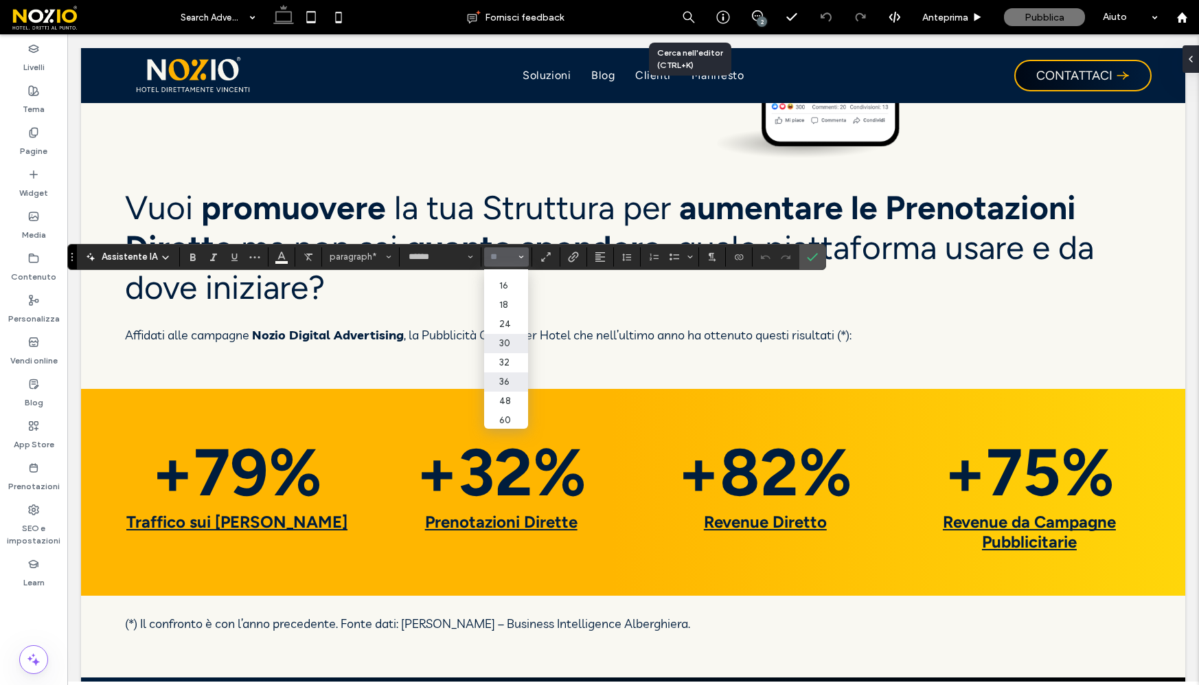
scroll to position [111, 0]
click at [503, 327] on label "24" at bounding box center [506, 321] width 44 height 19
type input "**"
click at [812, 258] on use "Conferma" at bounding box center [813, 257] width 11 height 8
click at [507, 257] on input "**" at bounding box center [502, 256] width 27 height 11
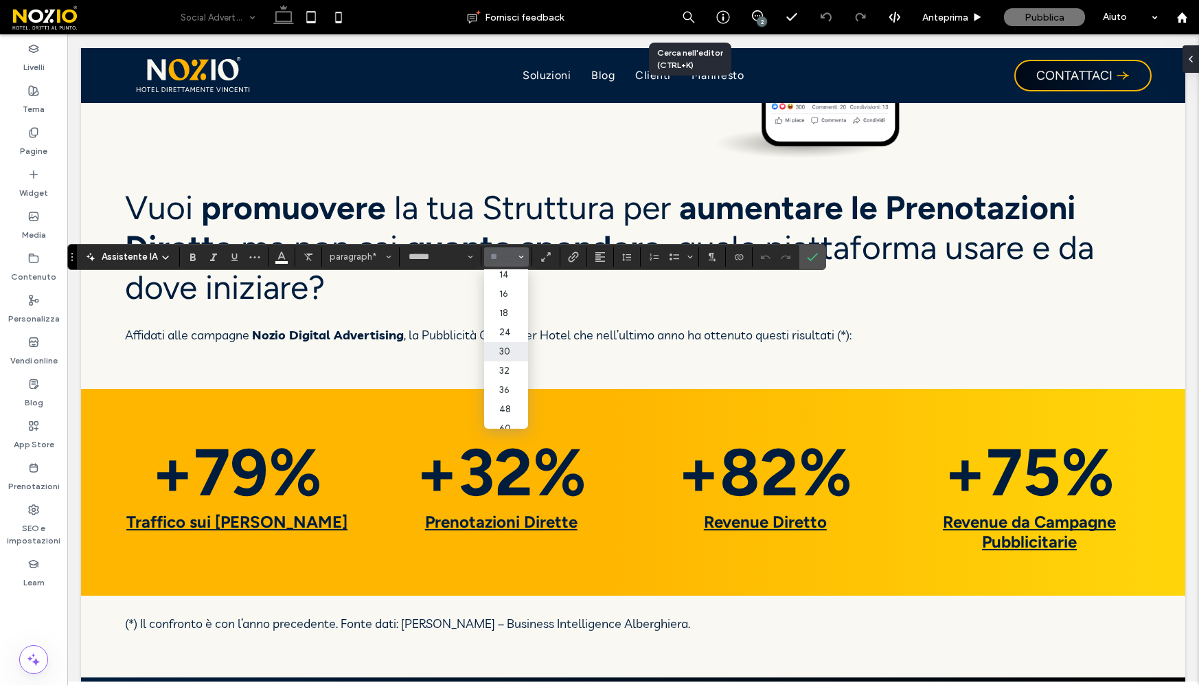
scroll to position [100, 2]
click at [509, 342] on label "24" at bounding box center [504, 332] width 44 height 19
type input "**"
click at [810, 258] on icon "Conferma" at bounding box center [812, 256] width 11 height 11
click at [496, 253] on input "**" at bounding box center [502, 256] width 27 height 11
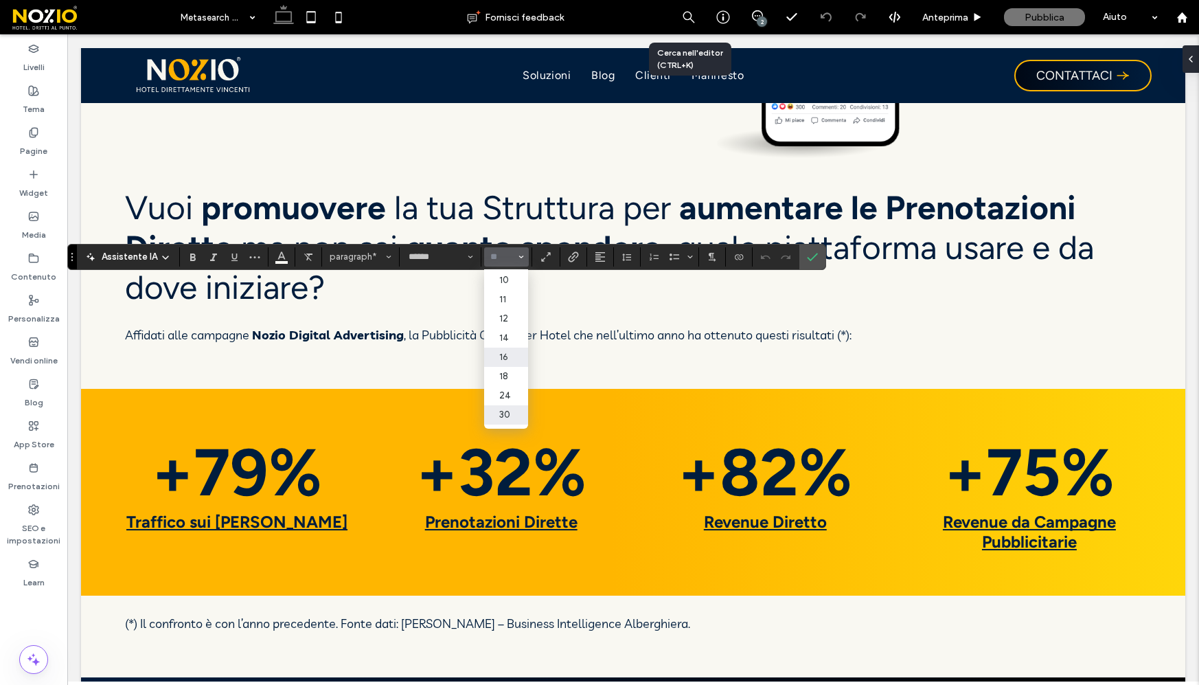
scroll to position [46, 0]
click at [504, 396] on label "24" at bounding box center [506, 386] width 44 height 19
type input "**"
click at [812, 260] on icon "Conferma" at bounding box center [812, 256] width 11 height 11
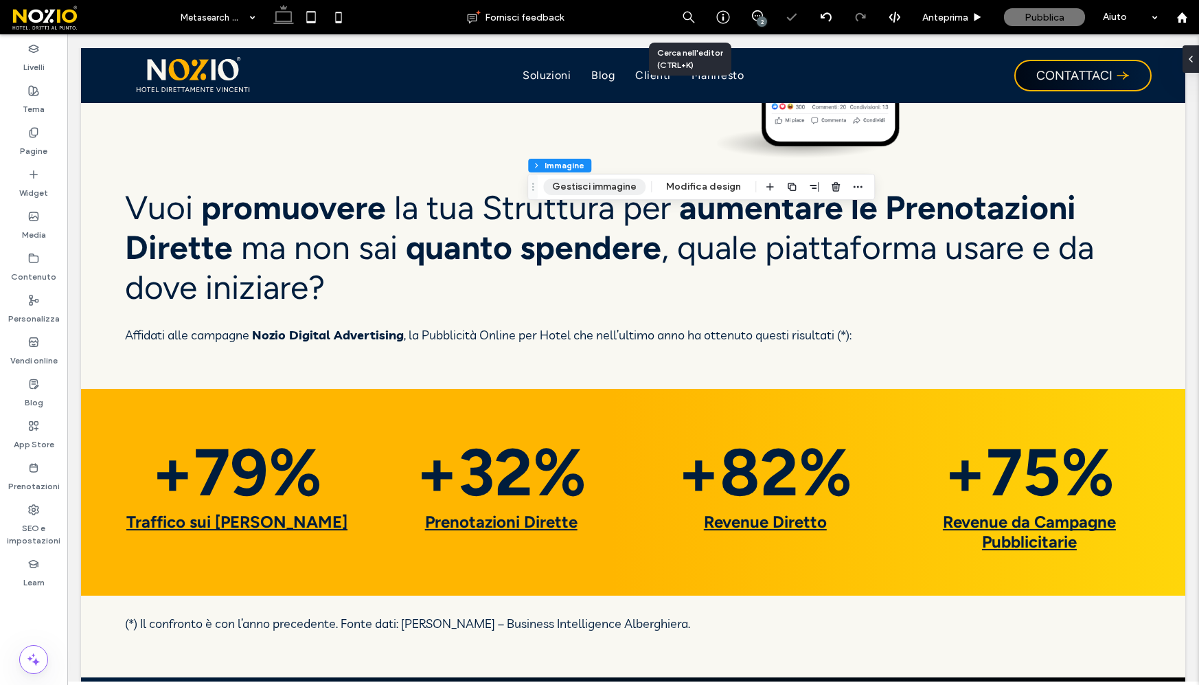
click at [591, 179] on button "Gestisci immagine" at bounding box center [594, 187] width 102 height 16
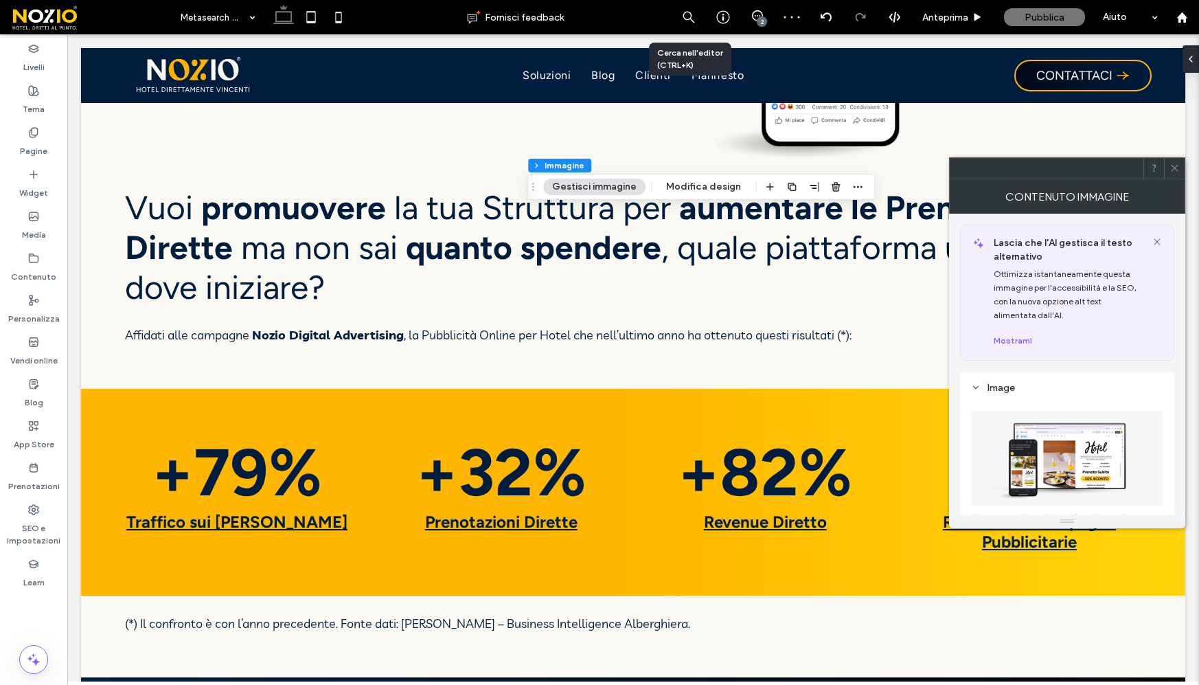
click at [1169, 167] on icon at bounding box center [1174, 168] width 10 height 10
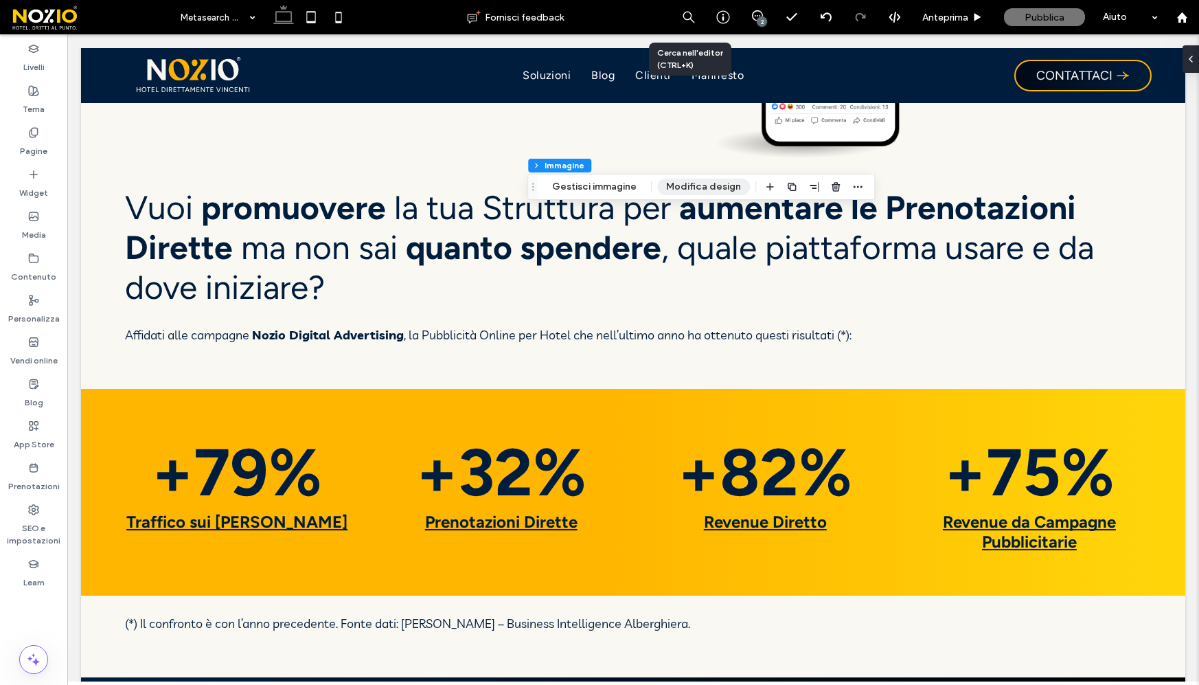
click at [700, 184] on button "Modifica design" at bounding box center [703, 187] width 93 height 16
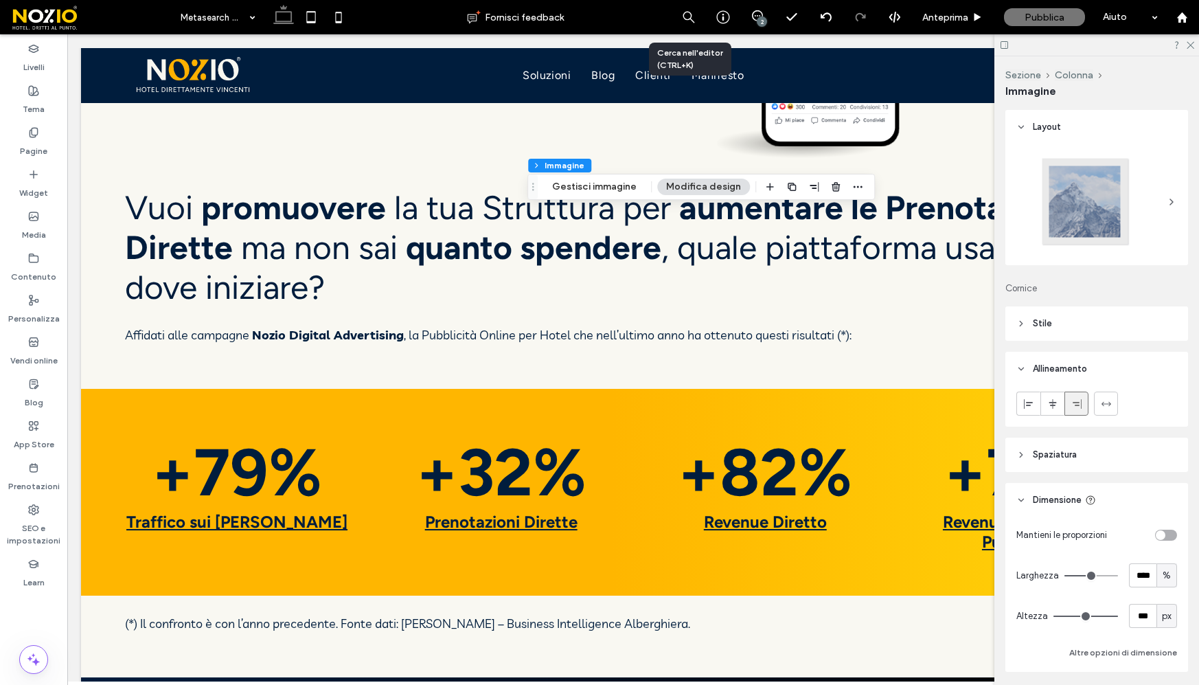
click at [1044, 460] on span "Spaziatura" at bounding box center [1055, 455] width 44 height 14
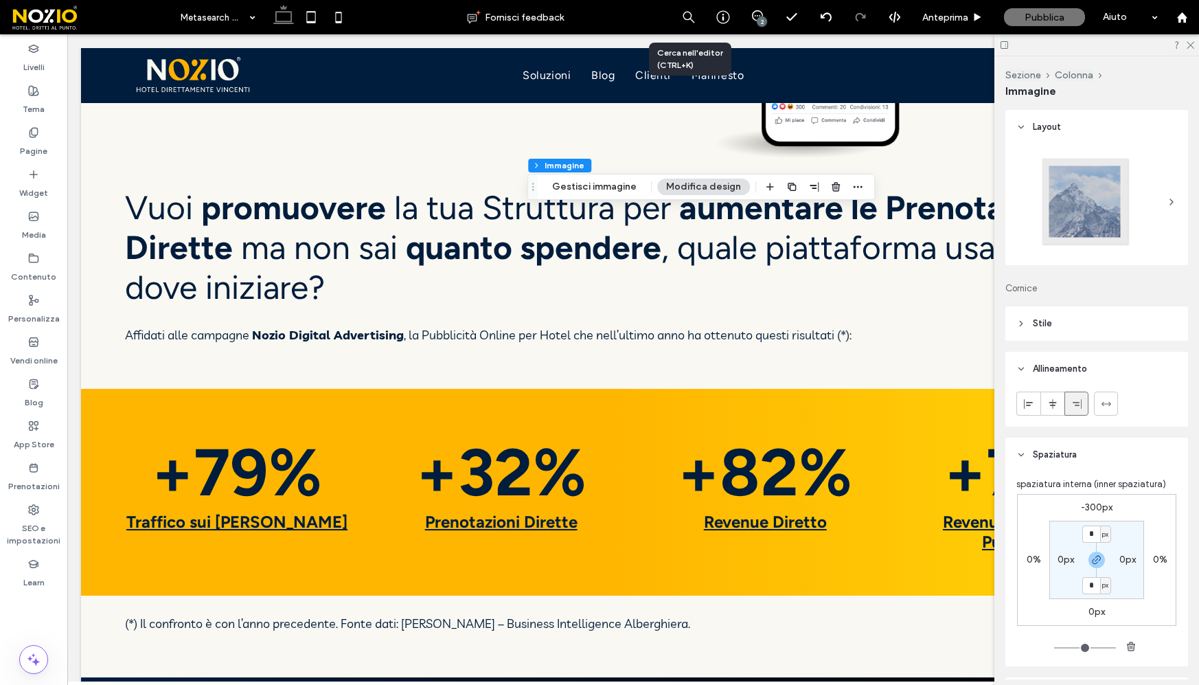
click at [1093, 510] on label "-300px" at bounding box center [1097, 507] width 32 height 12
type input "*"
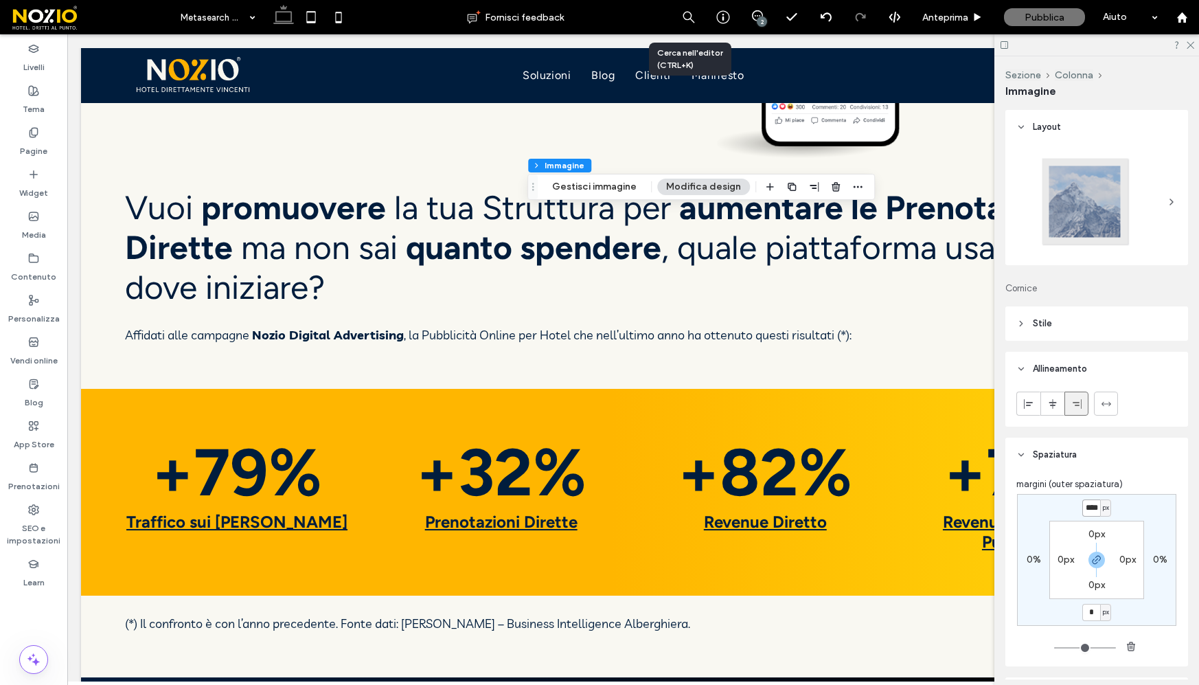
click at [1093, 505] on input "****" at bounding box center [1091, 507] width 18 height 17
click at [1094, 504] on input "****" at bounding box center [1091, 507] width 18 height 17
type input "****"
type input "*"
type input "****"
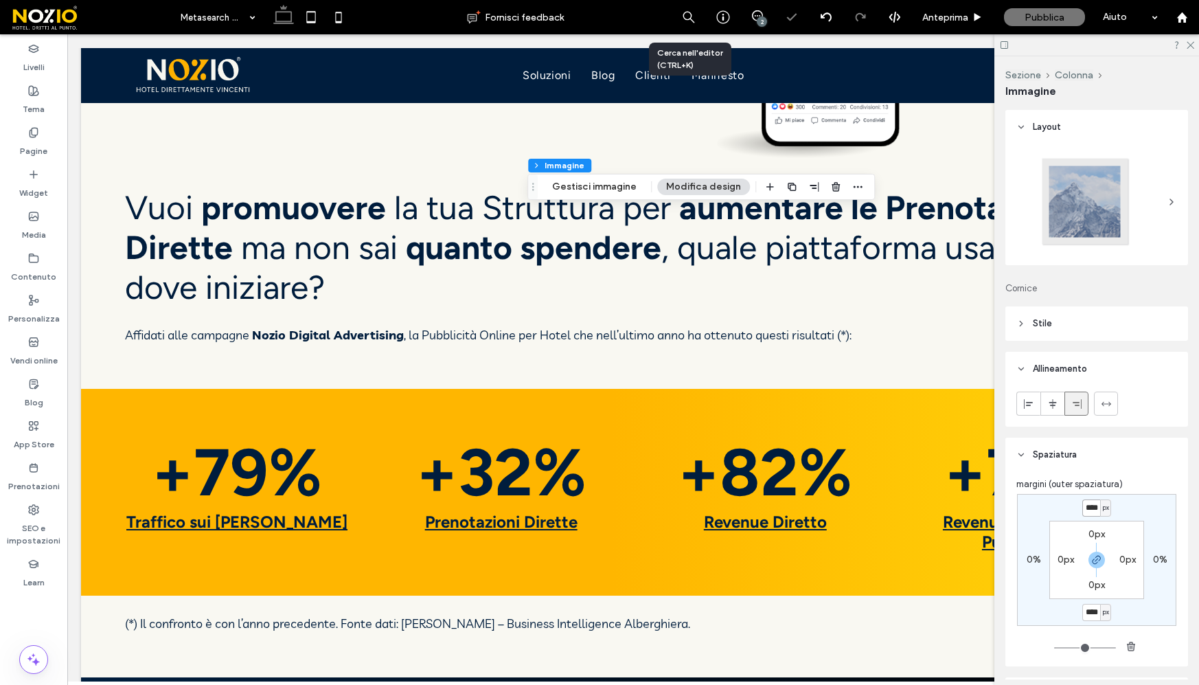
type input "*"
type input "****"
type input "*"
type input "****"
click at [1097, 561] on icon "button" at bounding box center [1096, 559] width 11 height 11
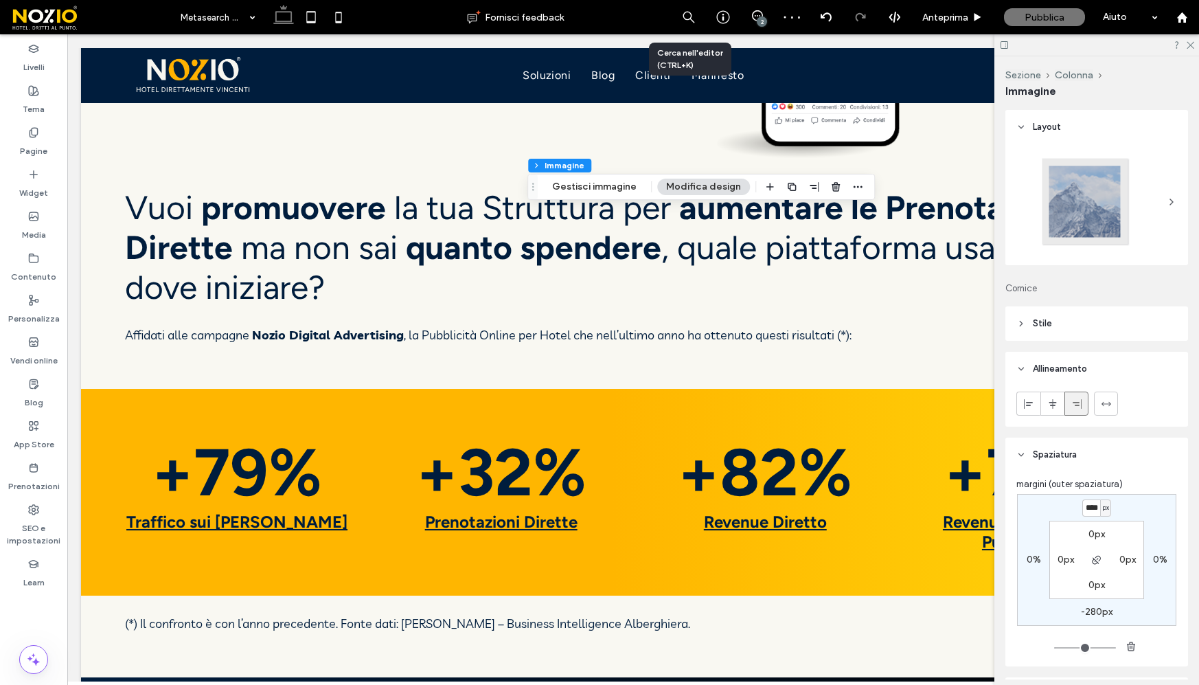
click at [1098, 615] on label "-280px" at bounding box center [1097, 612] width 32 height 12
type input "*"
click at [1092, 509] on label "-280px" at bounding box center [1097, 507] width 32 height 12
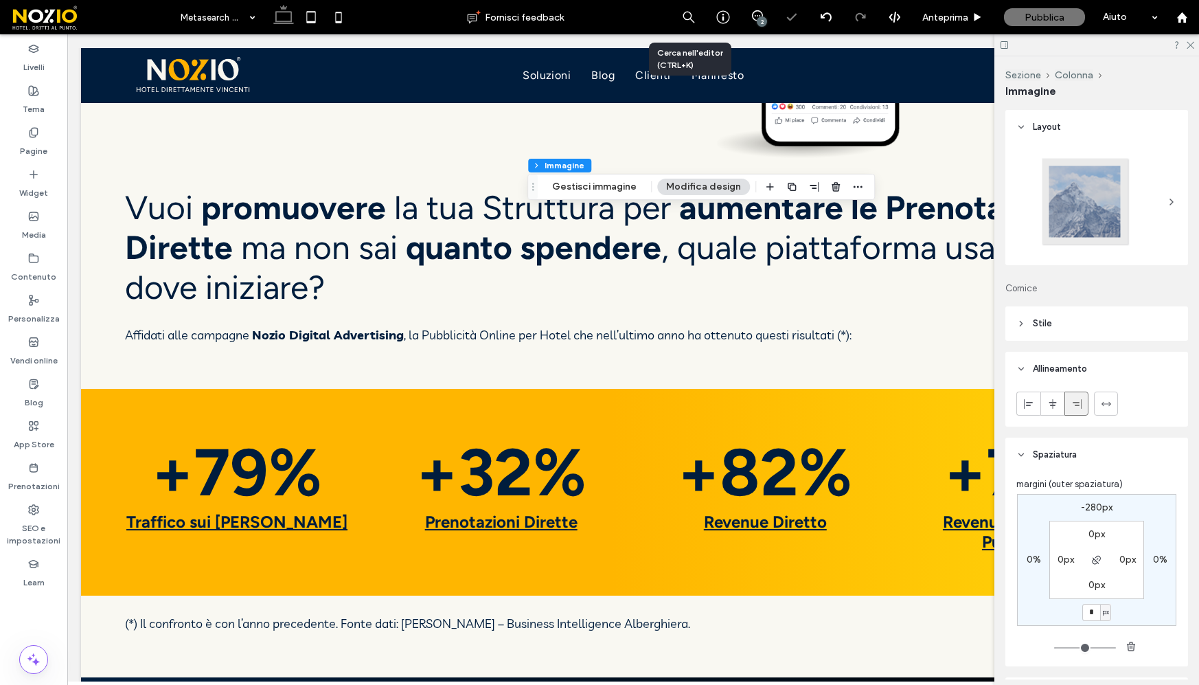
type input "*"
click at [1096, 504] on input "****" at bounding box center [1091, 507] width 18 height 17
type input "****"
type input "*"
type input "****"
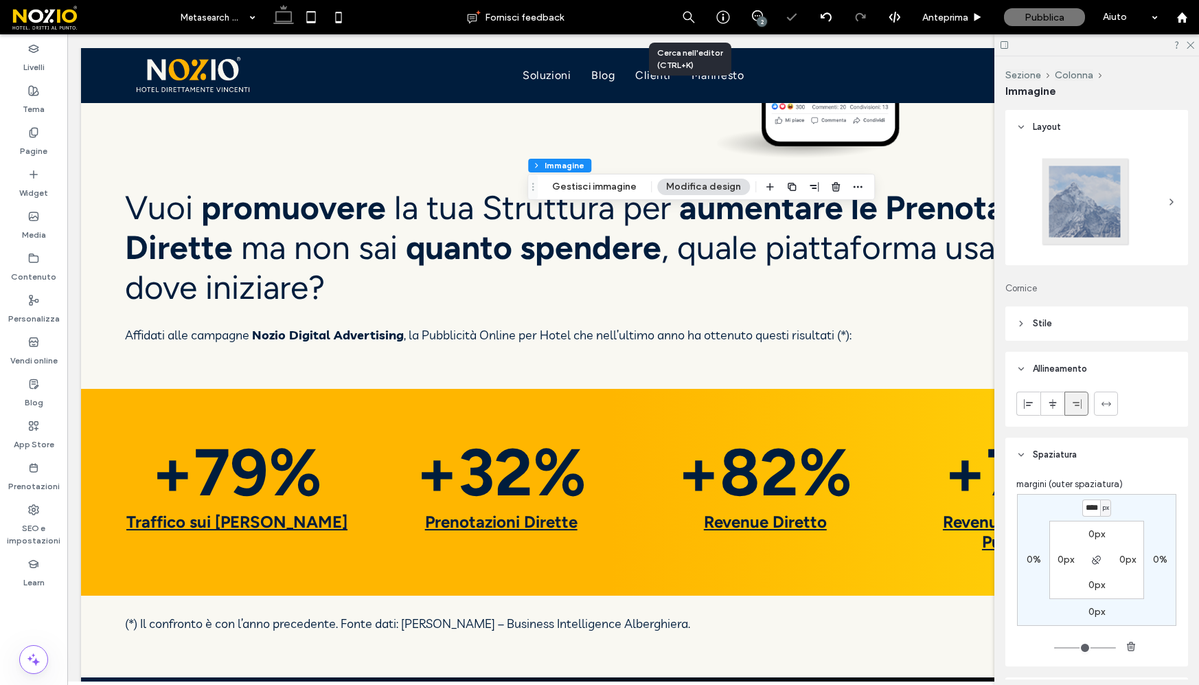
type input "*"
click at [1190, 47] on icon at bounding box center [1189, 44] width 9 height 9
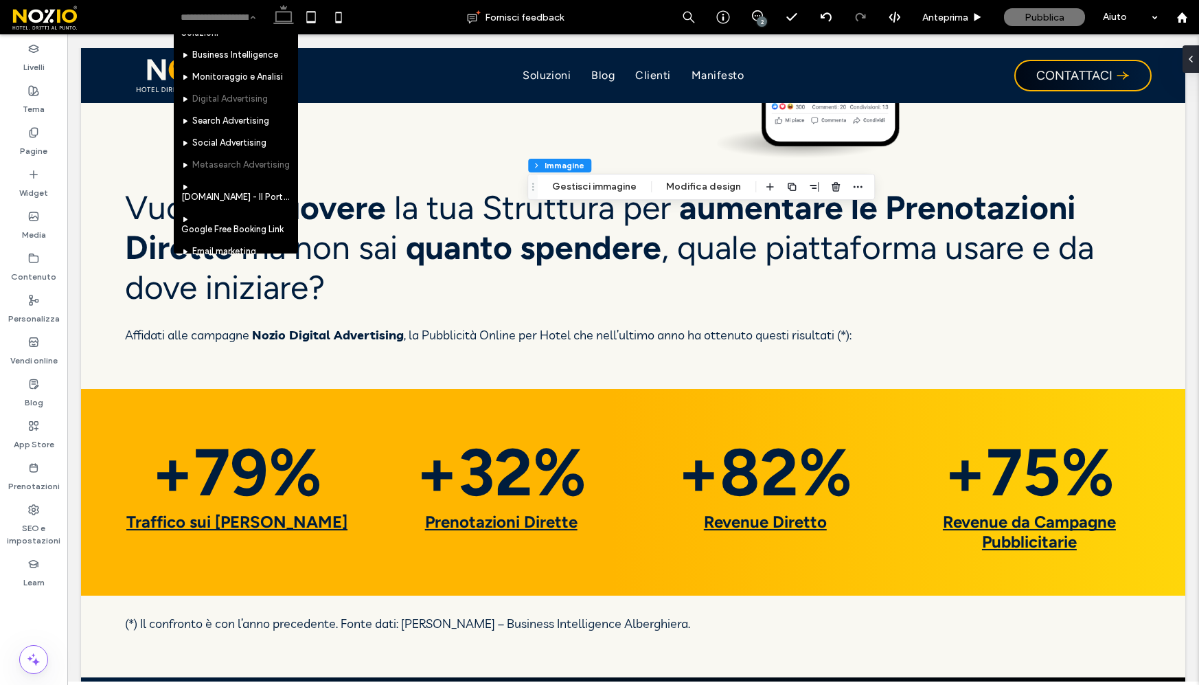
scroll to position [56, 0]
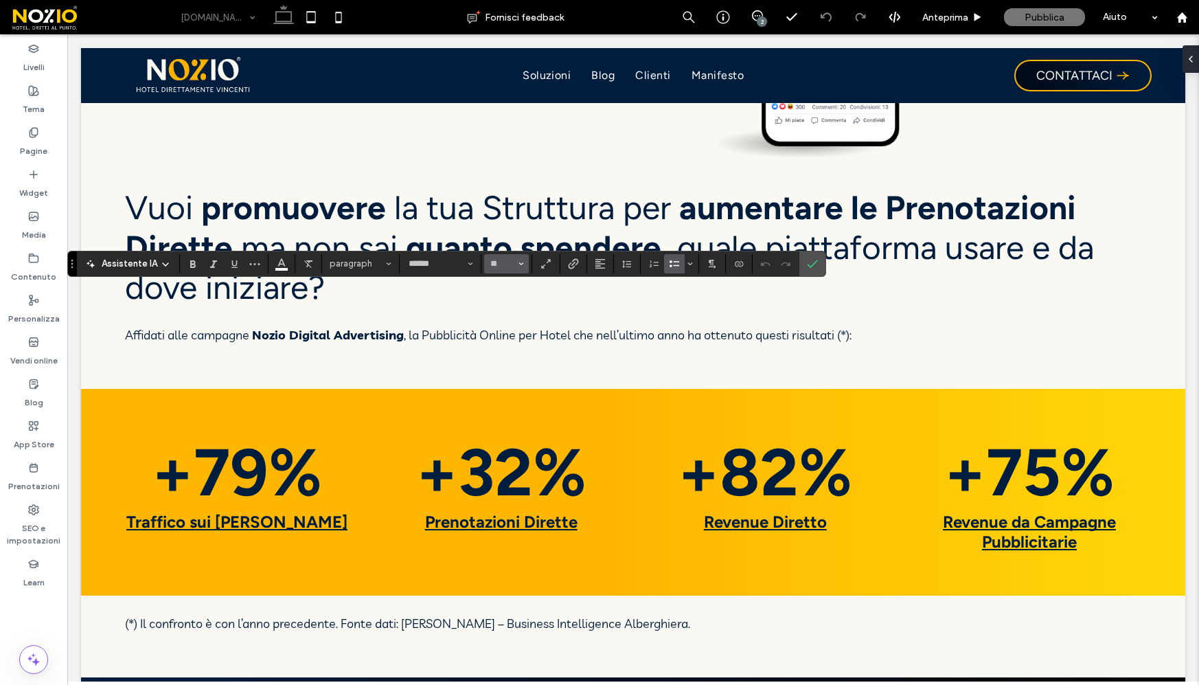
click at [523, 263] on button "**" at bounding box center [506, 263] width 45 height 19
click at [505, 414] on label "24" at bounding box center [506, 407] width 44 height 19
type input "**"
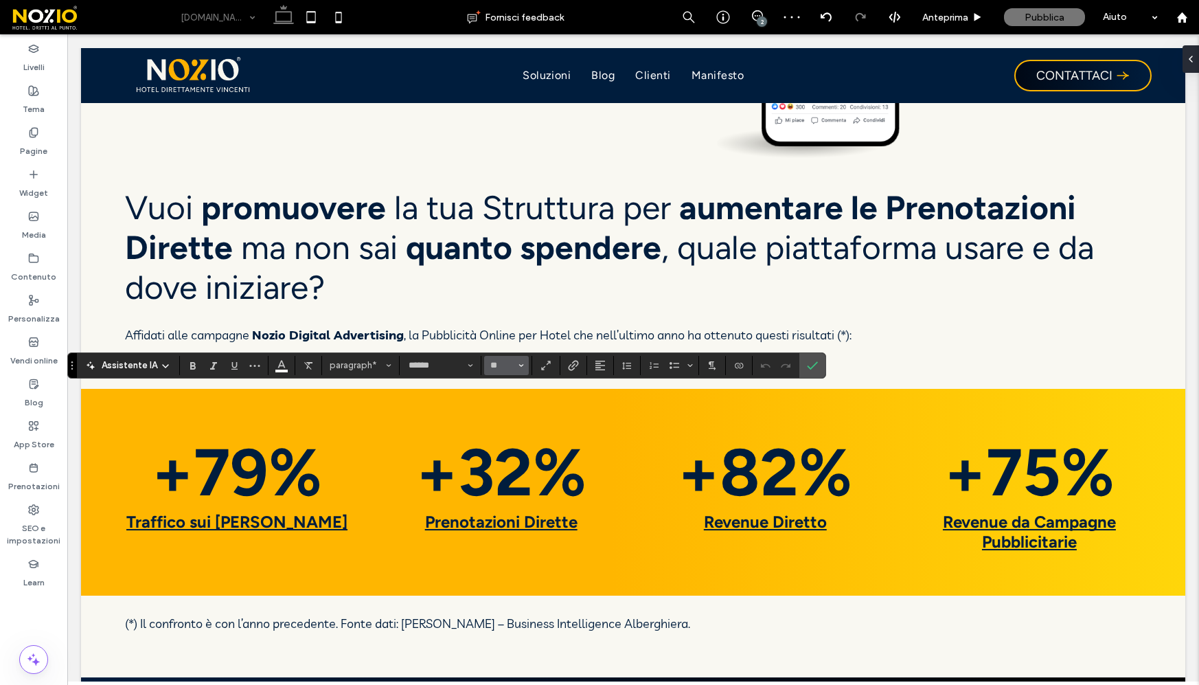
click at [518, 361] on span "Dimensione" at bounding box center [520, 365] width 5 height 18
click at [507, 516] on label "24" at bounding box center [506, 515] width 44 height 19
type input "**"
click at [808, 367] on use "Conferma" at bounding box center [813, 365] width 11 height 8
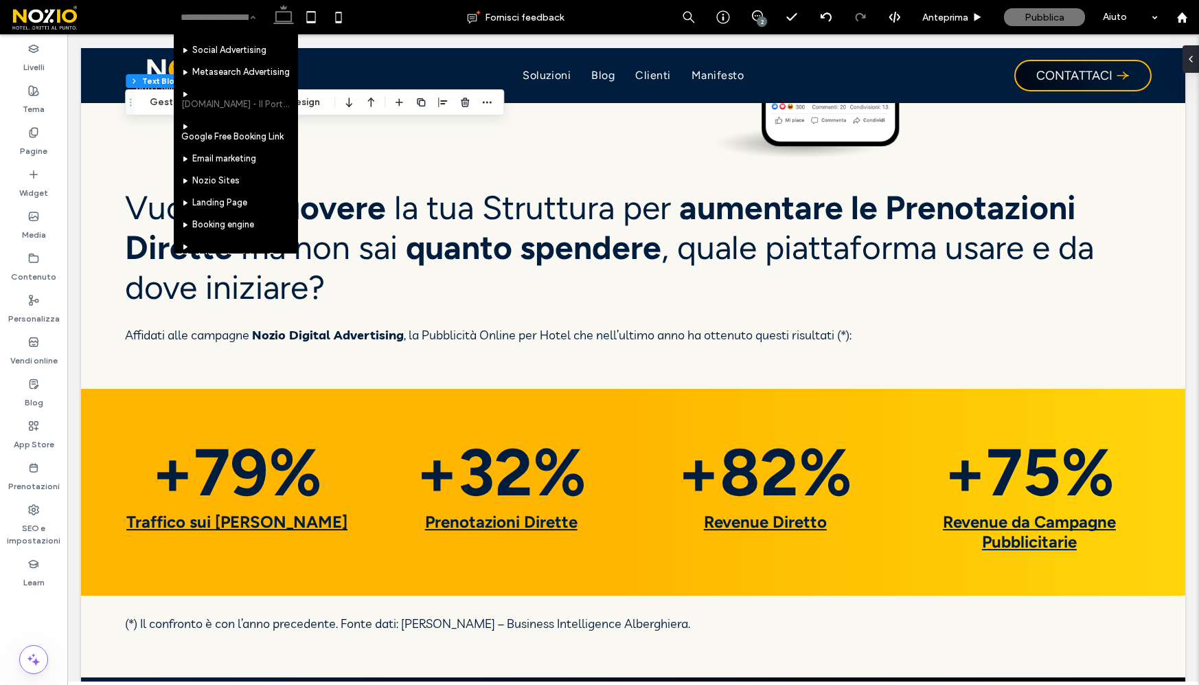
scroll to position [159, 0]
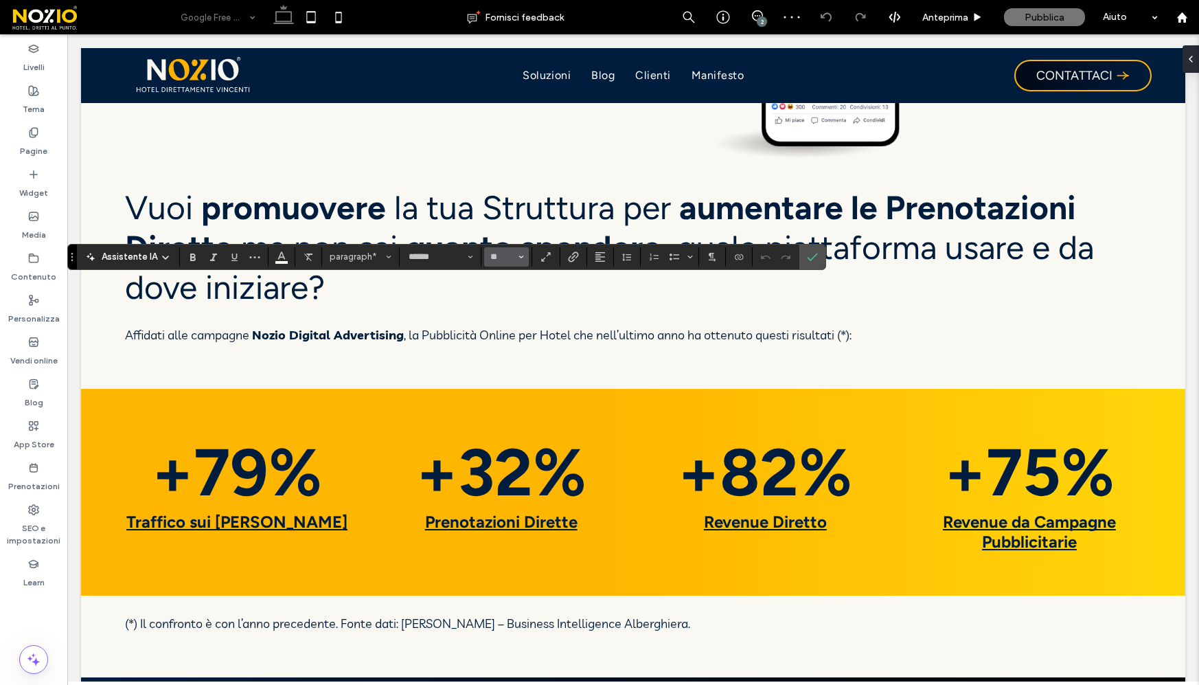
click at [520, 258] on icon "Dimensione" at bounding box center [520, 256] width 5 height 5
click at [503, 384] on label "24" at bounding box center [506, 382] width 44 height 19
type input "**"
click at [814, 256] on icon "Conferma" at bounding box center [812, 256] width 11 height 11
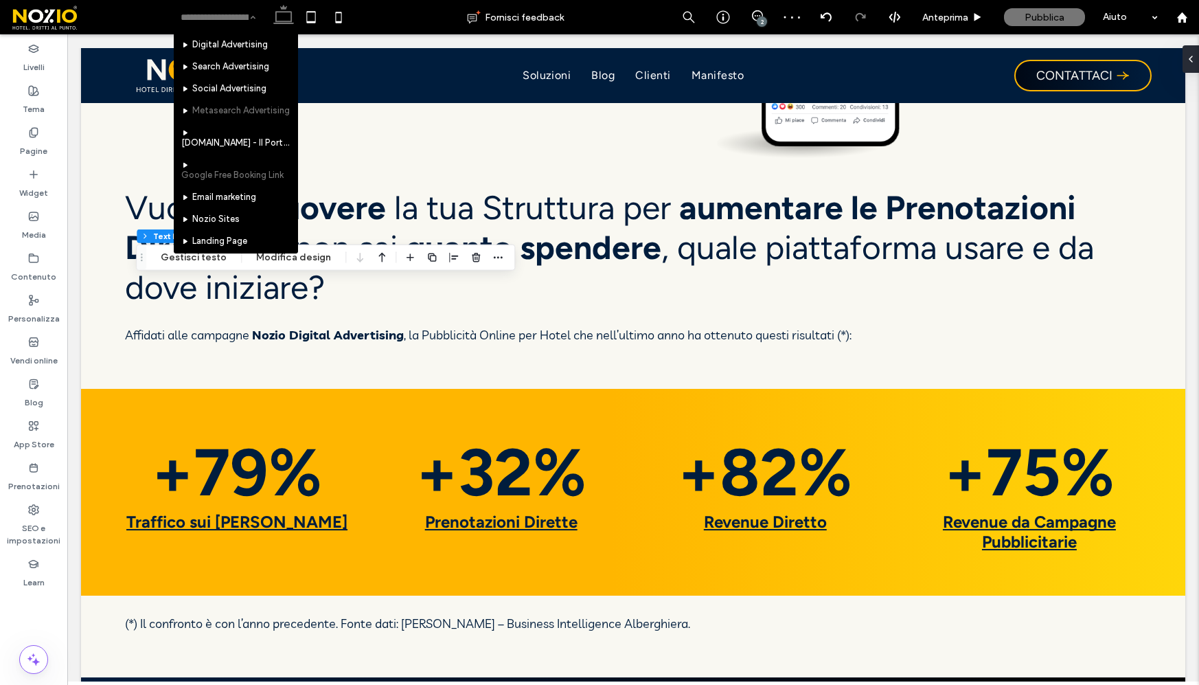
scroll to position [111, 0]
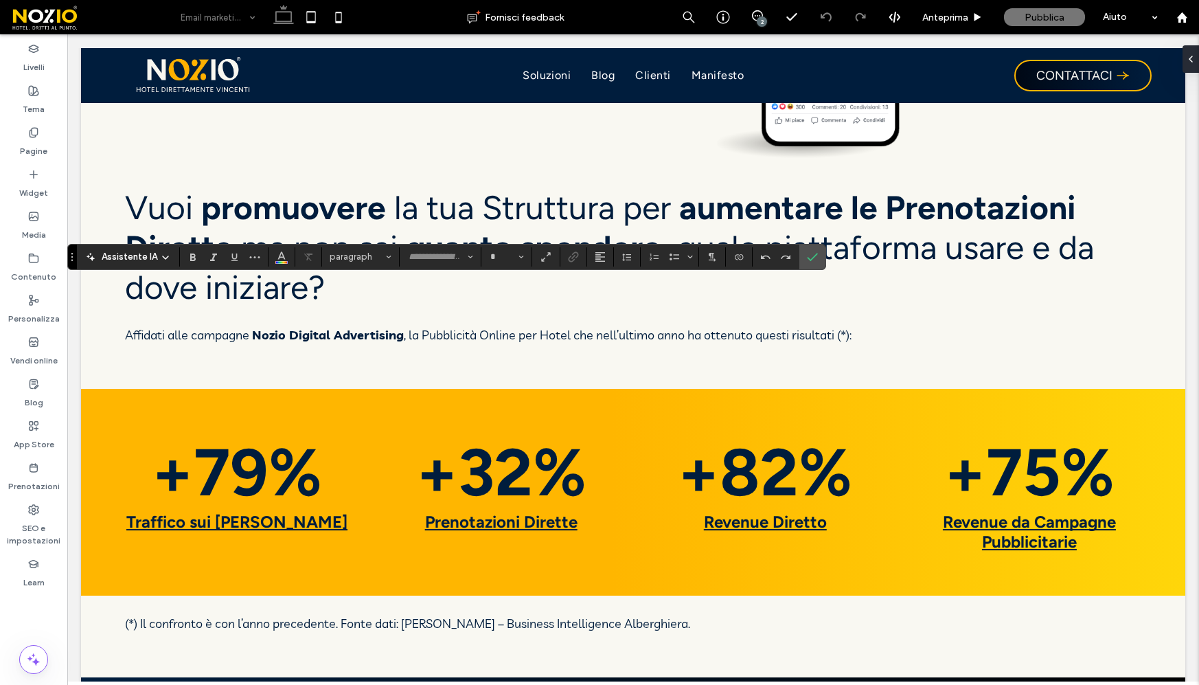
type input "******"
click at [515, 255] on button "**" at bounding box center [506, 256] width 45 height 19
click at [505, 406] on label "24" at bounding box center [506, 397] width 44 height 19
type input "**"
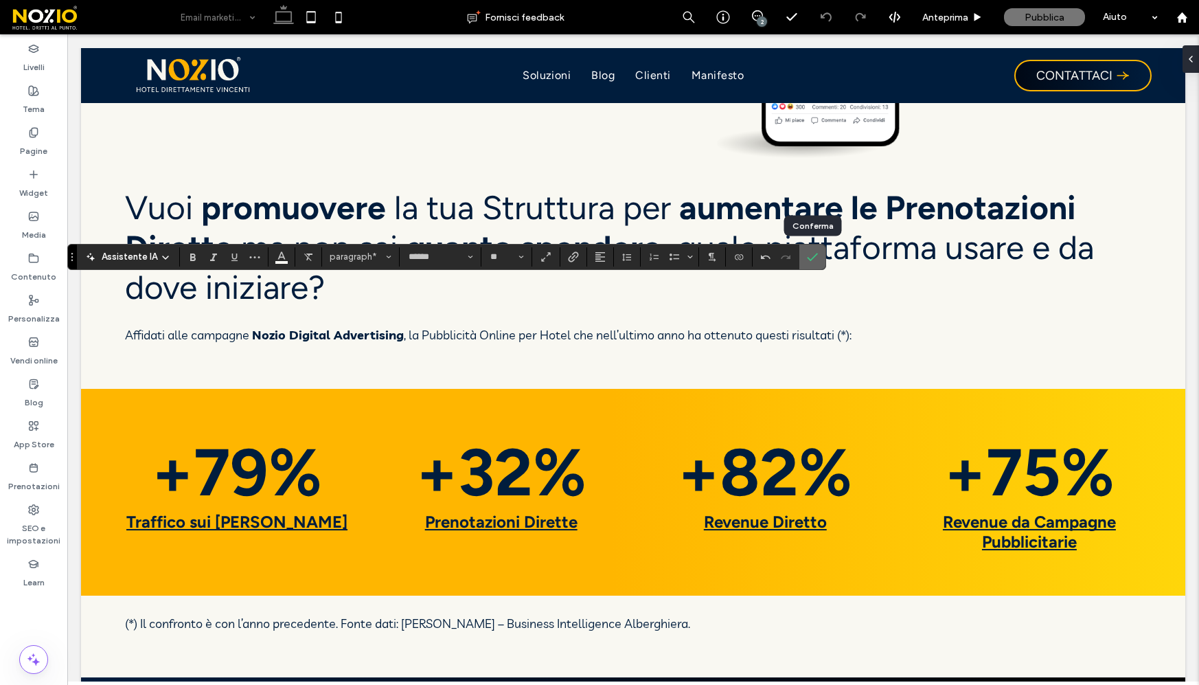
click at [816, 260] on icon "Conferma" at bounding box center [812, 256] width 11 height 11
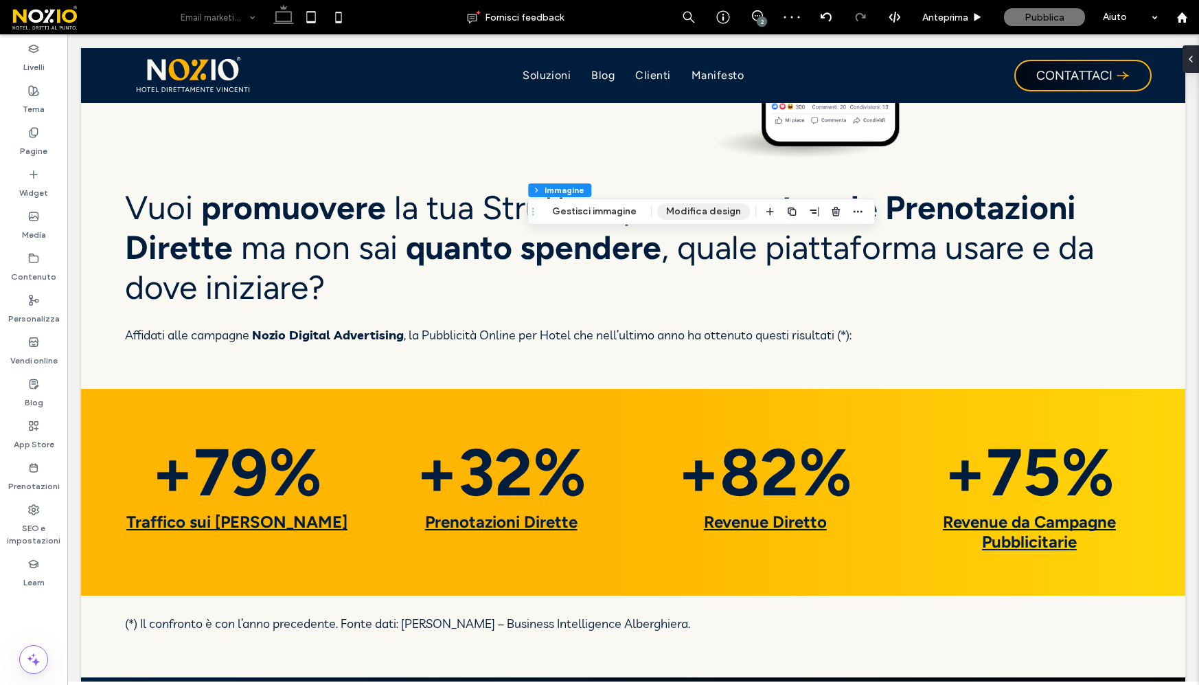
click at [695, 218] on button "Modifica design" at bounding box center [703, 211] width 93 height 16
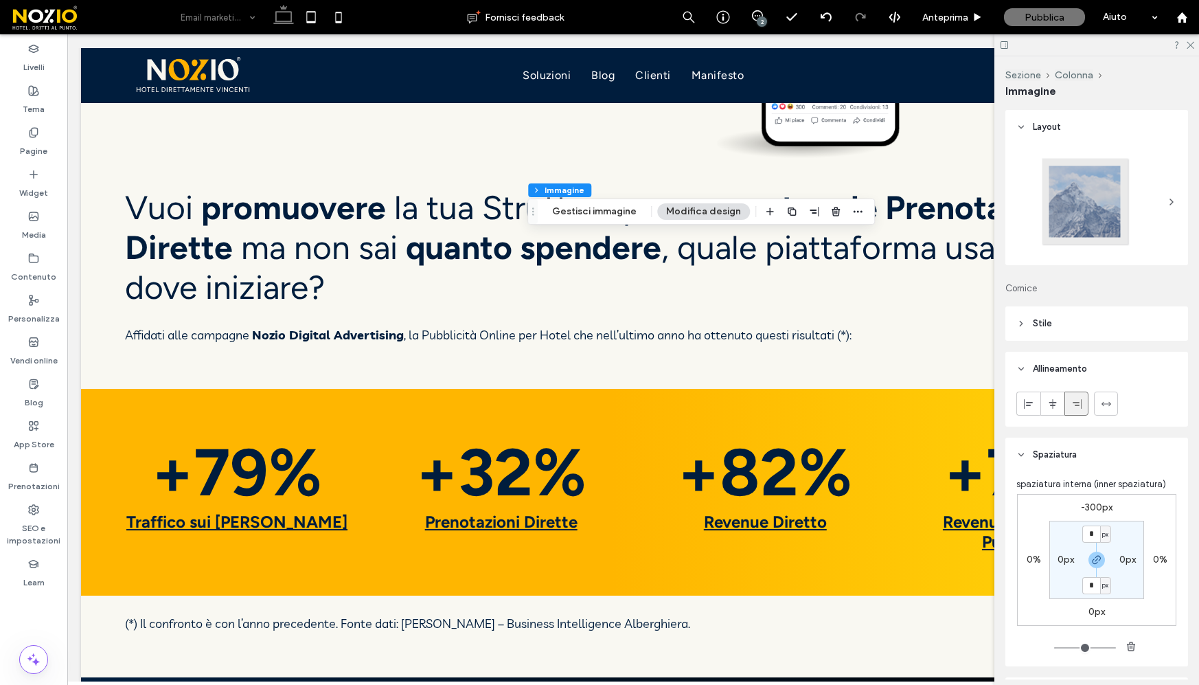
click at [1098, 504] on label "-300px" at bounding box center [1097, 507] width 32 height 12
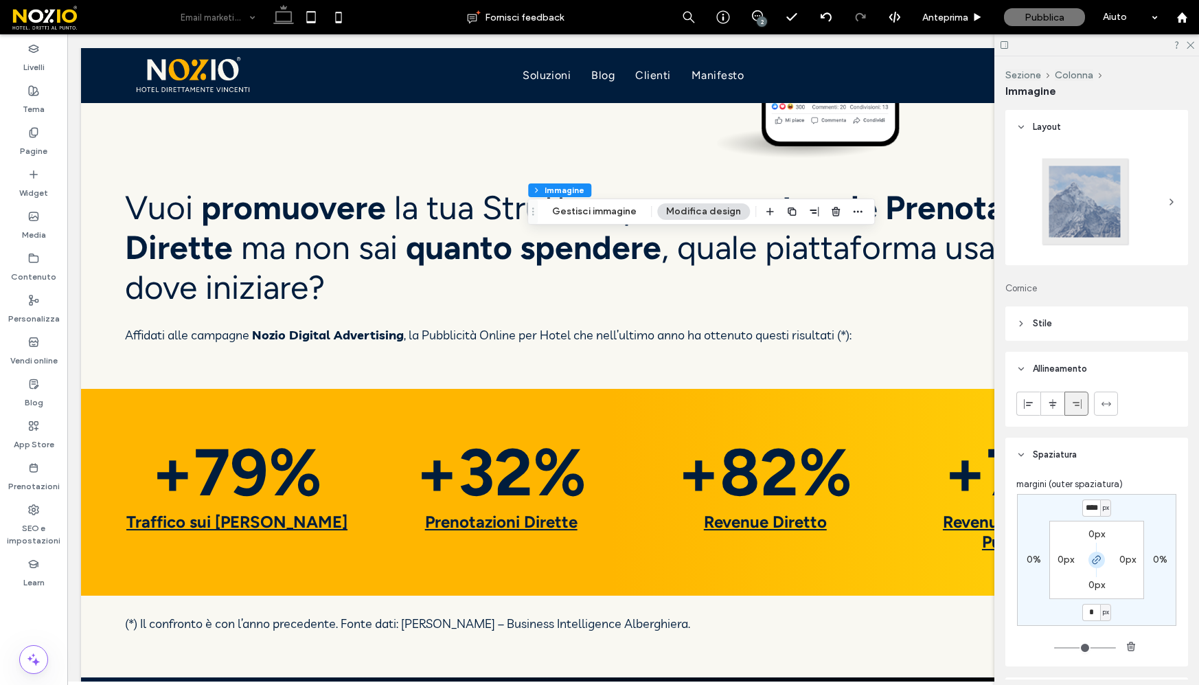
click at [1097, 562] on use "button" at bounding box center [1097, 560] width 8 height 8
type input "*"
click at [1092, 509] on input "****" at bounding box center [1091, 507] width 18 height 17
type input "****"
type input "*"
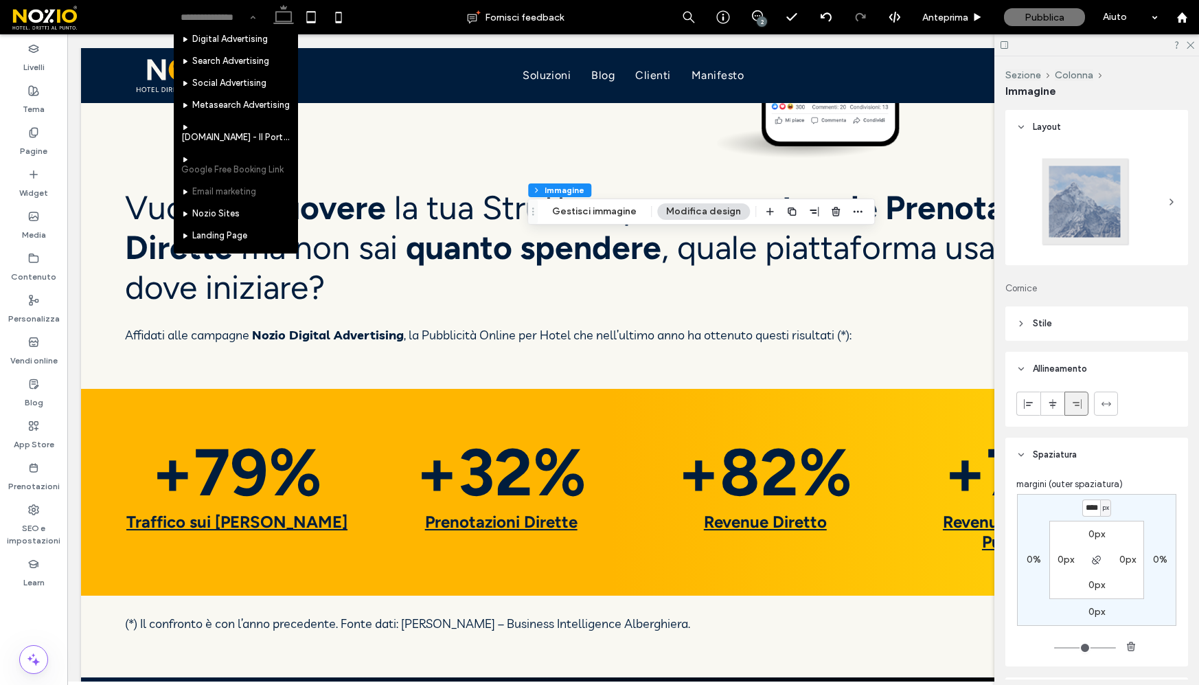
scroll to position [95, 0]
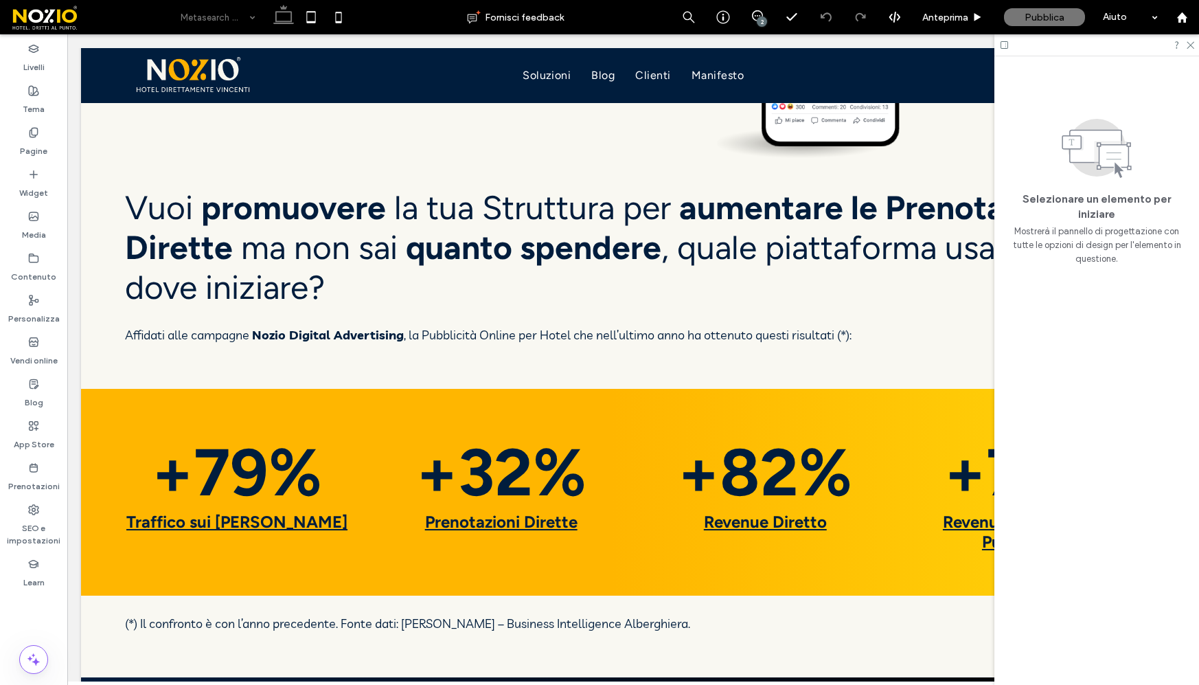
click at [202, 12] on input at bounding box center [215, 17] width 68 height 34
click at [1191, 43] on icon at bounding box center [1189, 44] width 9 height 9
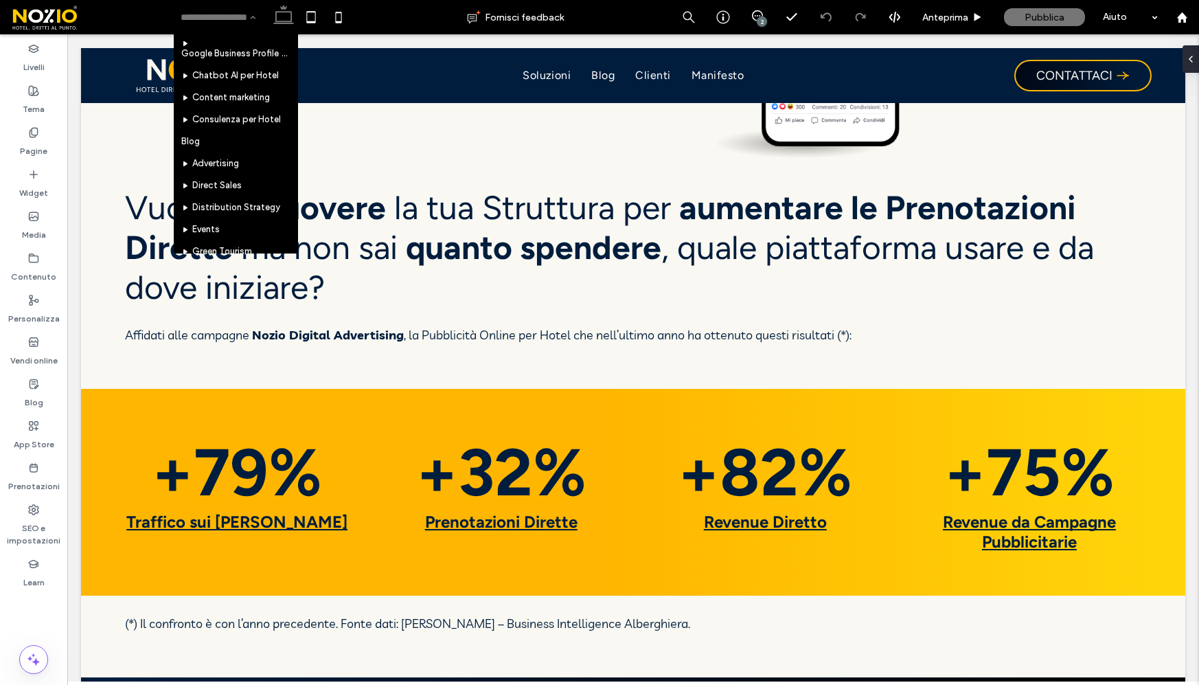
scroll to position [404, 0]
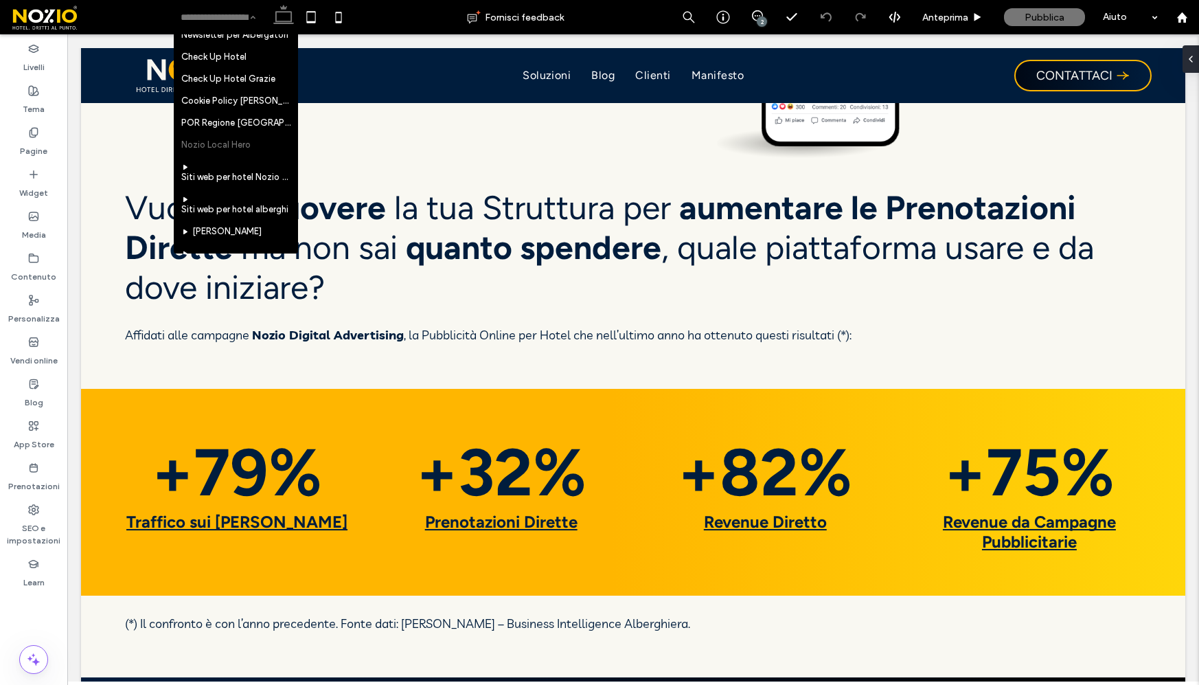
scroll to position [1122, 0]
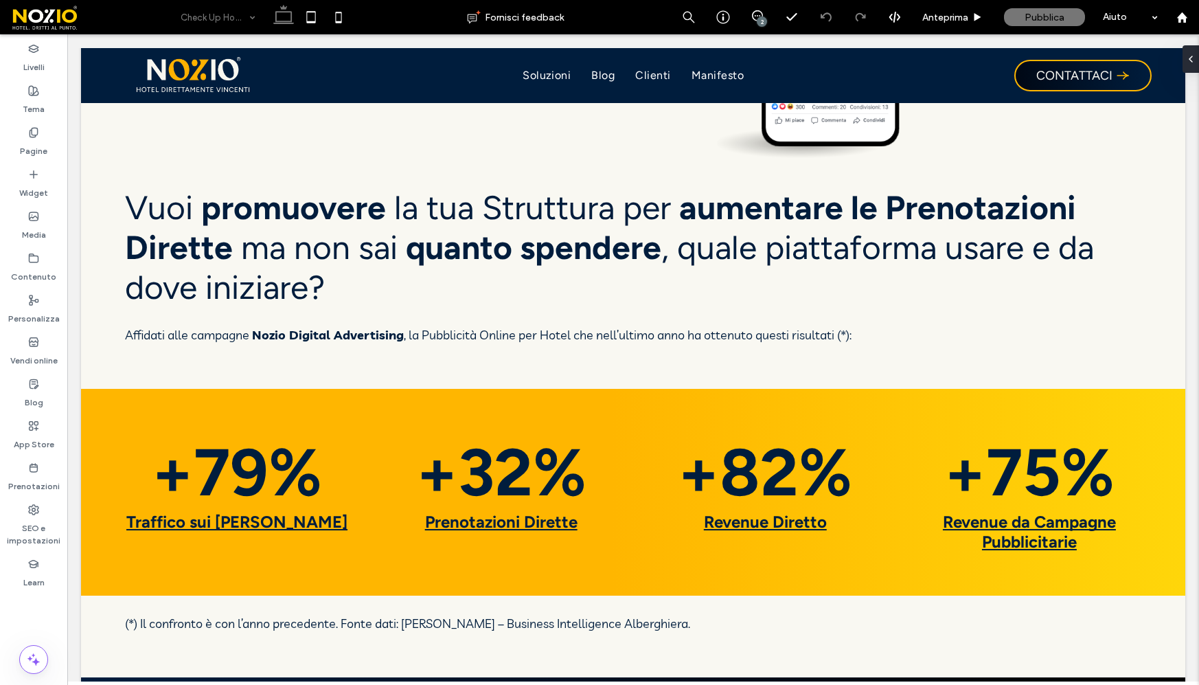
click at [183, 27] on input at bounding box center [215, 17] width 68 height 34
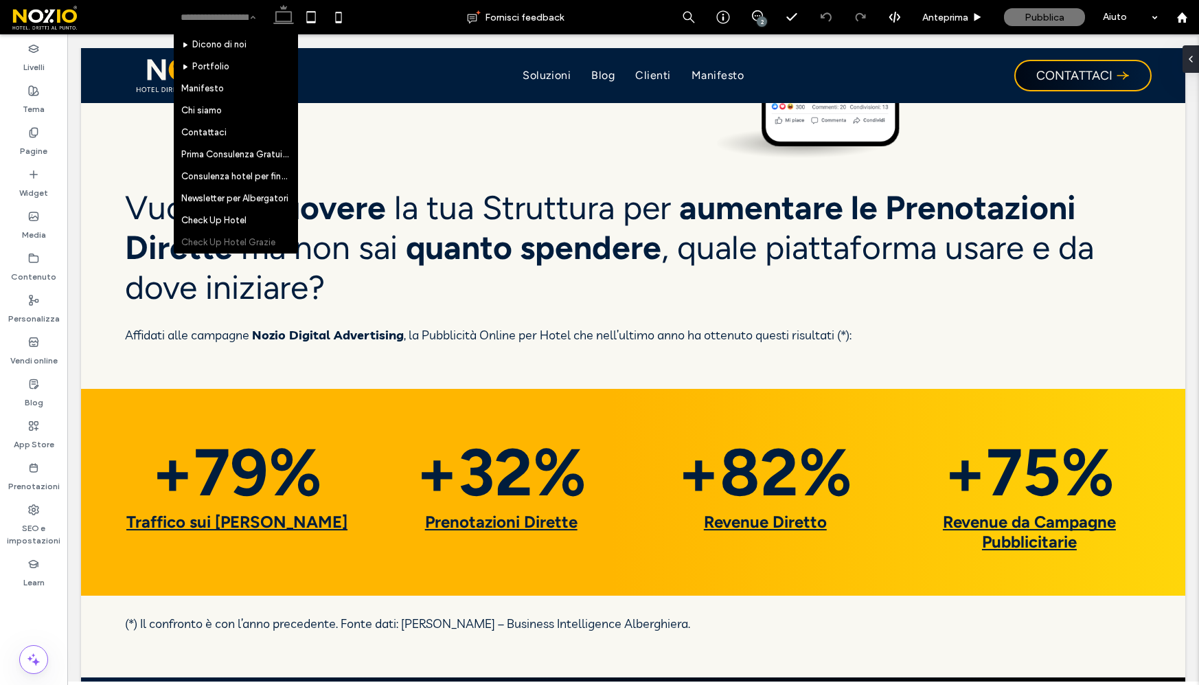
scroll to position [970, 0]
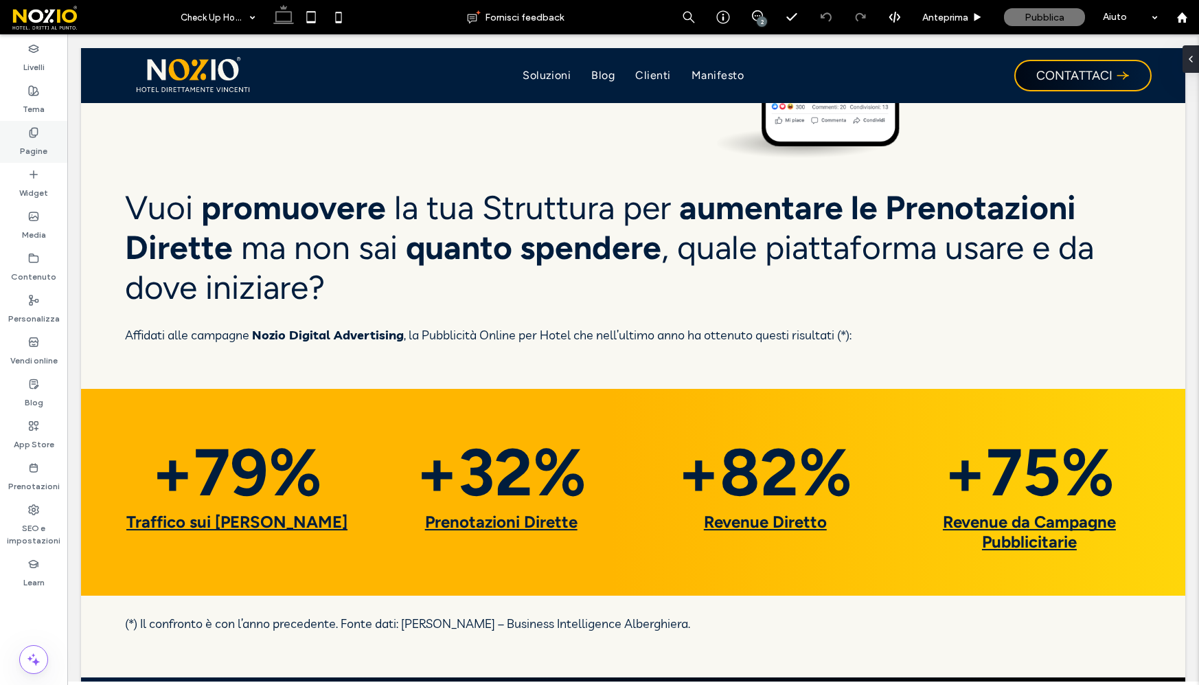
click at [27, 133] on div "Pagine" at bounding box center [33, 142] width 67 height 42
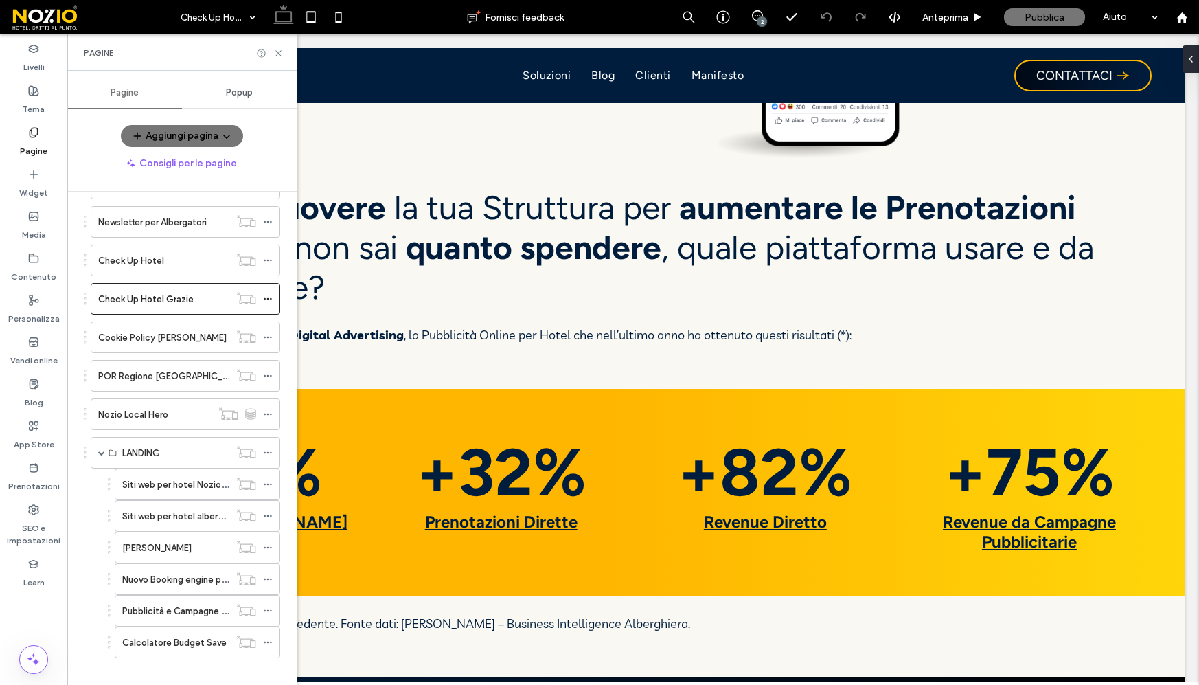
scroll to position [1014, 0]
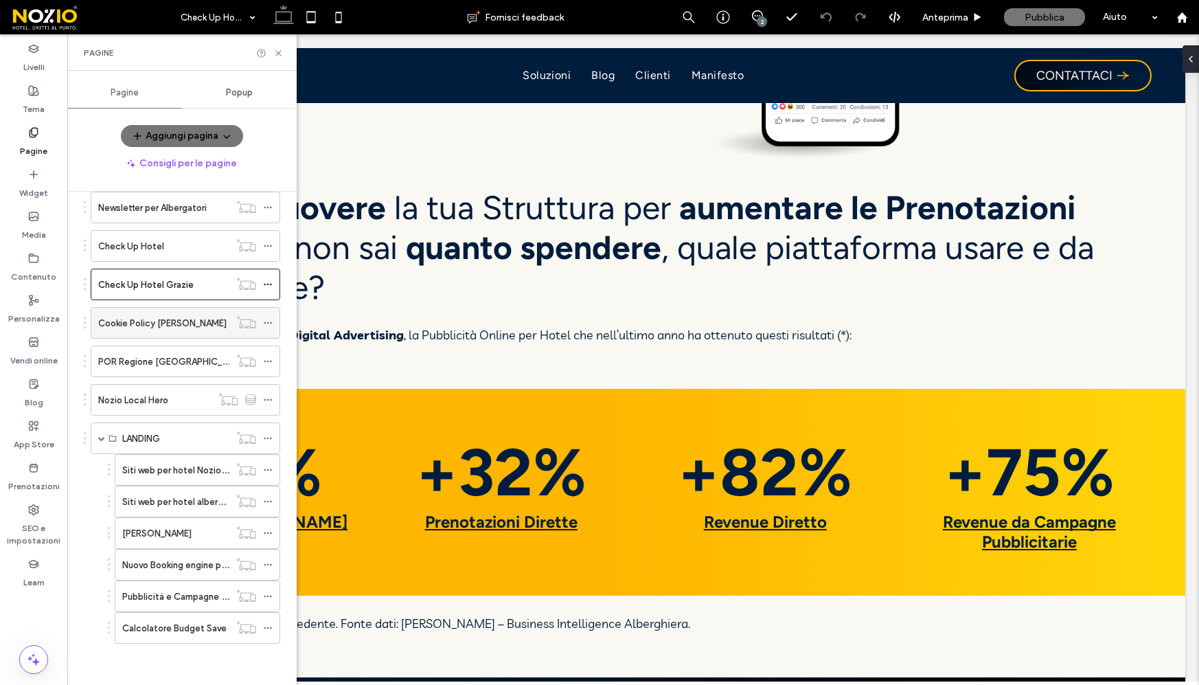
click at [162, 321] on label "Cookie Policy [PERSON_NAME]" at bounding box center [162, 323] width 128 height 24
click at [145, 358] on label "POR Regione [GEOGRAPHIC_DATA]" at bounding box center [172, 362] width 149 height 24
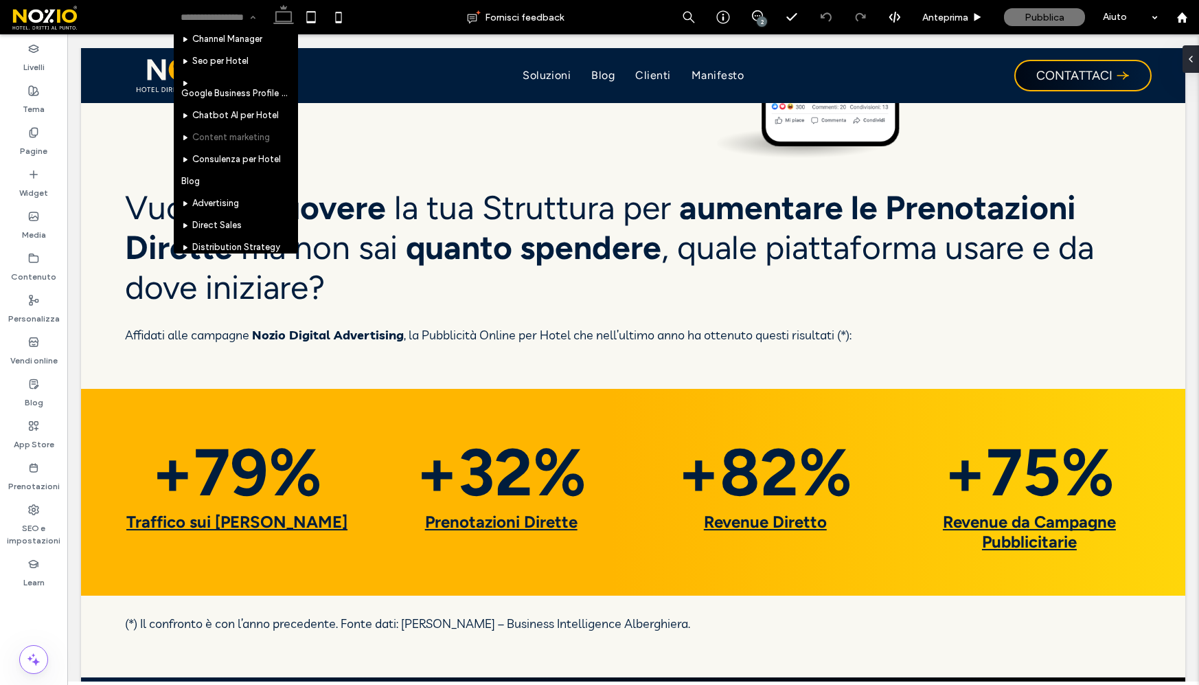
scroll to position [370, 0]
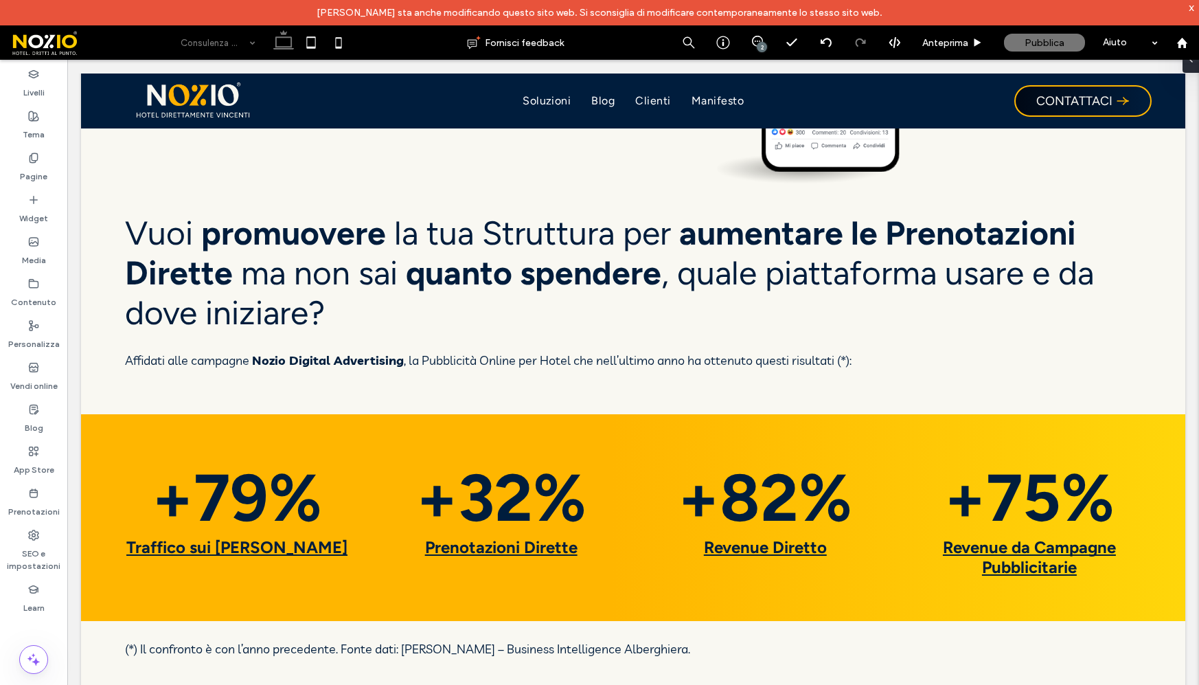
click at [207, 46] on input at bounding box center [215, 42] width 68 height 34
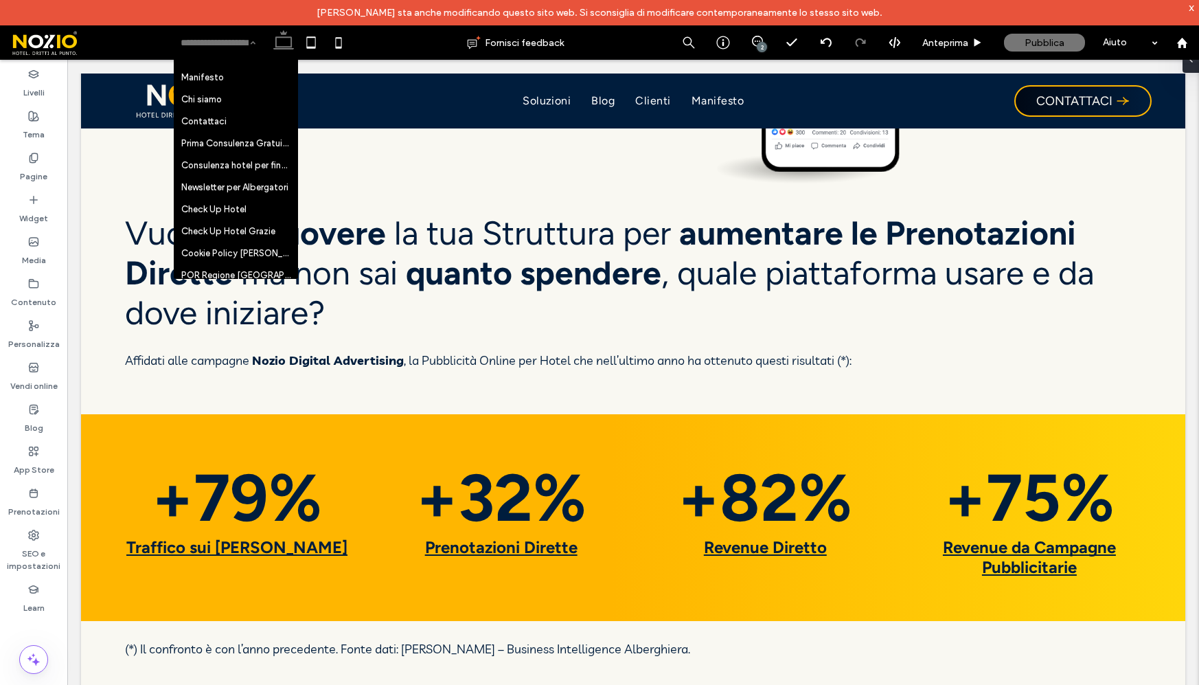
scroll to position [1015, 0]
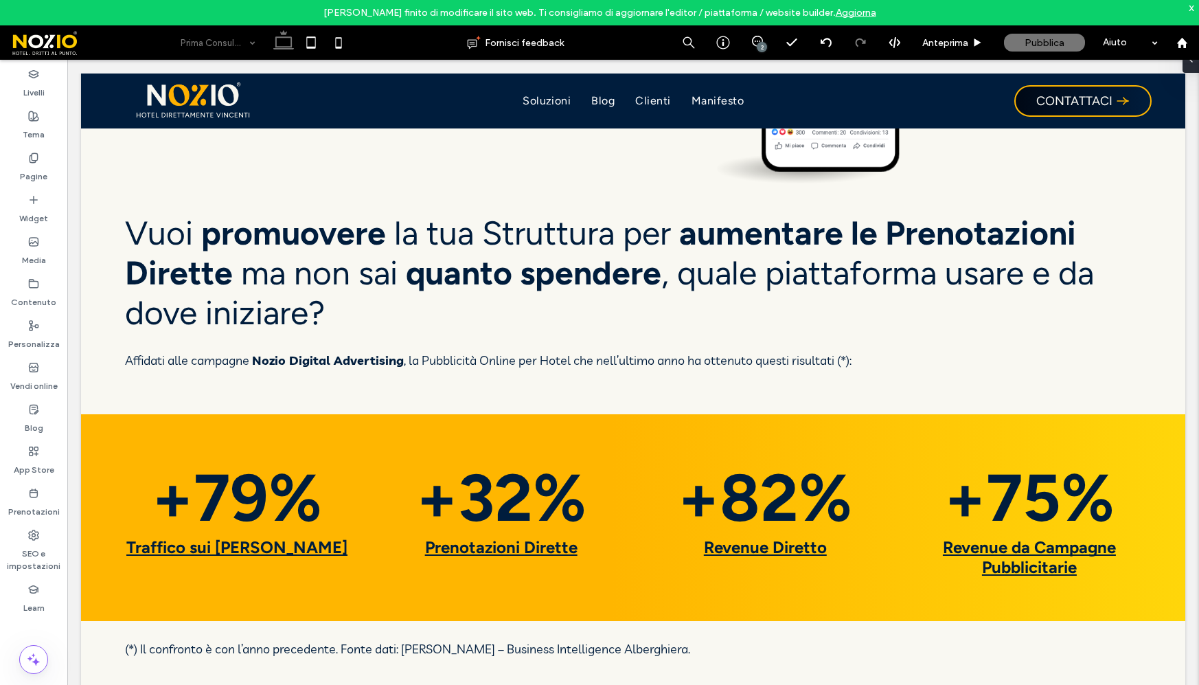
click at [229, 43] on input at bounding box center [215, 42] width 68 height 34
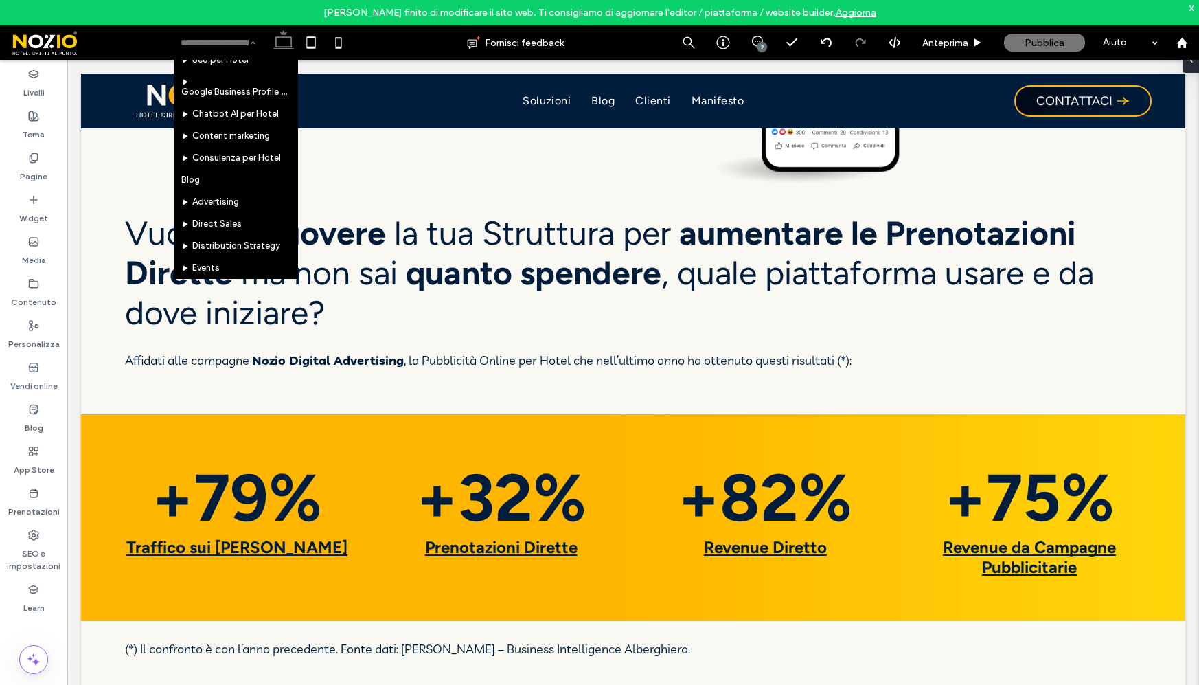
scroll to position [394, 0]
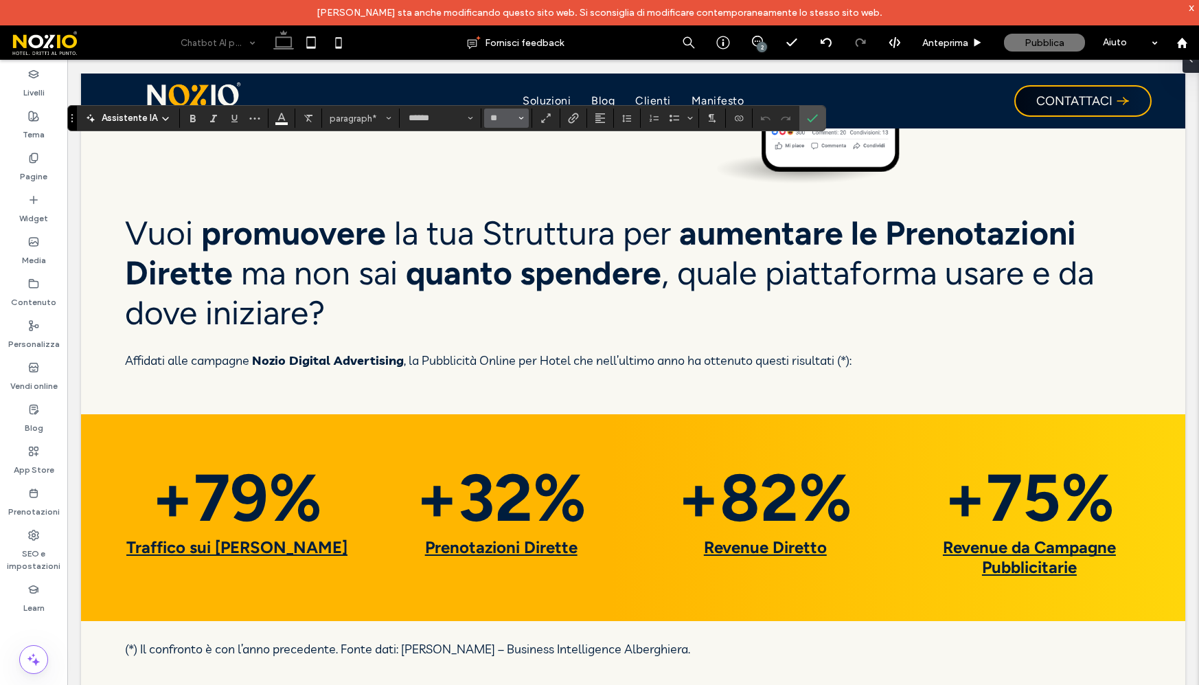
click at [518, 116] on icon "Dimensione" at bounding box center [520, 117] width 5 height 5
click at [507, 262] on label "24" at bounding box center [506, 260] width 44 height 19
type input "**"
click at [811, 113] on icon "Conferma" at bounding box center [812, 118] width 11 height 11
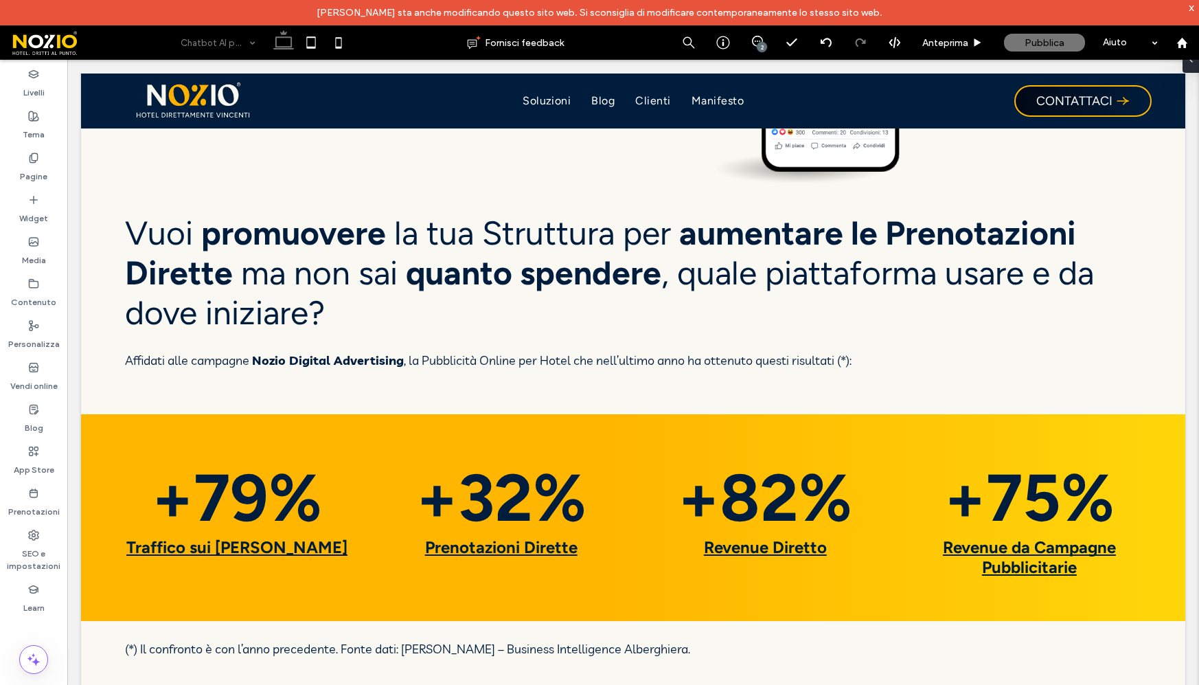
type input "*******"
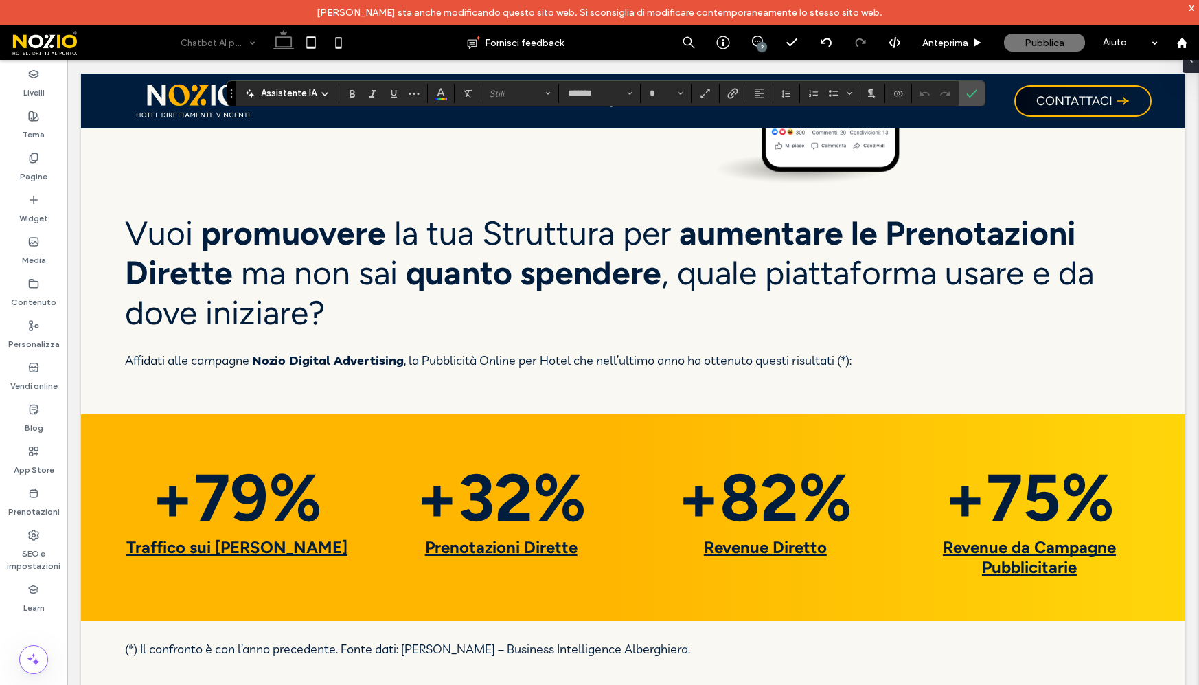
type input "**"
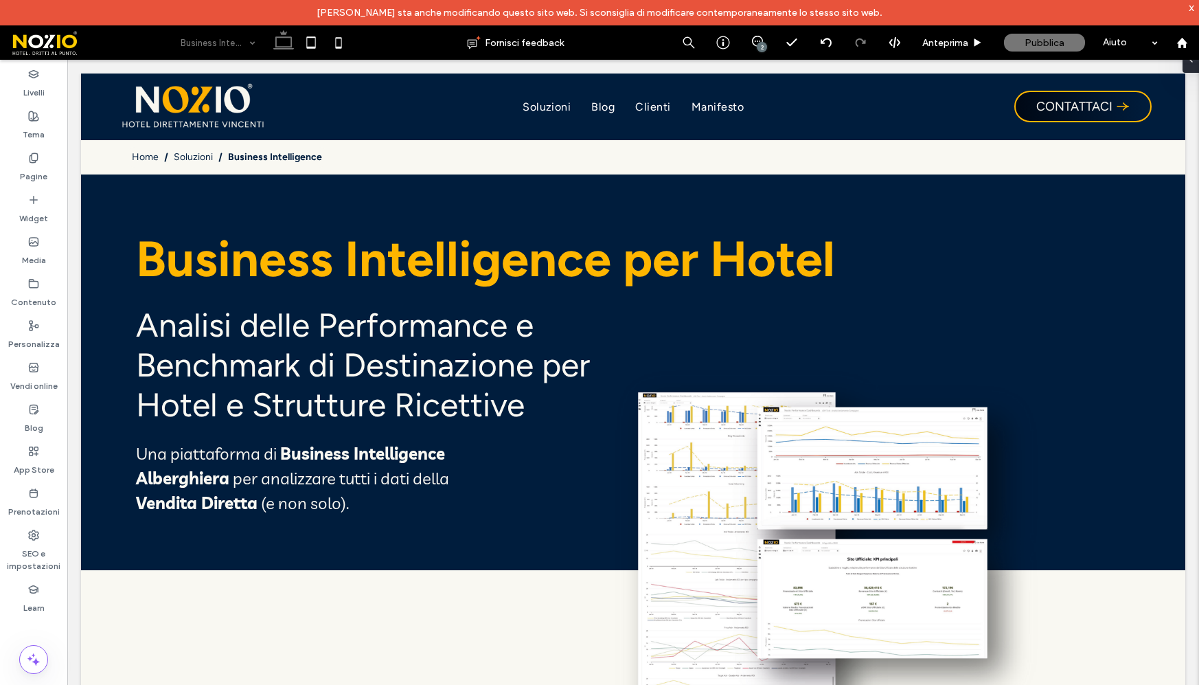
click at [201, 50] on input at bounding box center [215, 42] width 68 height 34
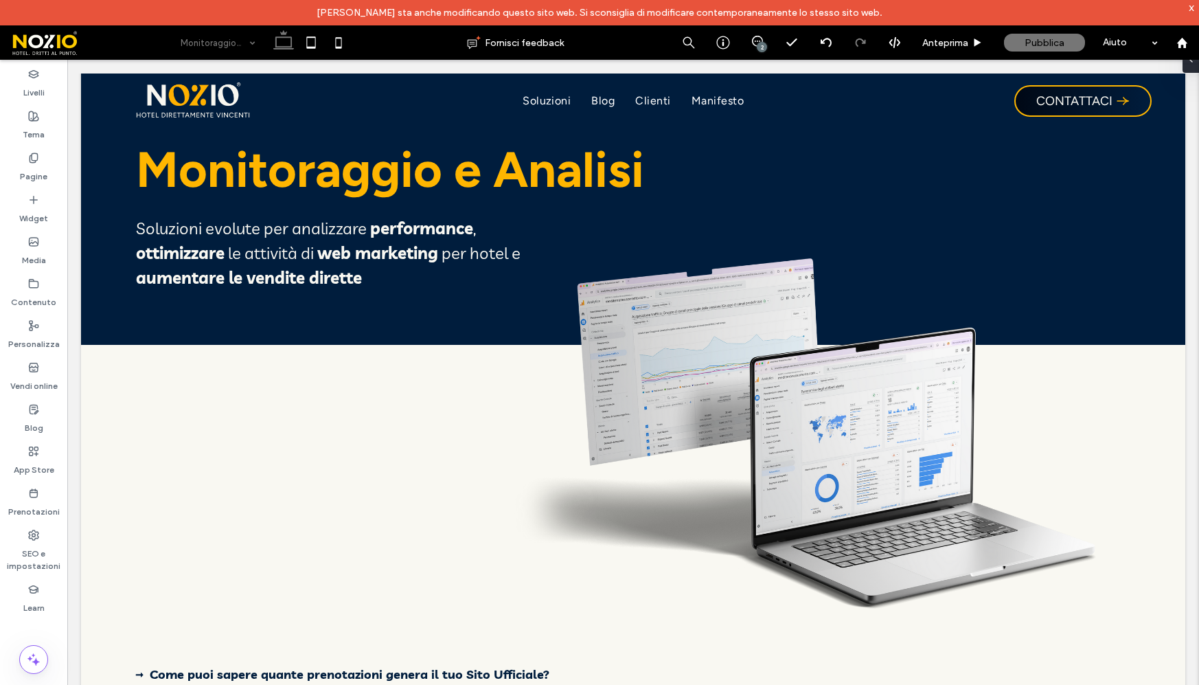
scroll to position [42, 0]
